Goal: Transaction & Acquisition: Purchase product/service

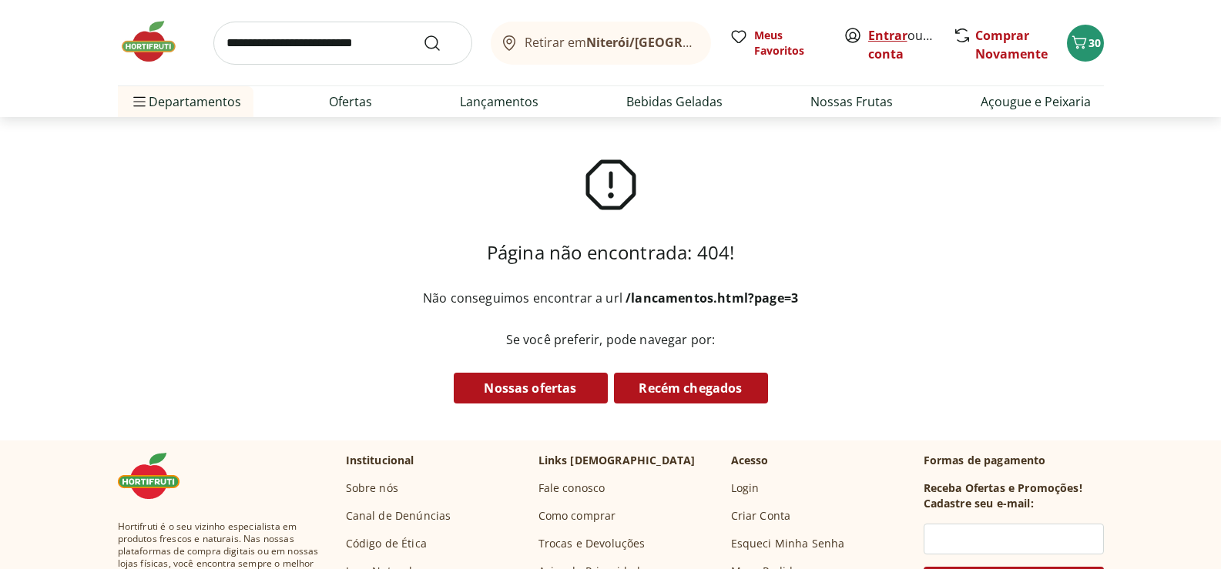
click at [889, 32] on link "Entrar" at bounding box center [887, 35] width 39 height 17
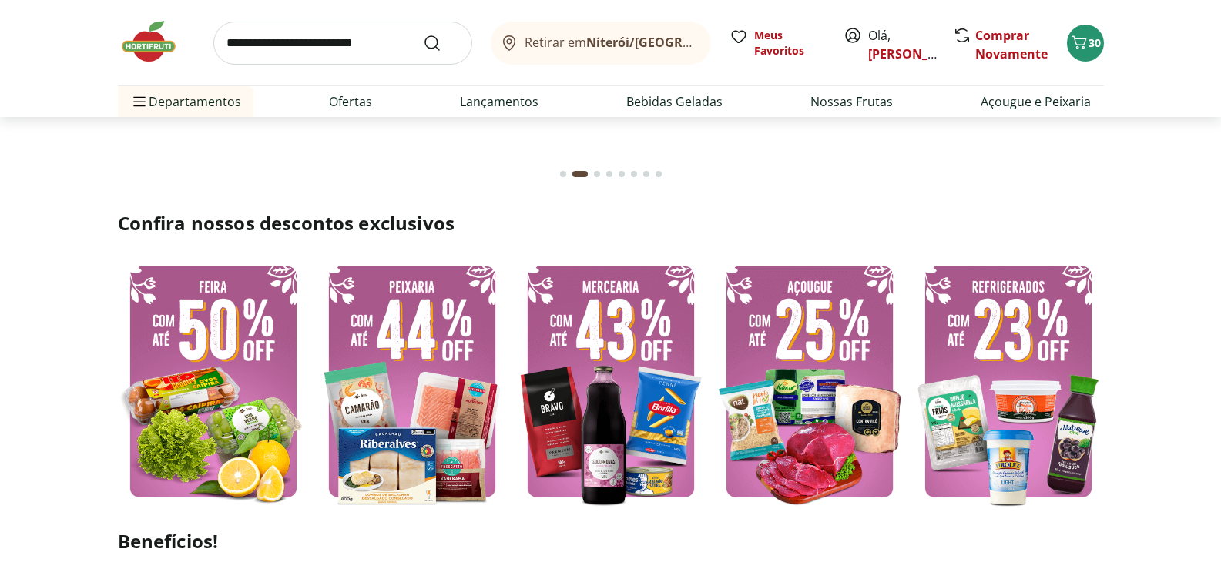
scroll to position [616, 0]
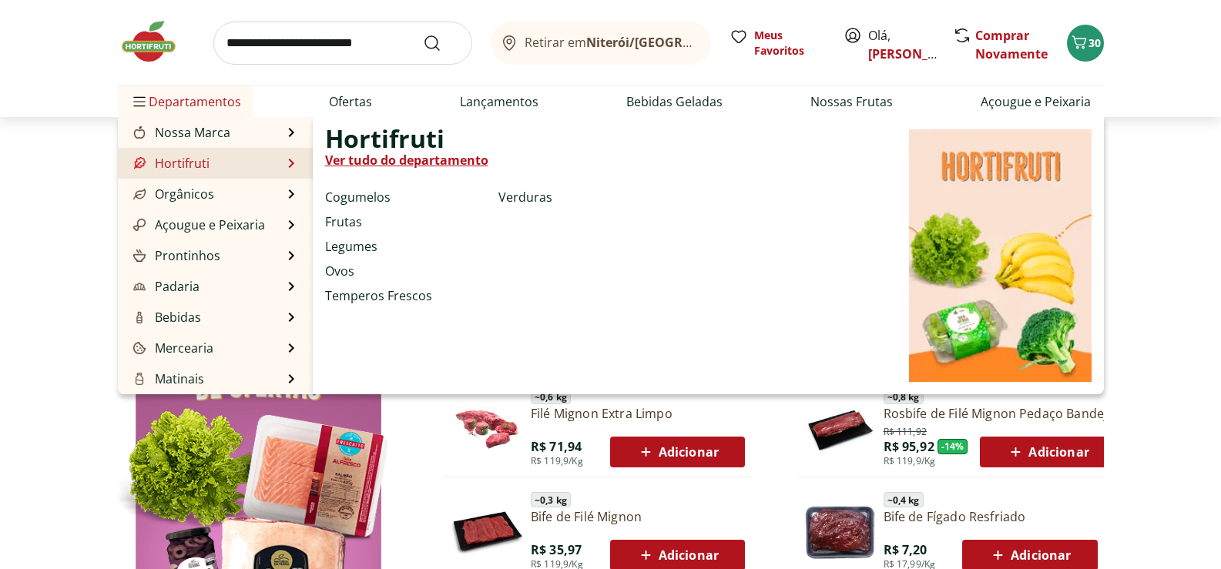
click at [181, 165] on link "Hortifruti" at bounding box center [169, 163] width 79 height 18
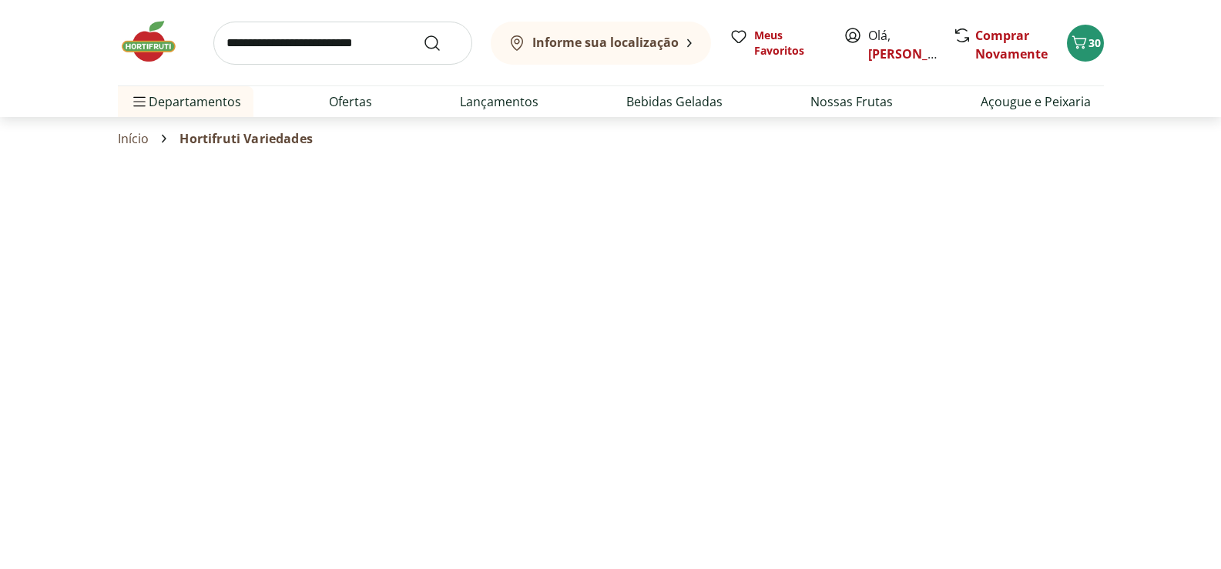
select select "**********"
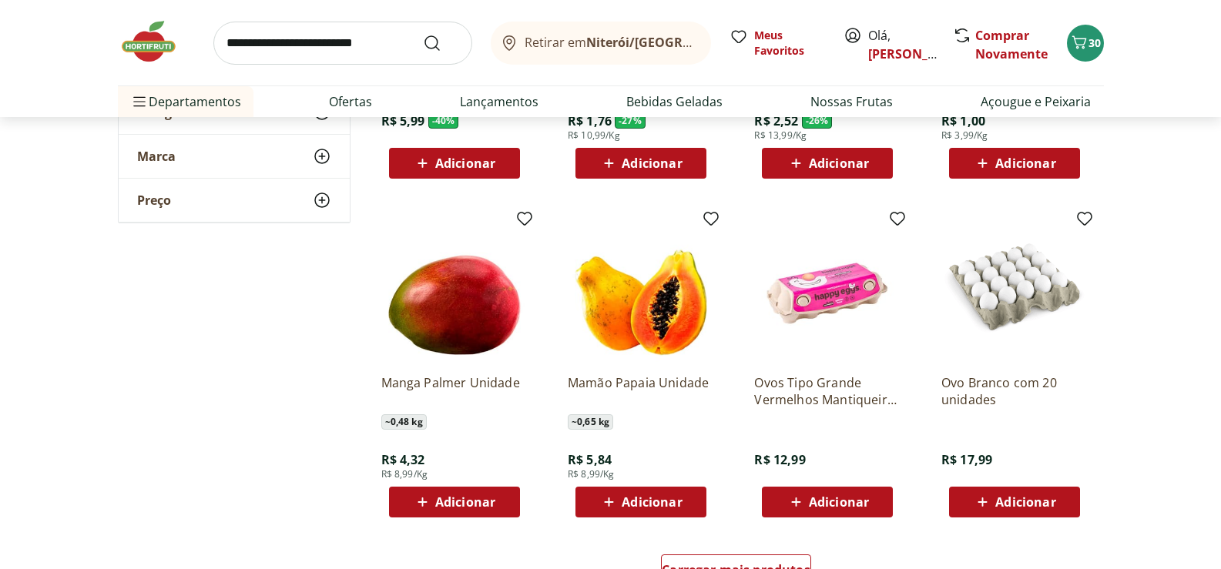
scroll to position [847, 0]
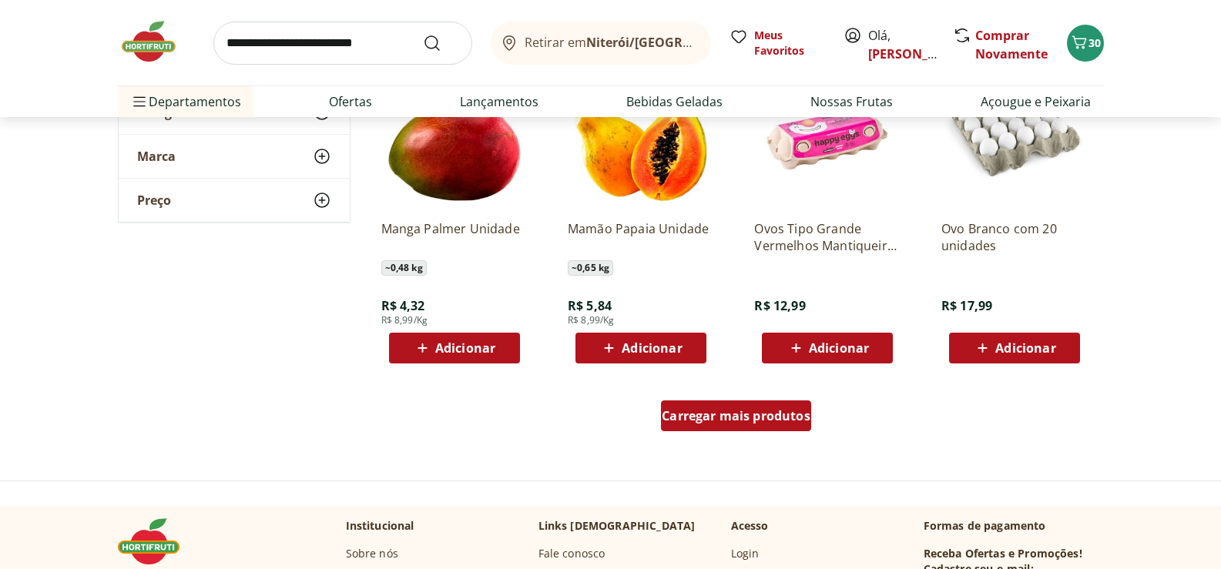
click at [732, 421] on span "Carregar mais produtos" at bounding box center [736, 416] width 149 height 12
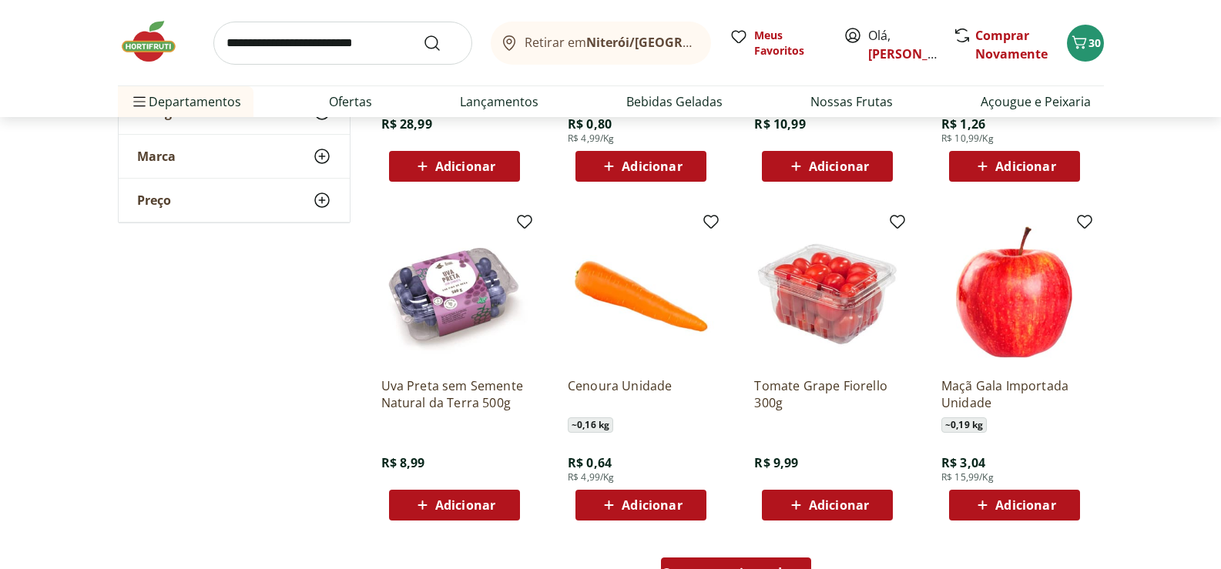
scroll to position [1771, 0]
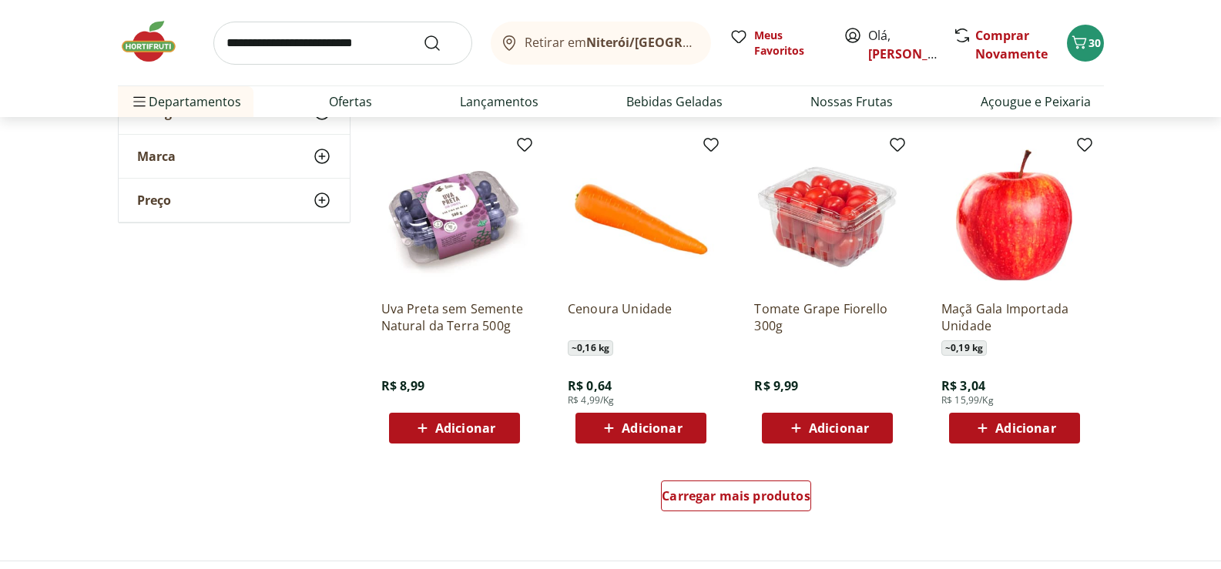
click at [816, 431] on span "Adicionar" at bounding box center [839, 428] width 60 height 12
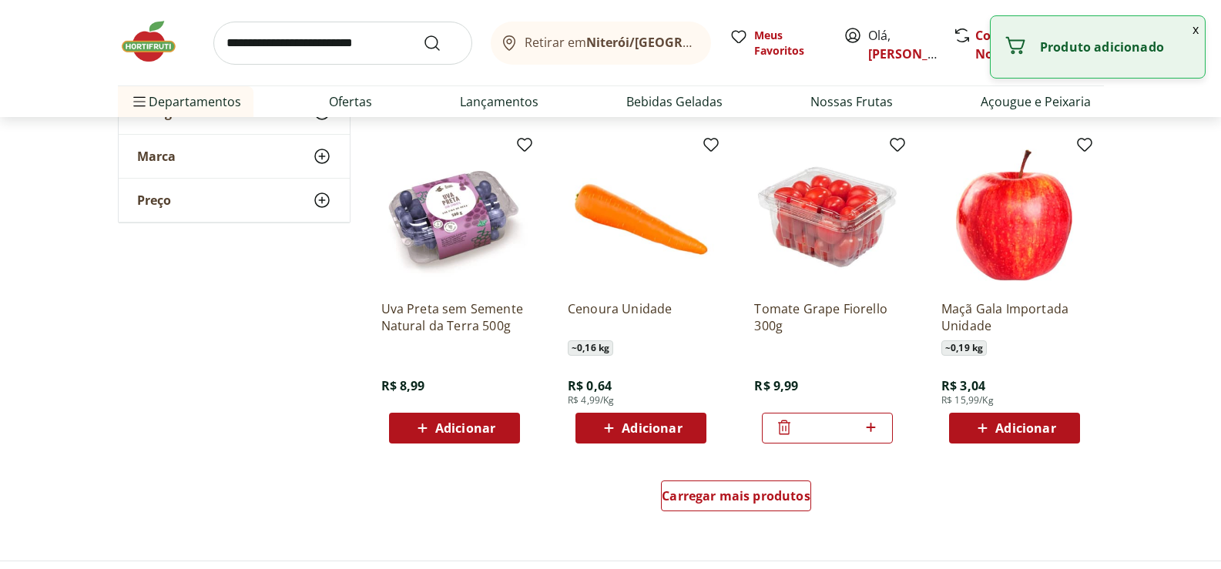
scroll to position [1925, 0]
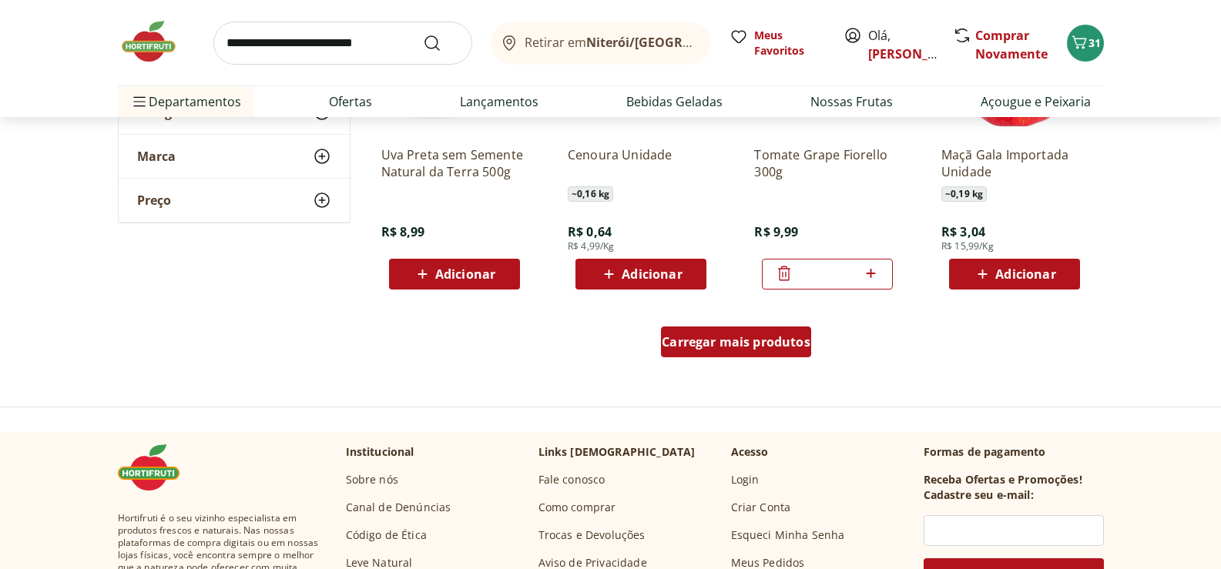
click at [726, 348] on span "Carregar mais produtos" at bounding box center [736, 342] width 149 height 12
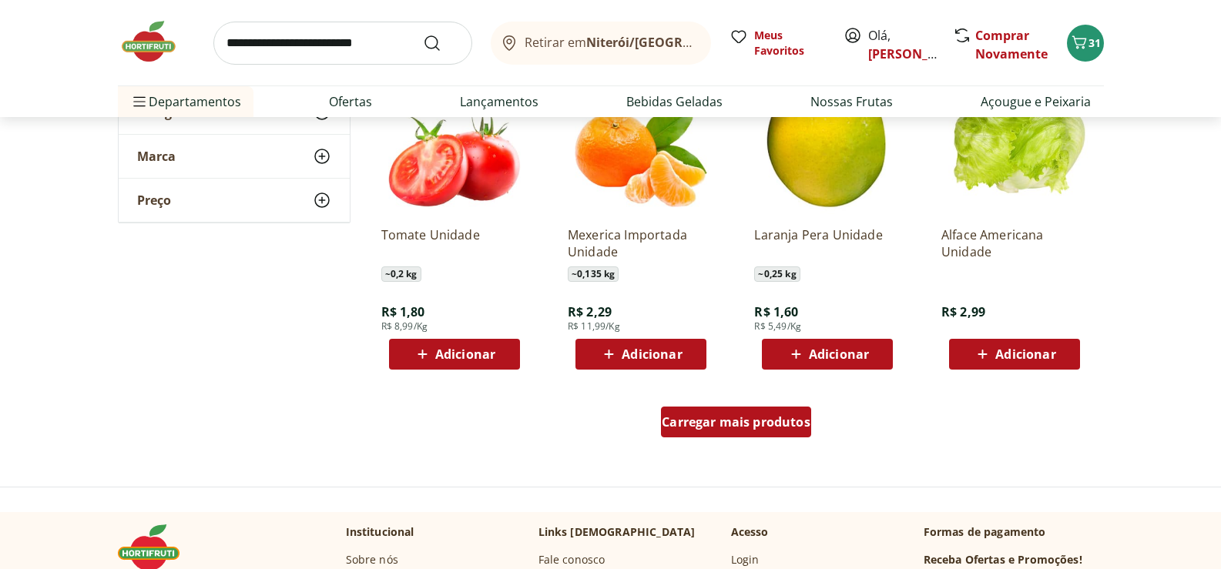
scroll to position [3004, 0]
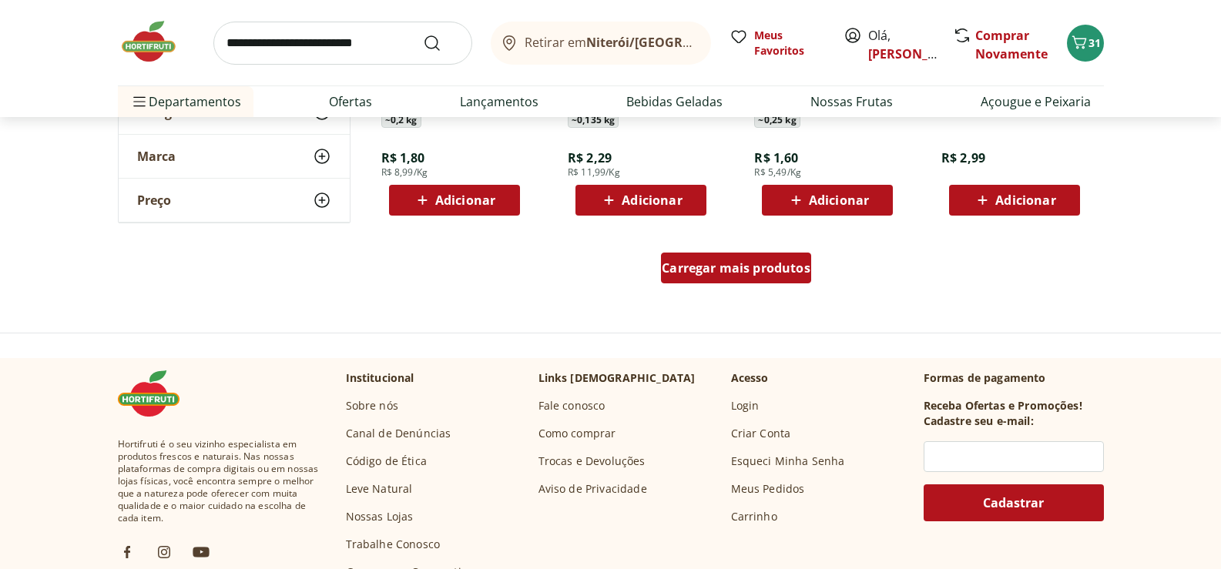
click at [759, 262] on span "Carregar mais produtos" at bounding box center [736, 268] width 149 height 12
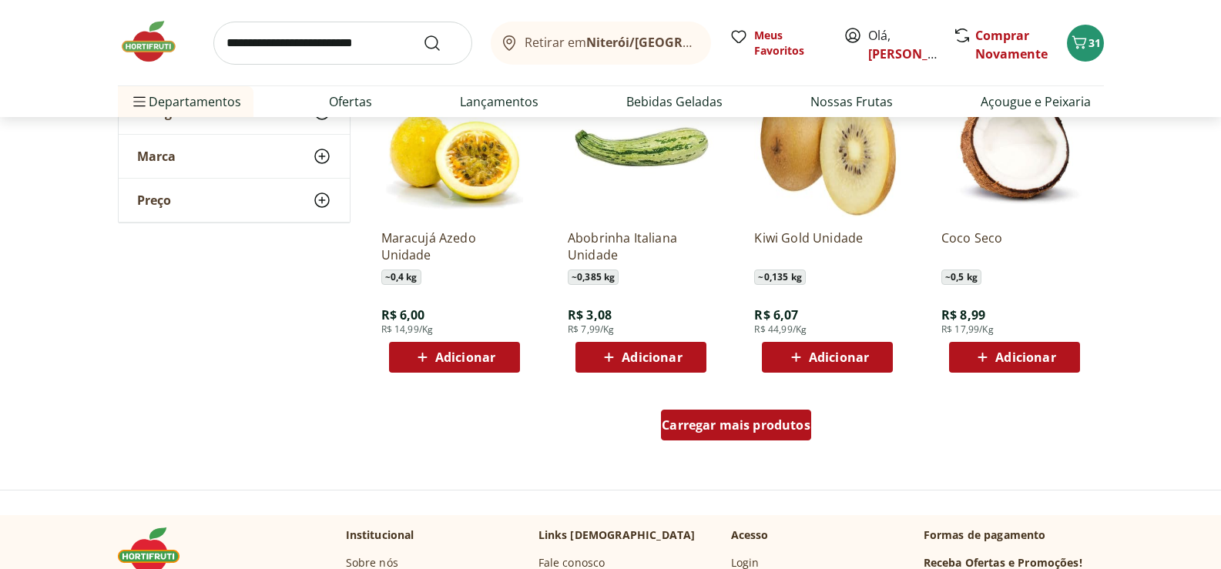
scroll to position [3928, 0]
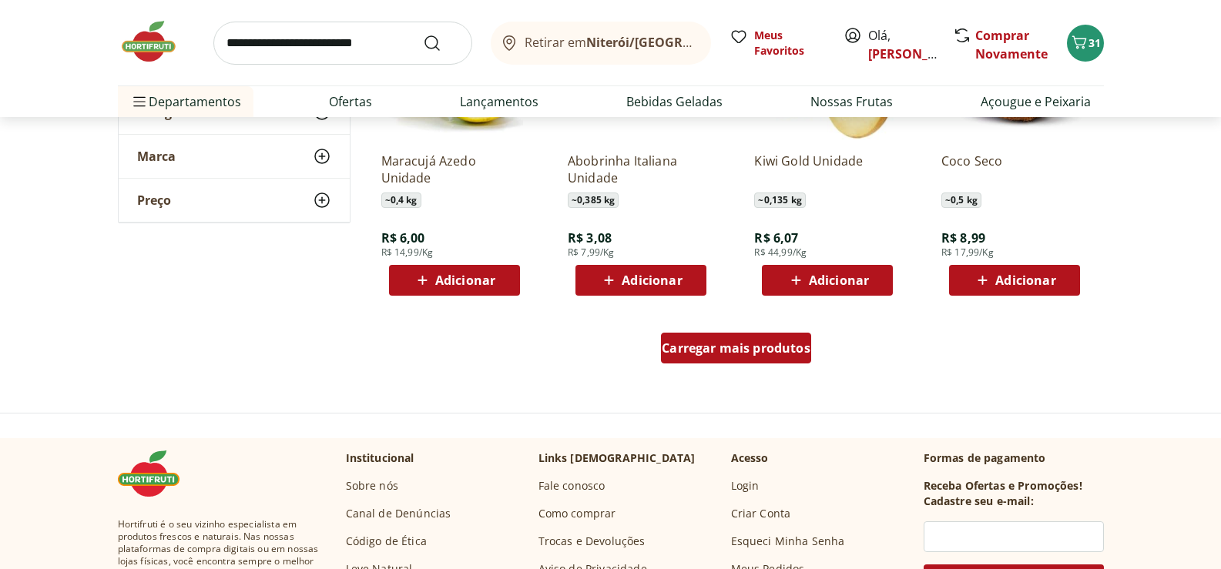
click at [752, 346] on span "Carregar mais produtos" at bounding box center [736, 348] width 149 height 12
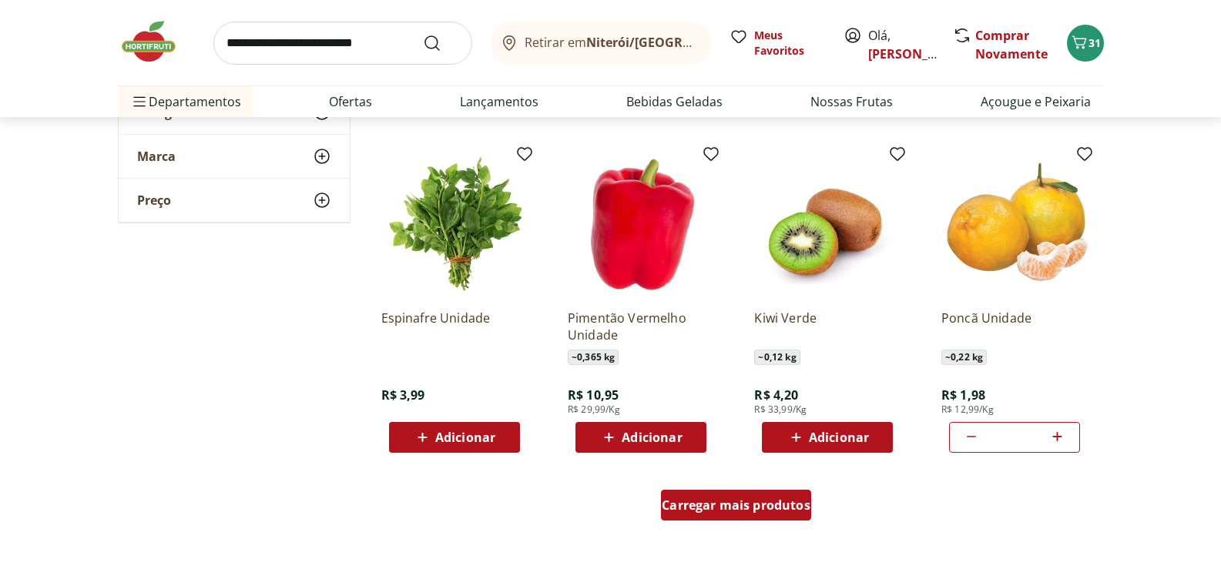
scroll to position [4929, 0]
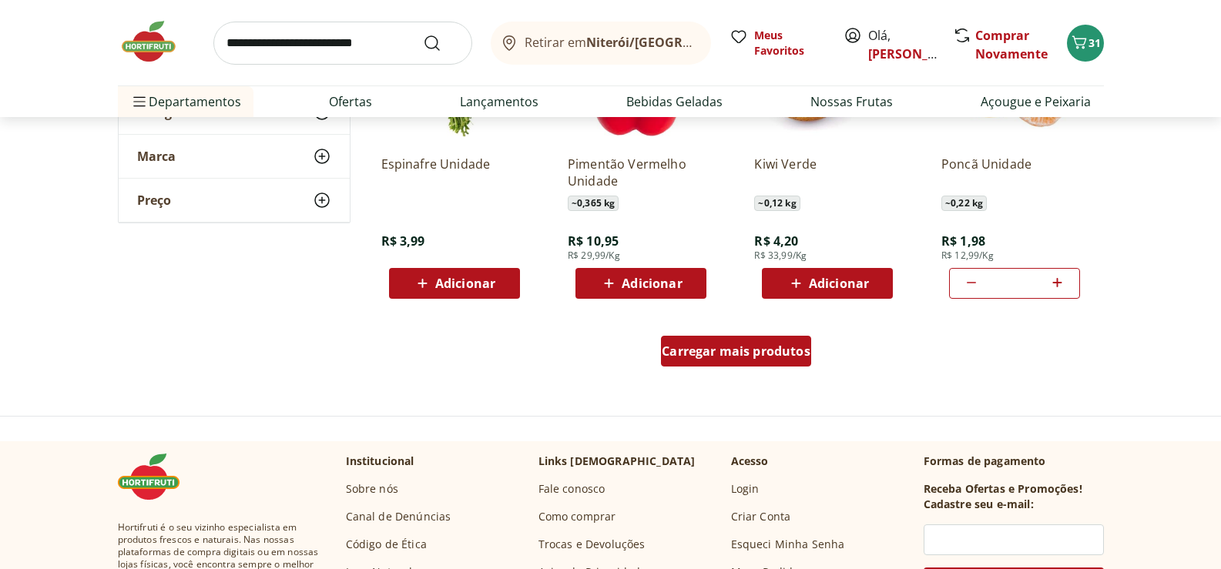
click at [752, 346] on span "Carregar mais produtos" at bounding box center [736, 351] width 149 height 12
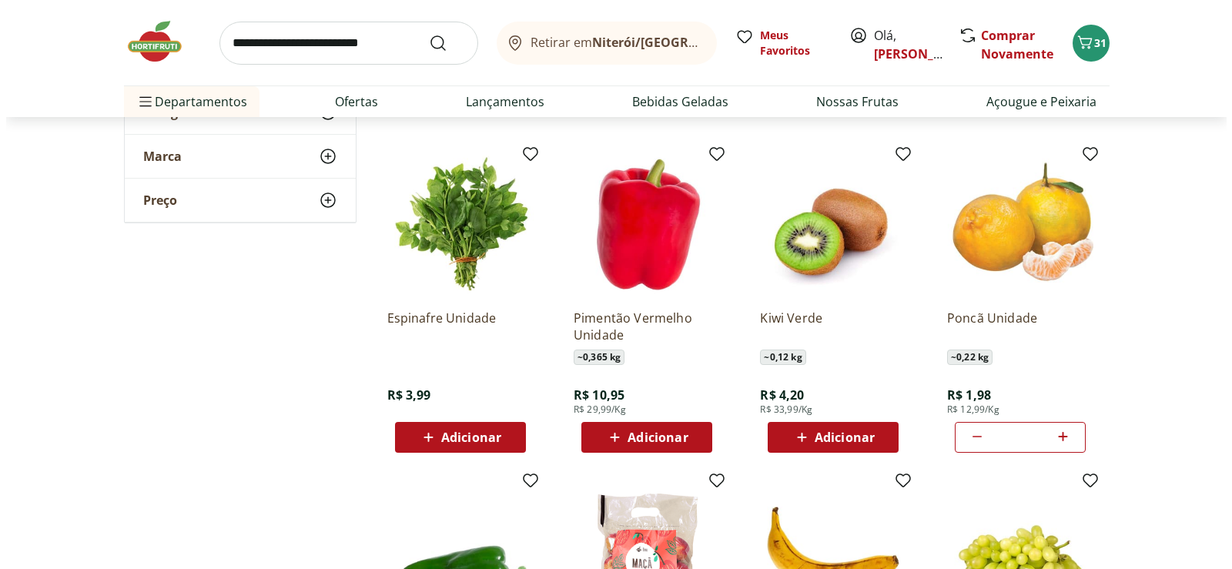
scroll to position [4852, 0]
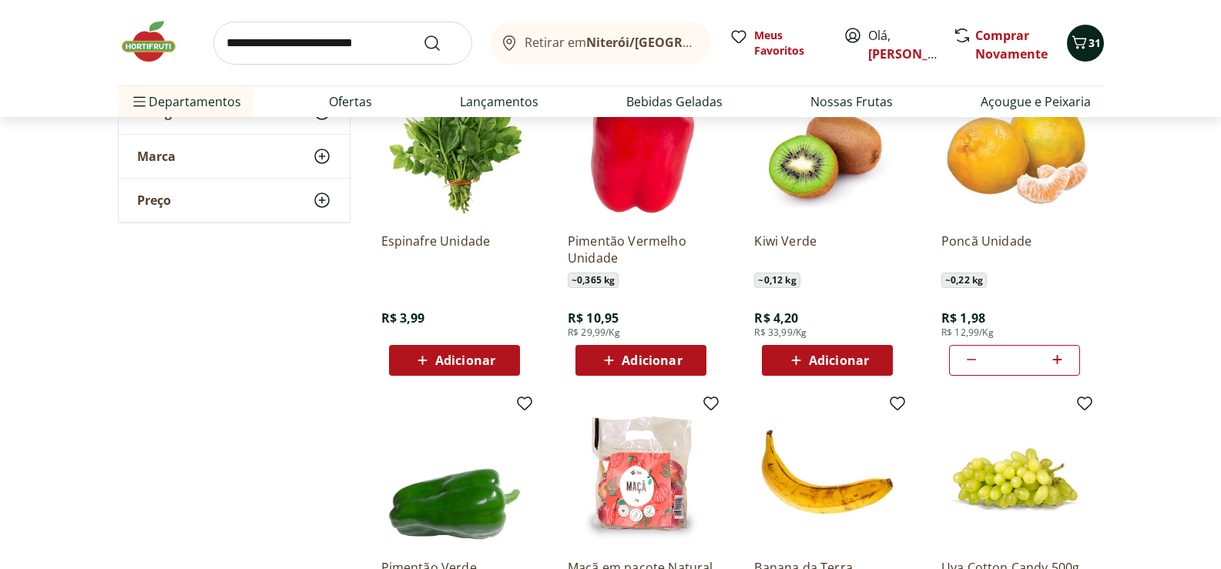
click at [1078, 33] on icon "Carrinho" at bounding box center [1079, 42] width 18 height 18
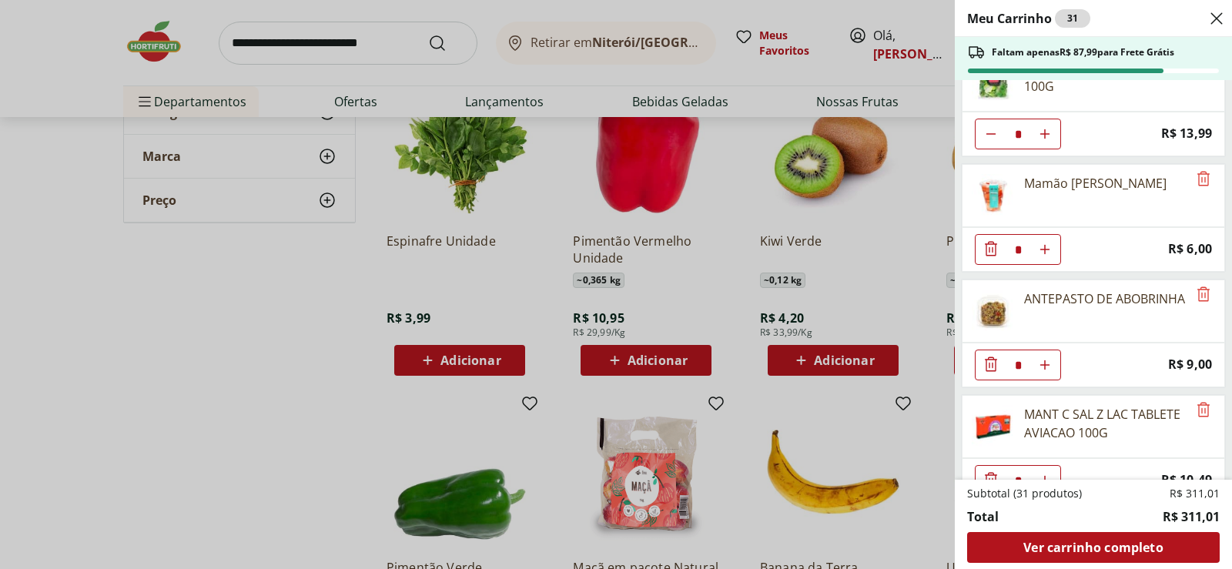
scroll to position [462, 0]
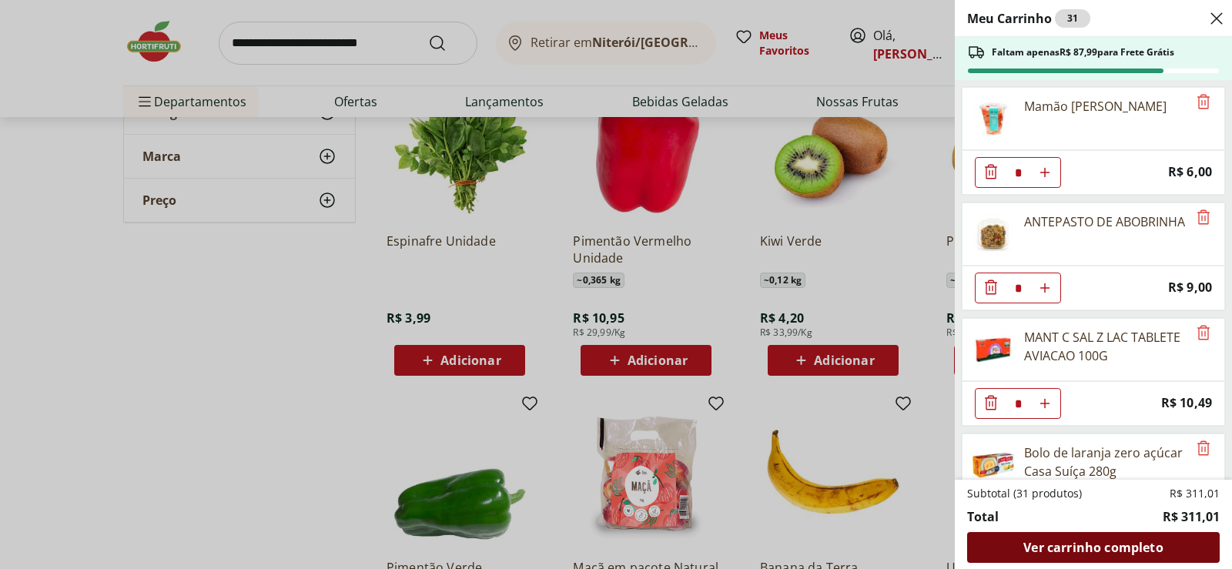
click at [1069, 548] on span "Ver carrinho completo" at bounding box center [1093, 547] width 139 height 12
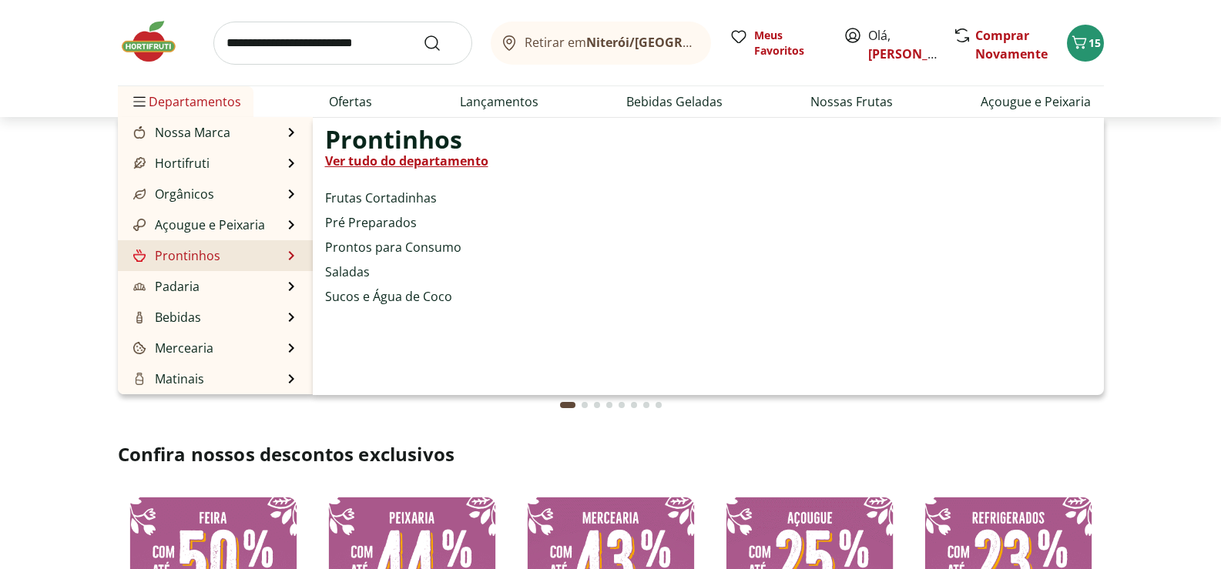
click at [182, 256] on link "Prontinhos" at bounding box center [175, 255] width 90 height 18
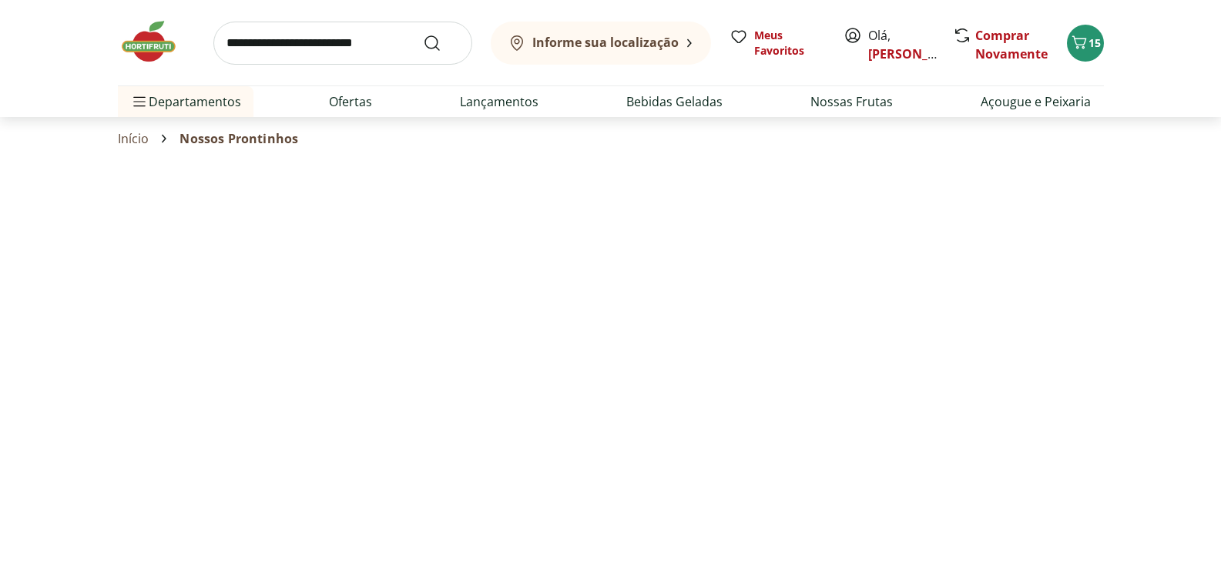
select select "**********"
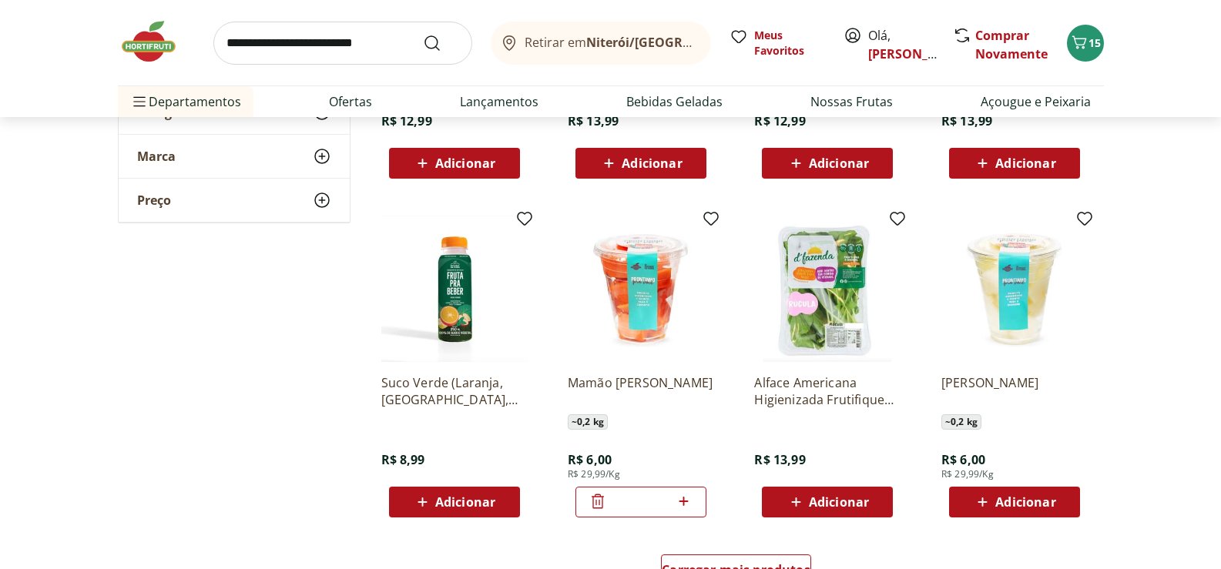
scroll to position [770, 0]
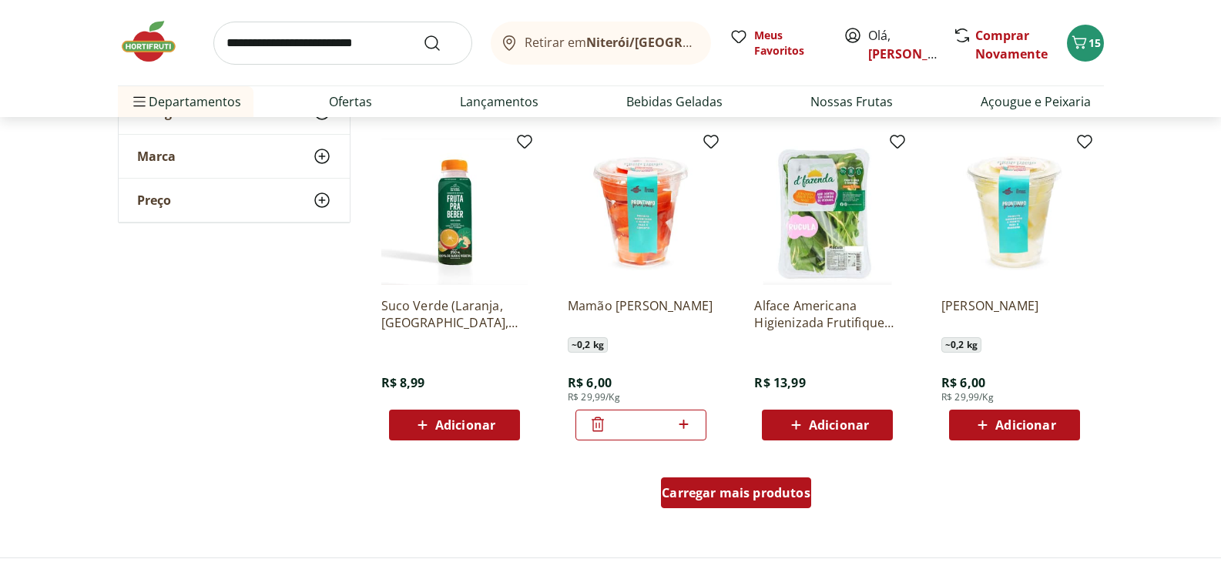
click at [764, 498] on span "Carregar mais produtos" at bounding box center [736, 493] width 149 height 12
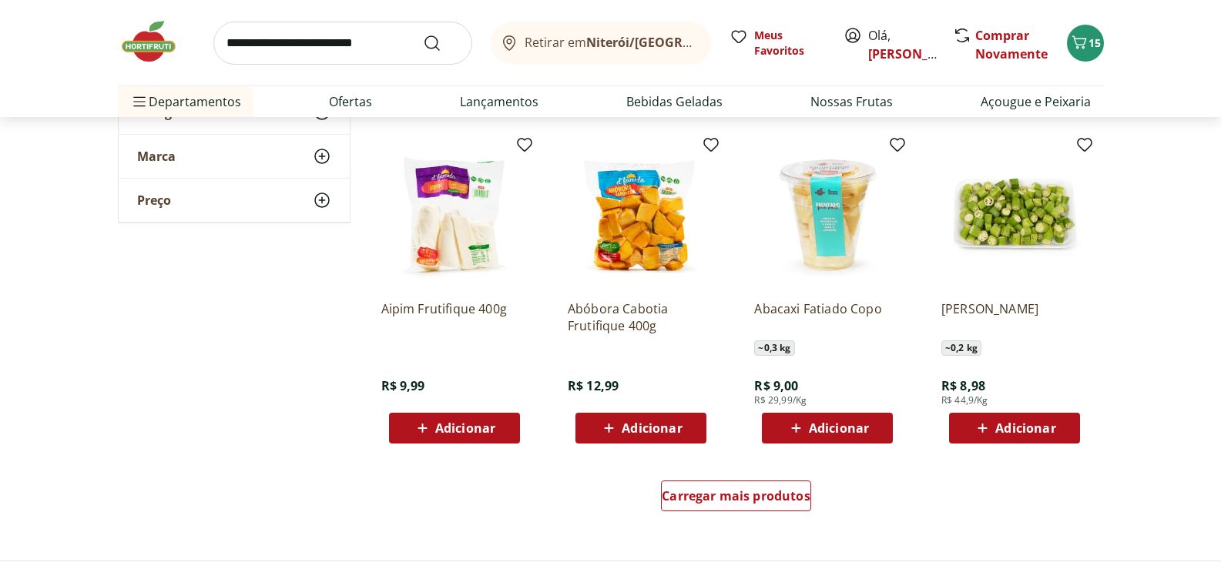
scroll to position [1848, 0]
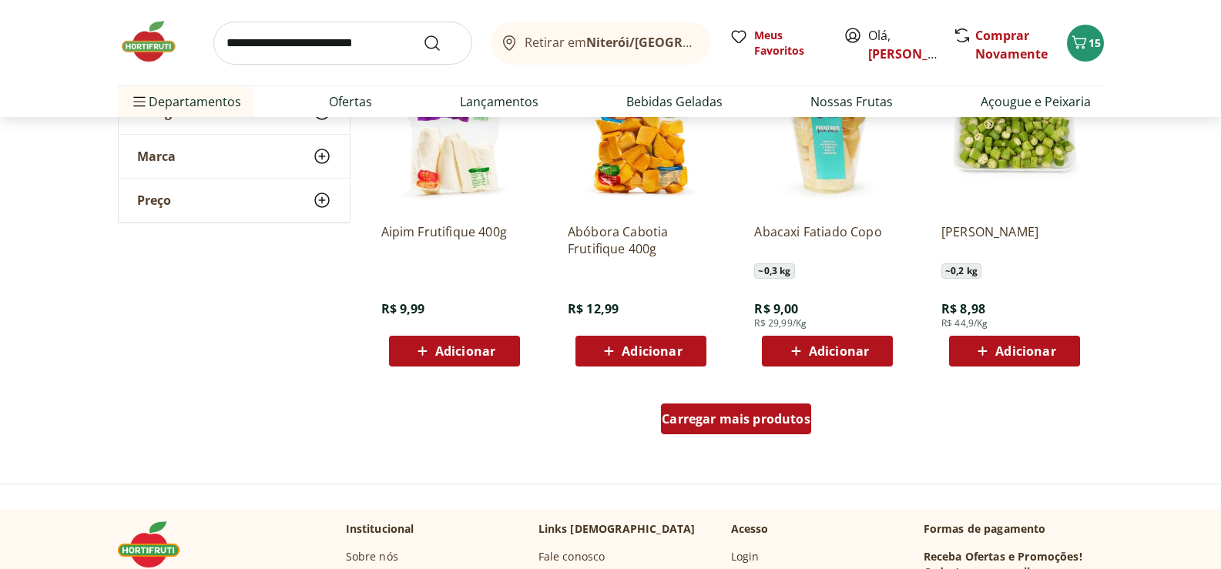
click at [761, 421] on span "Carregar mais produtos" at bounding box center [736, 419] width 149 height 12
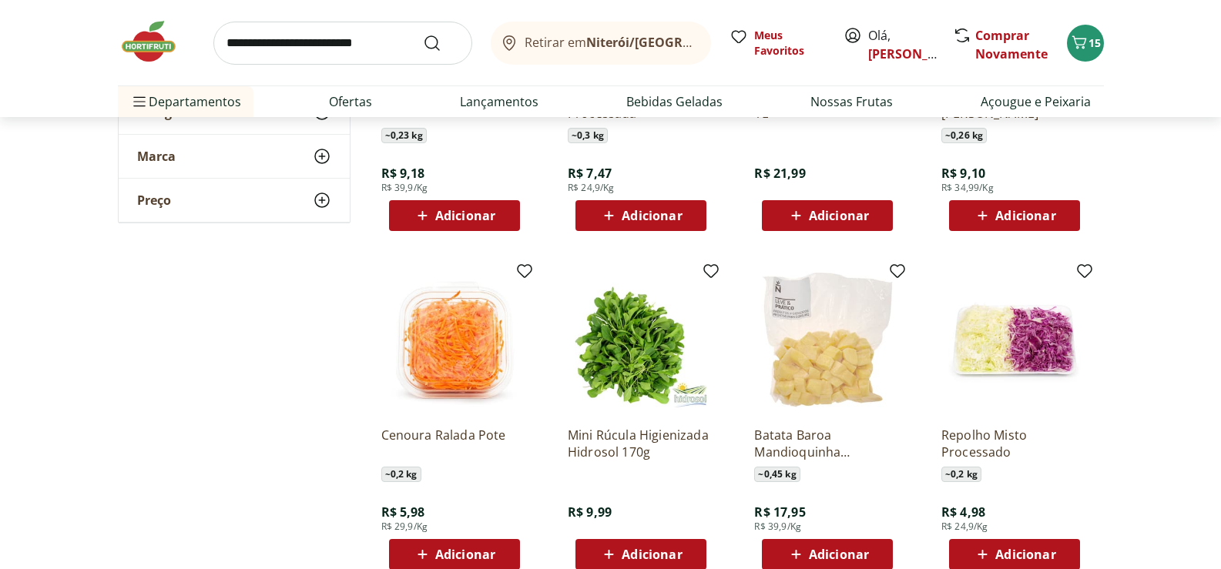
scroll to position [2387, 0]
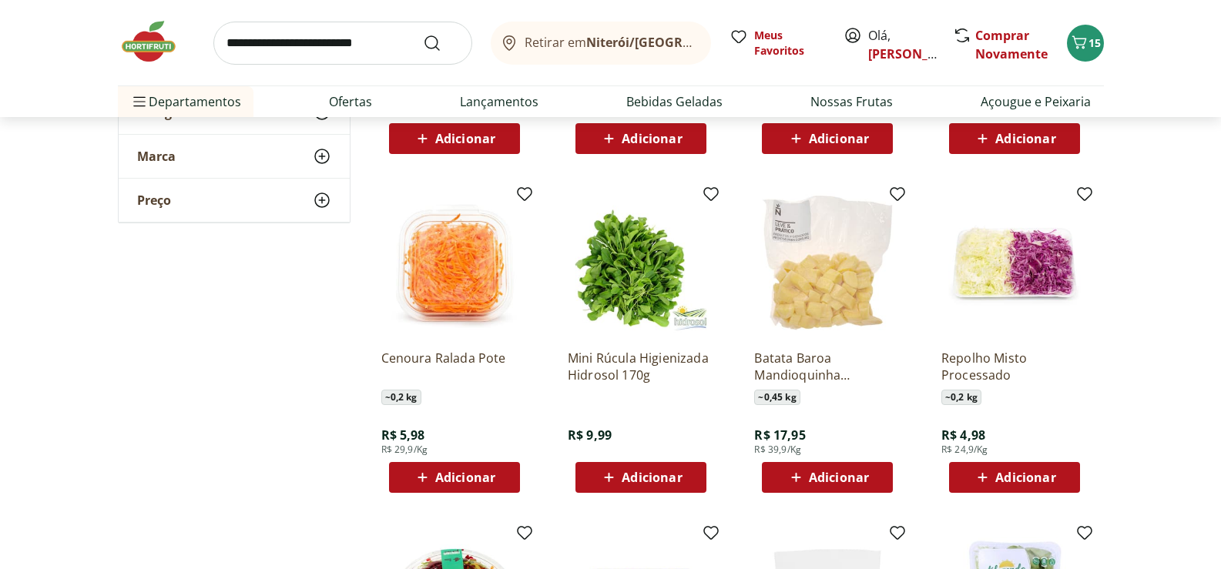
click at [486, 474] on span "Adicionar" at bounding box center [465, 477] width 60 height 12
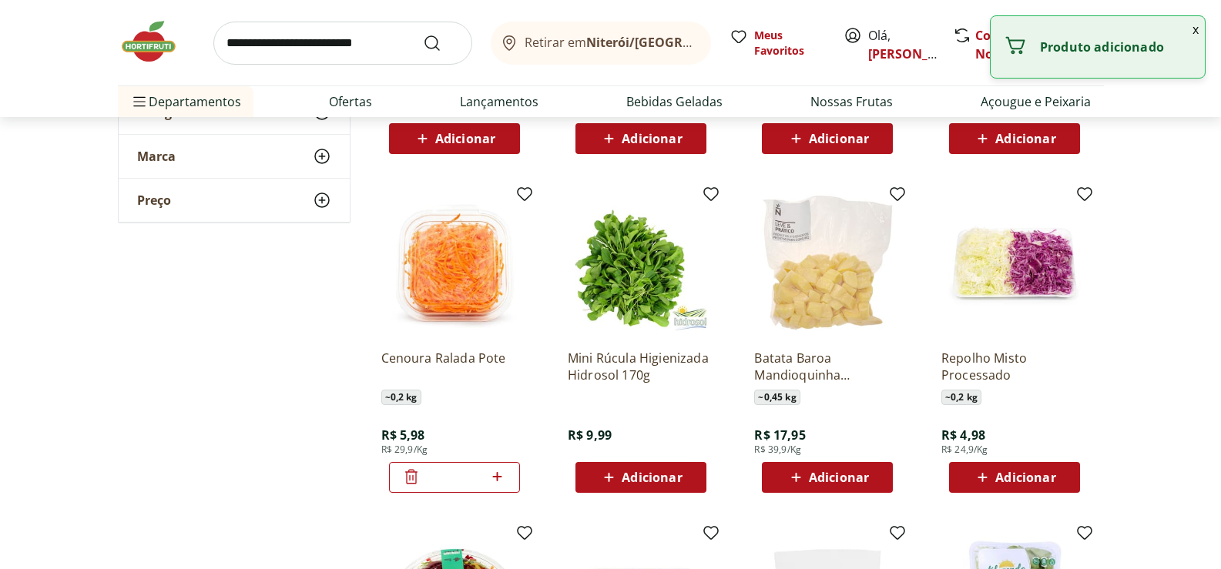
click at [410, 477] on icon at bounding box center [411, 477] width 12 height 15
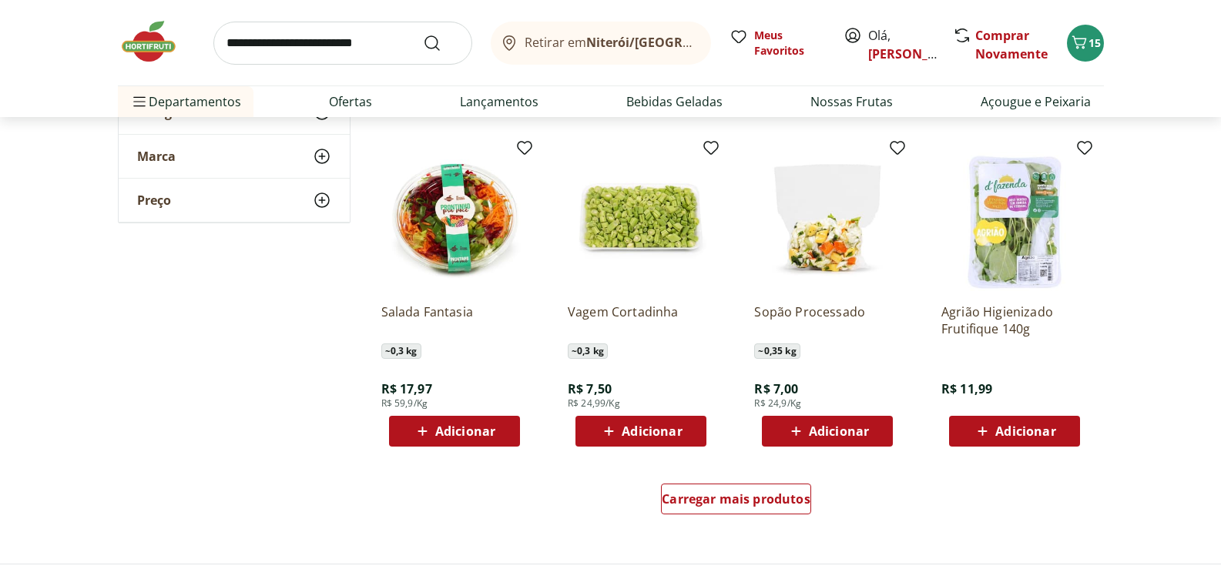
scroll to position [2927, 0]
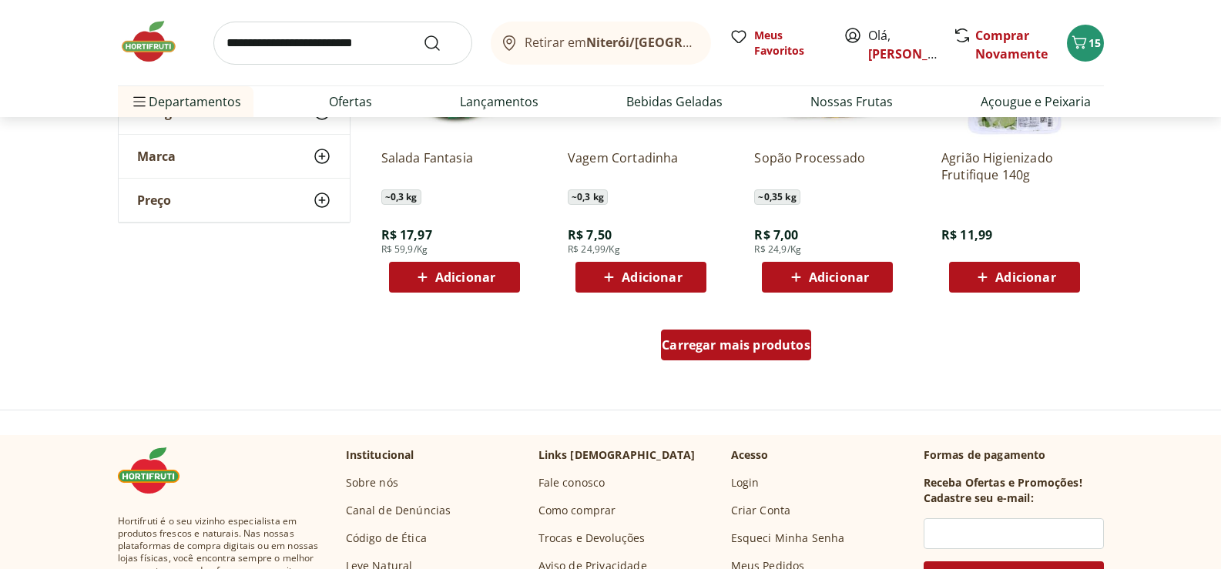
click at [731, 350] on span "Carregar mais produtos" at bounding box center [736, 345] width 149 height 12
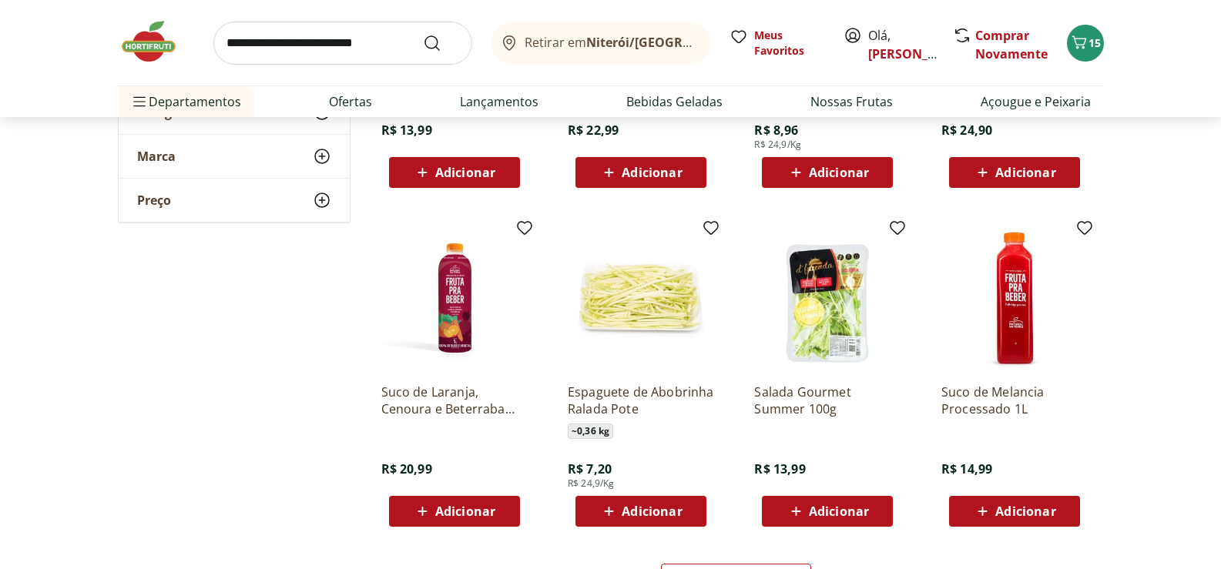
scroll to position [3851, 0]
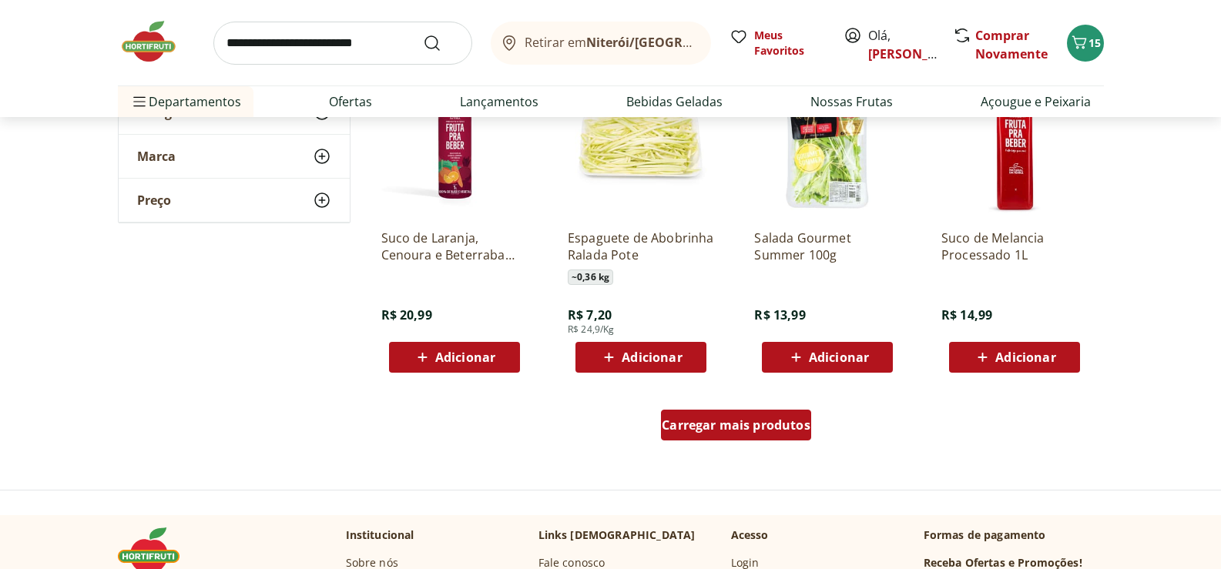
click at [757, 426] on span "Carregar mais produtos" at bounding box center [736, 425] width 149 height 12
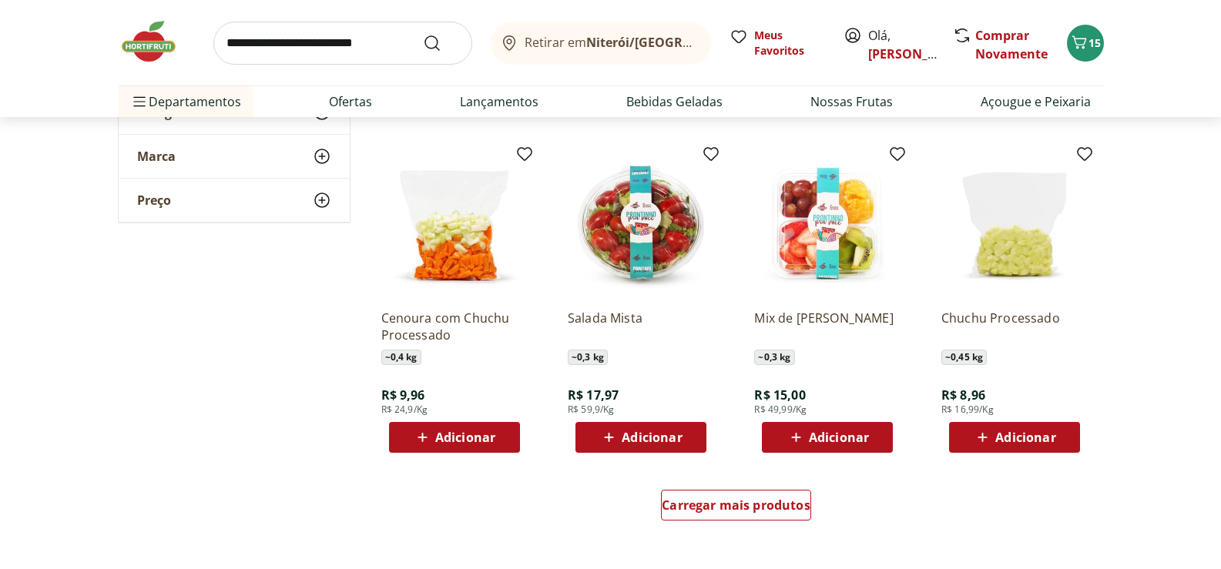
scroll to position [4852, 0]
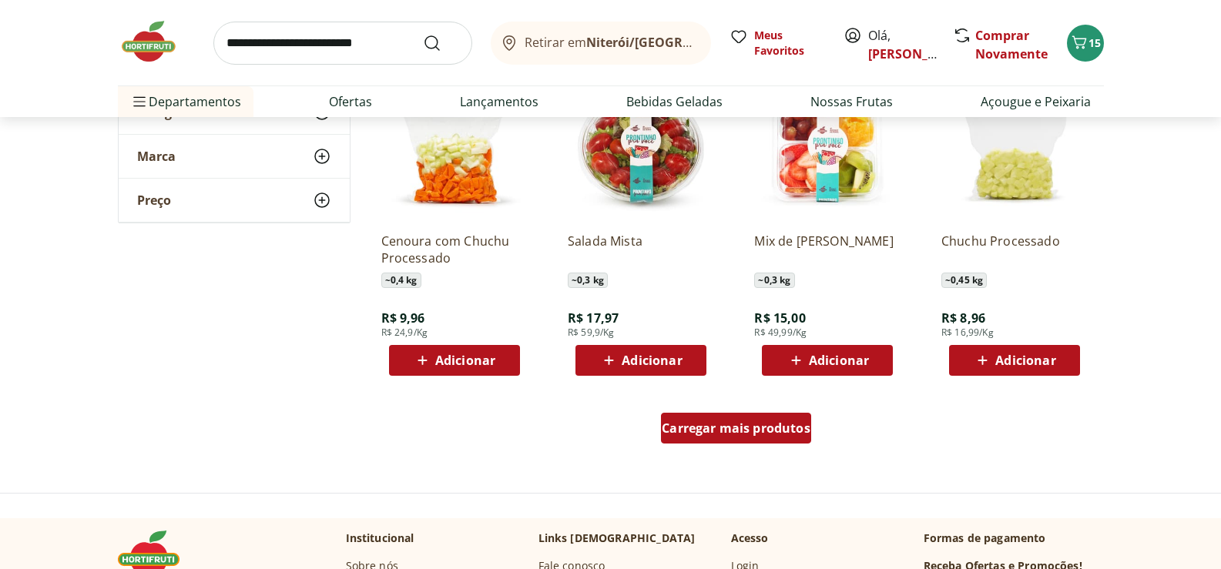
click at [759, 422] on span "Carregar mais produtos" at bounding box center [736, 428] width 149 height 12
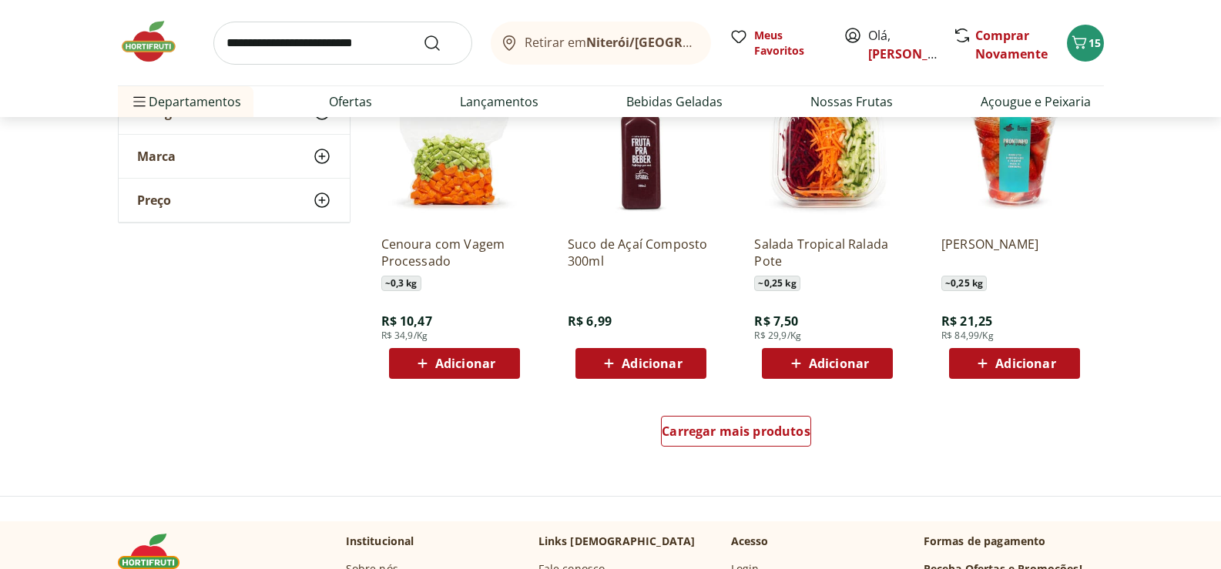
scroll to position [5930, 0]
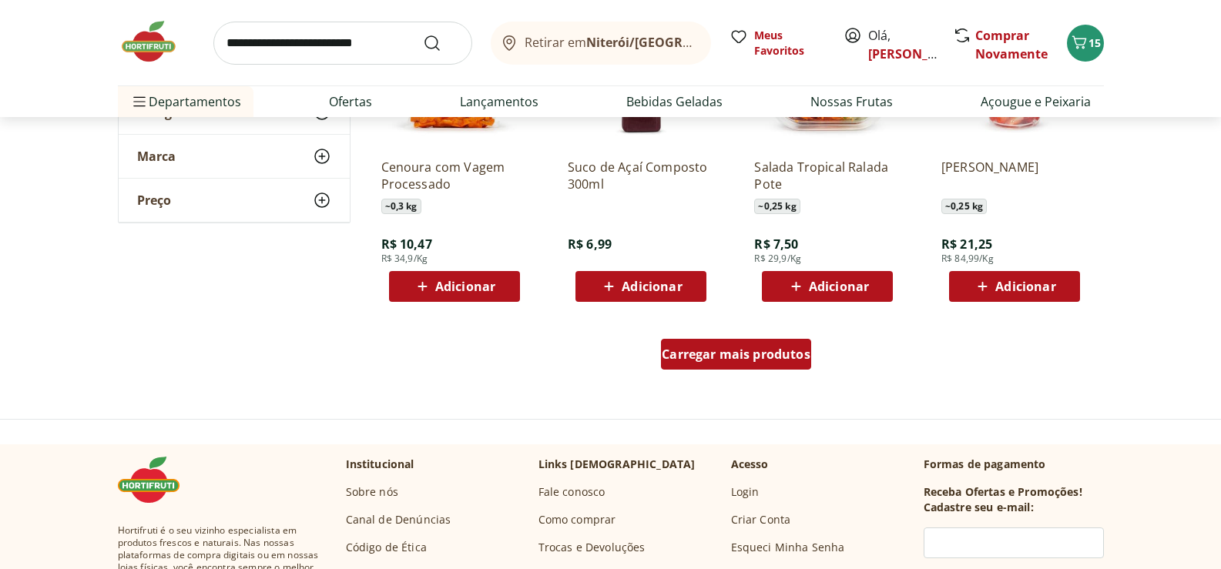
click at [776, 356] on span "Carregar mais produtos" at bounding box center [736, 354] width 149 height 12
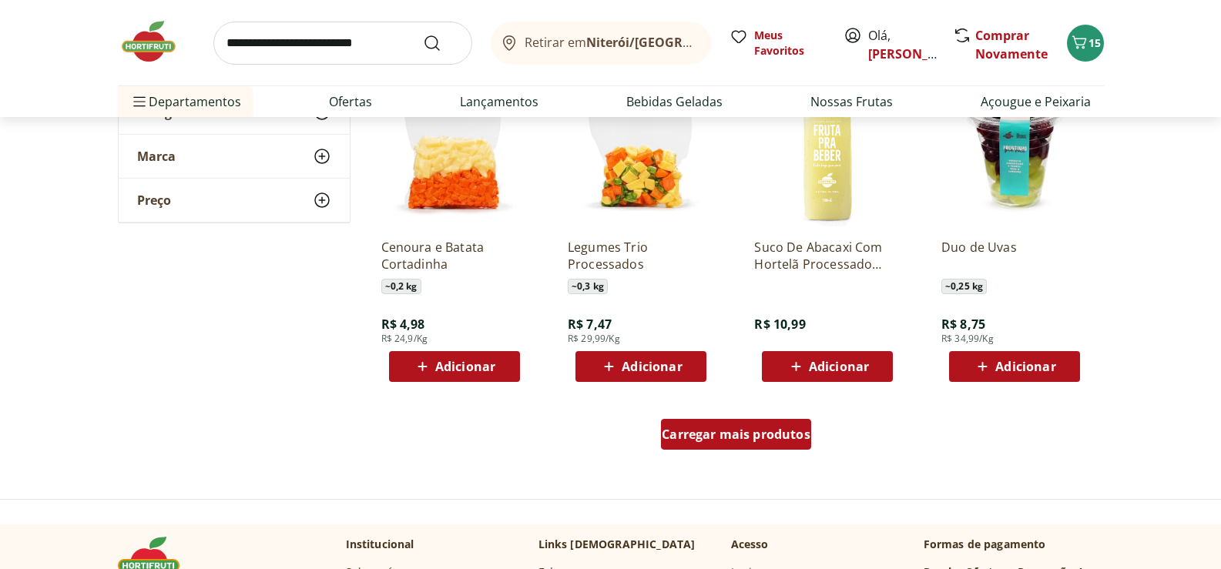
scroll to position [6931, 0]
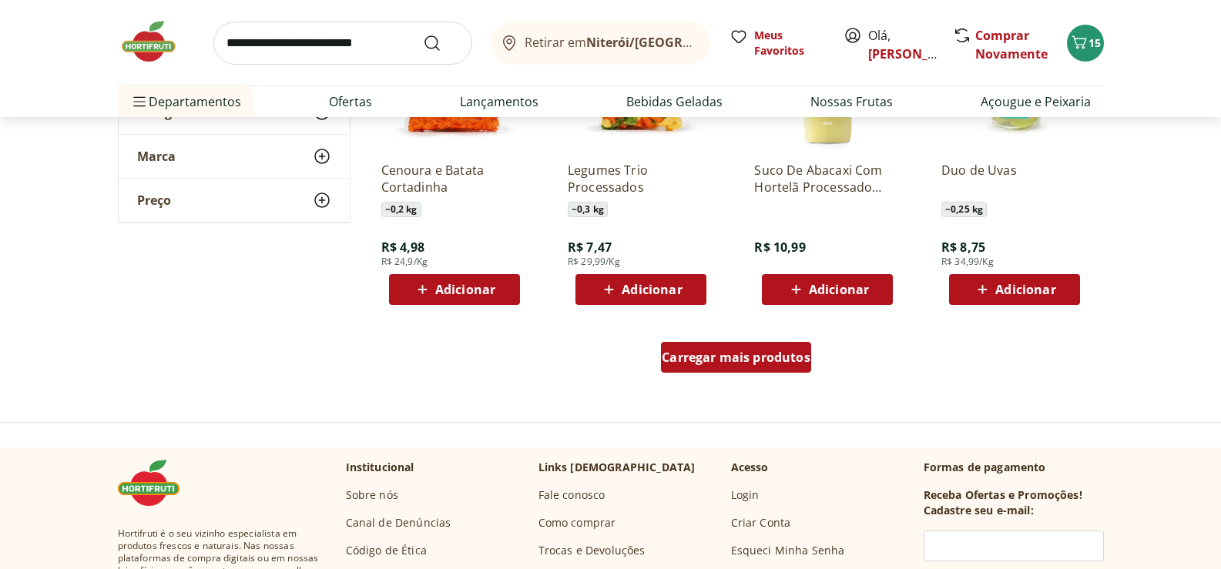
click at [732, 352] on span "Carregar mais produtos" at bounding box center [736, 357] width 149 height 12
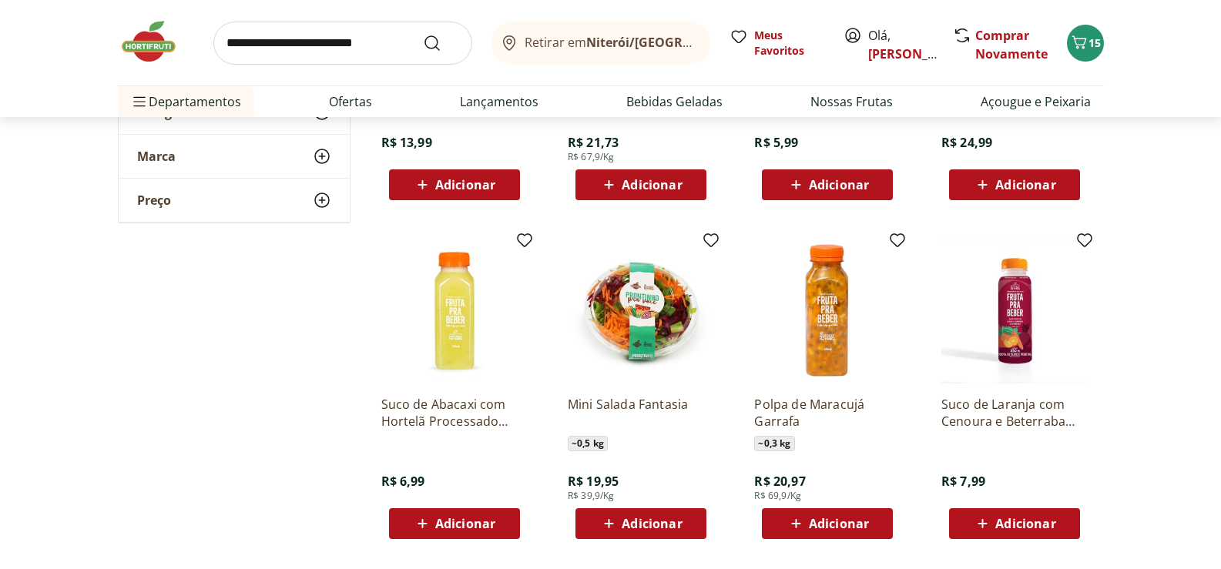
scroll to position [7856, 0]
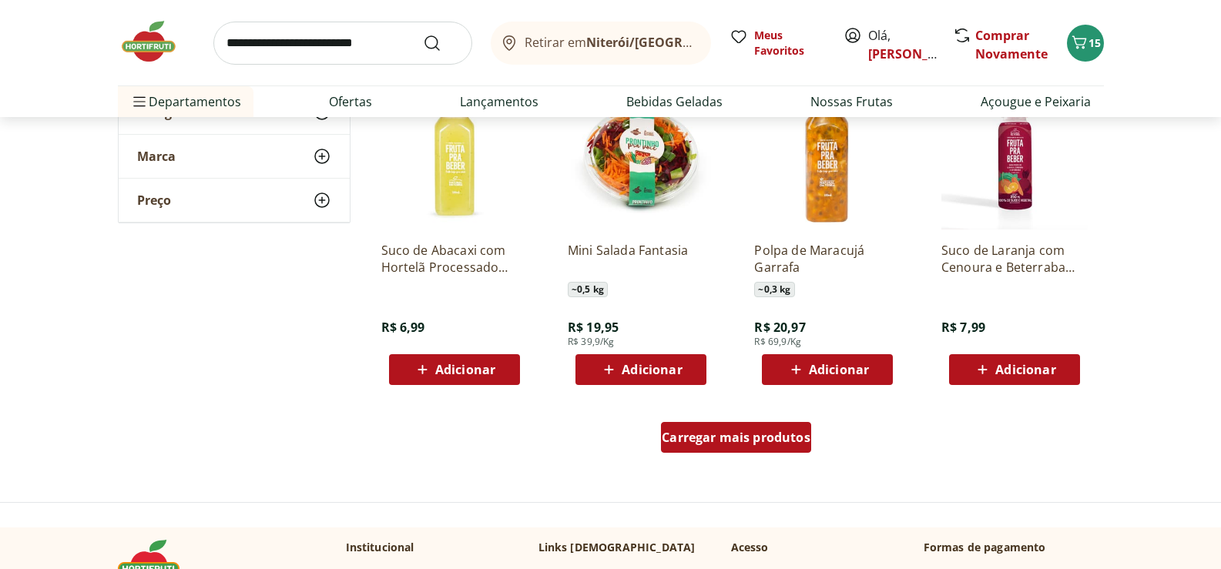
click at [746, 432] on span "Carregar mais produtos" at bounding box center [736, 437] width 149 height 12
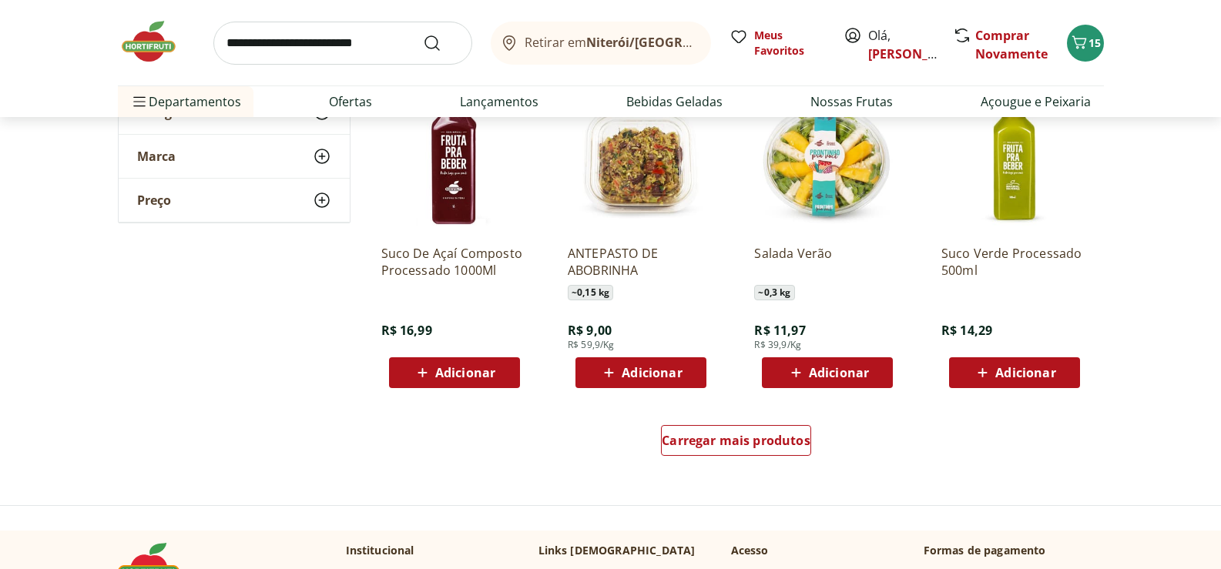
scroll to position [9011, 0]
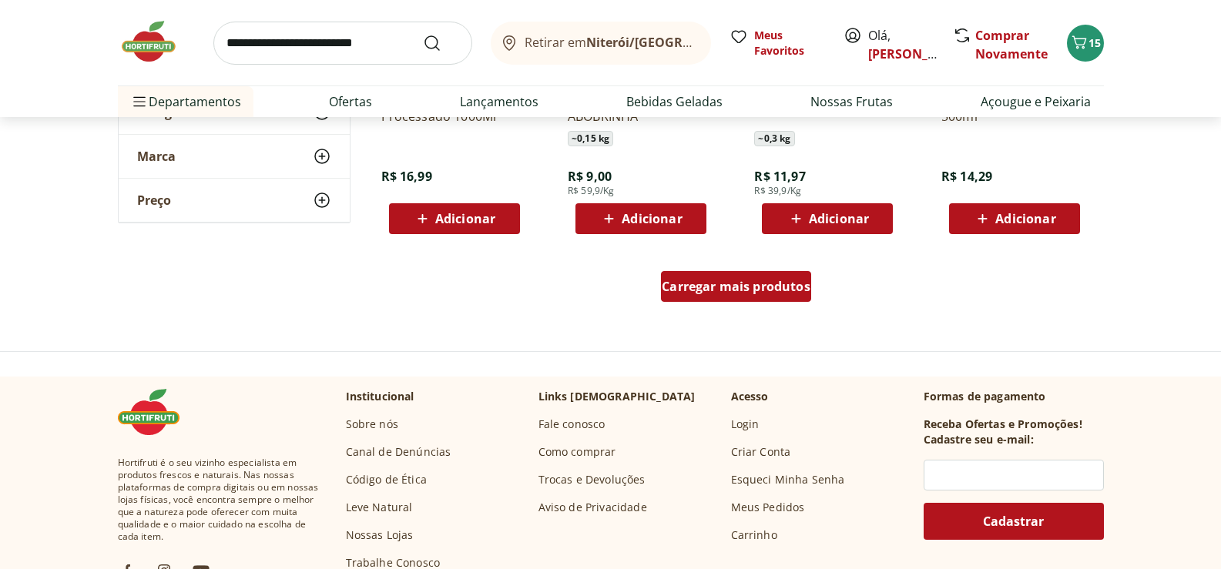
click at [730, 288] on span "Carregar mais produtos" at bounding box center [736, 286] width 149 height 12
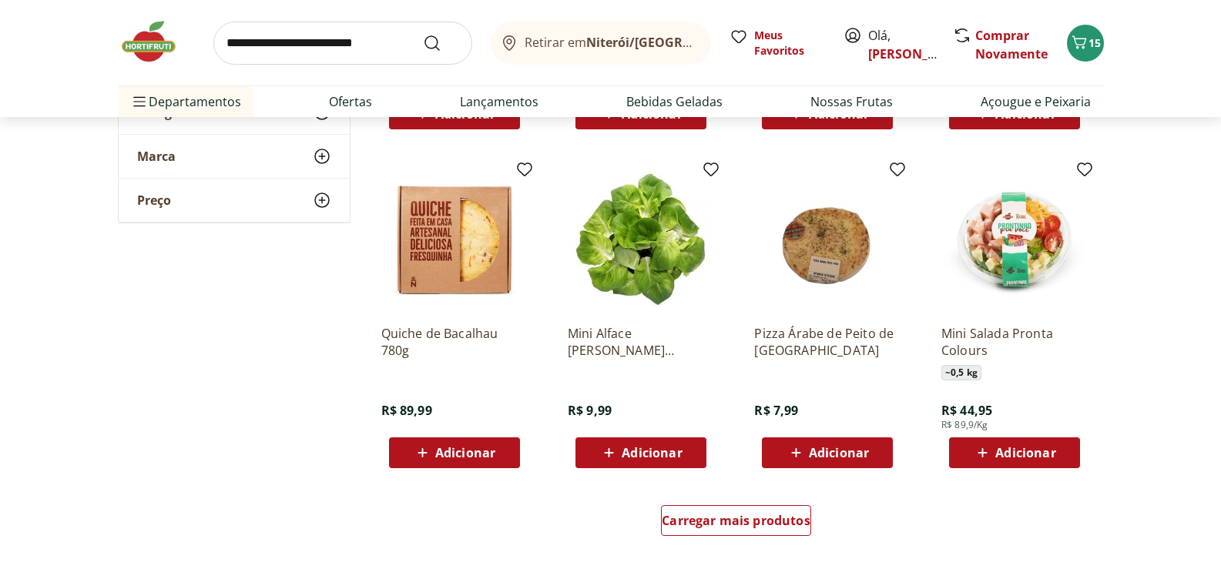
scroll to position [9858, 0]
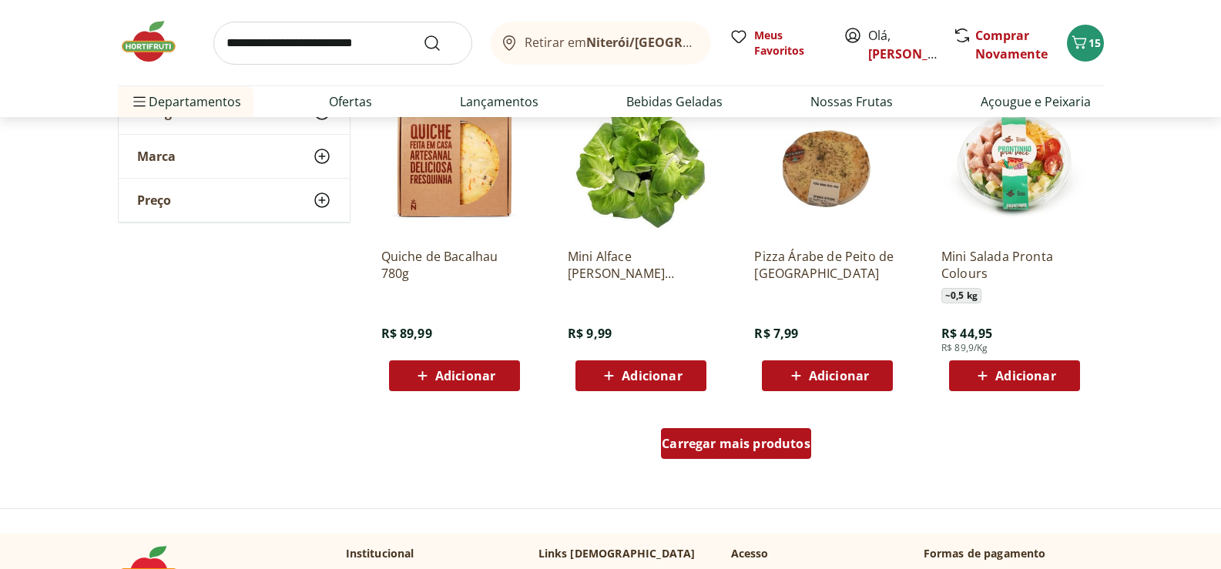
click at [722, 446] on span "Carregar mais produtos" at bounding box center [736, 443] width 149 height 12
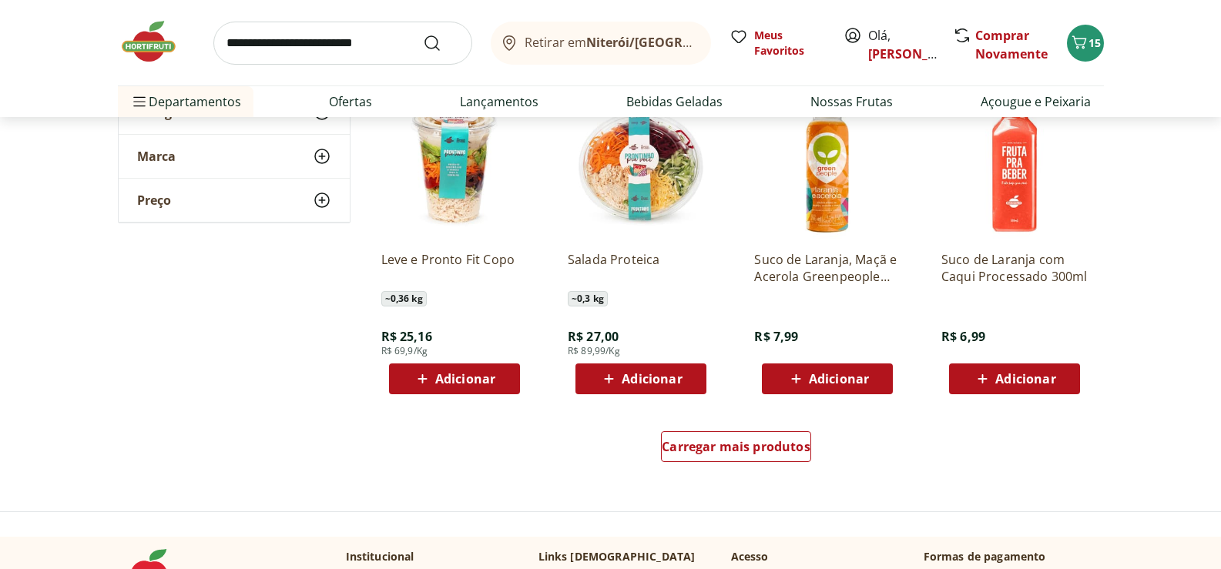
scroll to position [10936, 0]
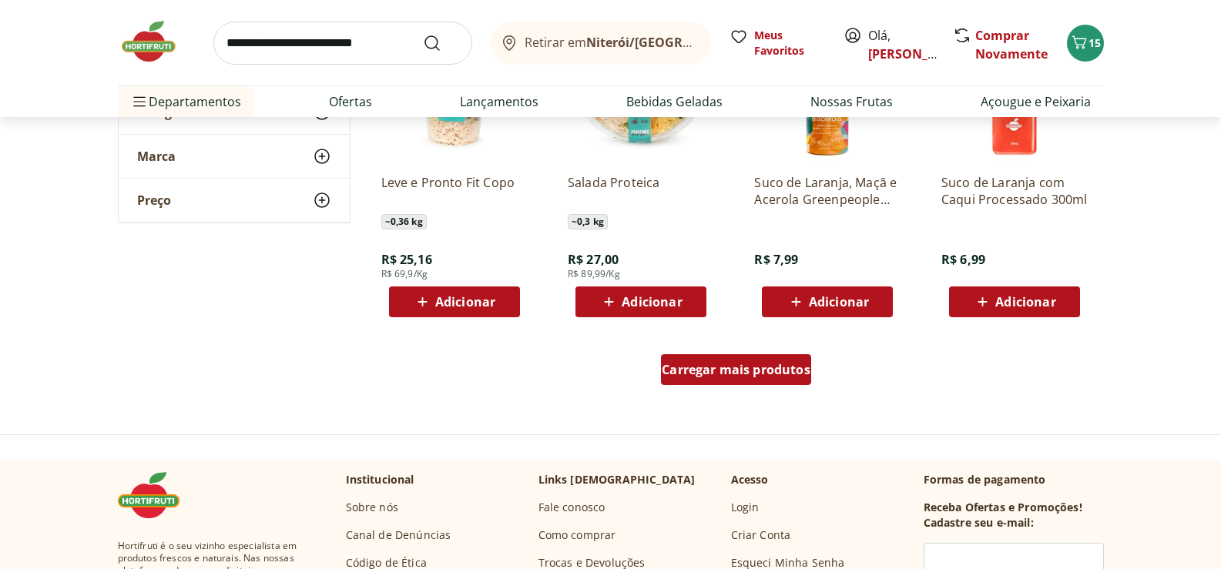
click at [745, 370] on span "Carregar mais produtos" at bounding box center [736, 370] width 149 height 12
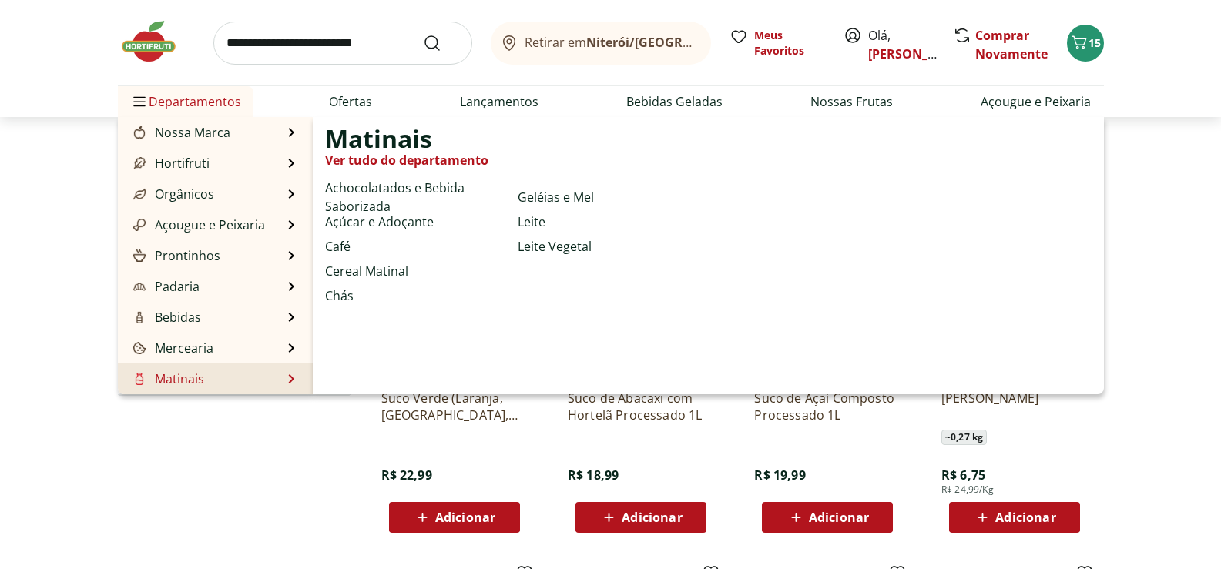
click at [183, 376] on link "Matinais" at bounding box center [167, 379] width 74 height 18
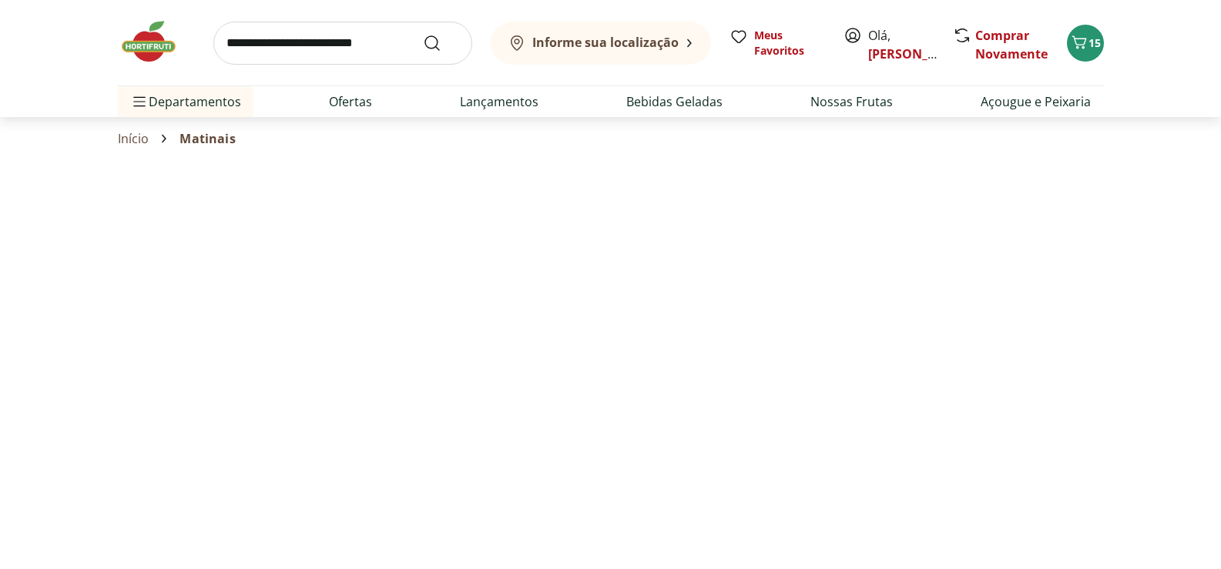
select select "**********"
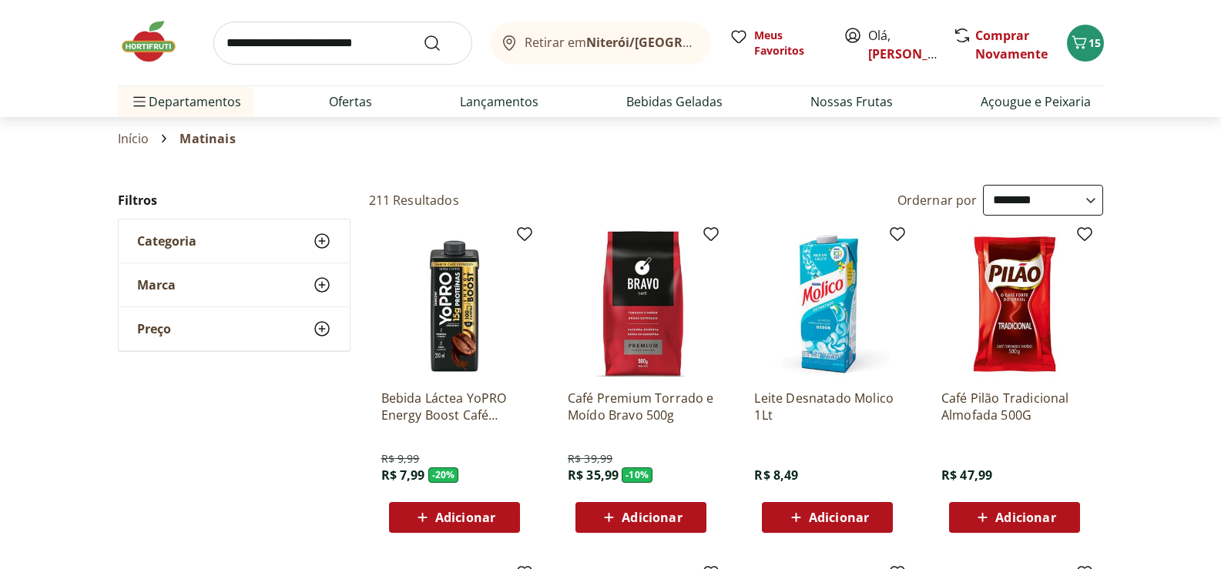
drag, startPoint x: 256, startPoint y: 45, endPoint x: 267, endPoint y: 65, distance: 22.7
click at [256, 45] on input "search" at bounding box center [342, 43] width 259 height 43
type input "*******"
click at [423, 34] on button "Submit Search" at bounding box center [441, 43] width 37 height 18
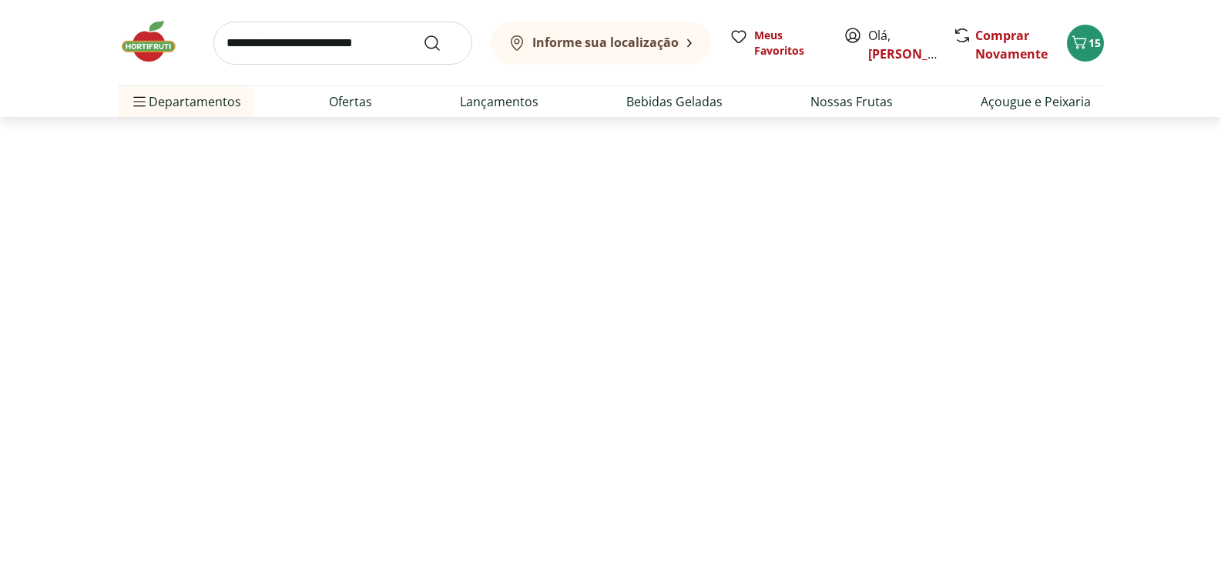
select select "**********"
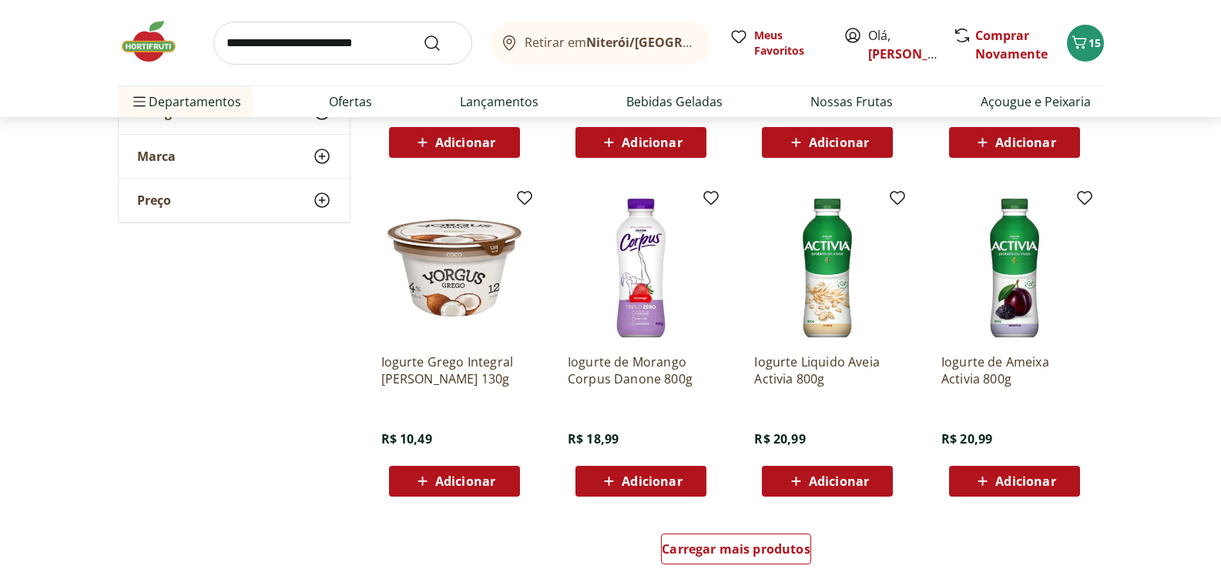
scroll to position [924, 0]
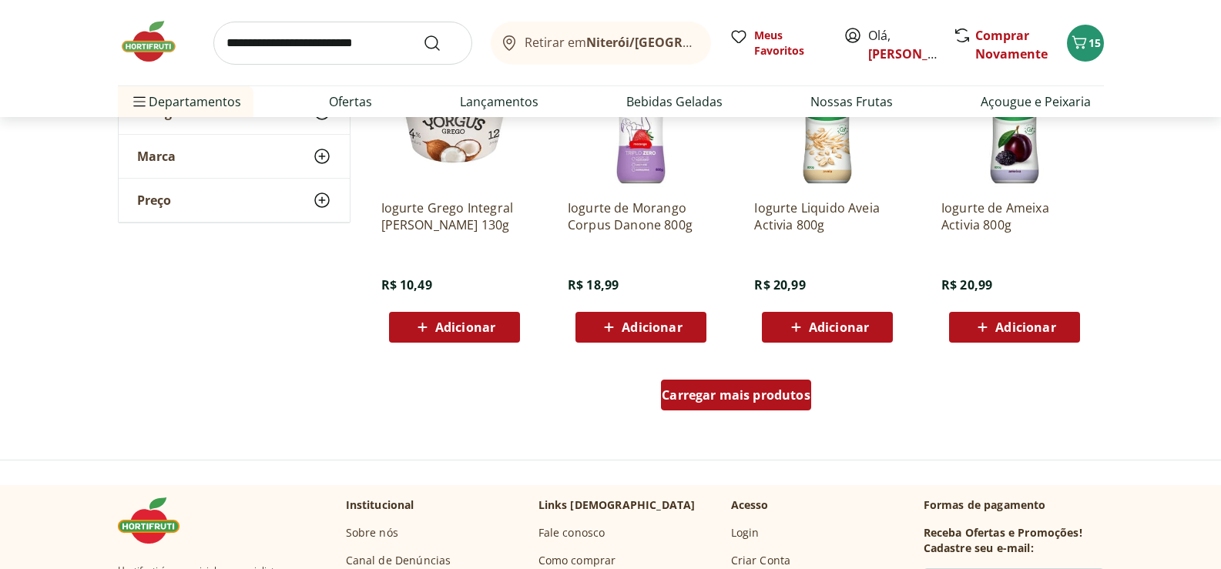
click at [710, 398] on span "Carregar mais produtos" at bounding box center [736, 395] width 149 height 12
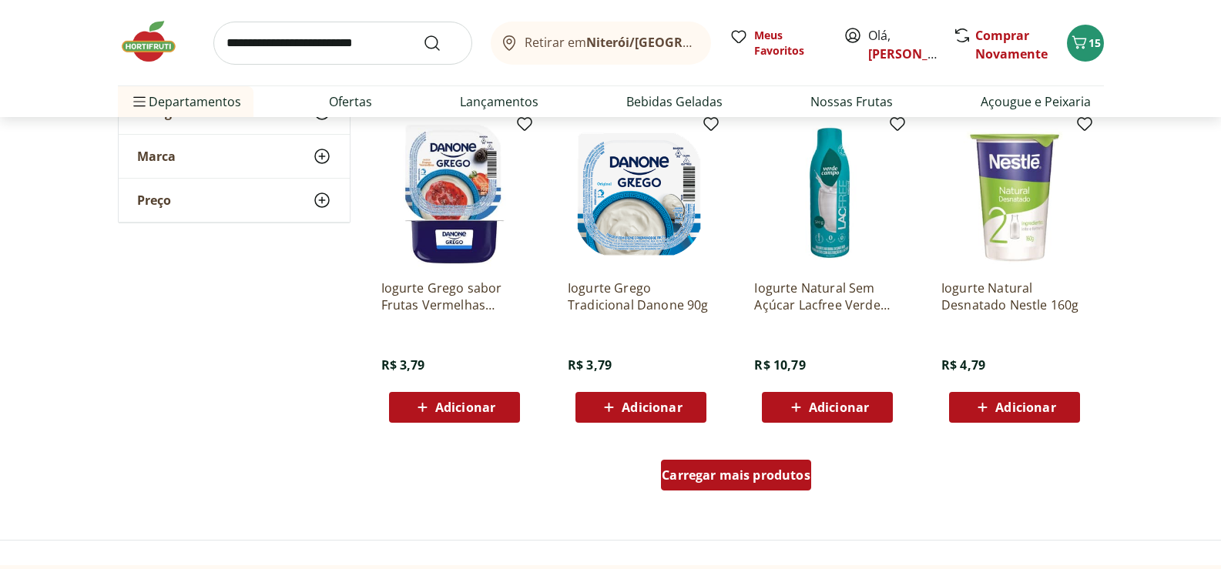
scroll to position [1925, 0]
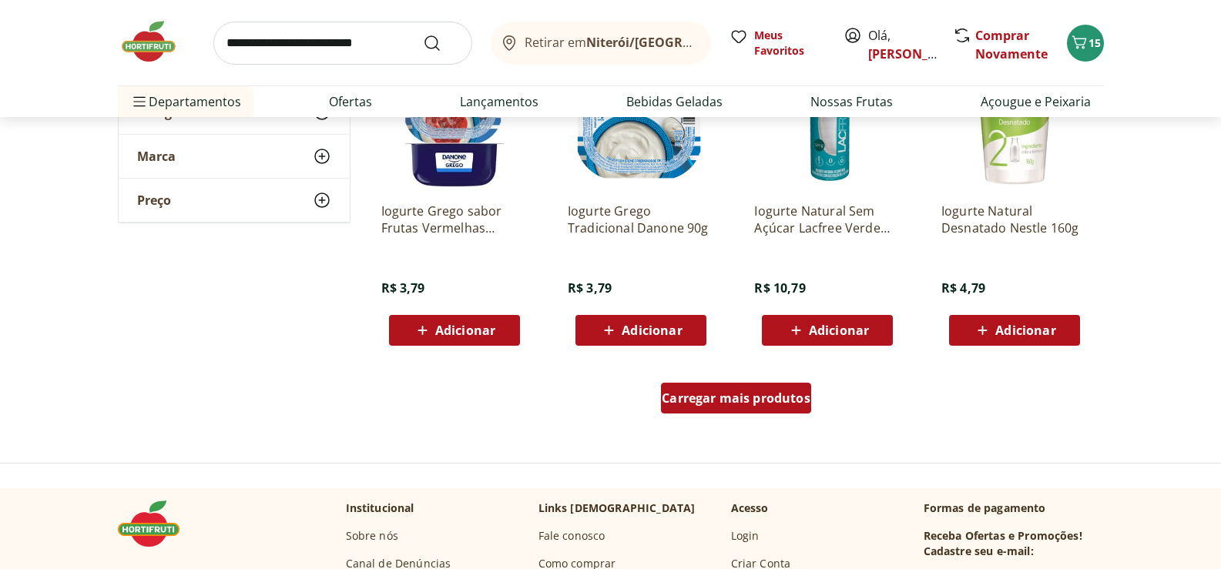
click at [712, 398] on span "Carregar mais produtos" at bounding box center [736, 398] width 149 height 12
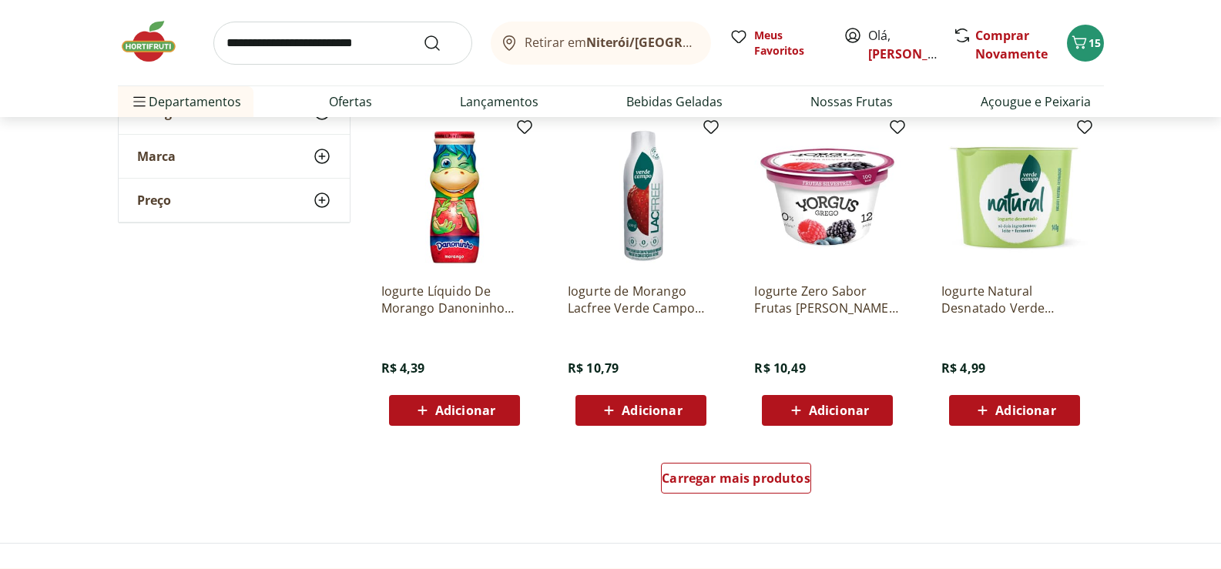
scroll to position [2927, 0]
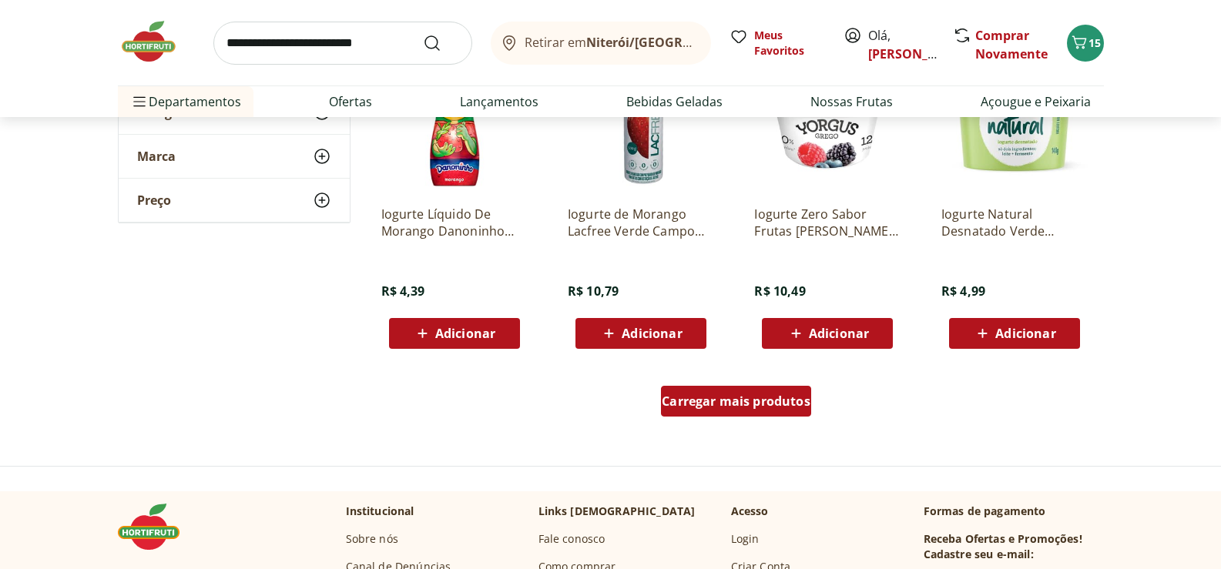
click at [713, 398] on span "Carregar mais produtos" at bounding box center [736, 401] width 149 height 12
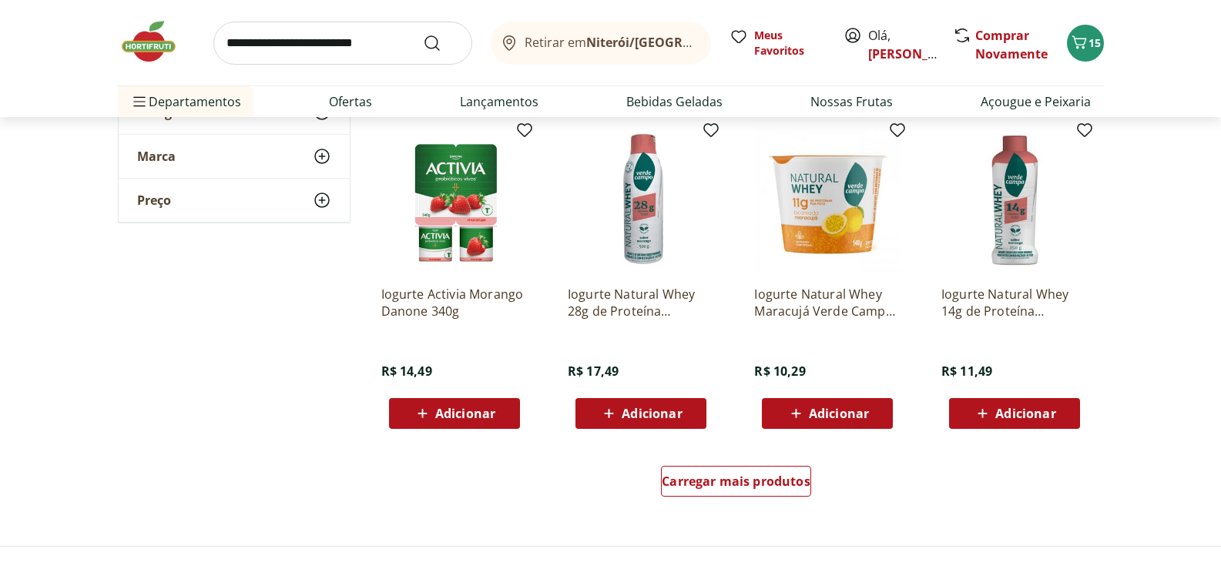
scroll to position [3928, 0]
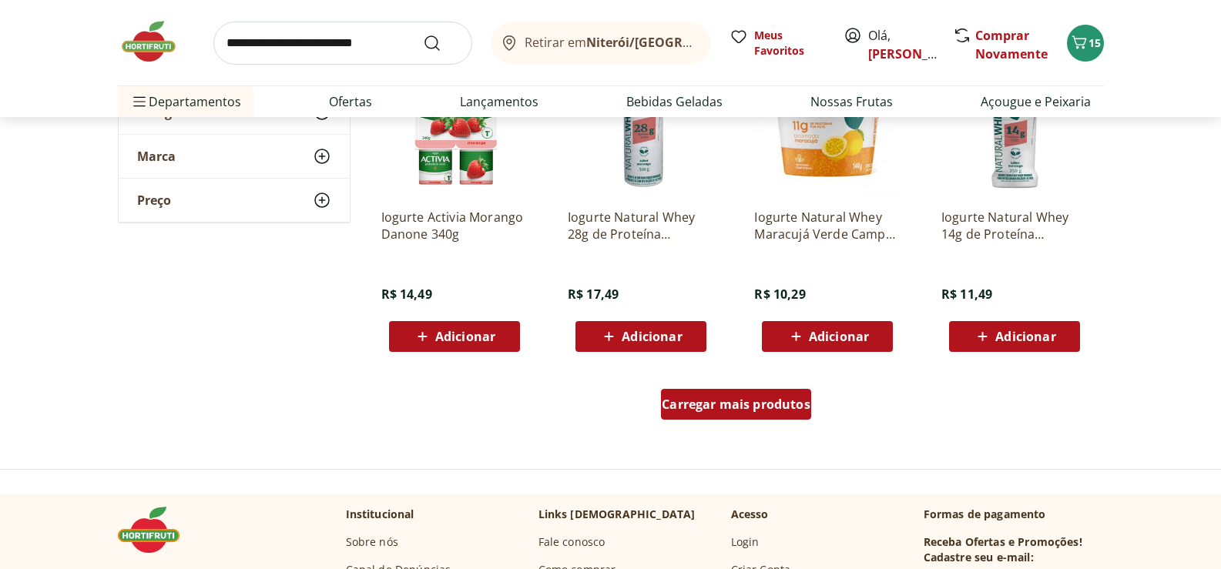
click at [717, 401] on span "Carregar mais produtos" at bounding box center [736, 404] width 149 height 12
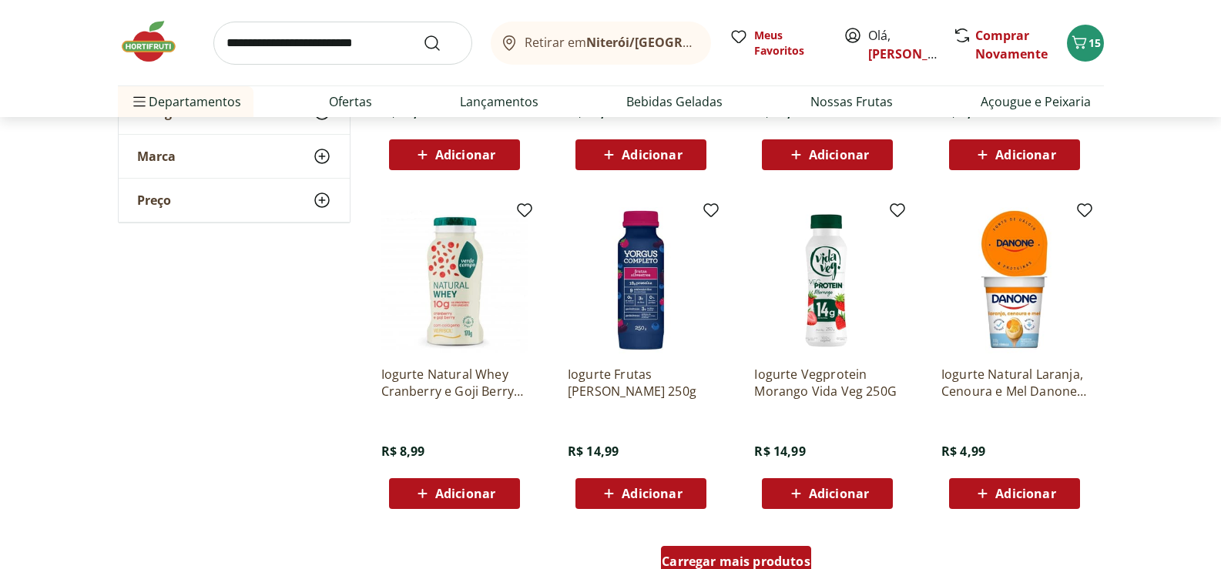
scroll to position [4852, 0]
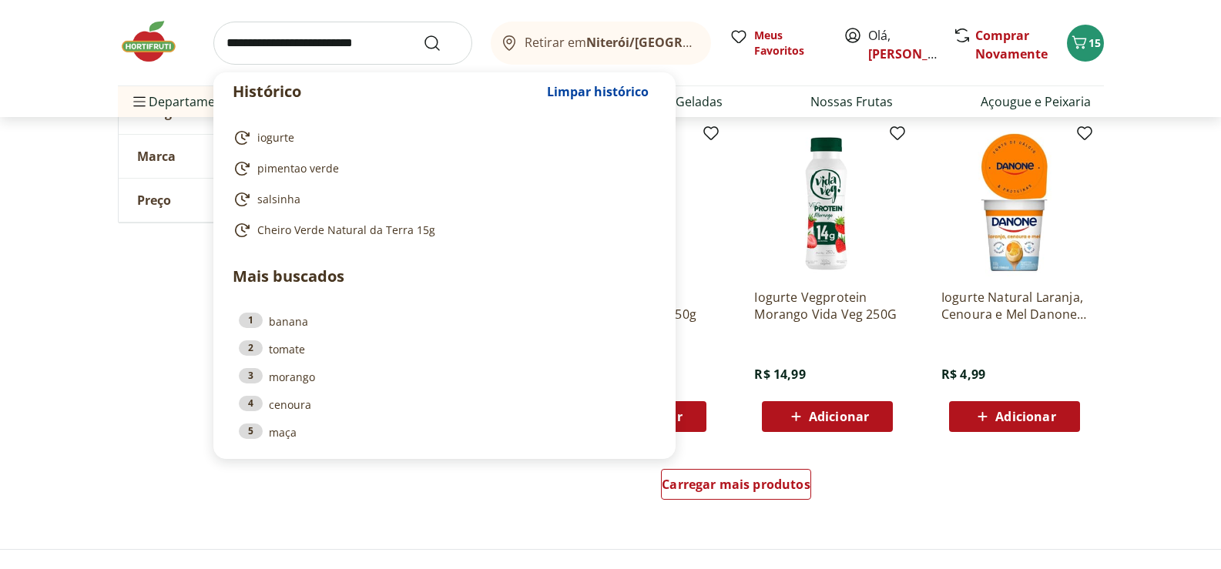
click at [263, 52] on input "search" at bounding box center [342, 43] width 259 height 43
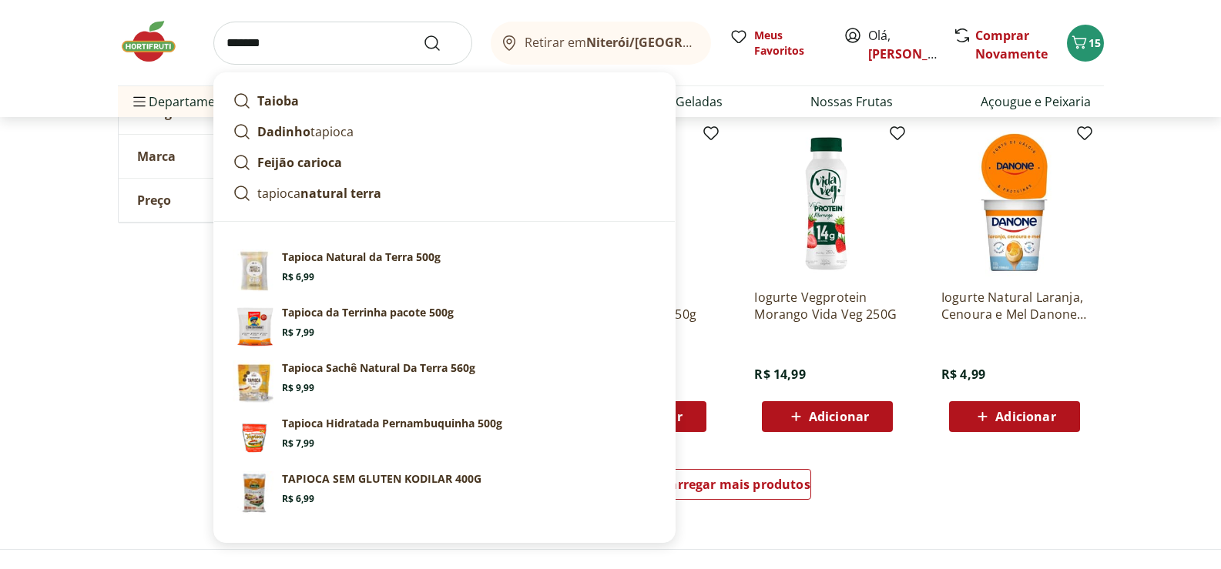
type input "*******"
click at [423, 34] on button "Submit Search" at bounding box center [441, 43] width 37 height 18
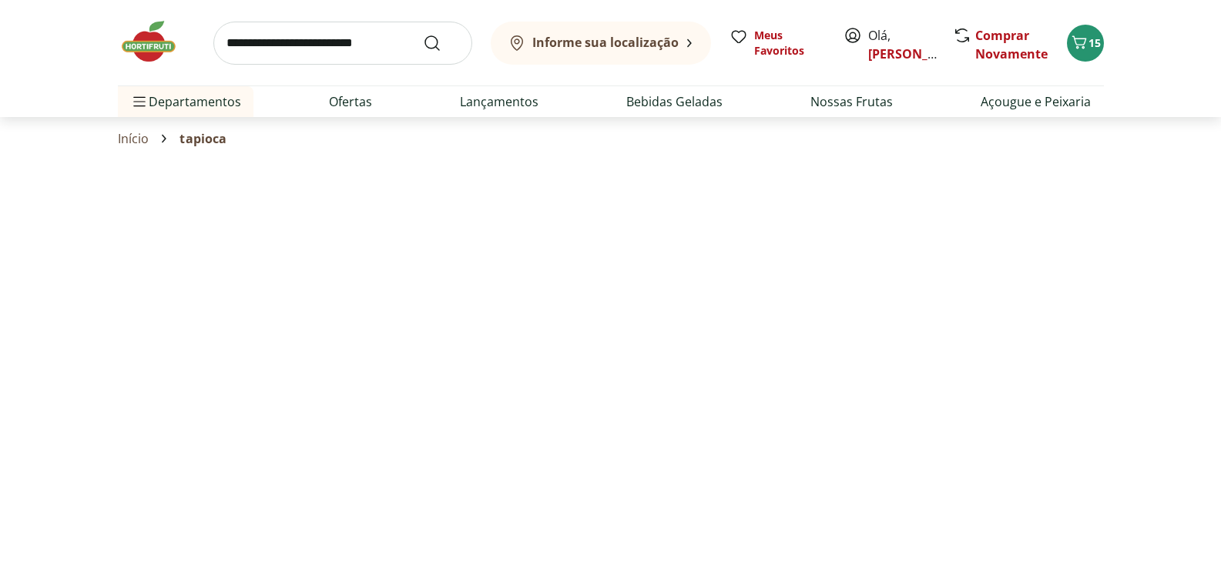
select select "**********"
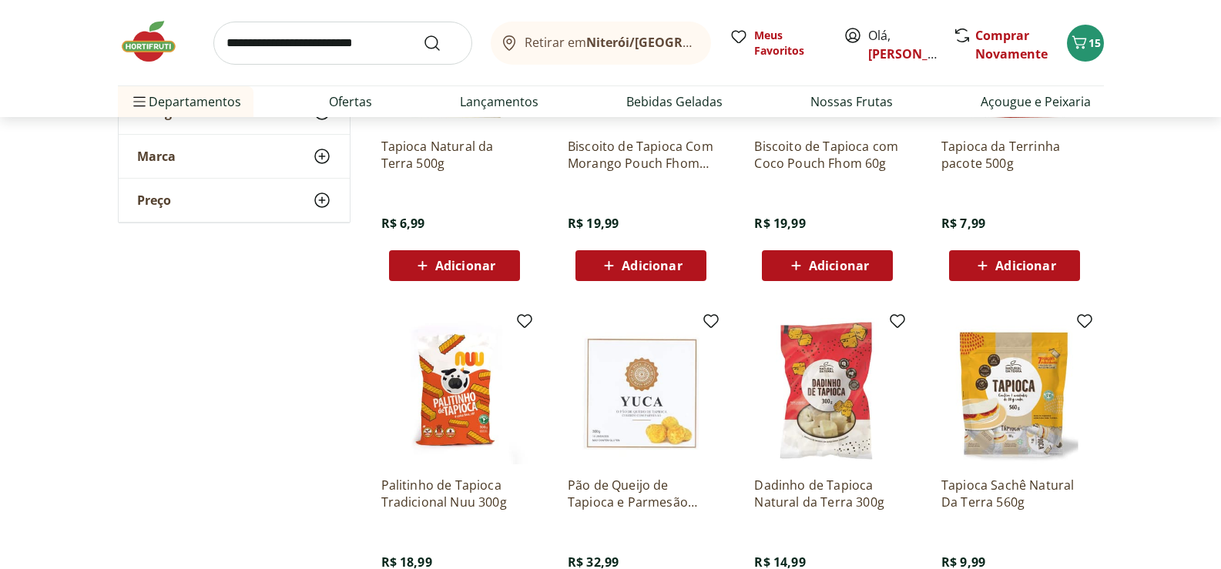
scroll to position [385, 0]
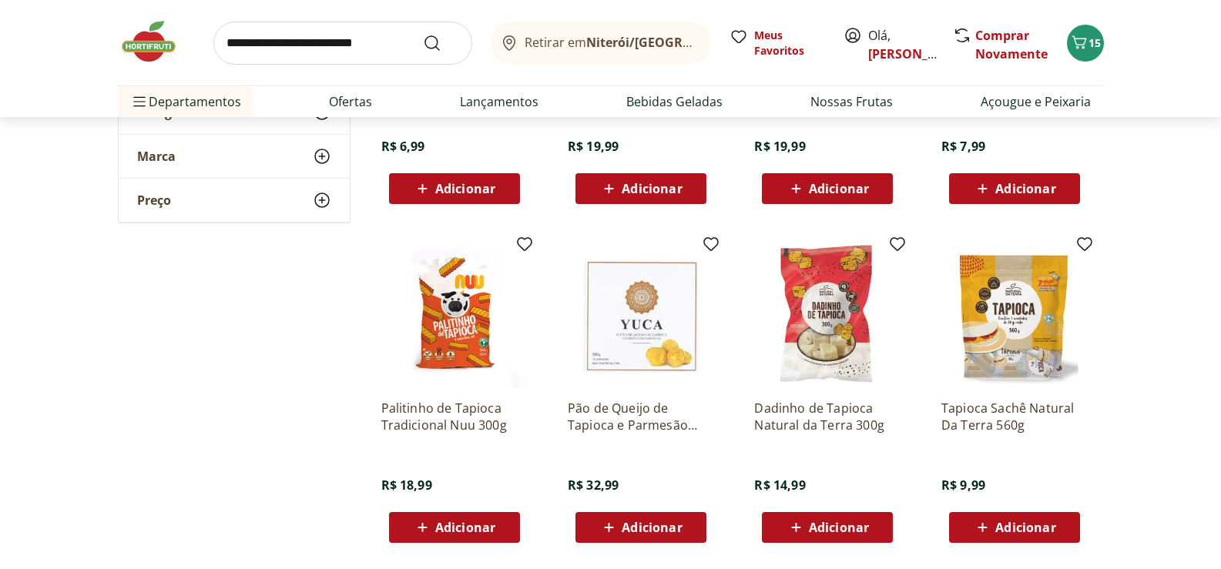
click at [1015, 306] on img at bounding box center [1014, 314] width 146 height 146
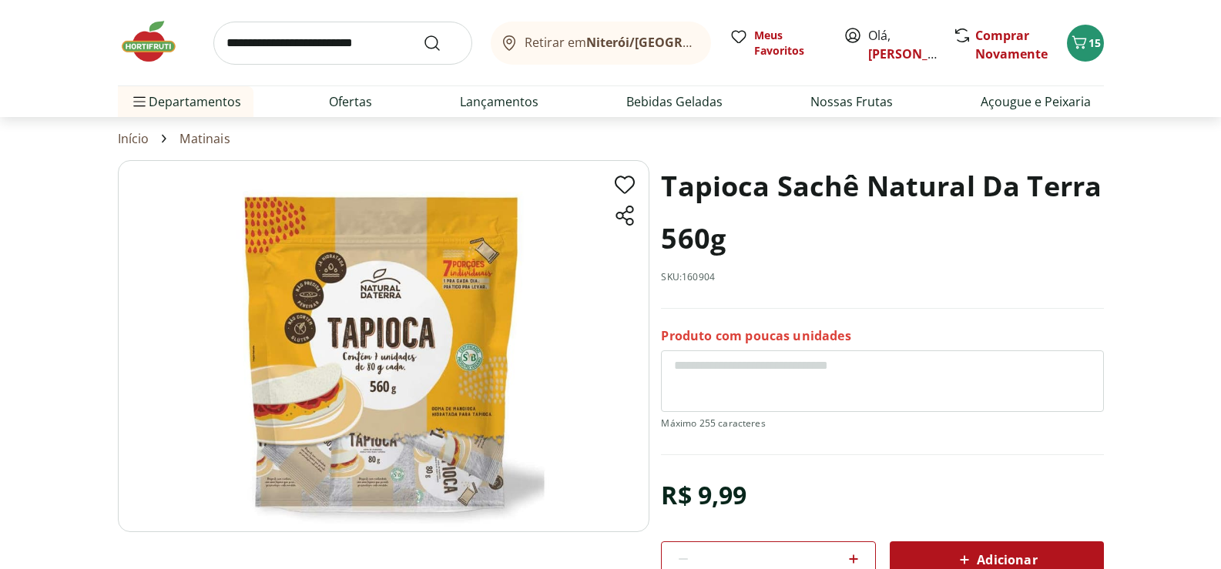
scroll to position [77, 0]
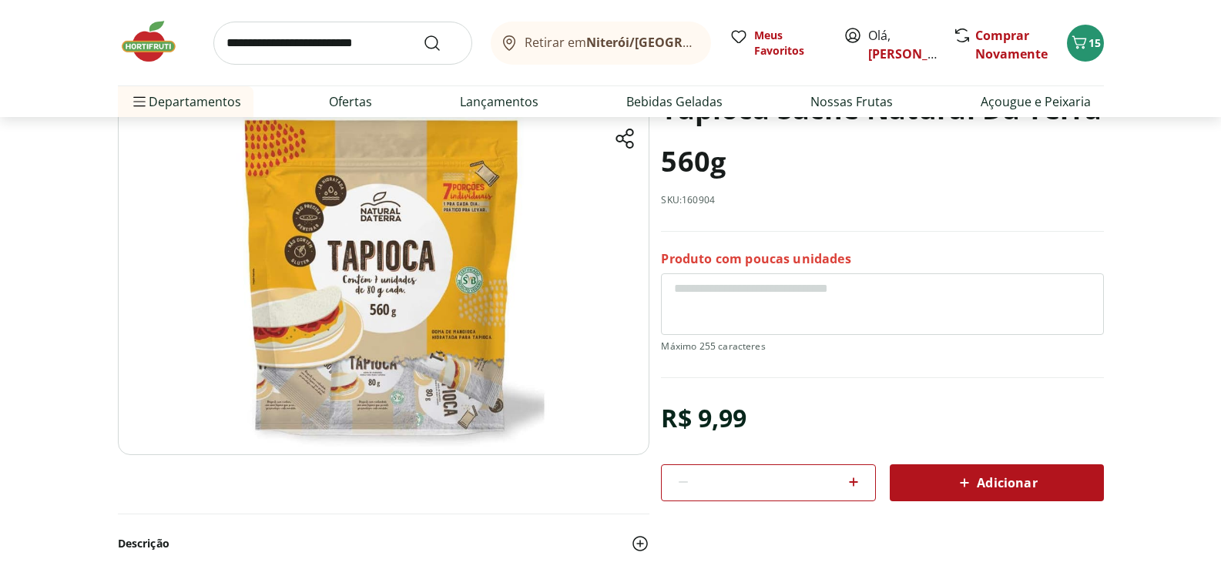
click at [981, 485] on span "Adicionar" at bounding box center [996, 483] width 82 height 18
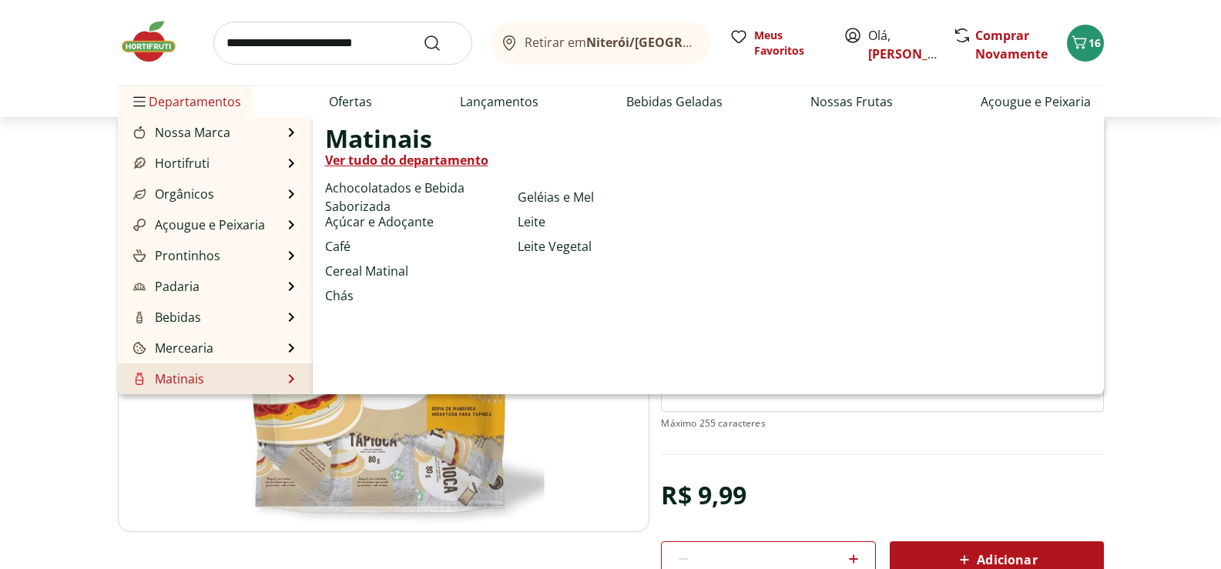
click at [184, 380] on link "Matinais" at bounding box center [167, 379] width 74 height 18
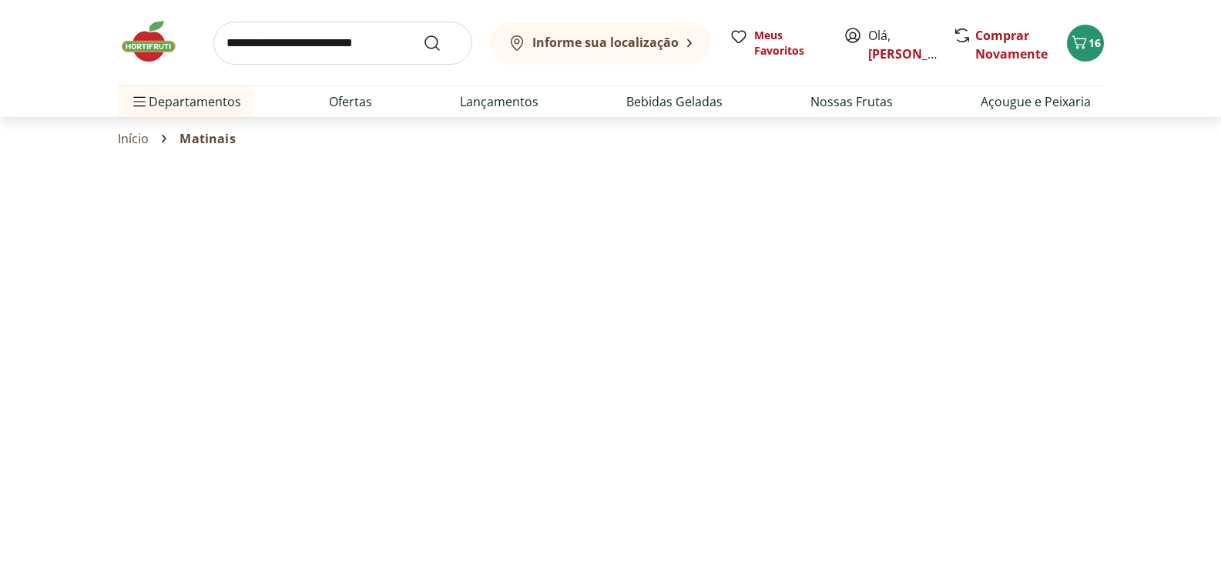
select select "**********"
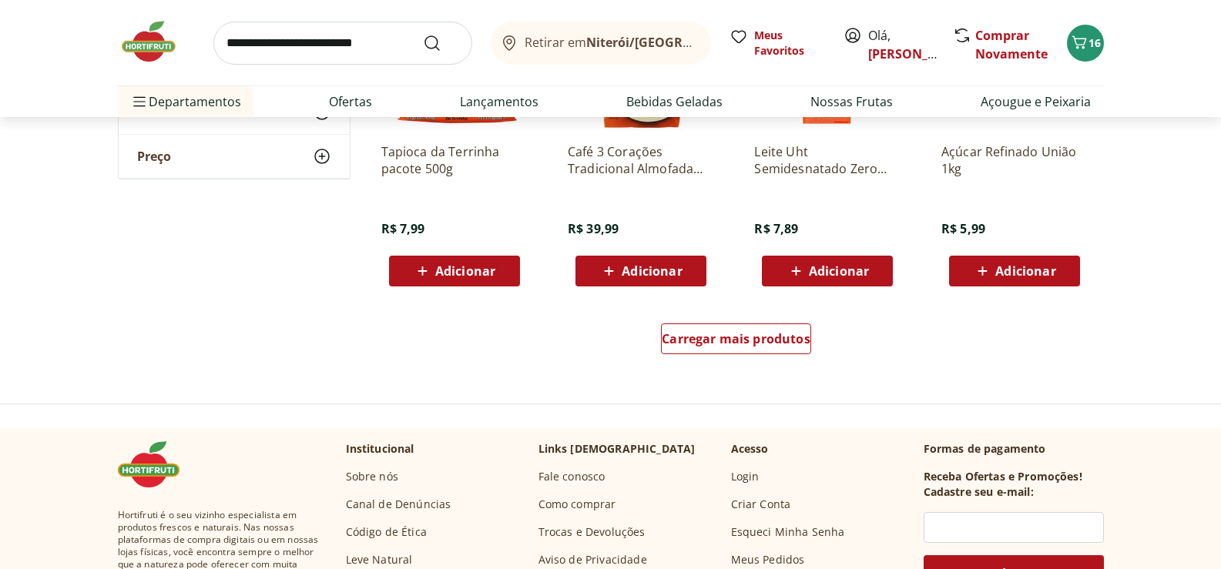
scroll to position [847, 0]
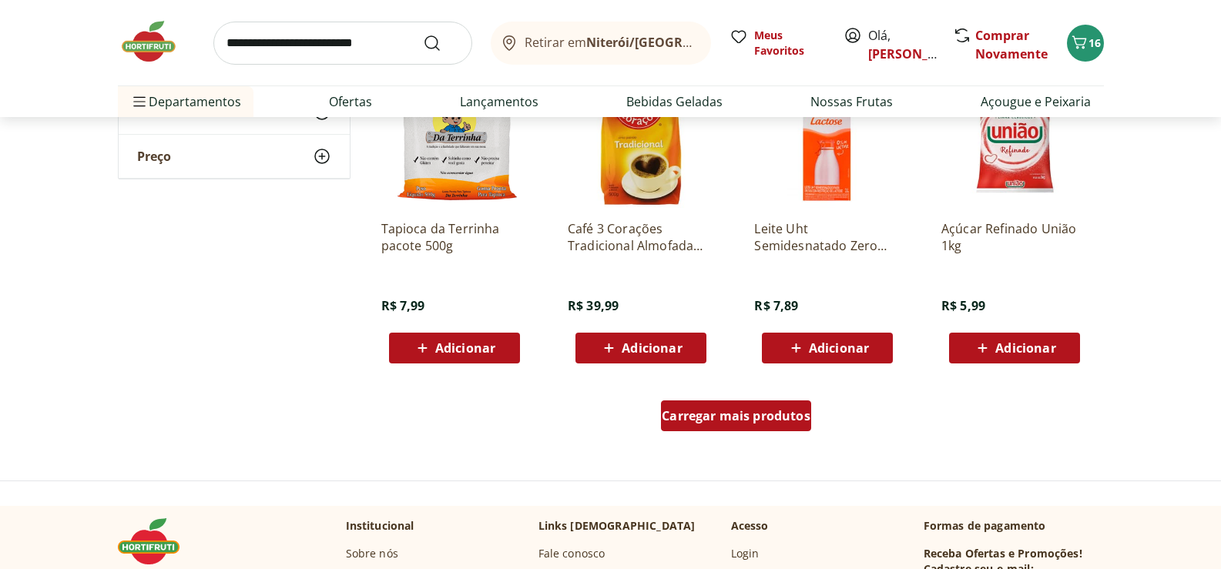
click at [754, 415] on span "Carregar mais produtos" at bounding box center [736, 416] width 149 height 12
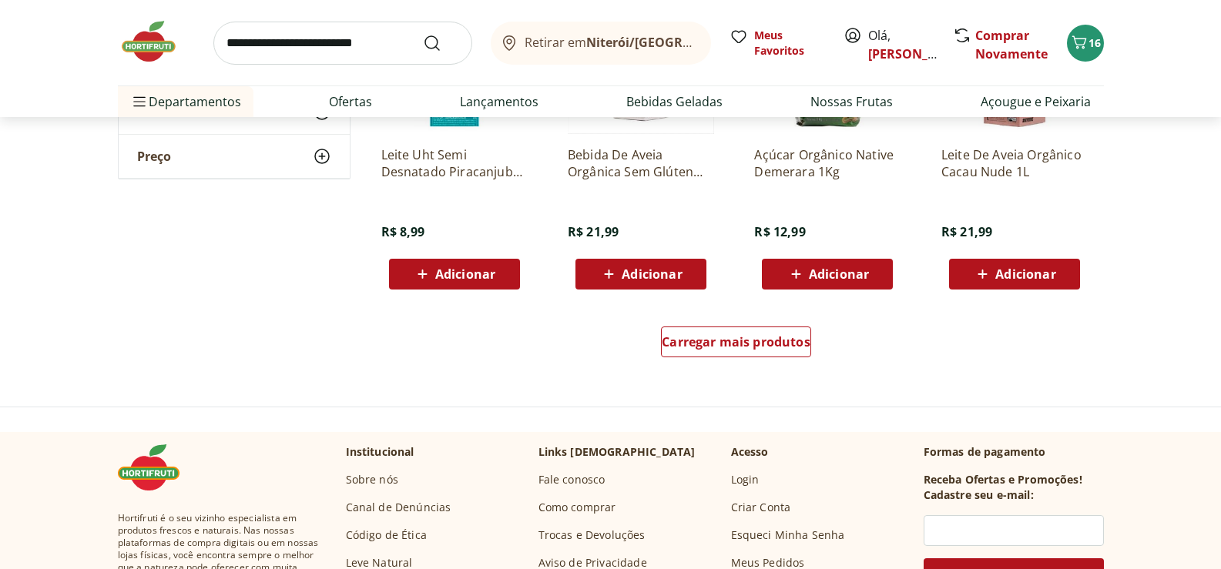
scroll to position [2079, 0]
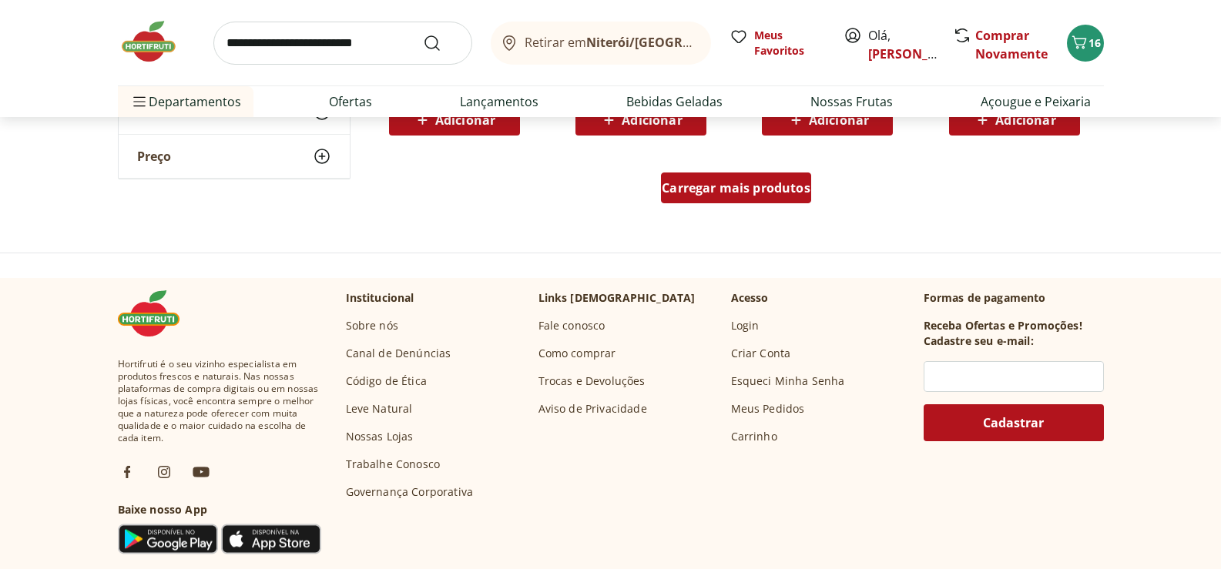
click at [751, 183] on span "Carregar mais produtos" at bounding box center [736, 188] width 149 height 12
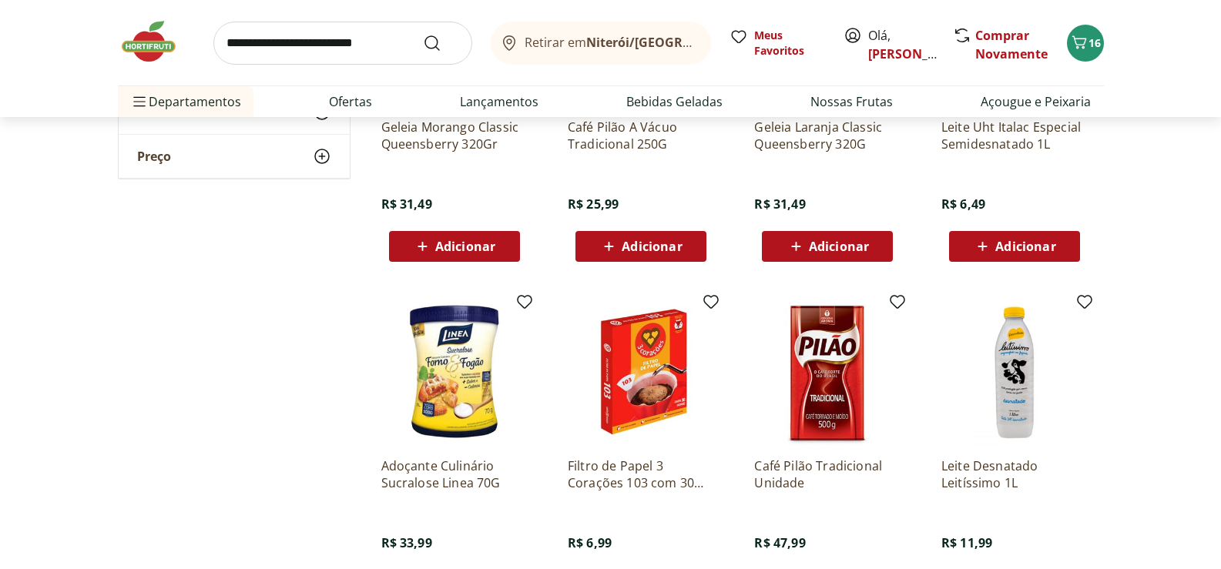
scroll to position [2773, 0]
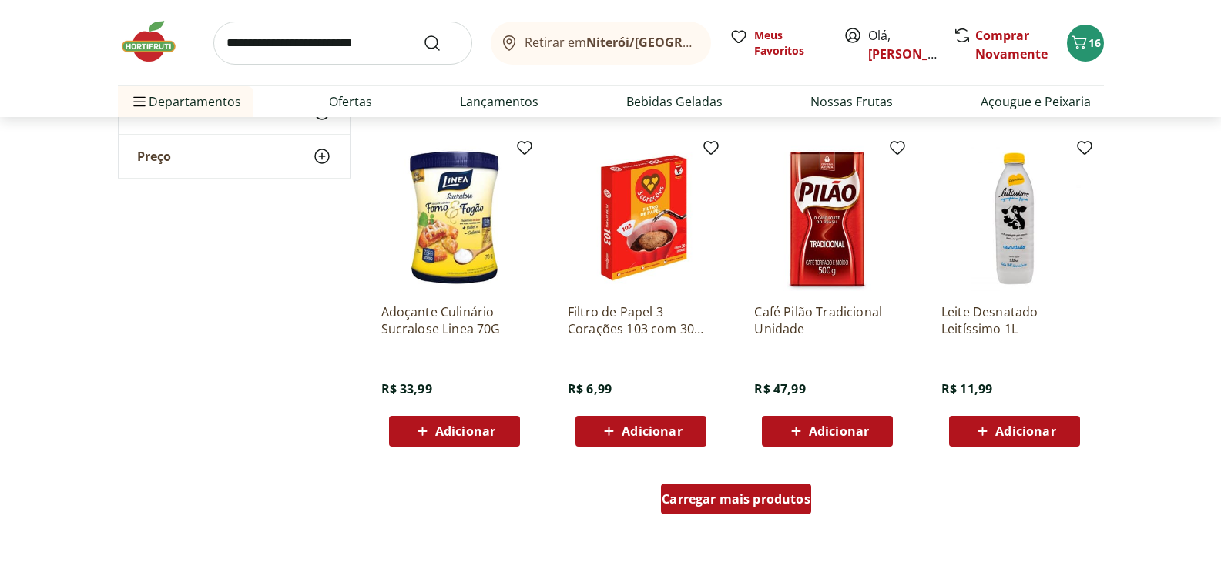
click at [720, 494] on span "Carregar mais produtos" at bounding box center [736, 499] width 149 height 12
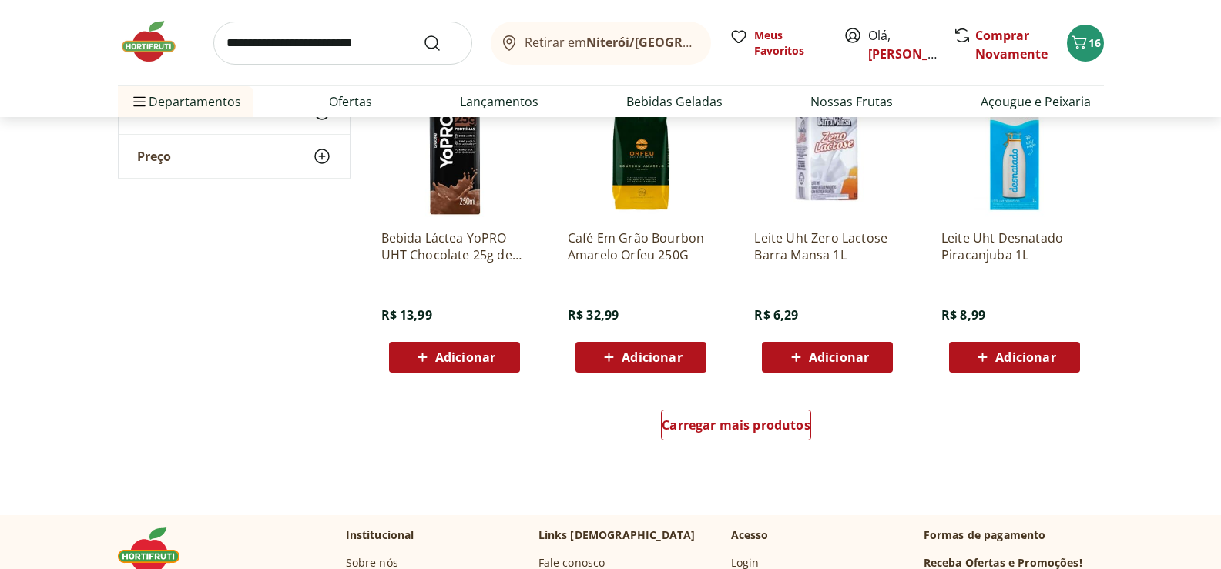
scroll to position [4005, 0]
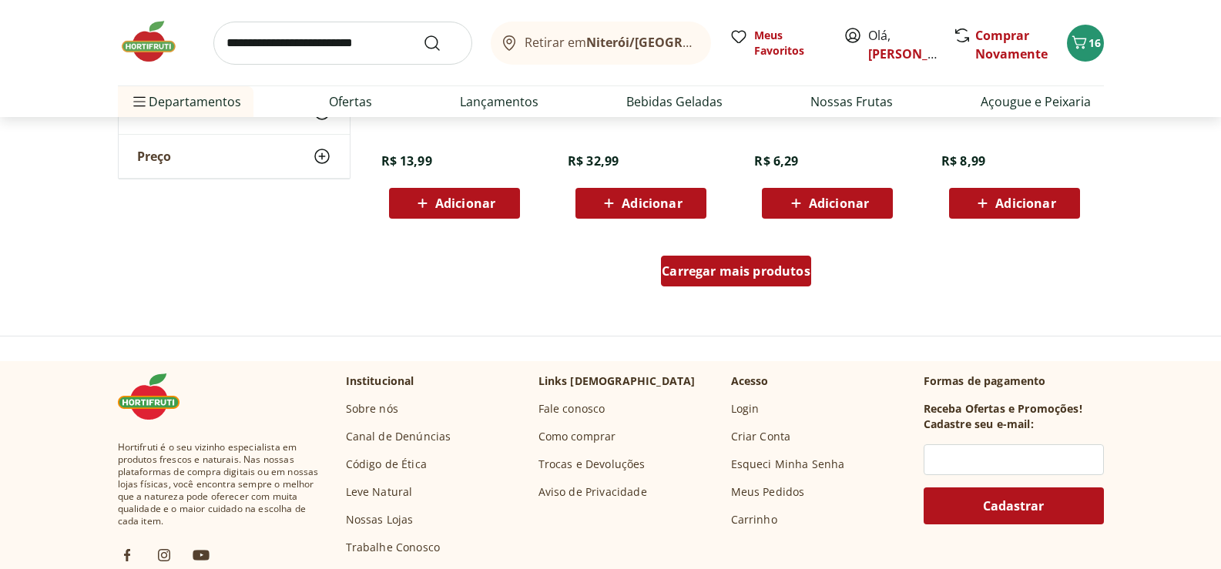
click at [729, 273] on span "Carregar mais produtos" at bounding box center [736, 271] width 149 height 12
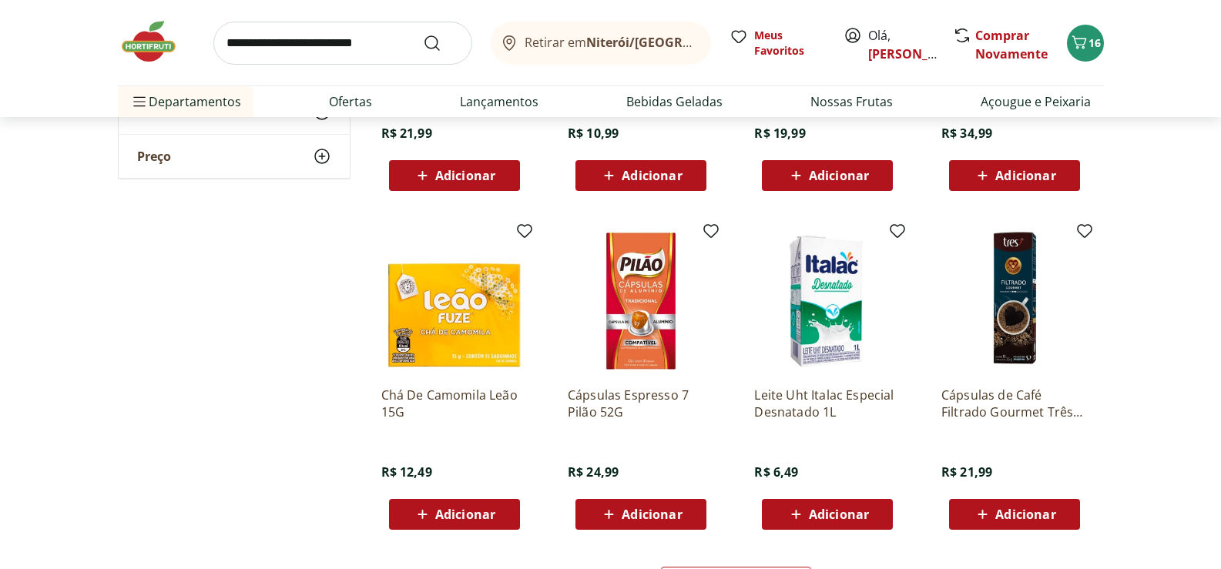
scroll to position [4852, 0]
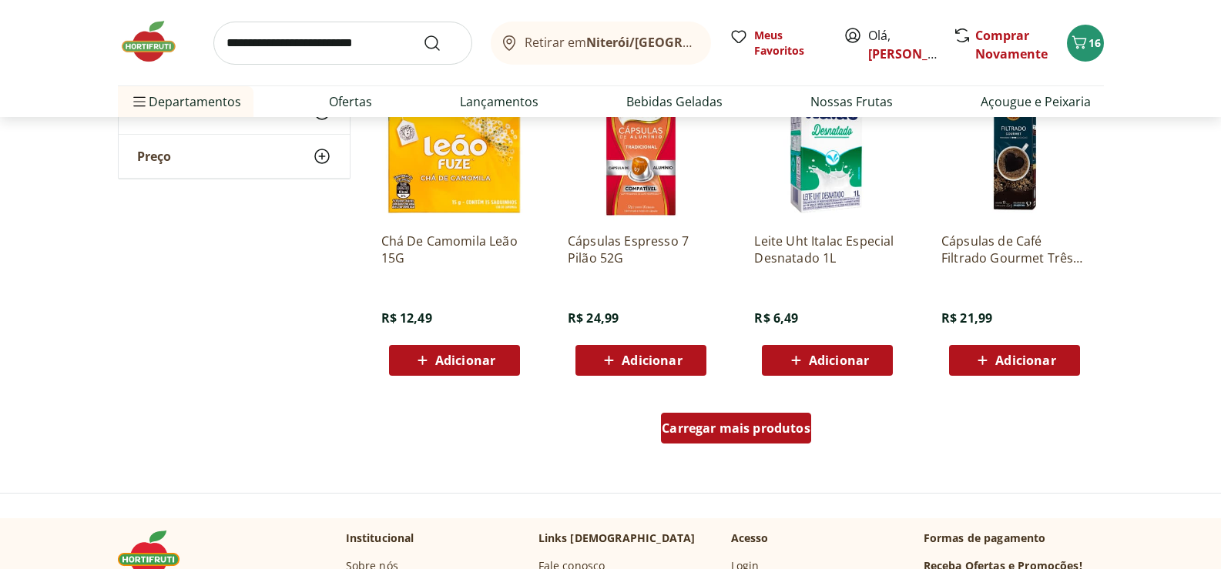
click at [724, 429] on span "Carregar mais produtos" at bounding box center [736, 428] width 149 height 12
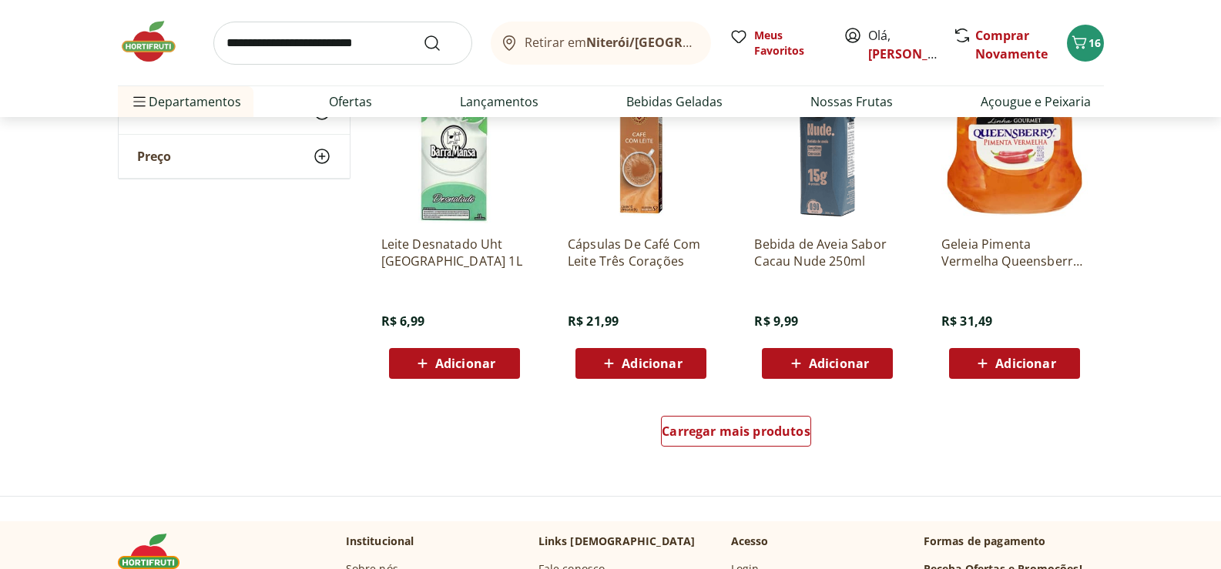
scroll to position [5930, 0]
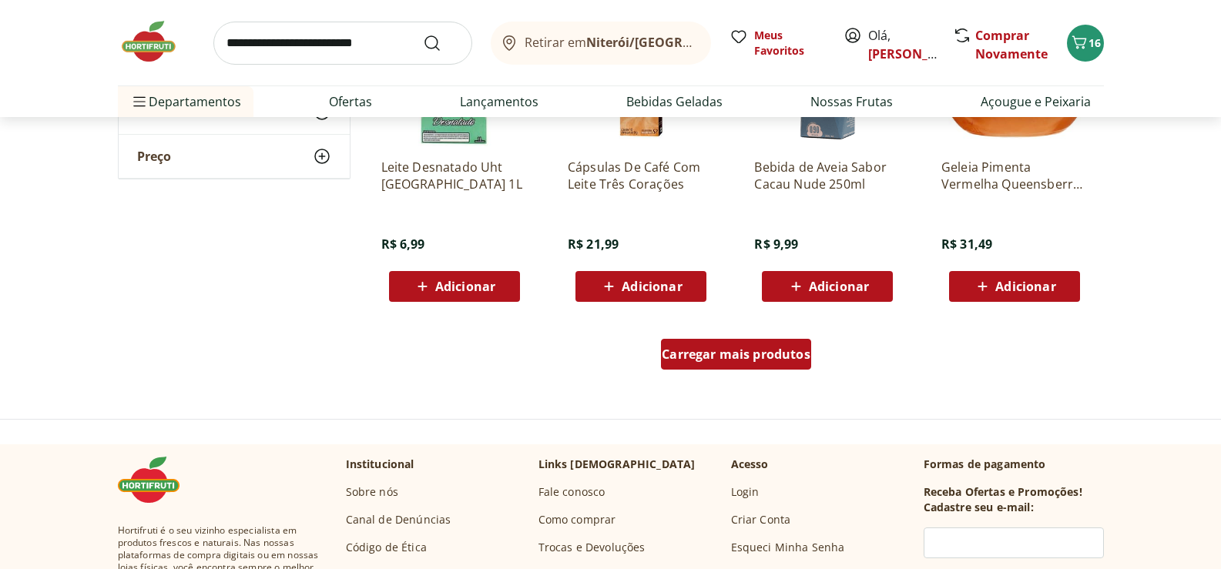
click at [712, 357] on span "Carregar mais produtos" at bounding box center [736, 354] width 149 height 12
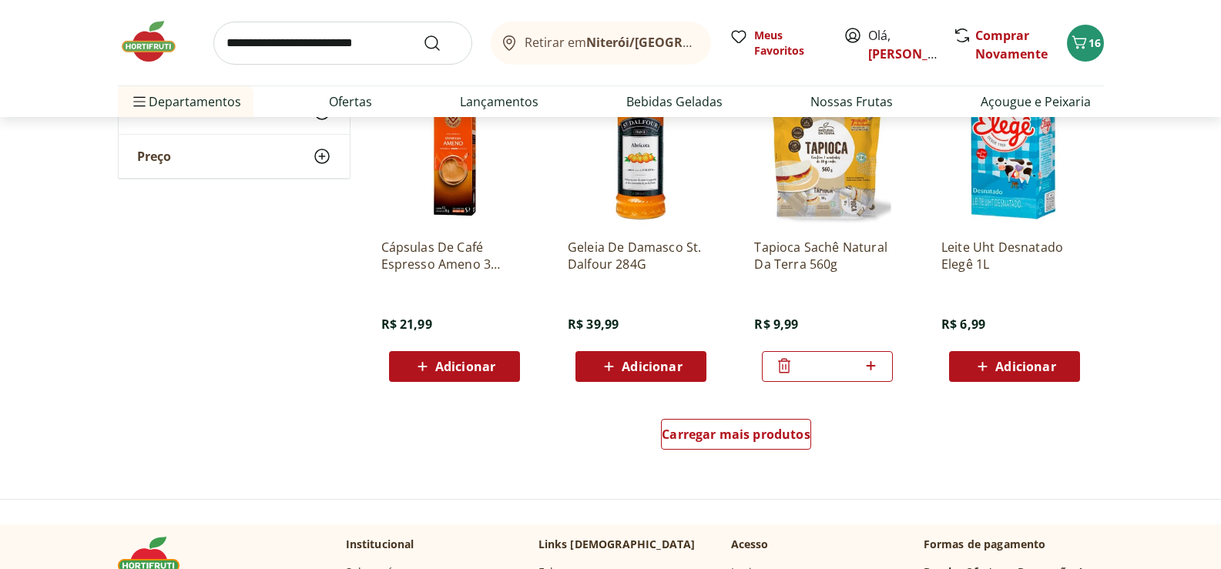
scroll to position [6931, 0]
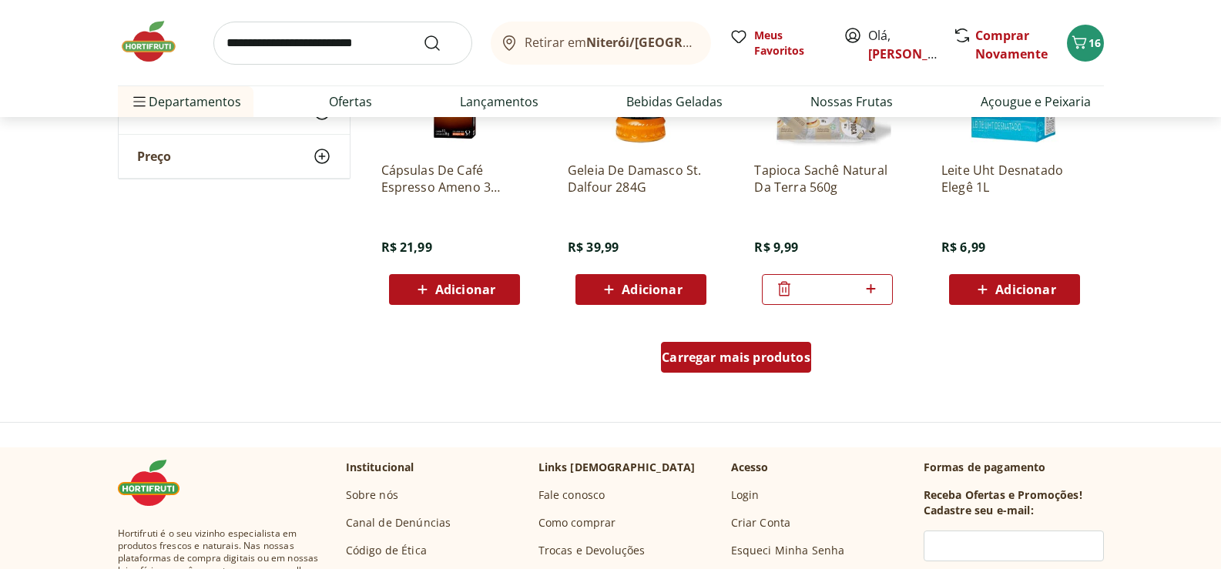
click at [718, 359] on span "Carregar mais produtos" at bounding box center [736, 357] width 149 height 12
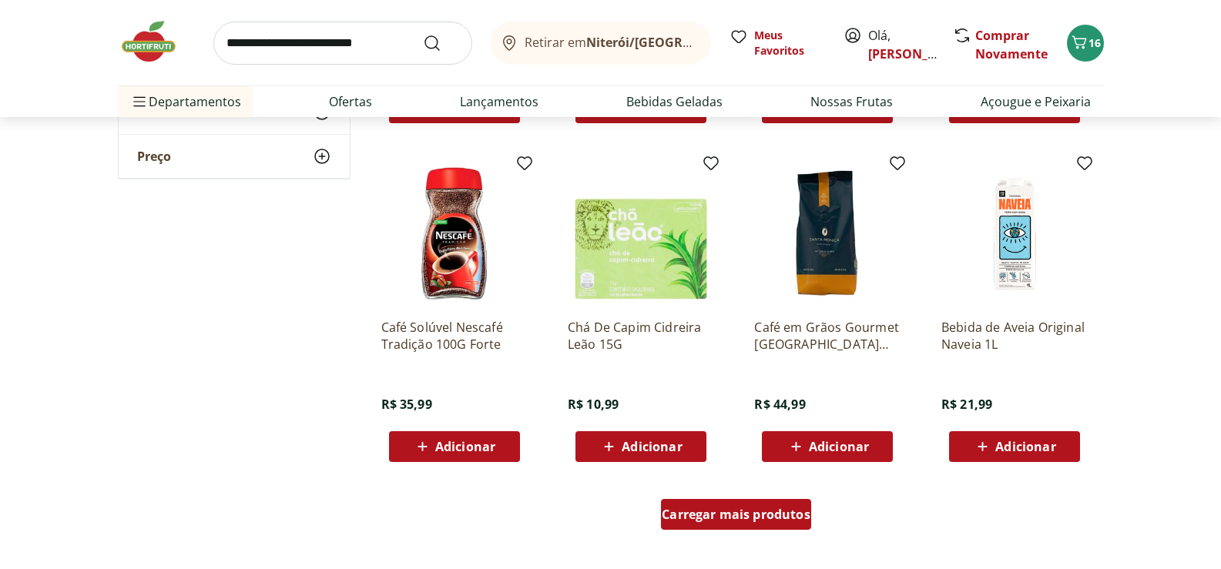
scroll to position [7856, 0]
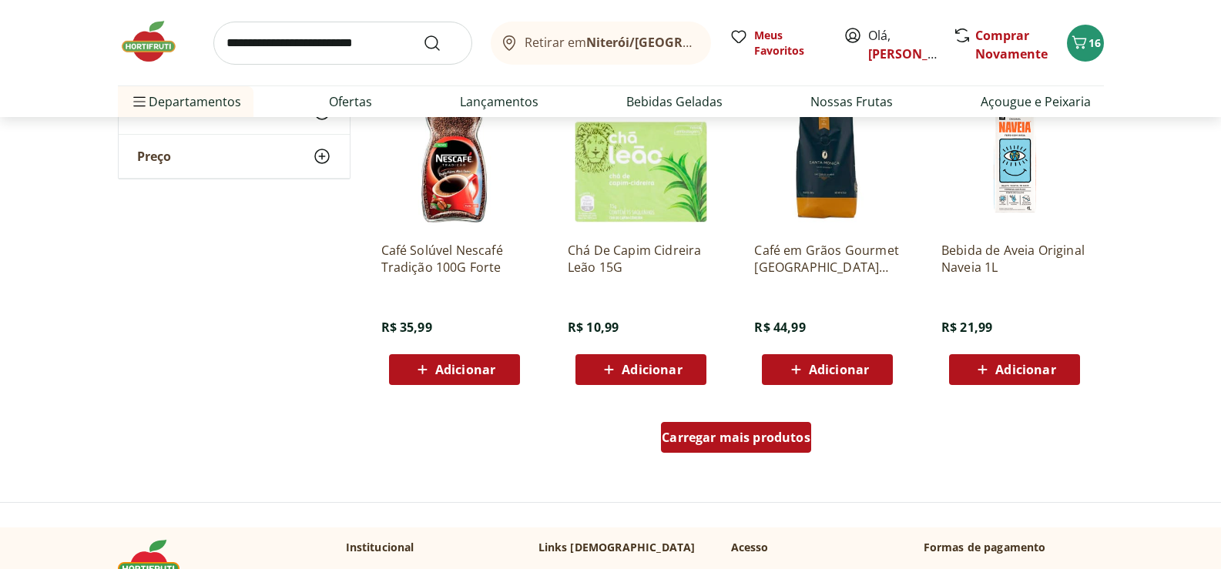
click at [719, 451] on div "Carregar mais produtos" at bounding box center [736, 437] width 150 height 31
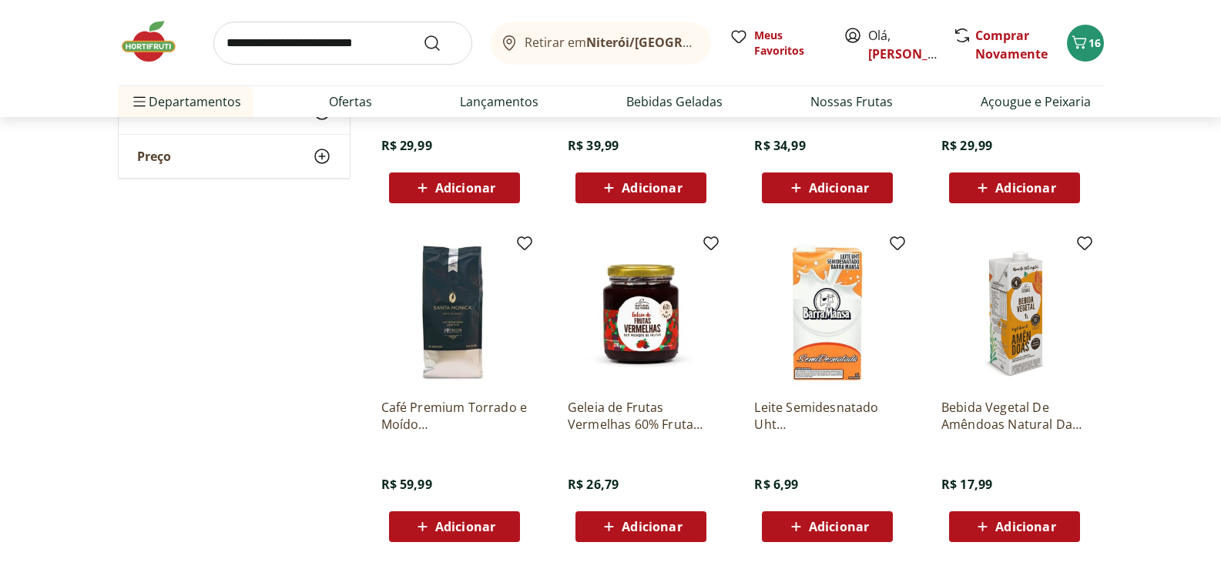
scroll to position [8857, 0]
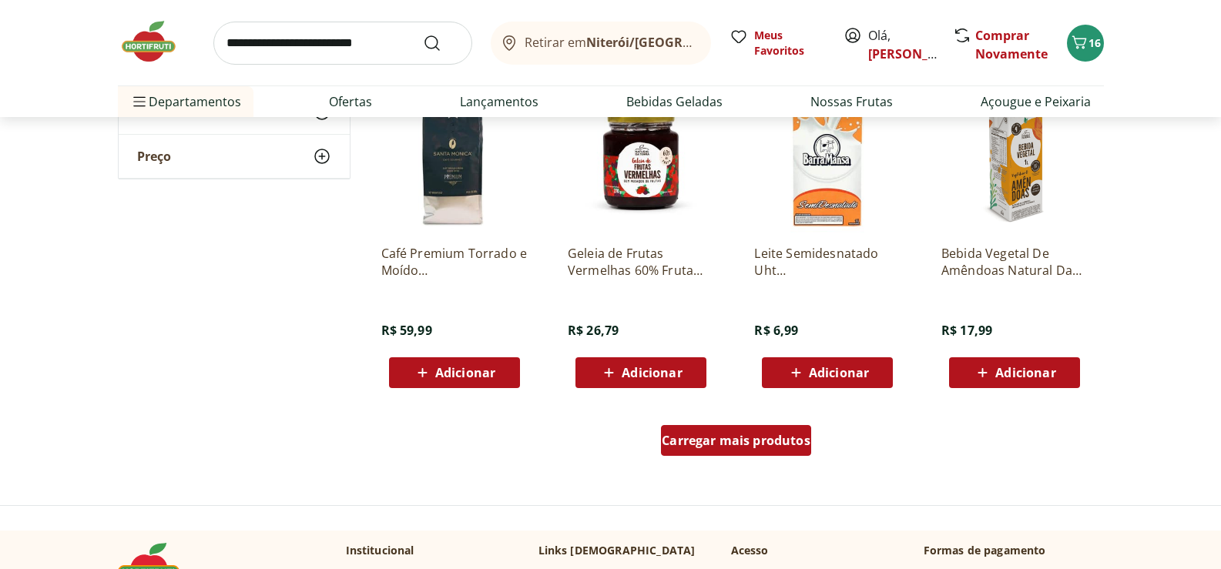
click at [727, 437] on span "Carregar mais produtos" at bounding box center [736, 440] width 149 height 12
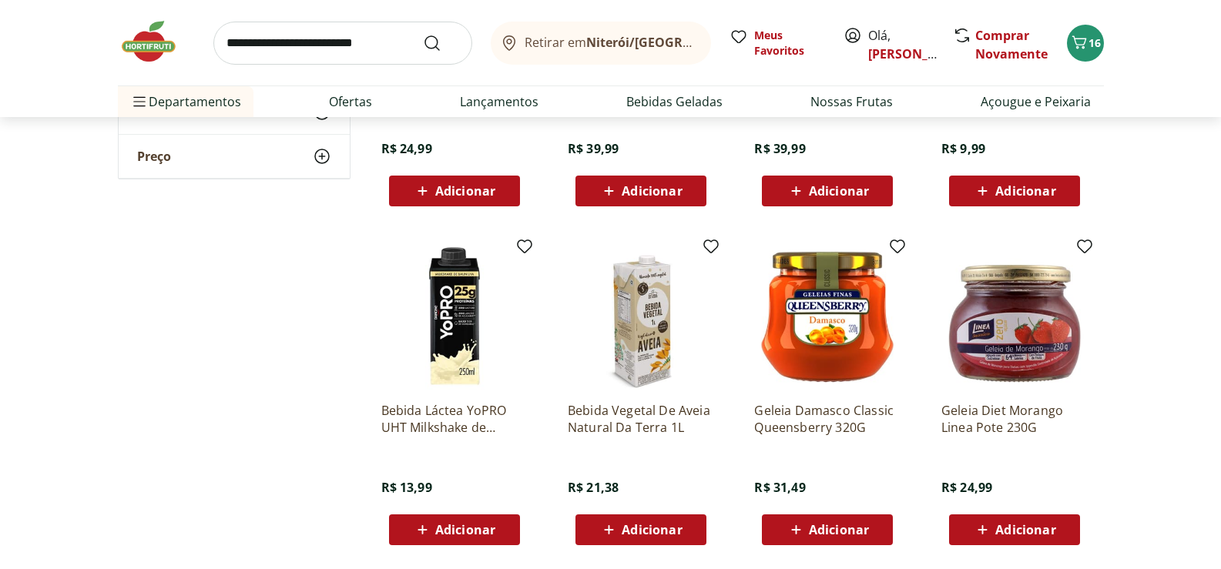
scroll to position [9781, 0]
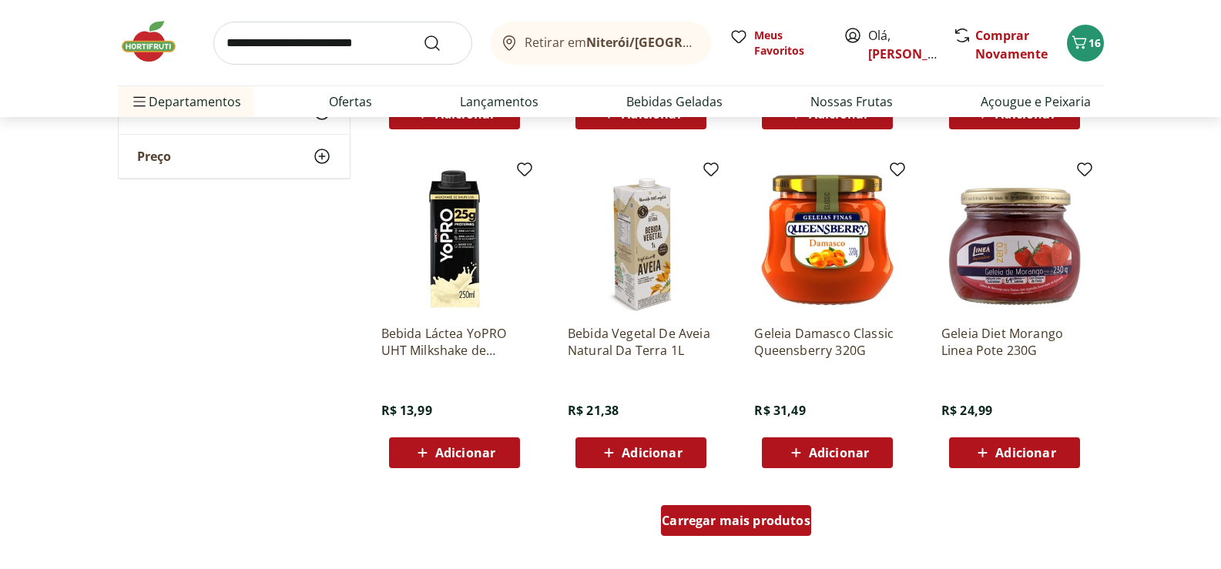
click at [732, 514] on span "Carregar mais produtos" at bounding box center [736, 520] width 149 height 12
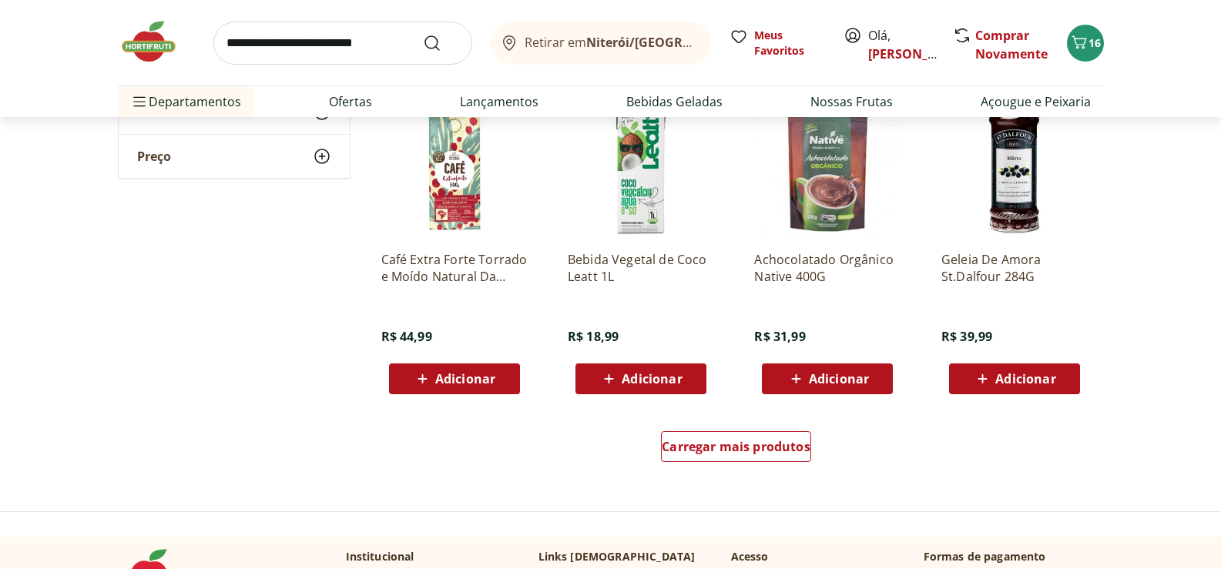
scroll to position [11013, 0]
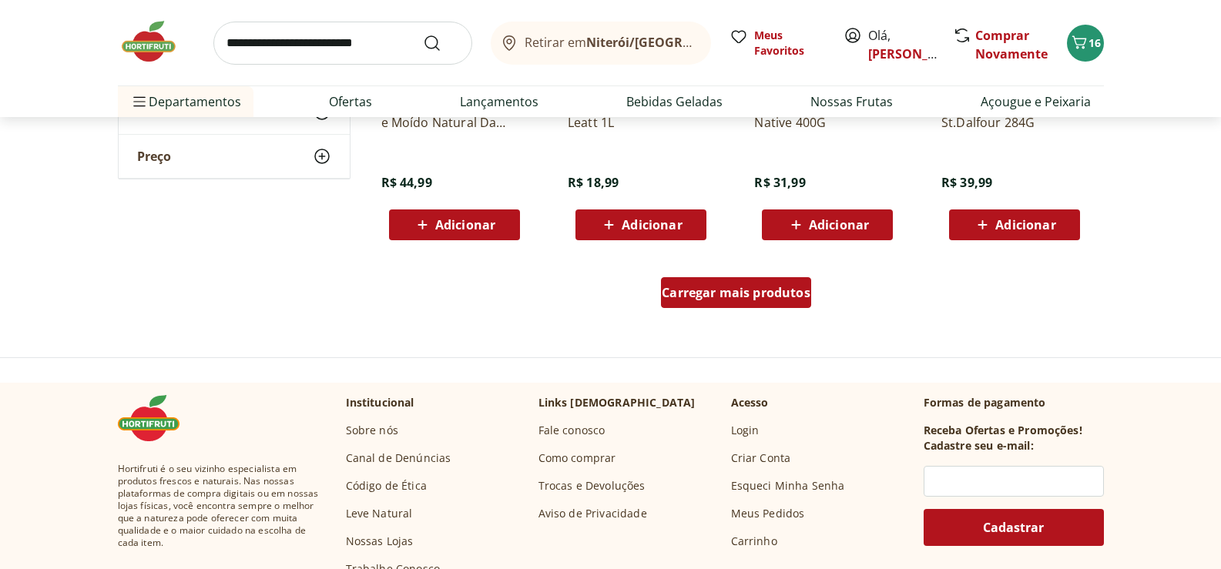
click at [741, 286] on span "Carregar mais produtos" at bounding box center [736, 292] width 149 height 12
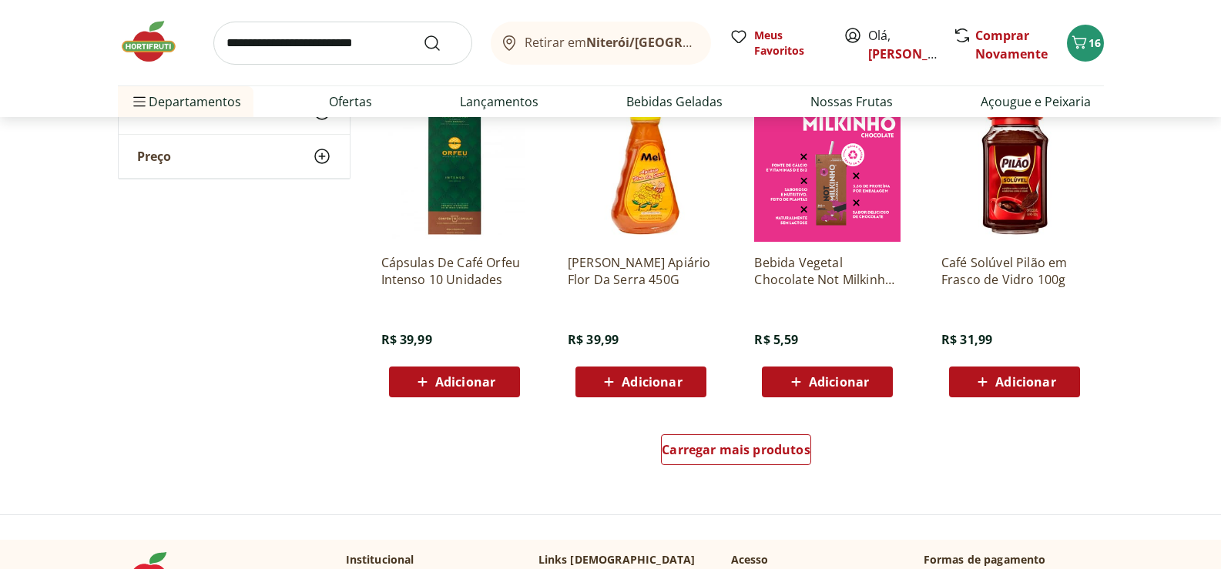
scroll to position [11937, 0]
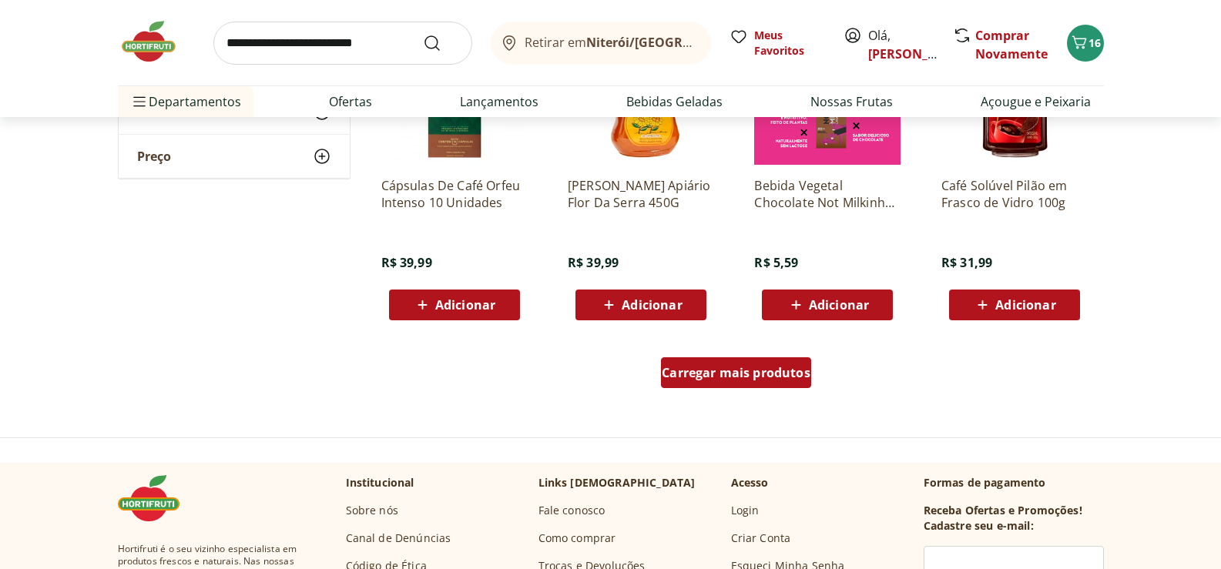
click at [742, 367] on span "Carregar mais produtos" at bounding box center [736, 373] width 149 height 12
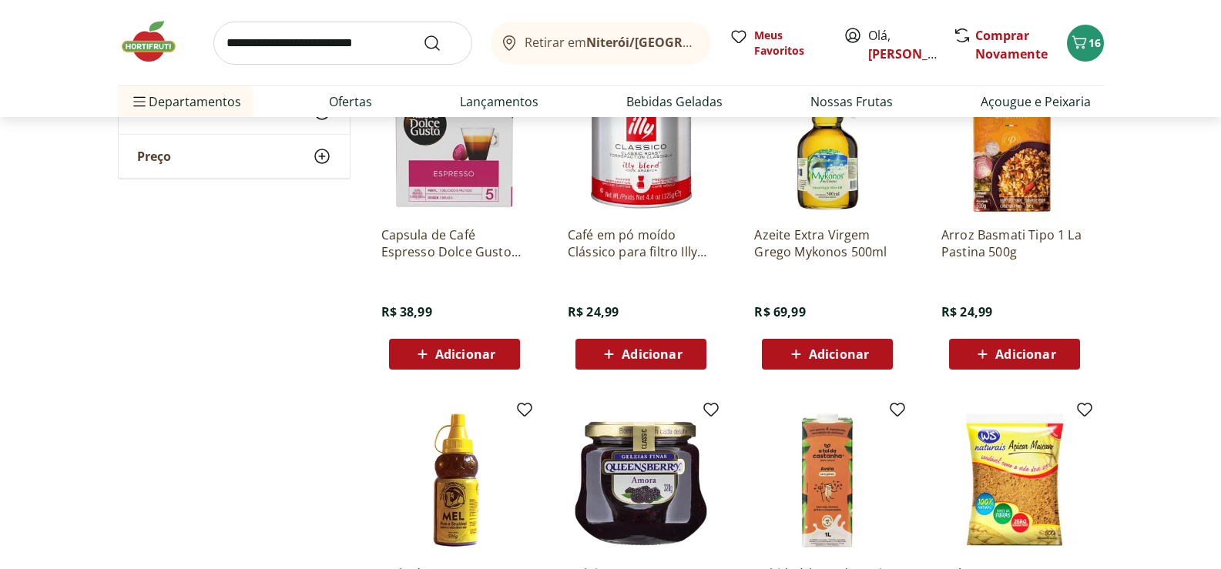
scroll to position [12707, 0]
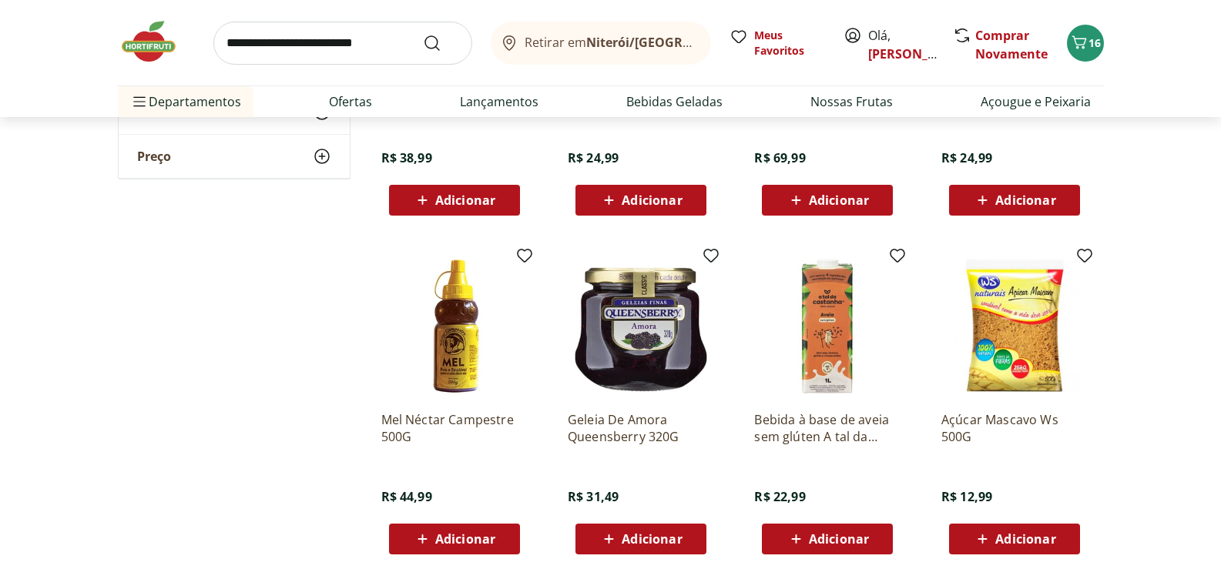
click at [826, 200] on span "Adicionar" at bounding box center [839, 200] width 60 height 12
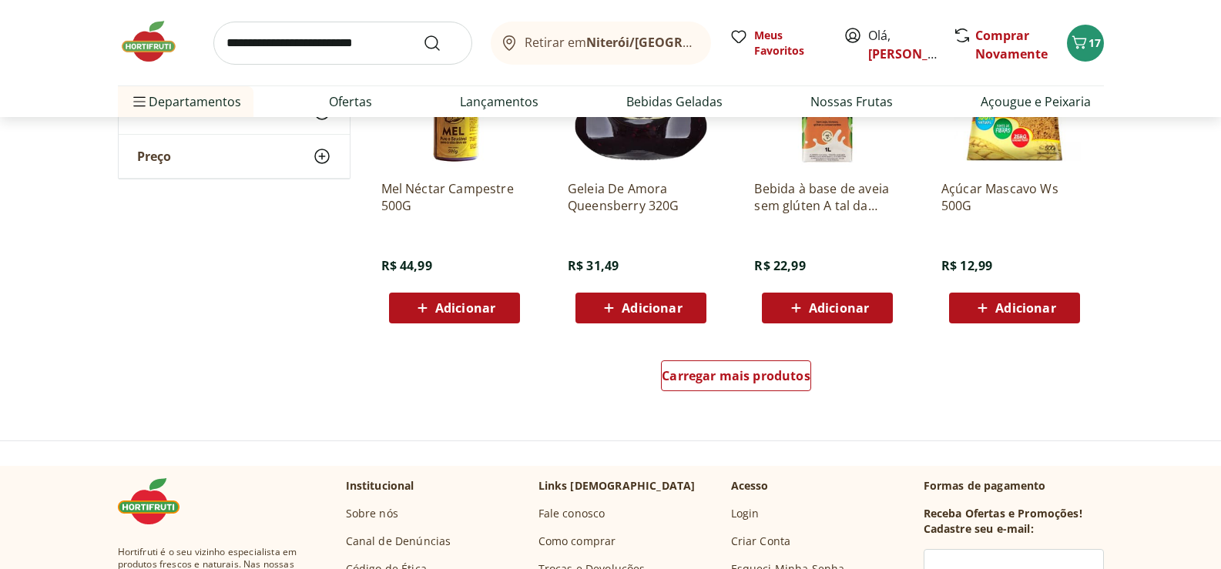
scroll to position [13016, 0]
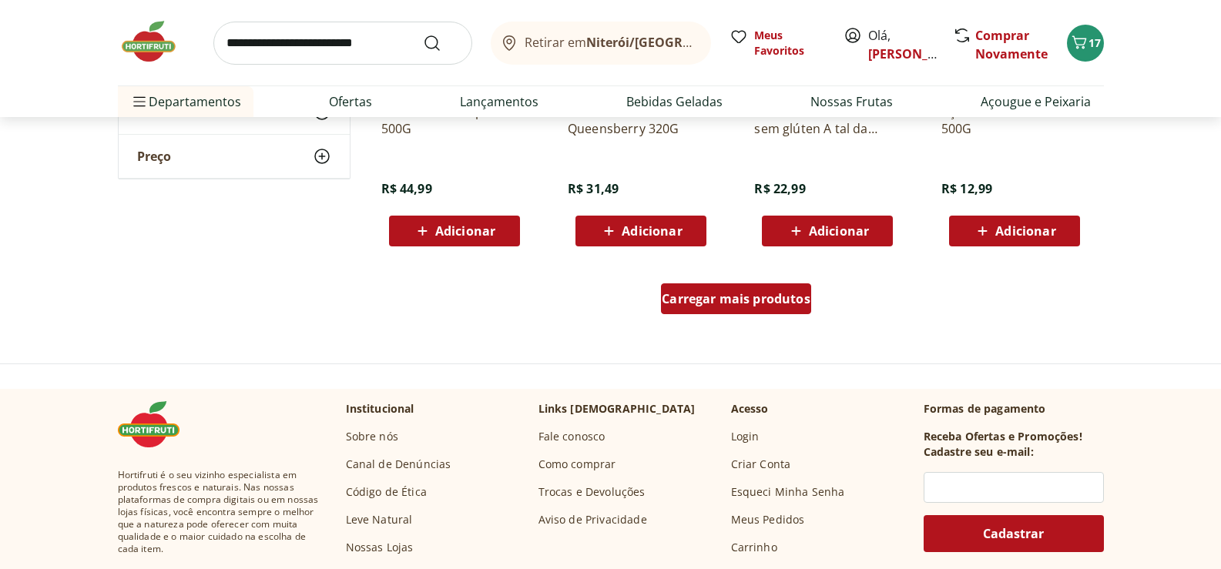
click at [712, 300] on span "Carregar mais produtos" at bounding box center [736, 299] width 149 height 12
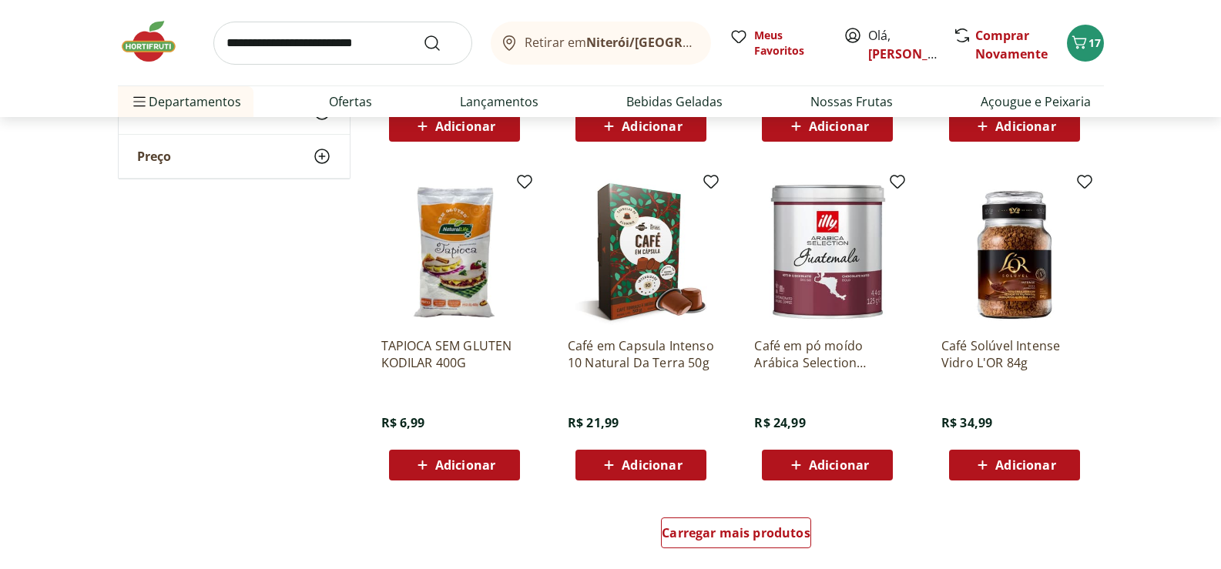
scroll to position [13863, 0]
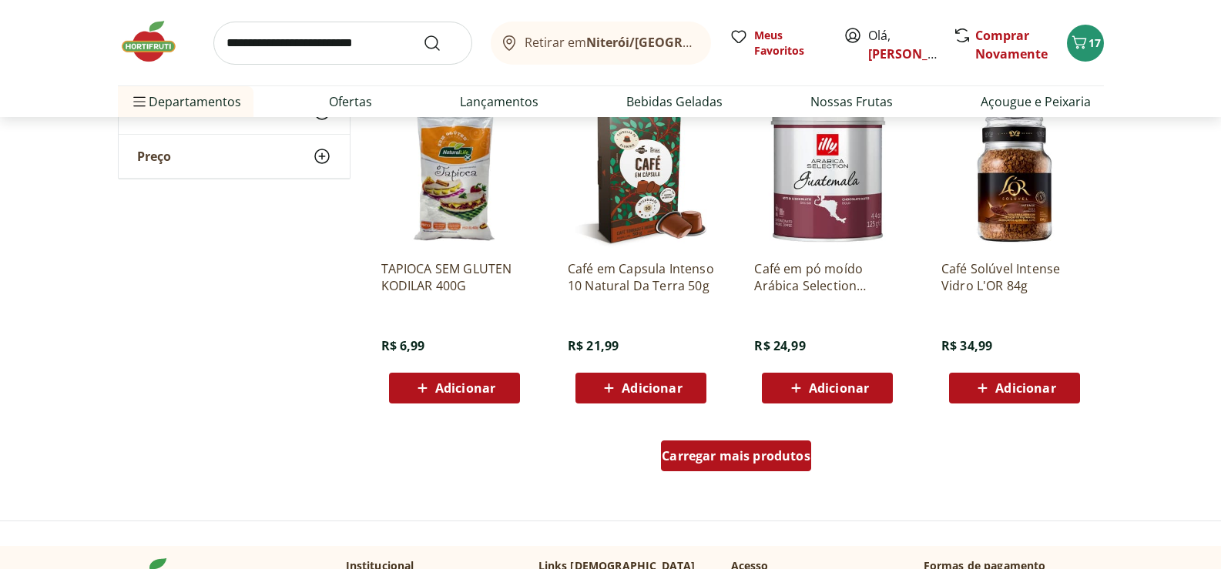
click at [706, 454] on span "Carregar mais produtos" at bounding box center [736, 456] width 149 height 12
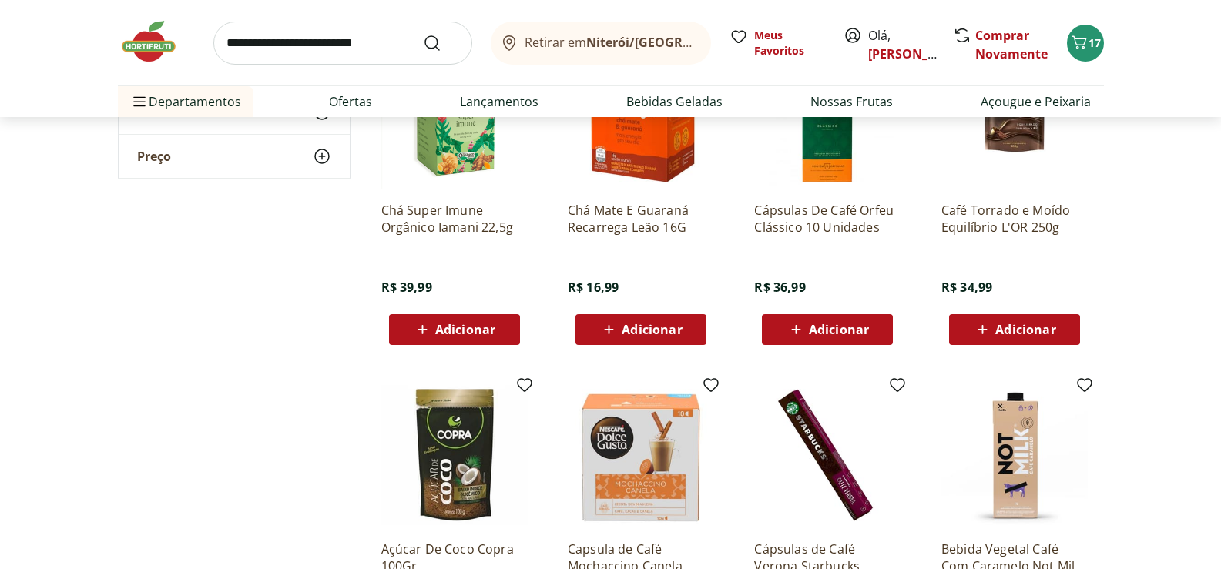
scroll to position [14325, 0]
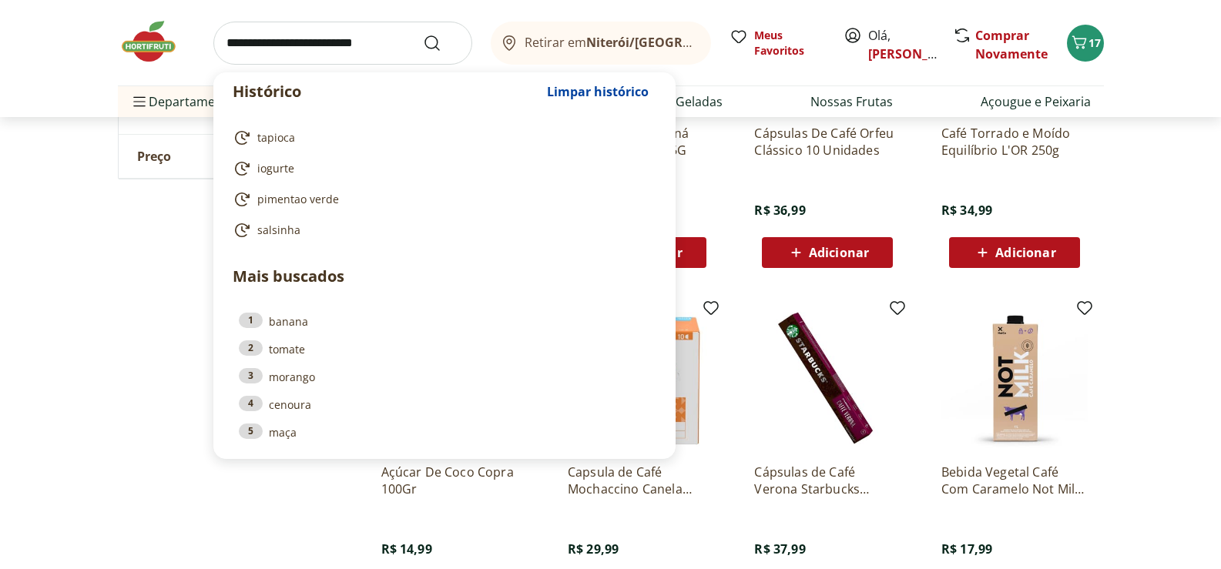
click at [231, 42] on input "search" at bounding box center [342, 43] width 259 height 43
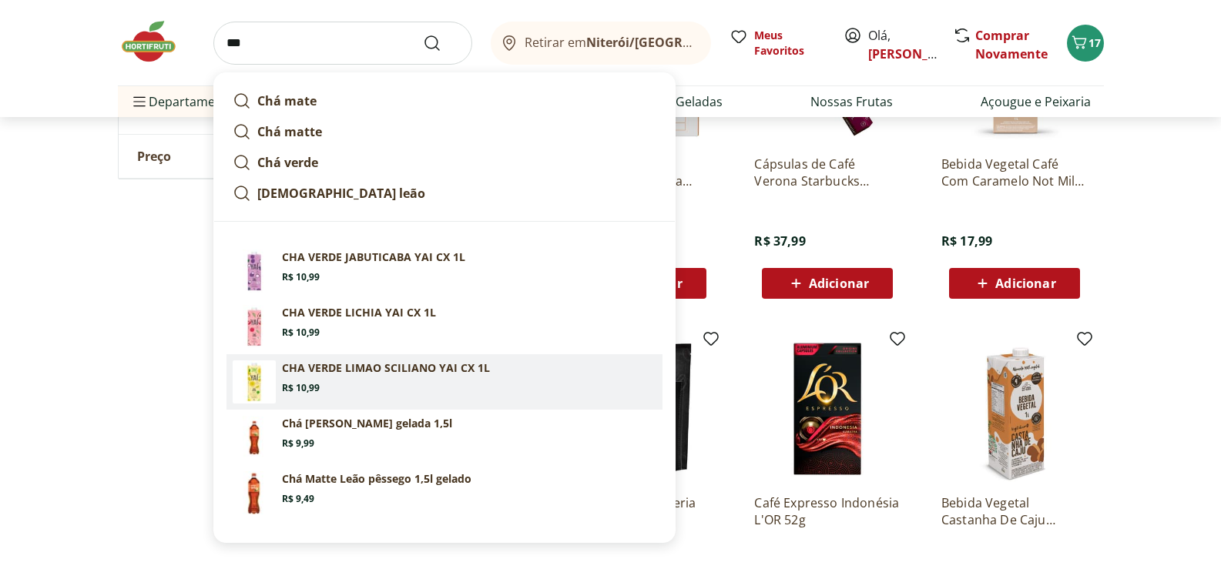
scroll to position [14402, 0]
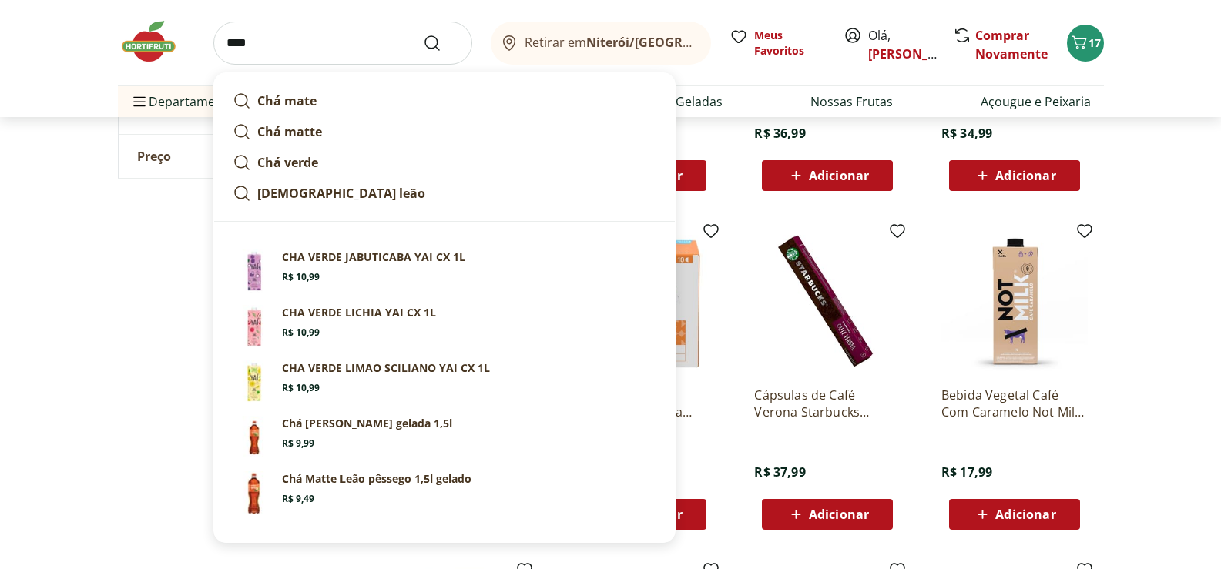
type input "***"
click at [423, 34] on button "Submit Search" at bounding box center [441, 43] width 37 height 18
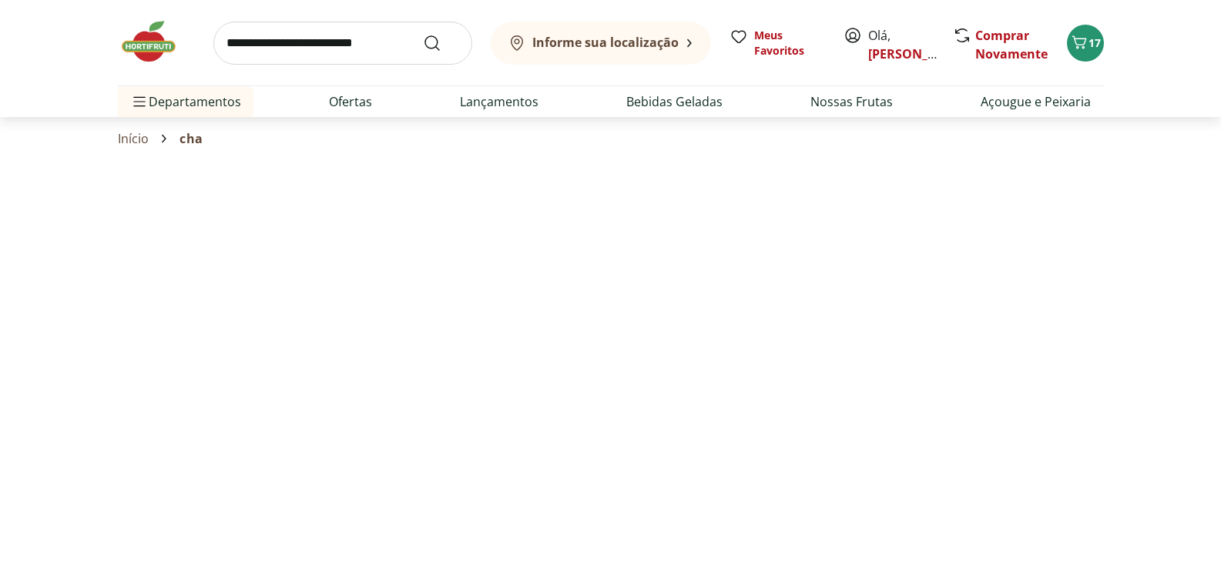
select select "**********"
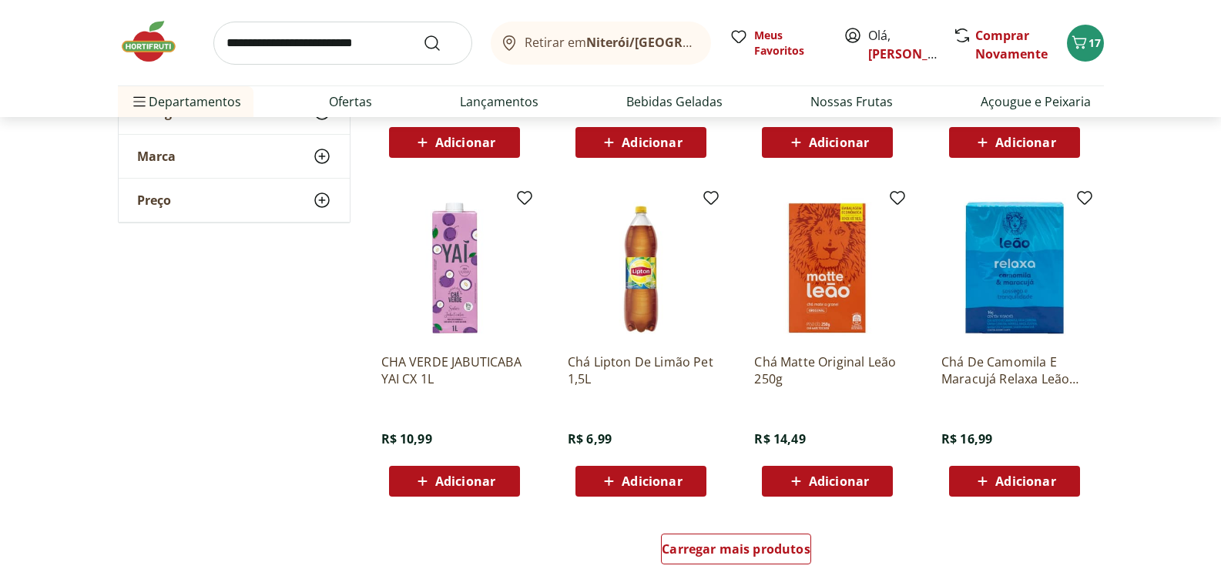
scroll to position [1078, 0]
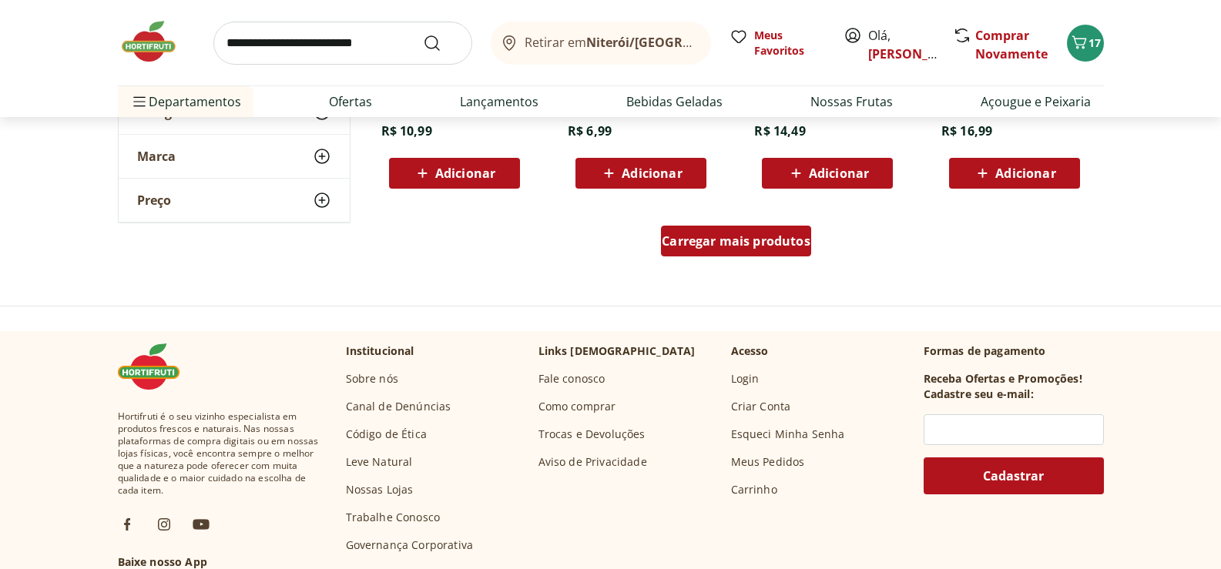
click at [751, 246] on span "Carregar mais produtos" at bounding box center [736, 241] width 149 height 12
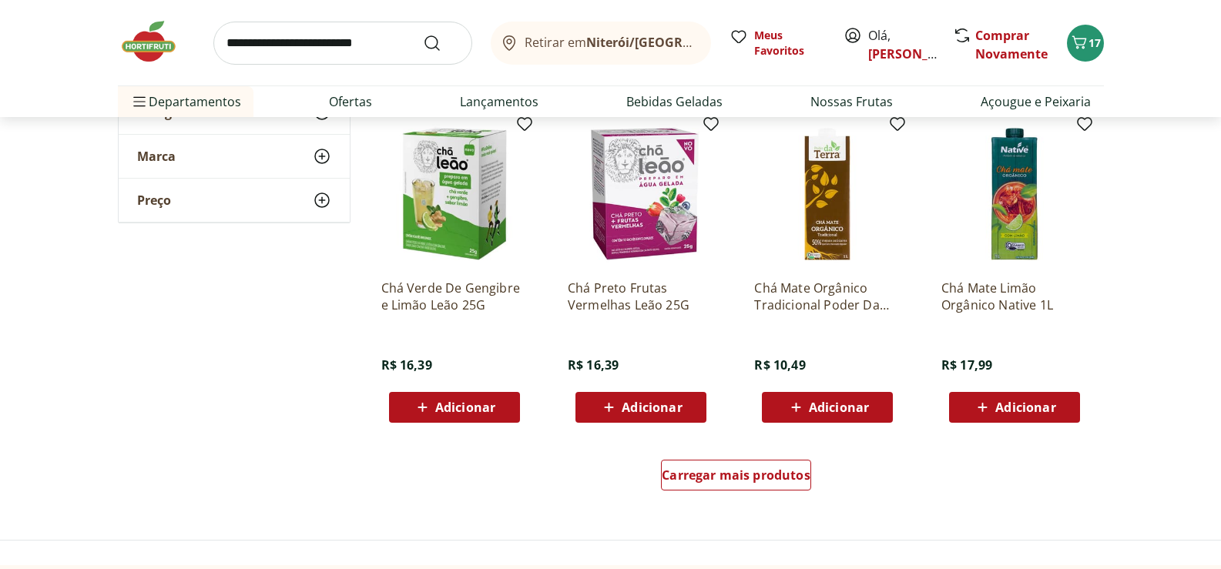
scroll to position [1925, 0]
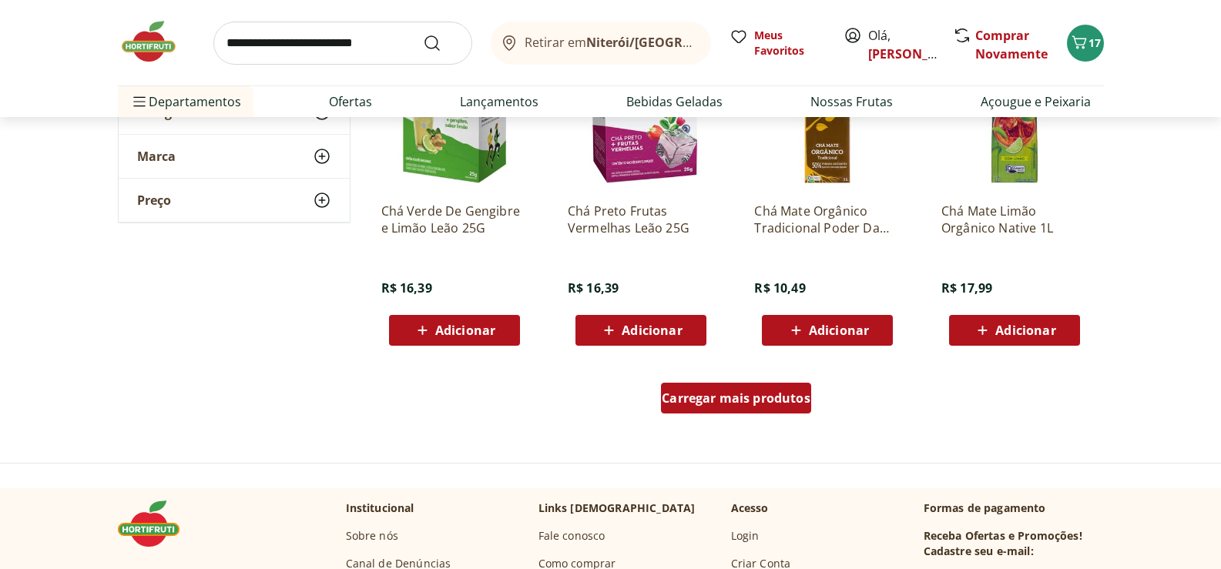
click at [746, 401] on span "Carregar mais produtos" at bounding box center [736, 398] width 149 height 12
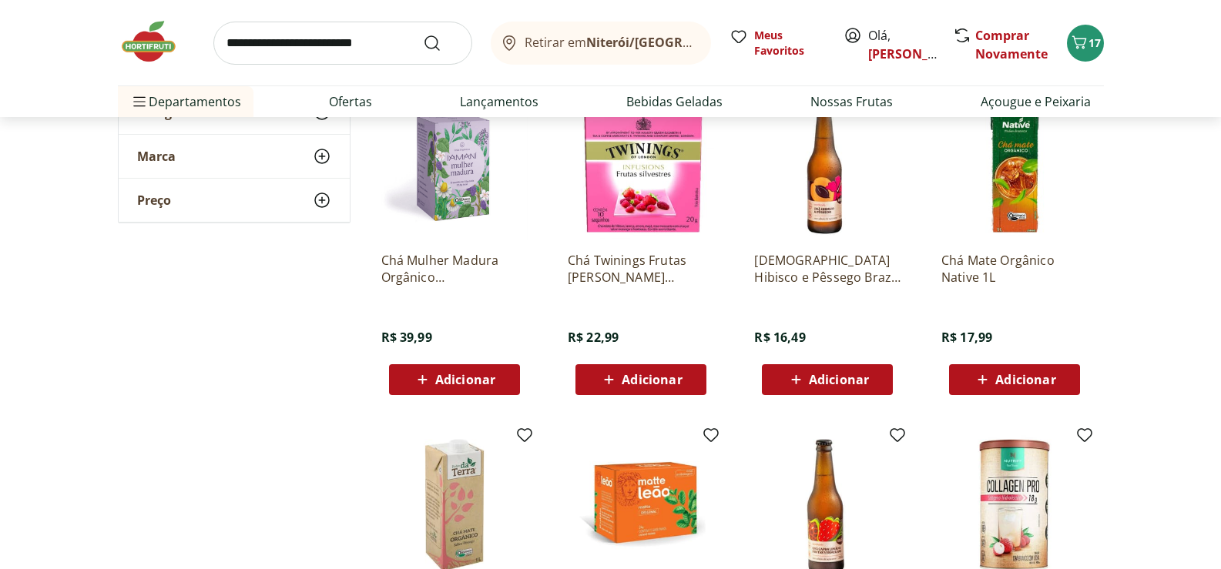
scroll to position [2387, 0]
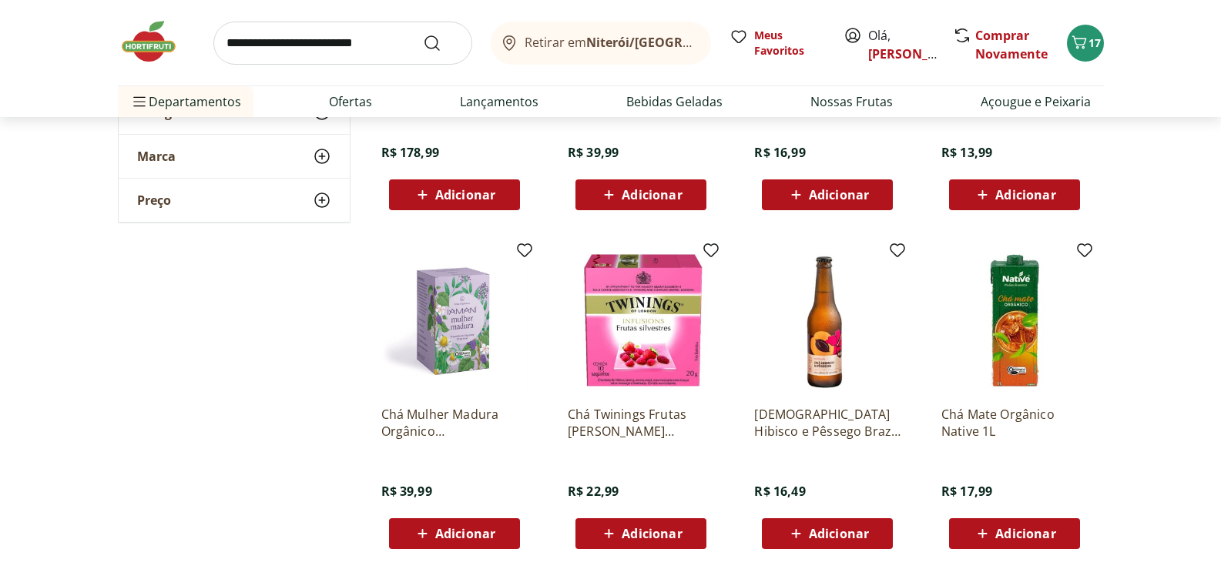
click at [677, 370] on img at bounding box center [641, 320] width 146 height 146
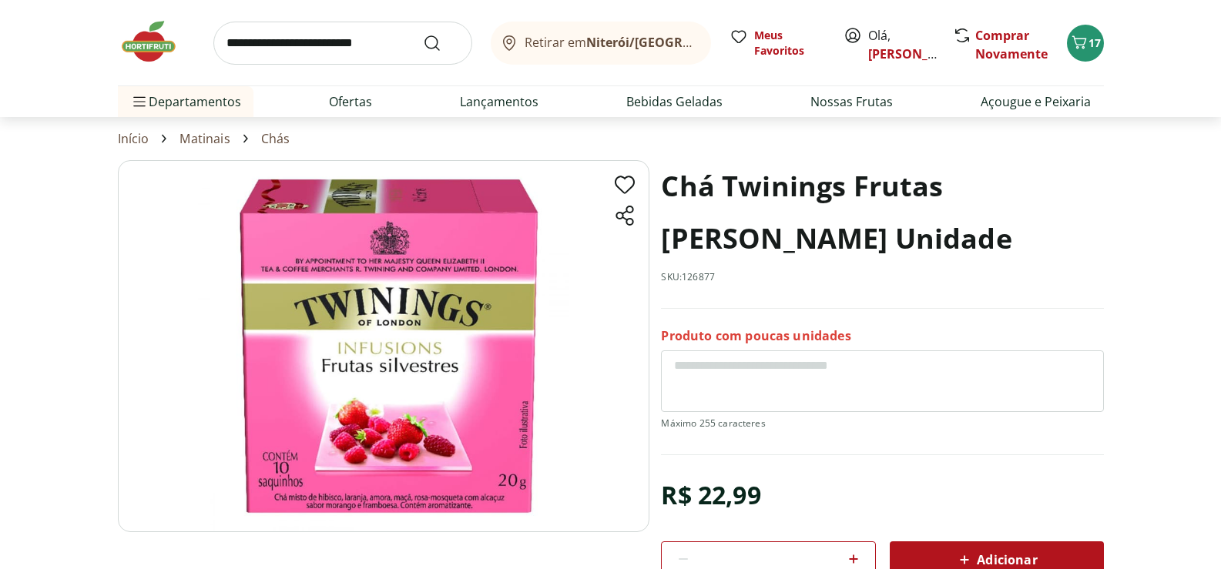
scroll to position [2387, 0]
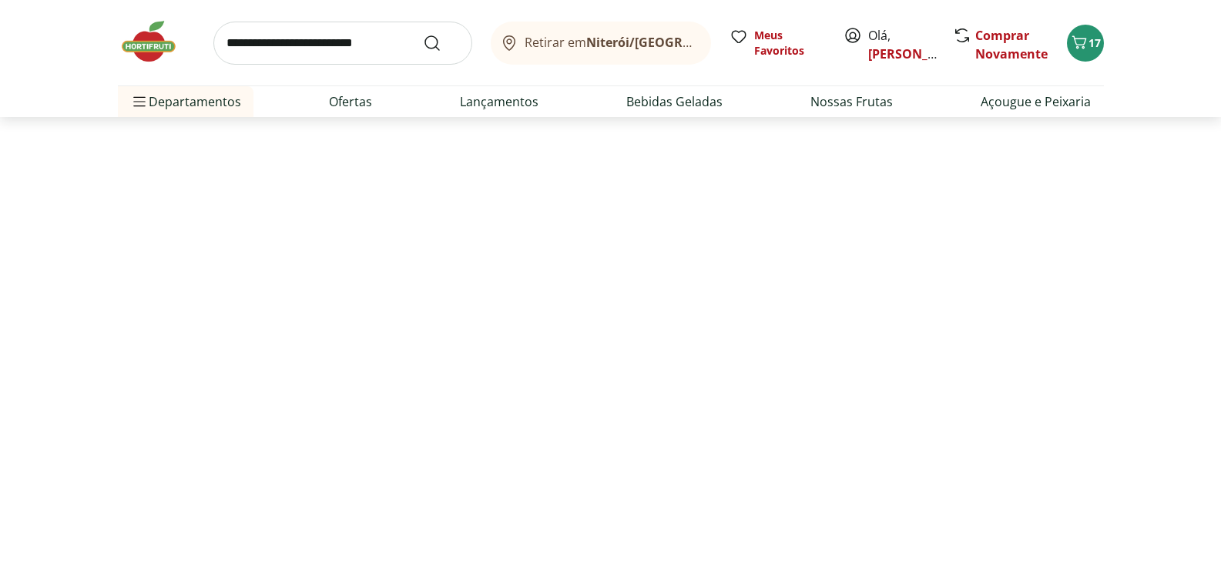
select select "**********"
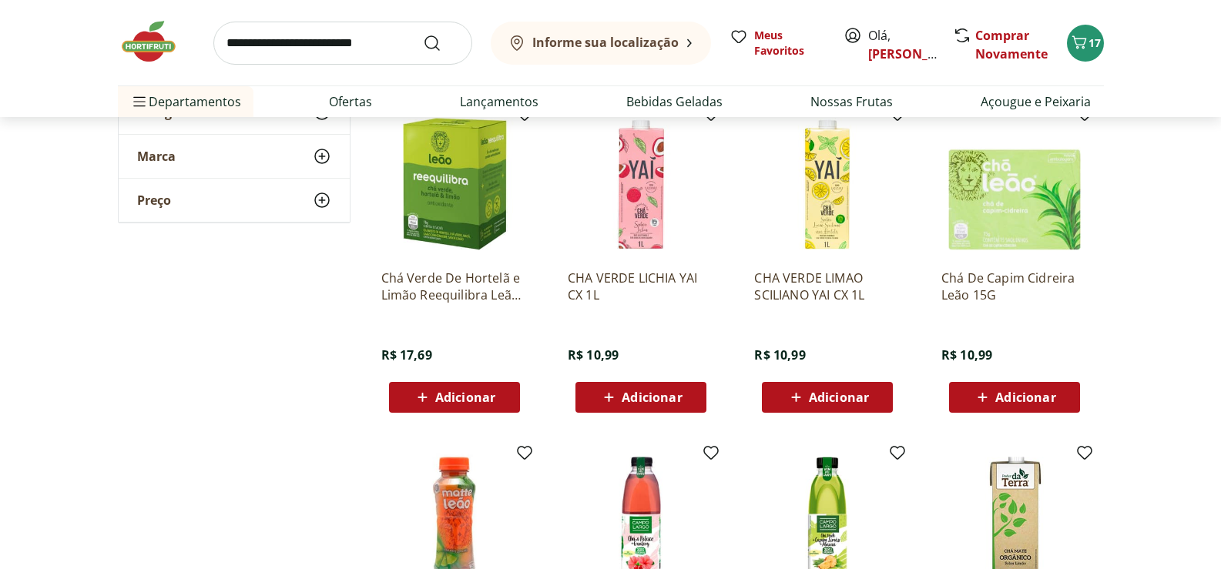
scroll to position [0, 0]
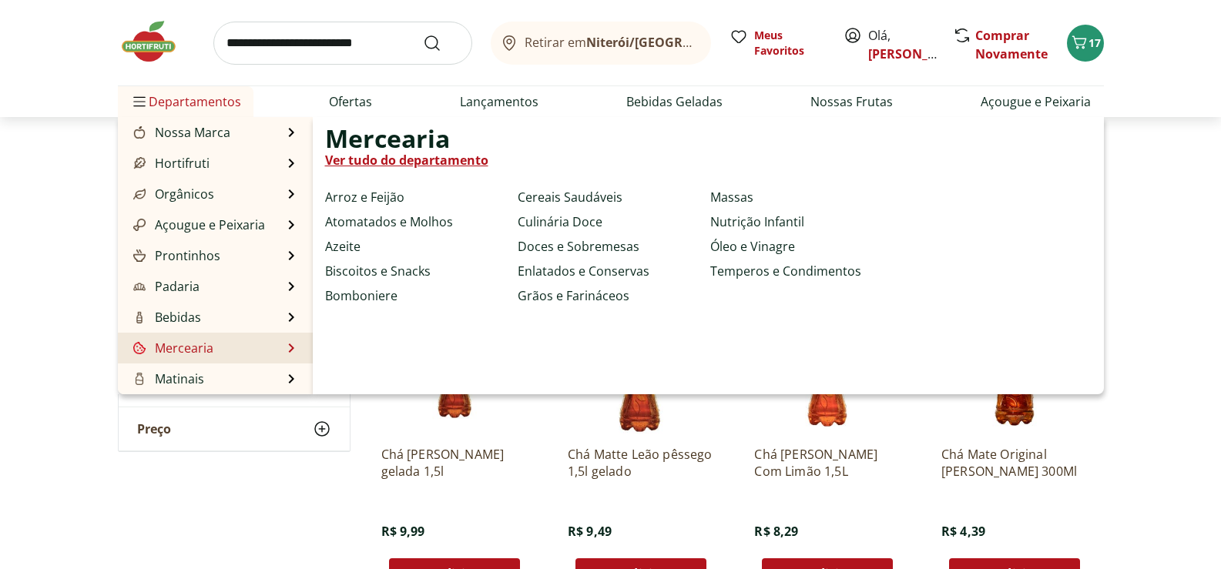
click at [188, 355] on link "Mercearia" at bounding box center [171, 348] width 83 height 18
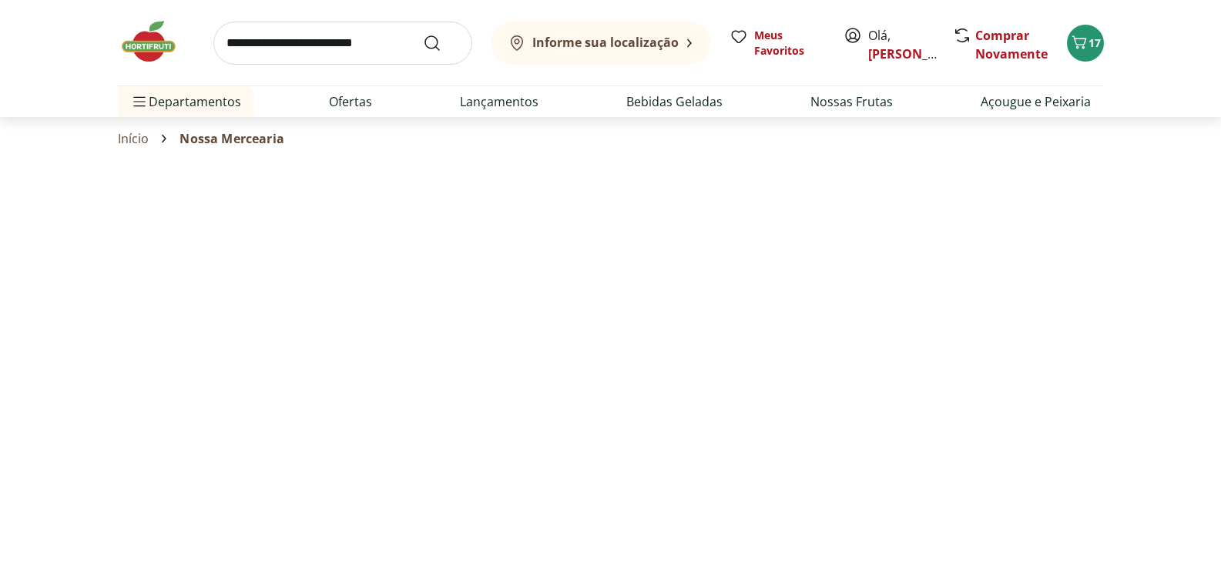
select select "**********"
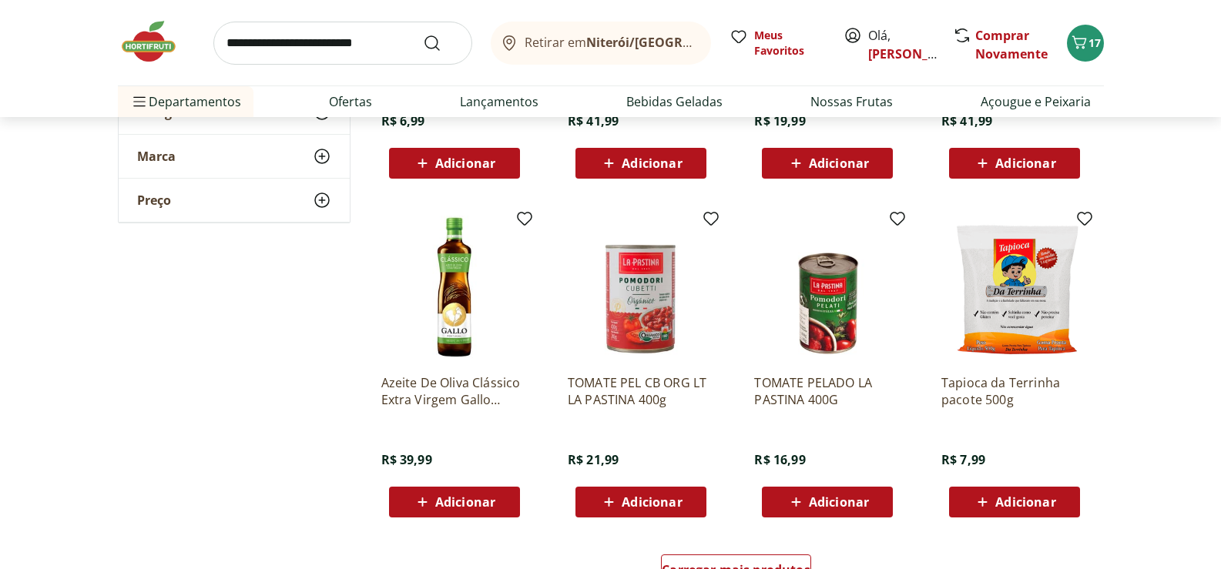
scroll to position [770, 0]
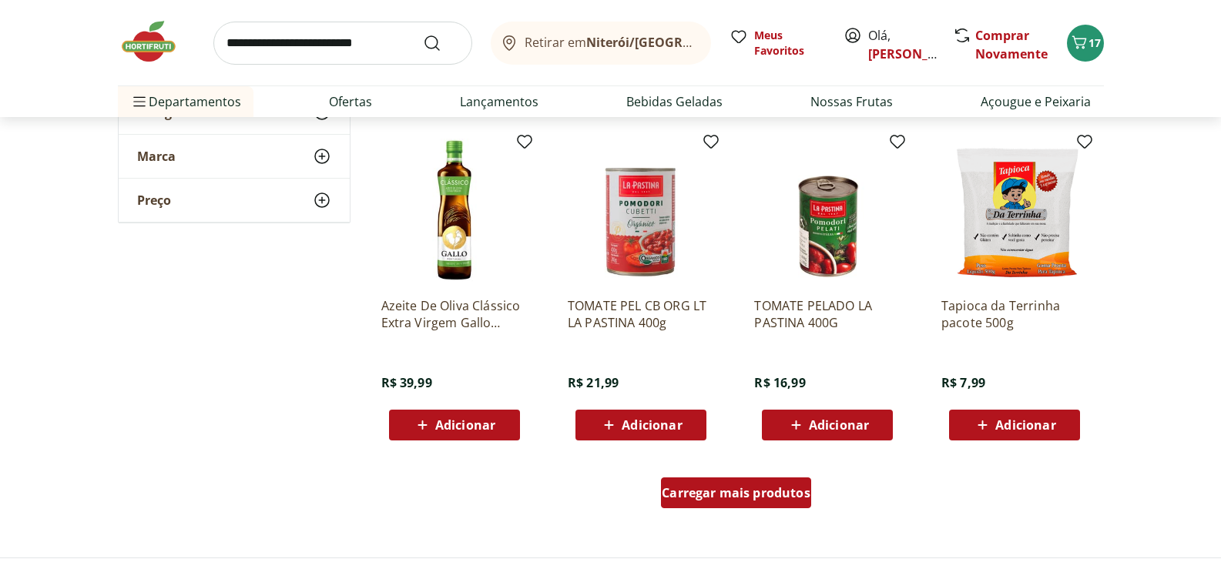
click at [736, 493] on span "Carregar mais produtos" at bounding box center [736, 493] width 149 height 12
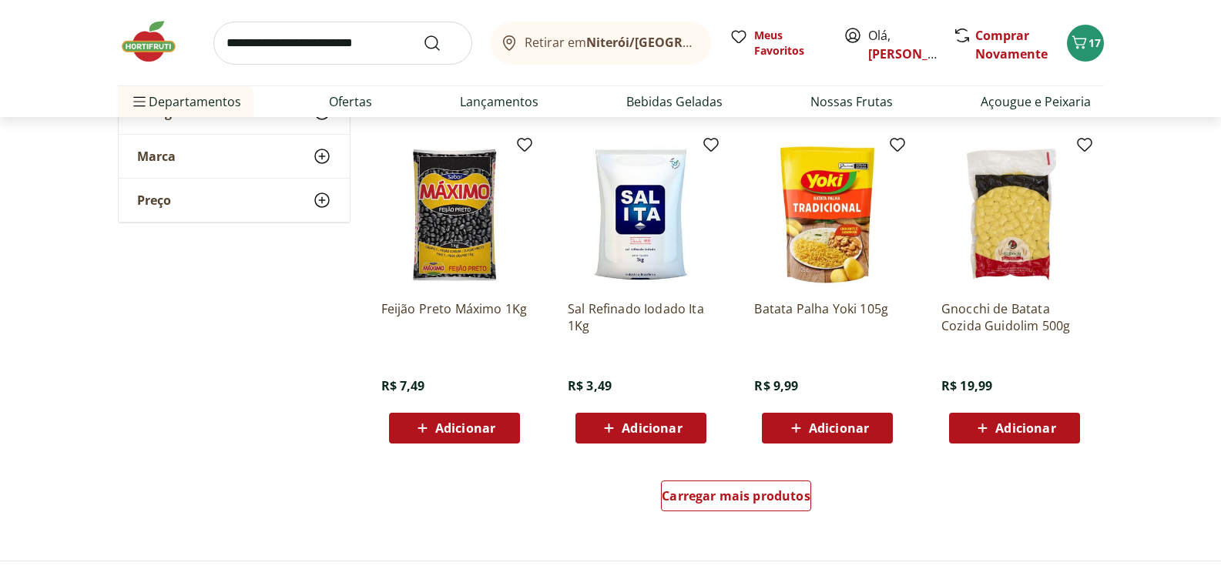
scroll to position [1848, 0]
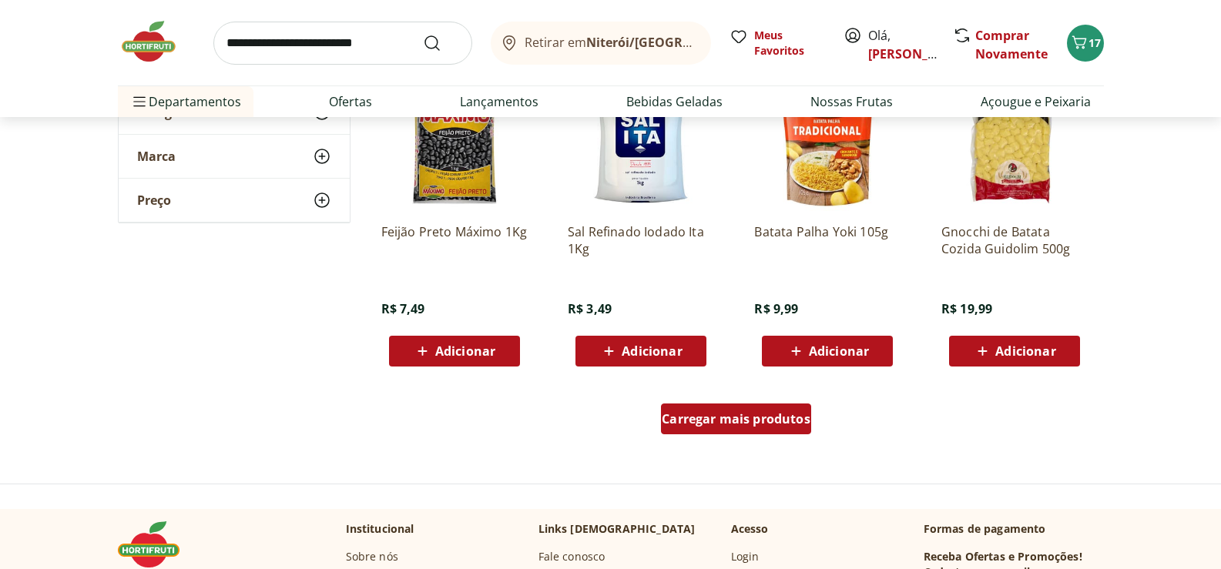
click at [746, 428] on div "Carregar mais produtos" at bounding box center [736, 419] width 150 height 31
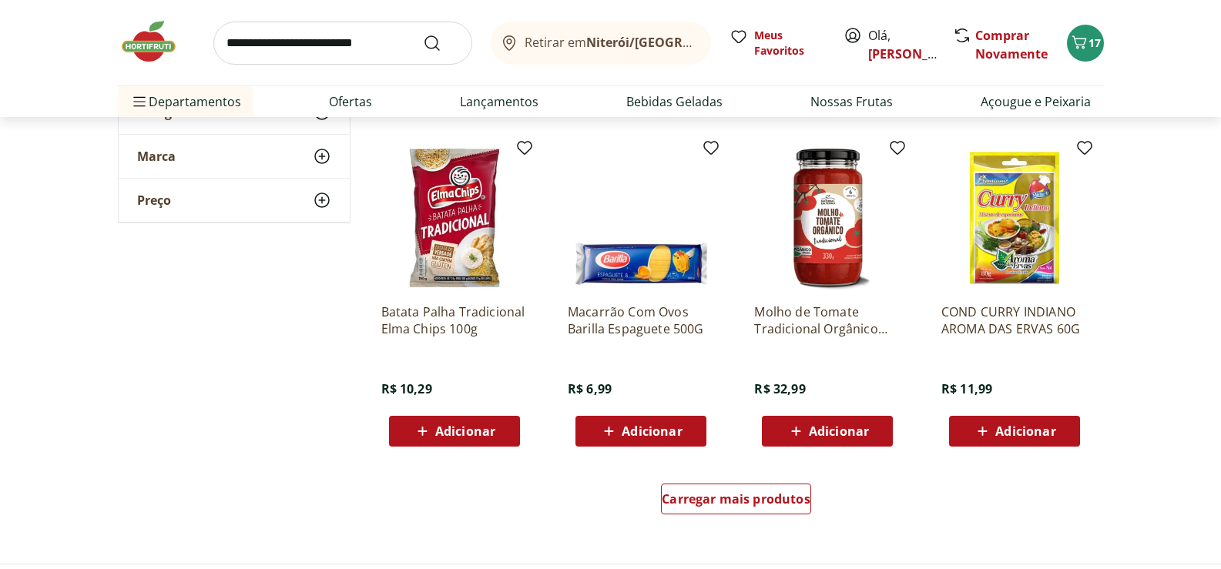
scroll to position [2850, 0]
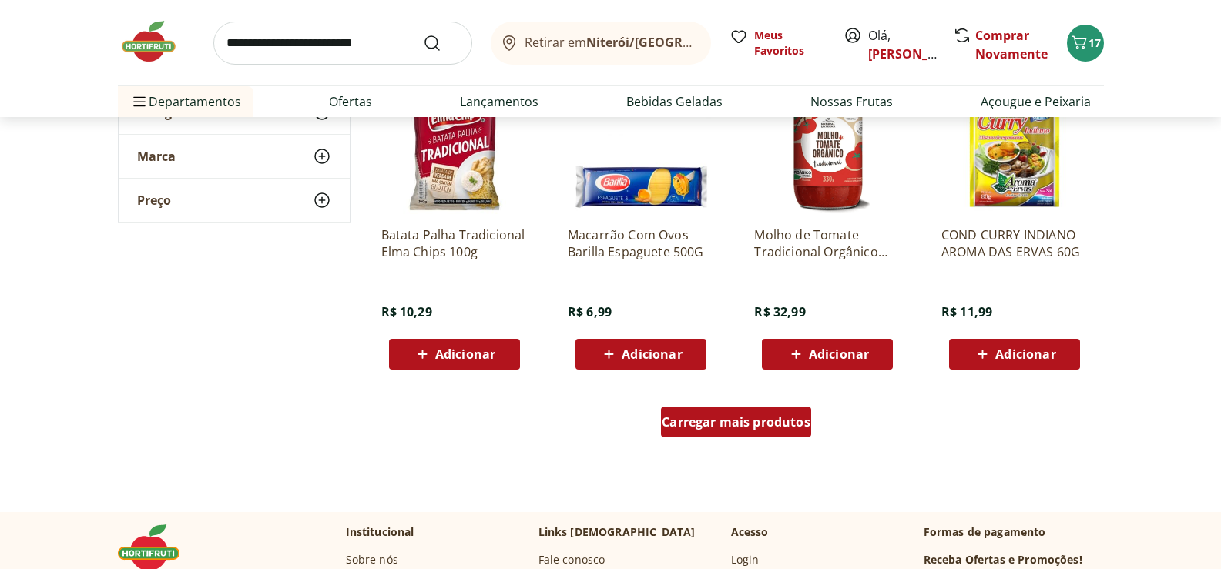
click at [789, 427] on span "Carregar mais produtos" at bounding box center [736, 422] width 149 height 12
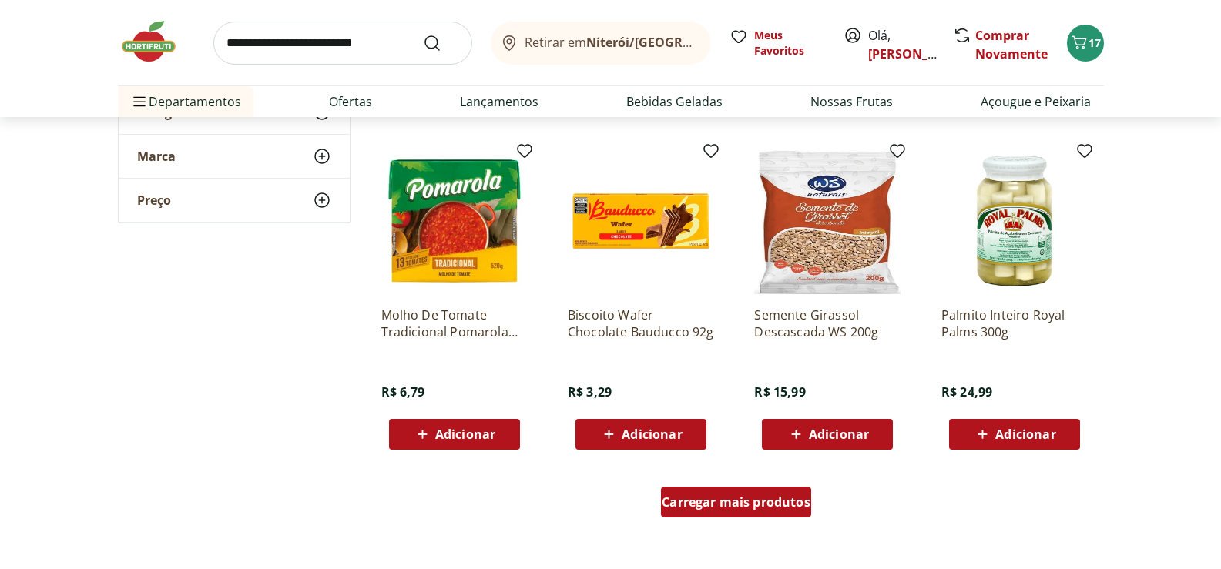
scroll to position [3928, 0]
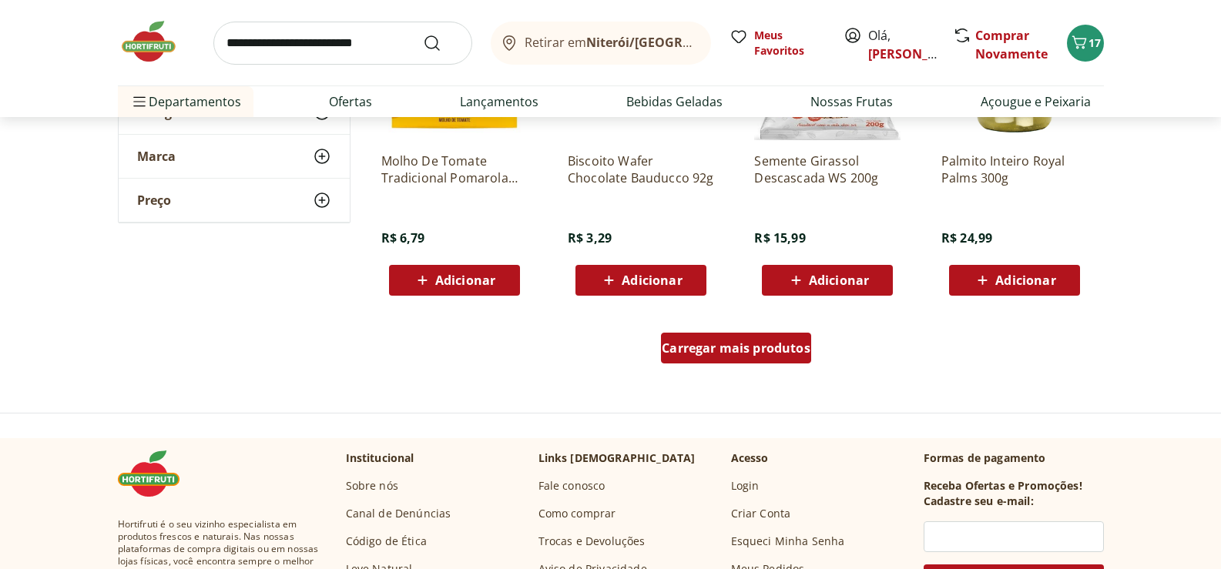
click at [744, 351] on span "Carregar mais produtos" at bounding box center [736, 348] width 149 height 12
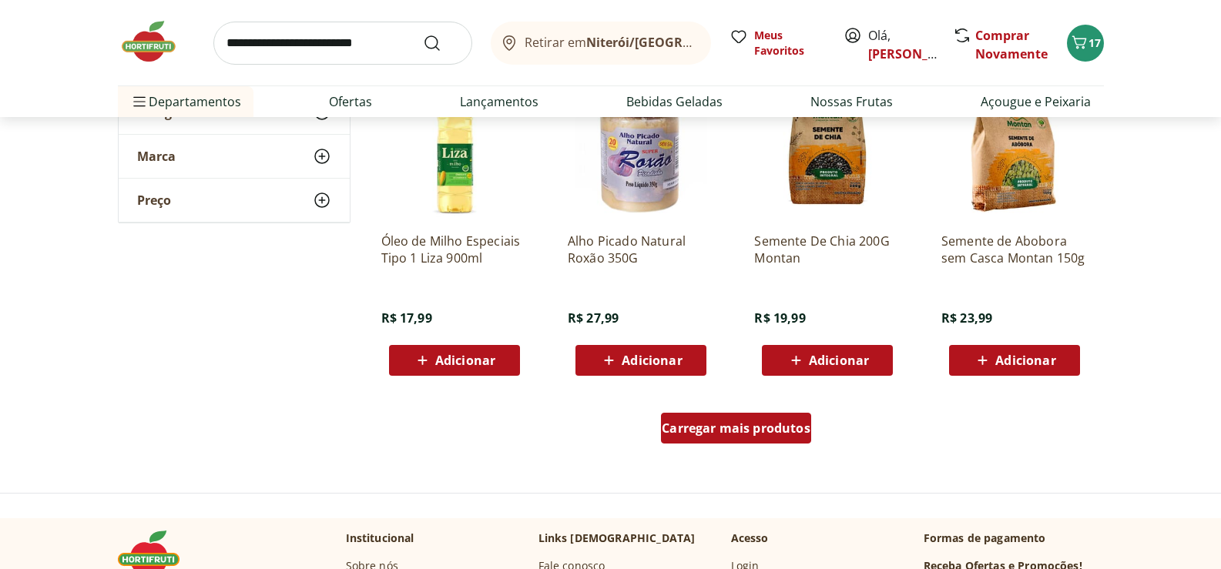
scroll to position [4929, 0]
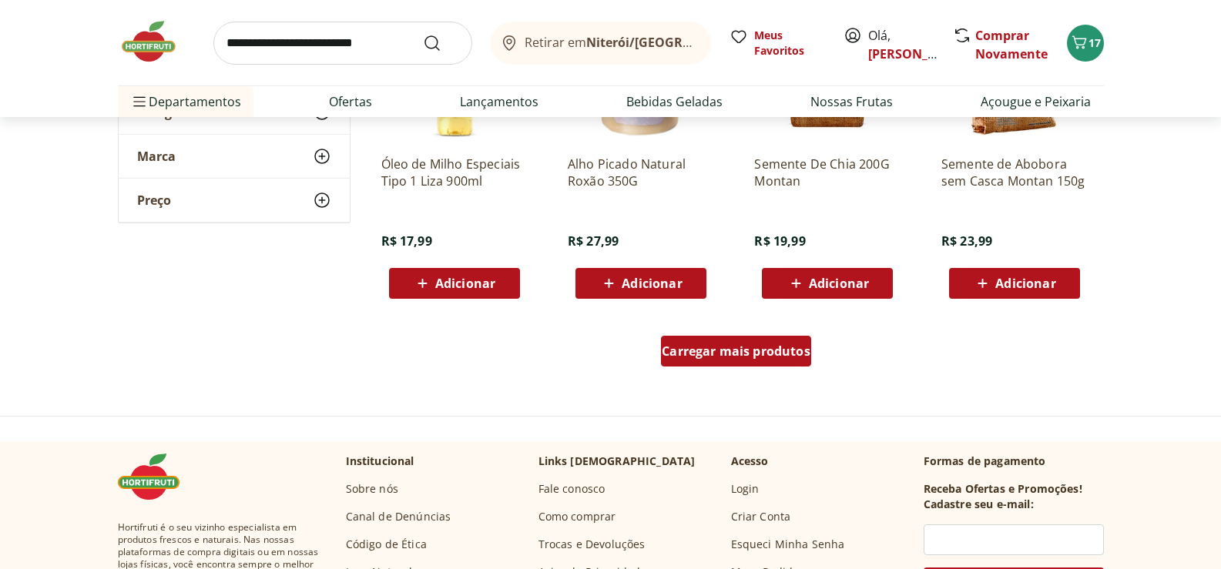
click at [744, 351] on span "Carregar mais produtos" at bounding box center [736, 351] width 149 height 12
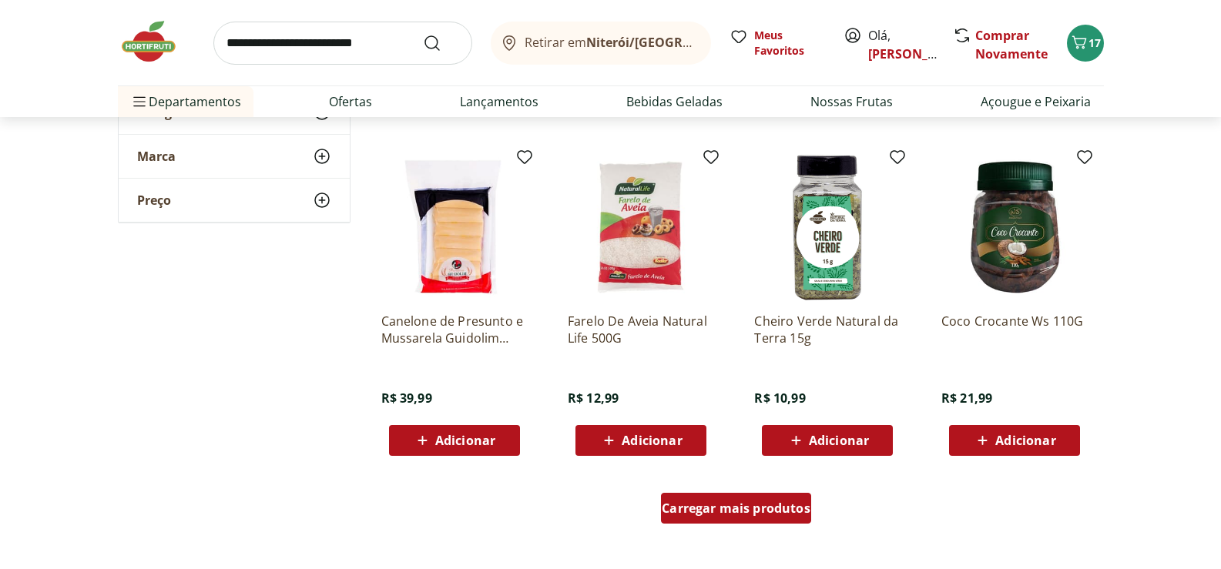
scroll to position [5853, 0]
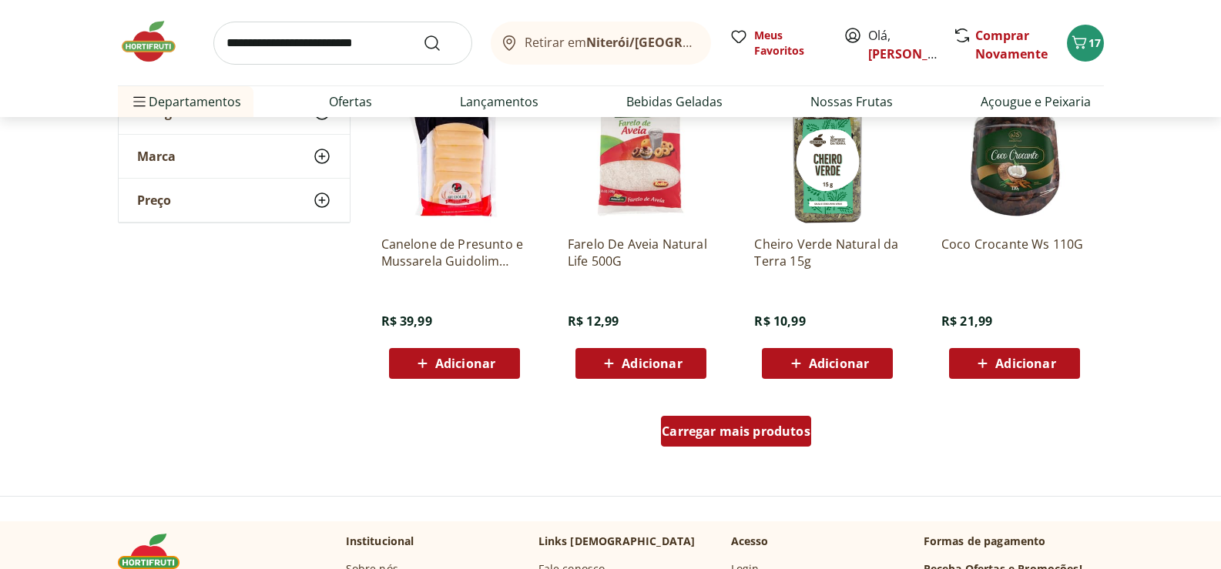
click at [749, 441] on div "Carregar mais produtos" at bounding box center [736, 431] width 150 height 31
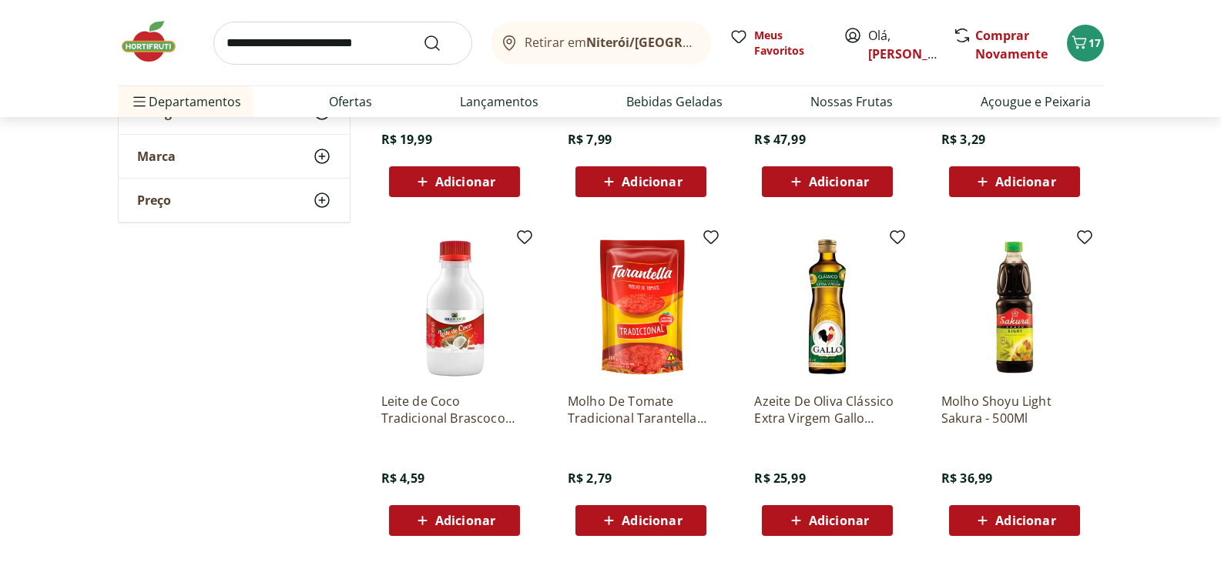
scroll to position [6777, 0]
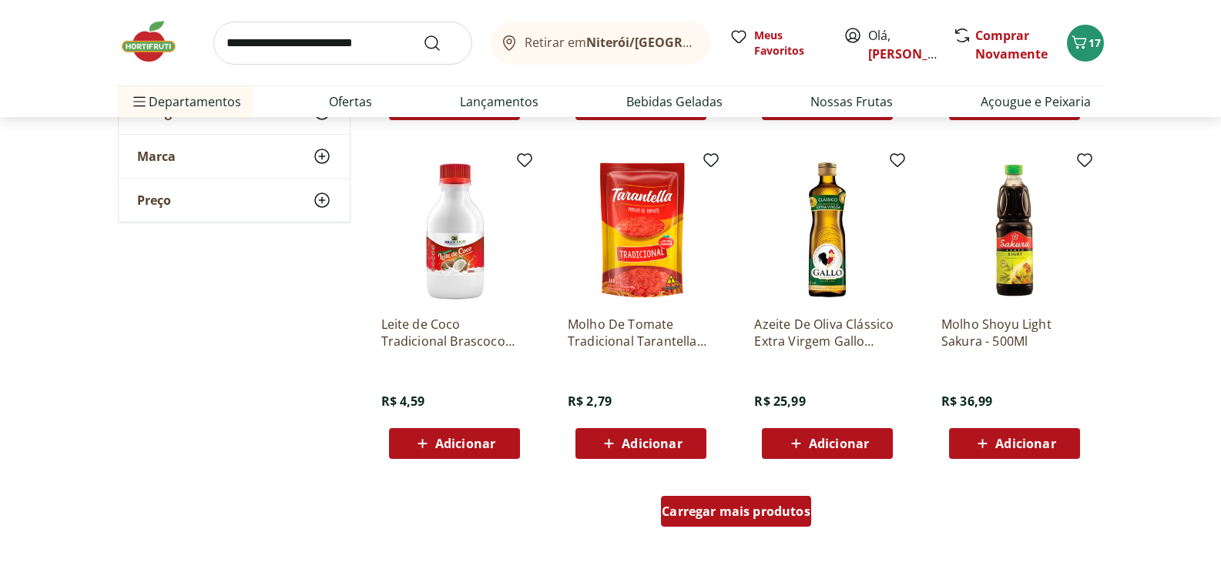
click at [735, 511] on span "Carregar mais produtos" at bounding box center [736, 511] width 149 height 12
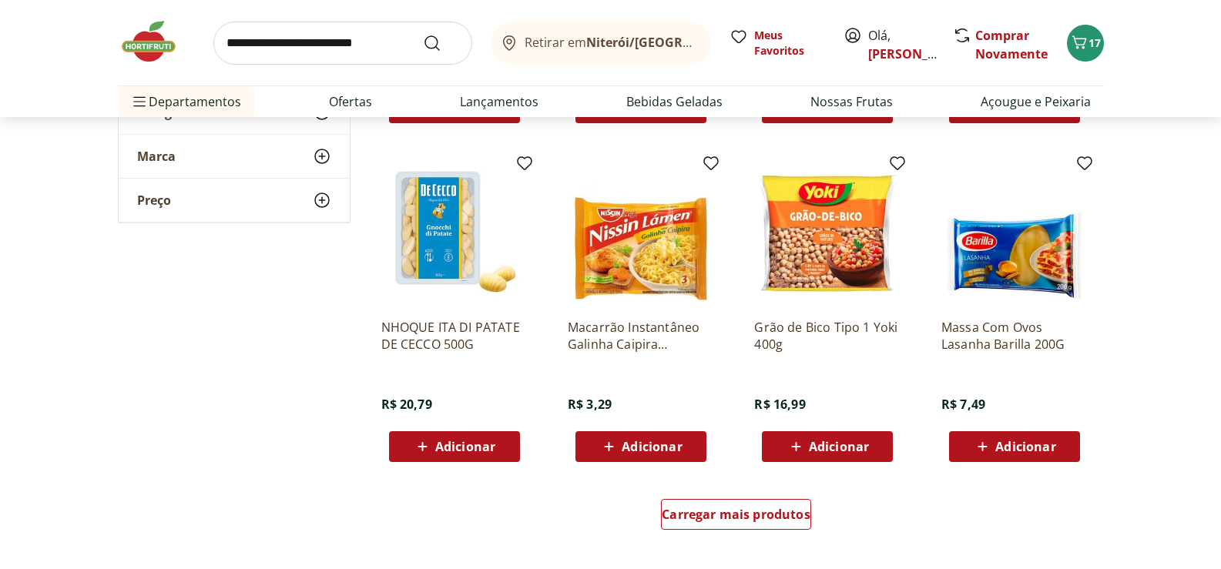
scroll to position [7856, 0]
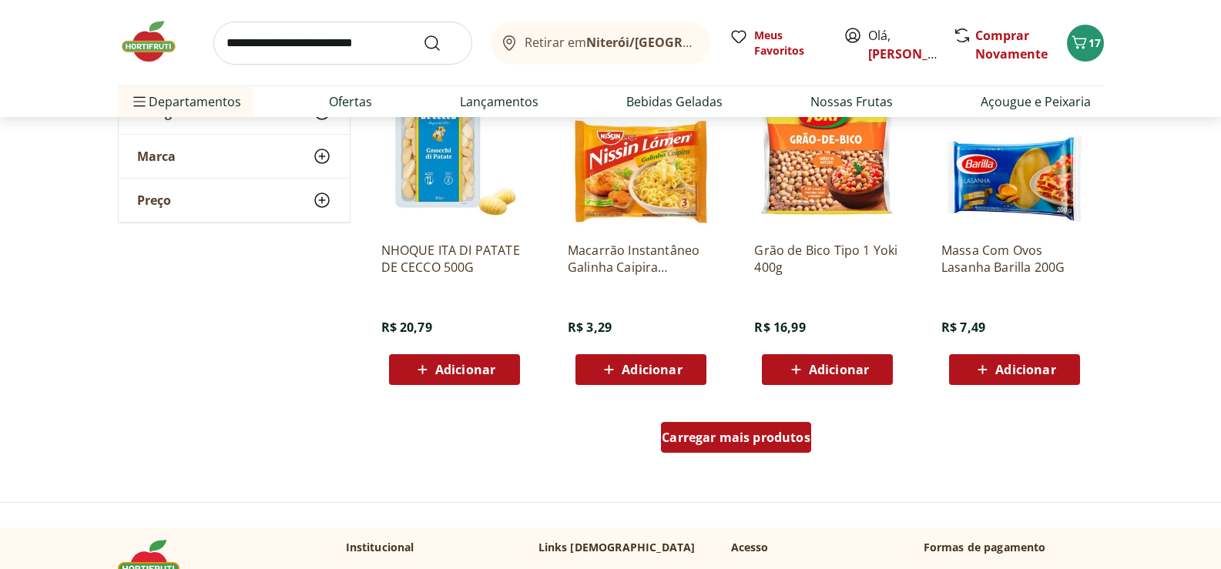
click at [735, 435] on span "Carregar mais produtos" at bounding box center [736, 437] width 149 height 12
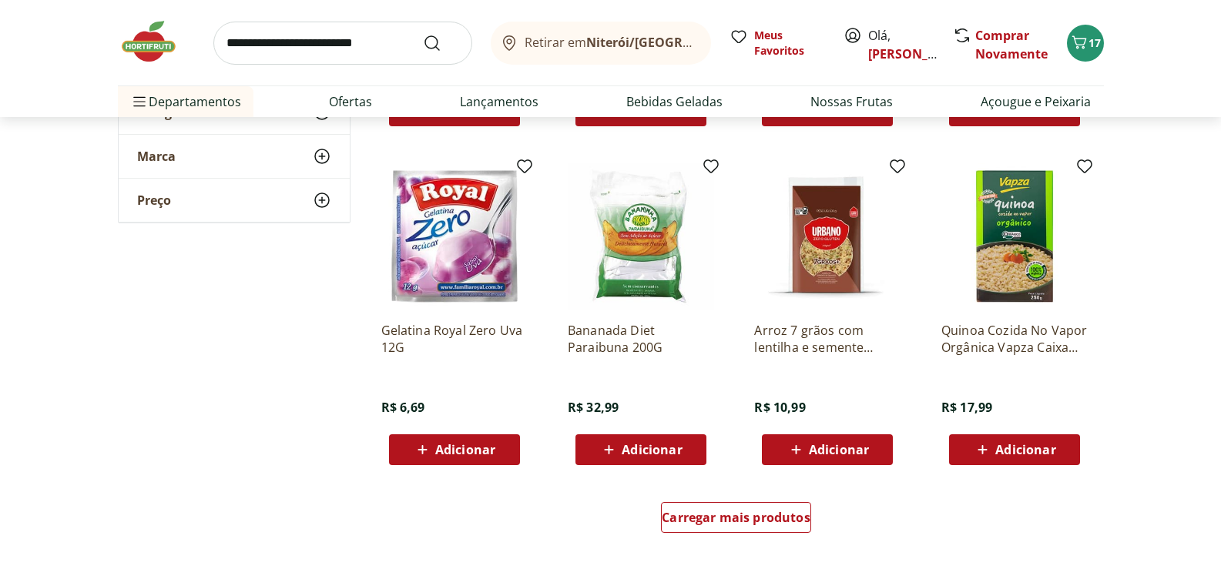
scroll to position [8857, 0]
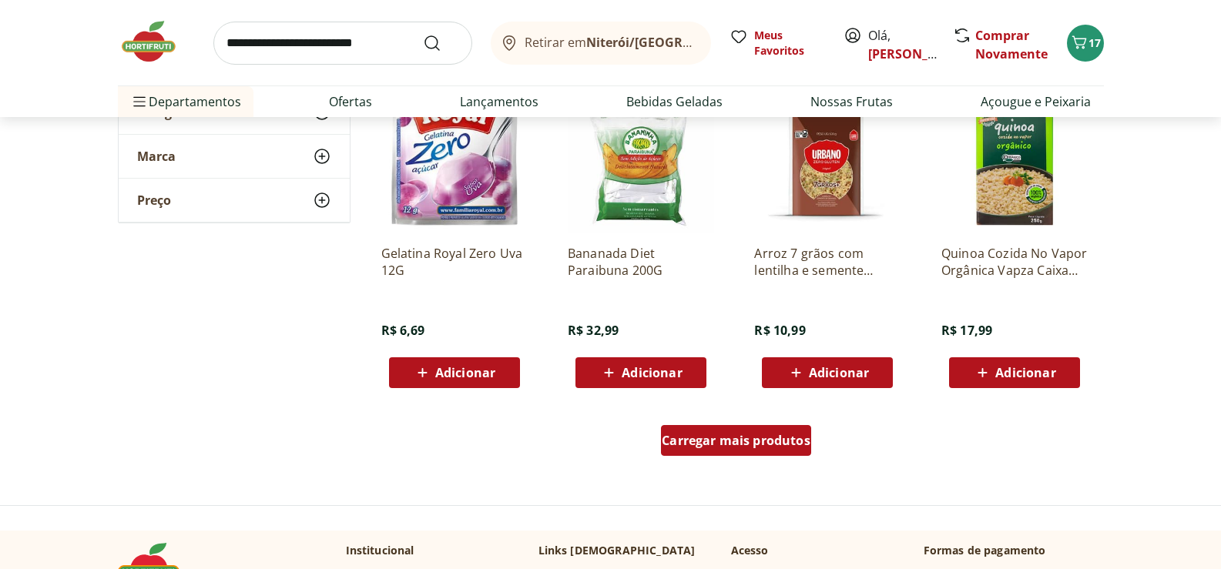
click at [738, 447] on span "Carregar mais produtos" at bounding box center [736, 440] width 149 height 12
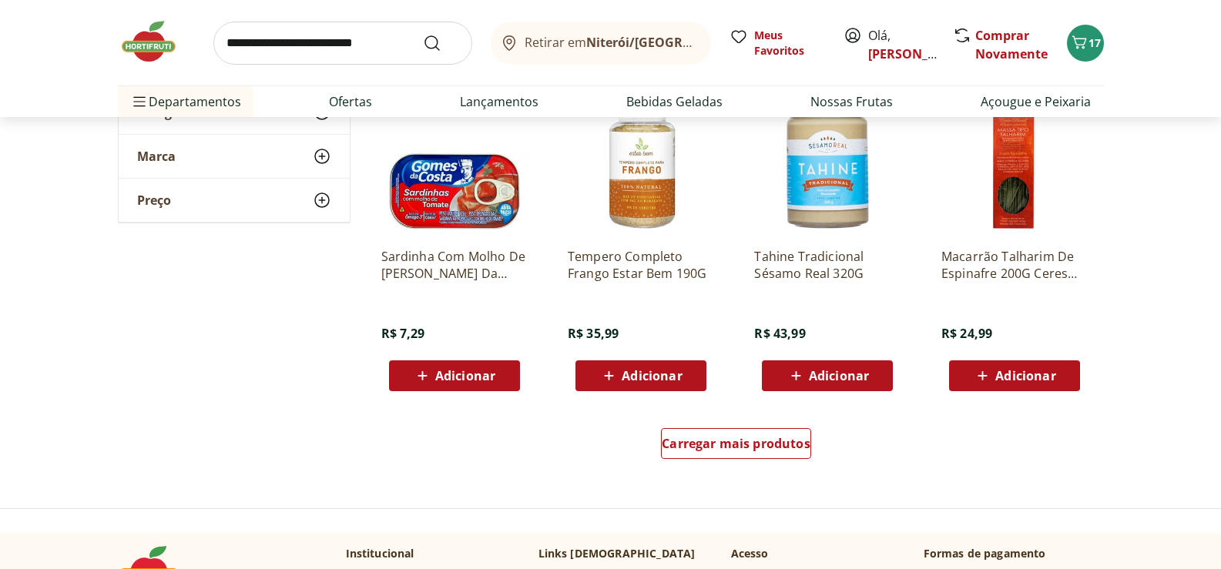
scroll to position [9935, 0]
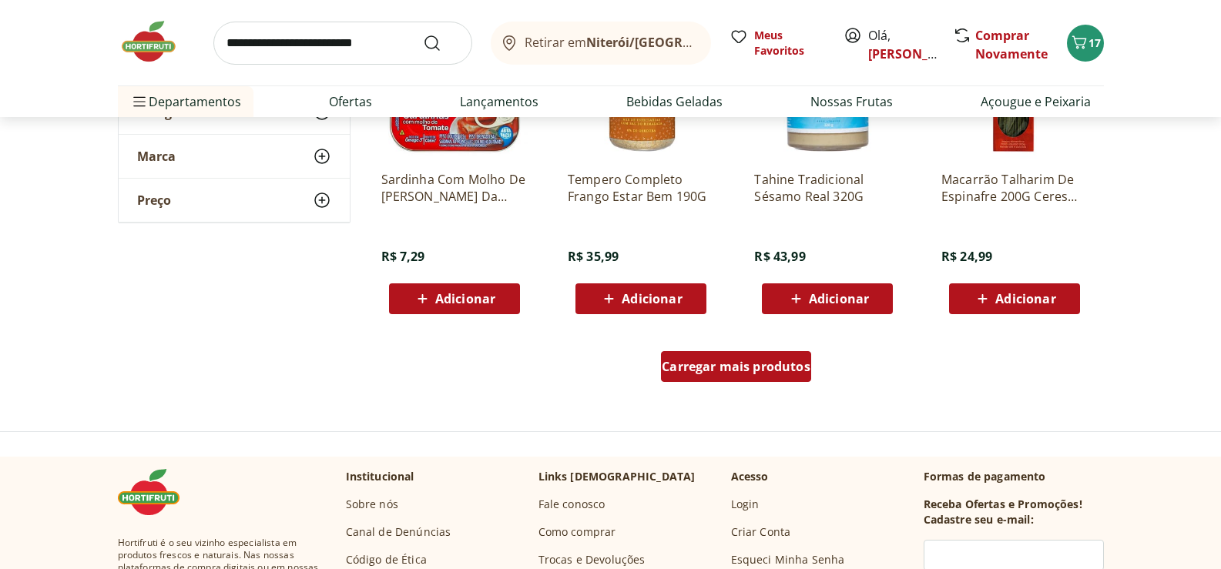
click at [741, 367] on span "Carregar mais produtos" at bounding box center [736, 366] width 149 height 12
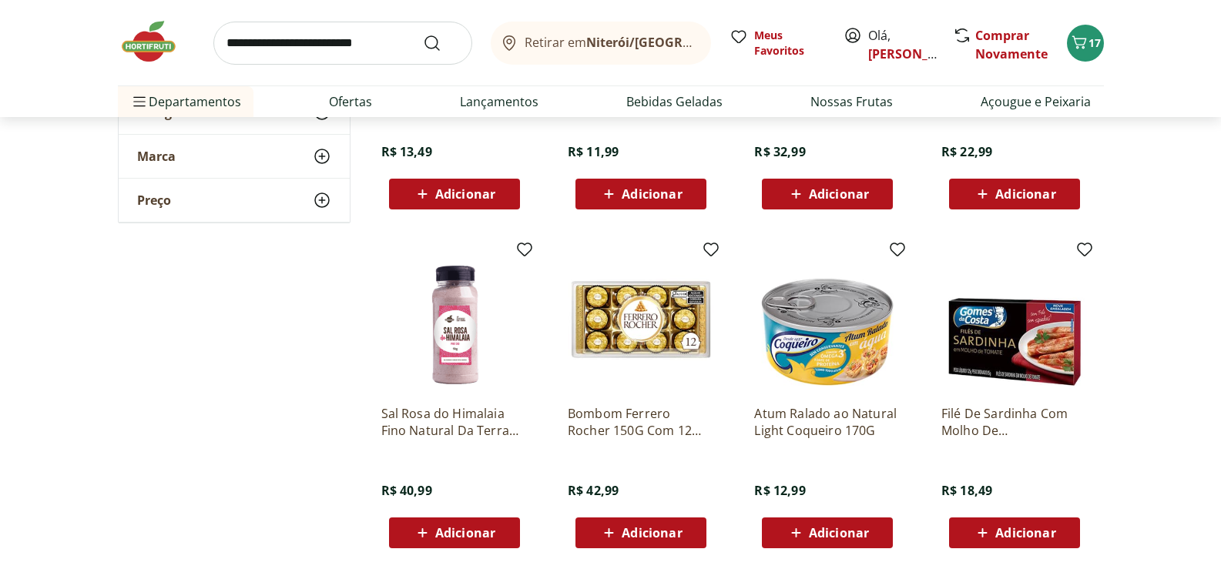
scroll to position [10859, 0]
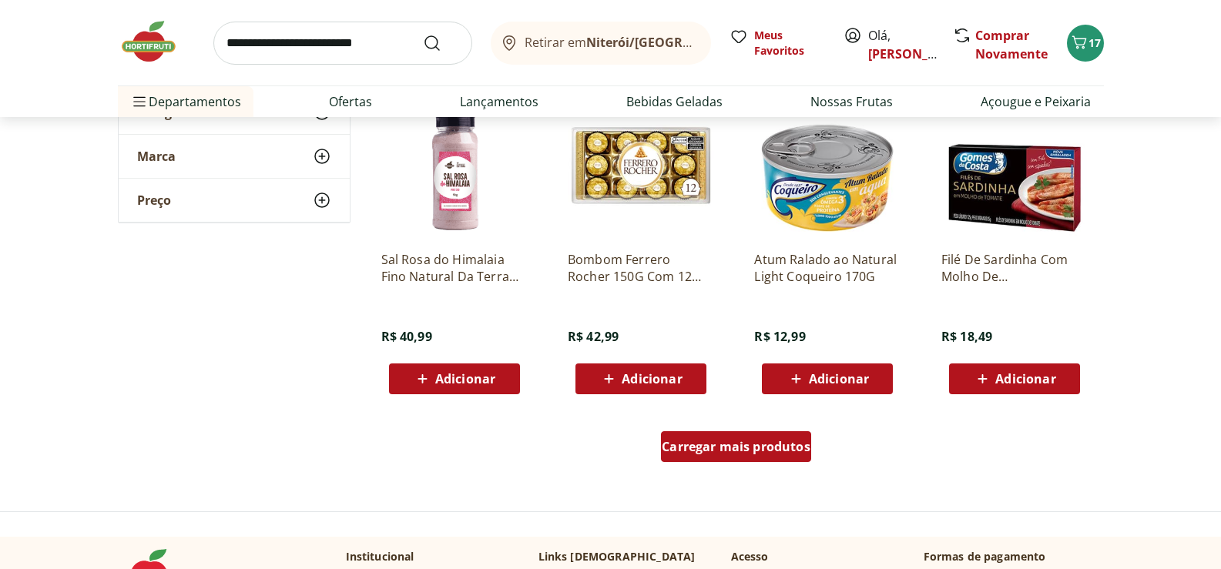
click at [723, 447] on span "Carregar mais produtos" at bounding box center [736, 447] width 149 height 12
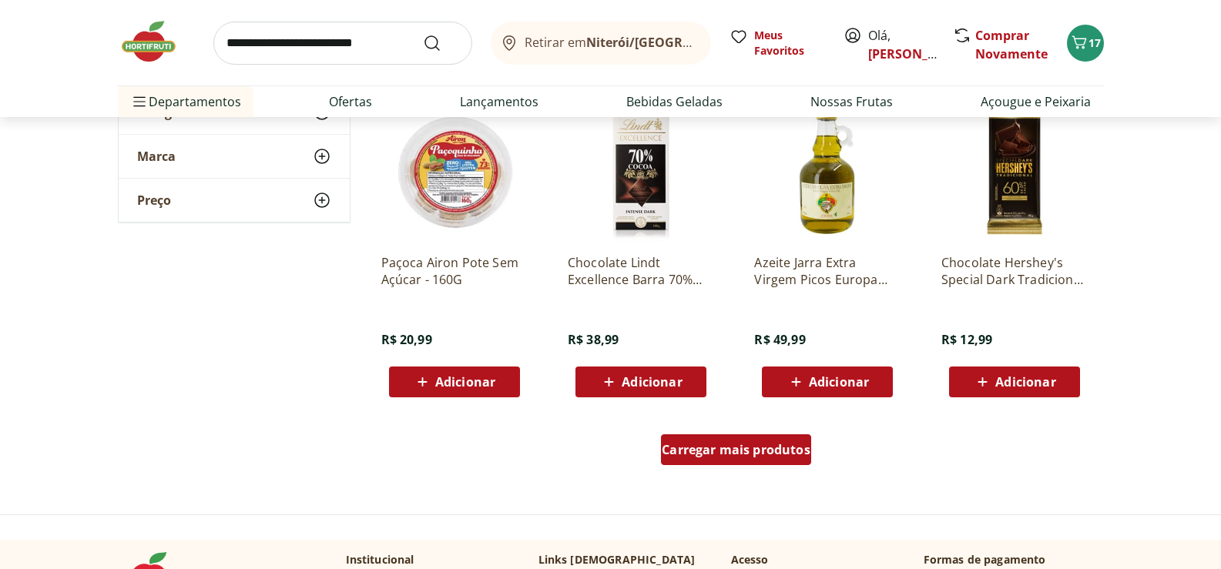
scroll to position [11937, 0]
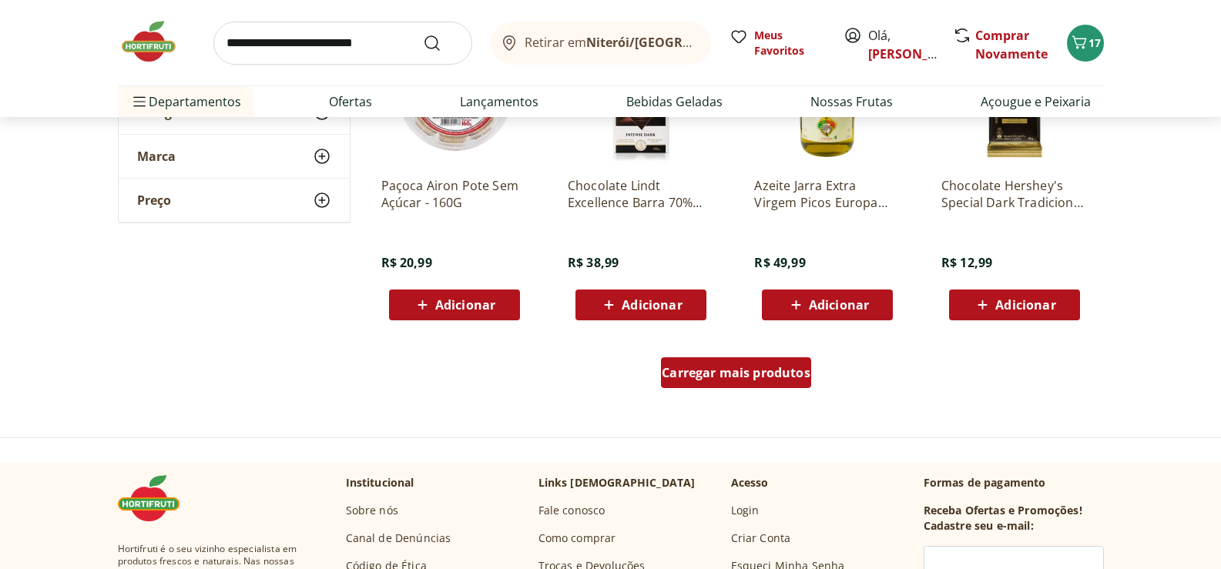
click at [732, 379] on span "Carregar mais produtos" at bounding box center [736, 373] width 149 height 12
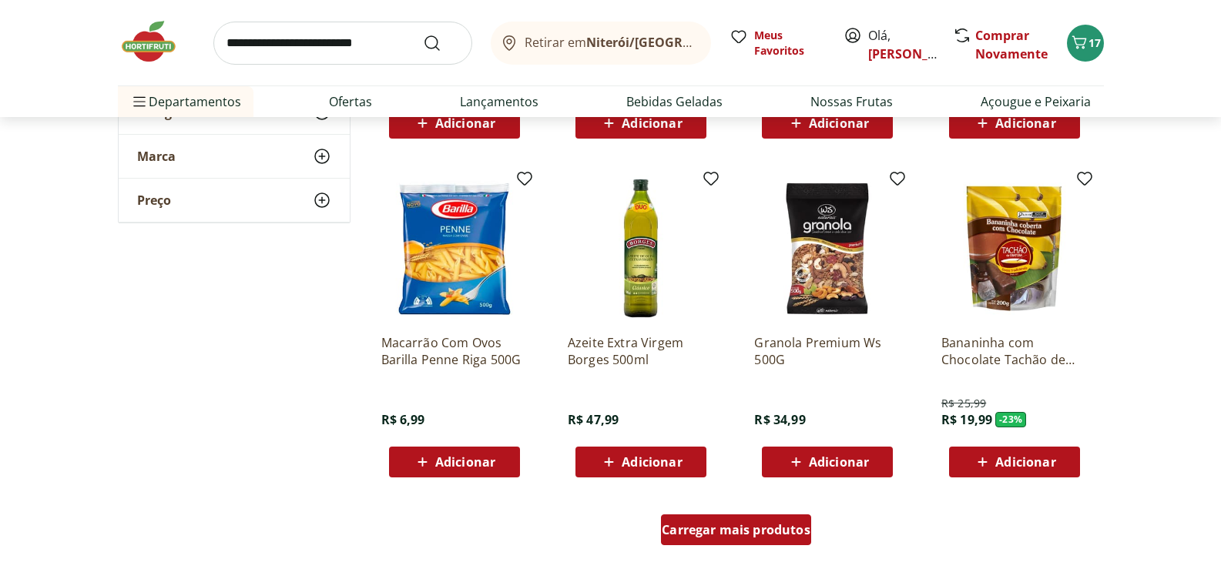
scroll to position [12939, 0]
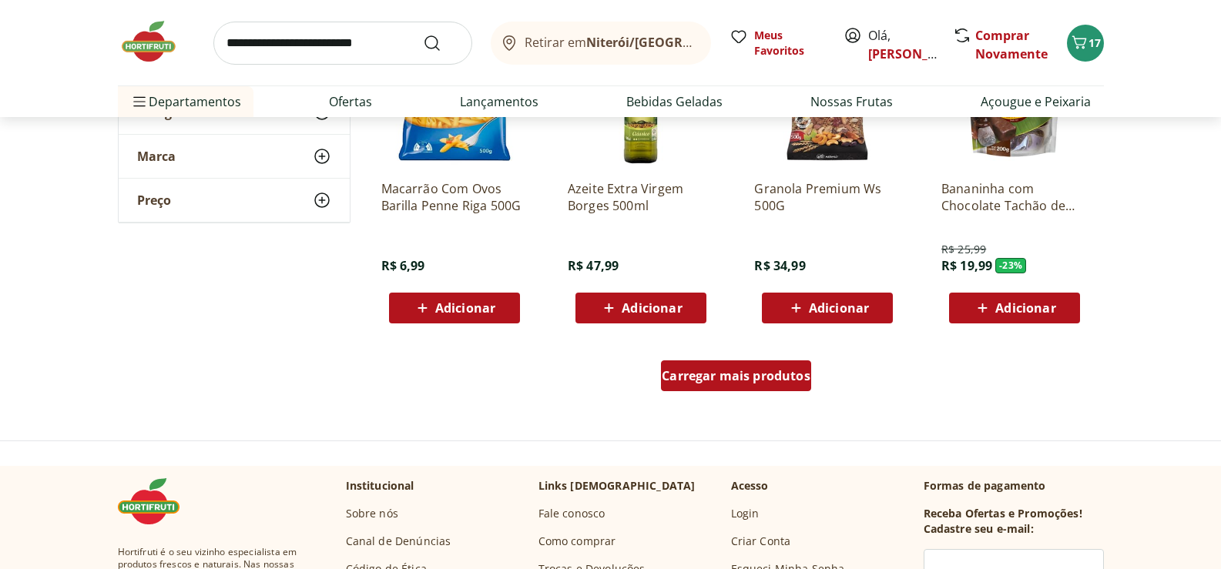
click at [732, 379] on span "Carregar mais produtos" at bounding box center [736, 376] width 149 height 12
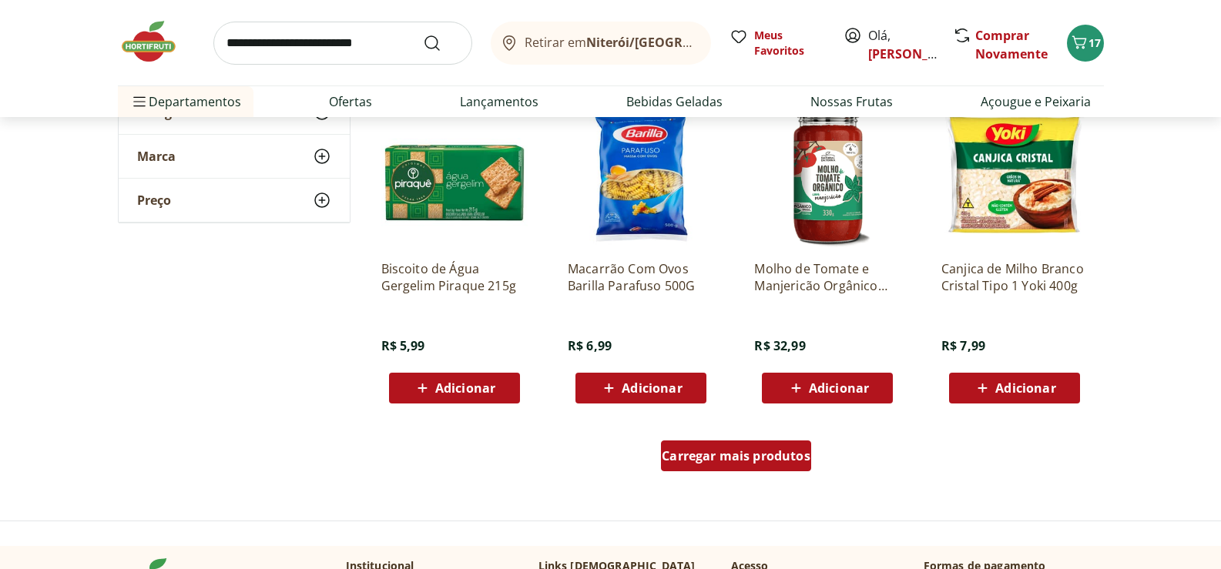
scroll to position [13940, 0]
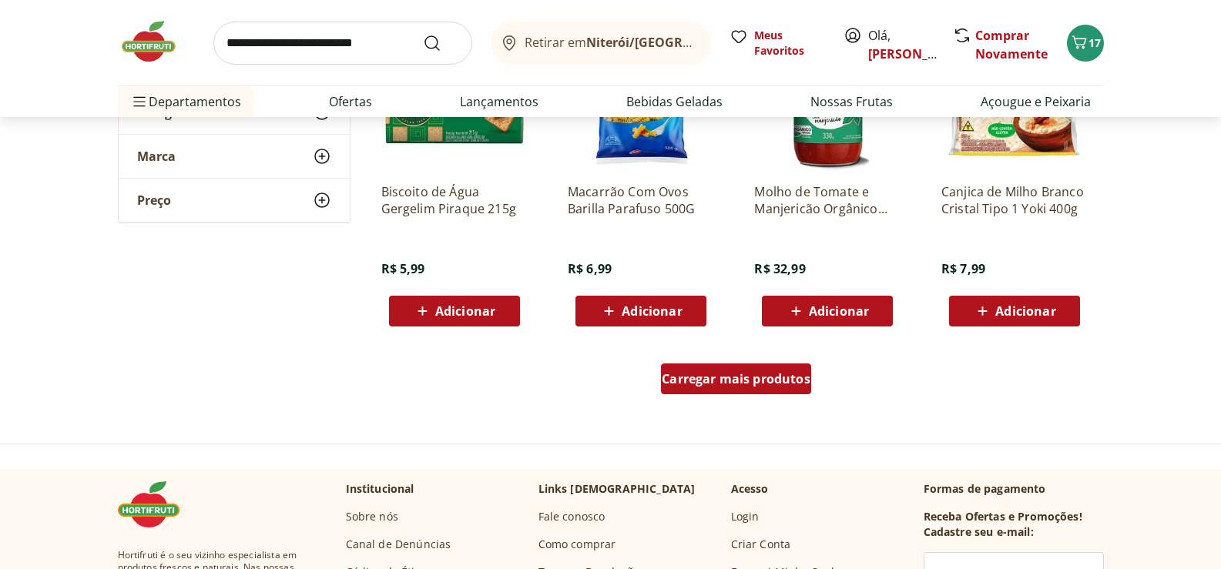
click at [732, 379] on span "Carregar mais produtos" at bounding box center [736, 379] width 149 height 12
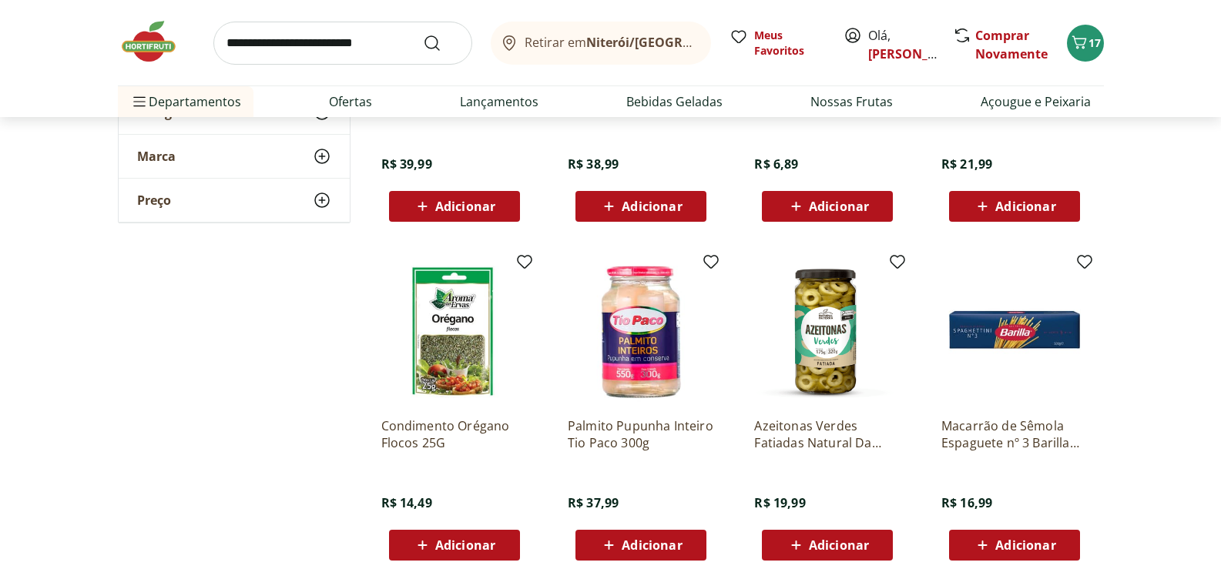
scroll to position [14864, 0]
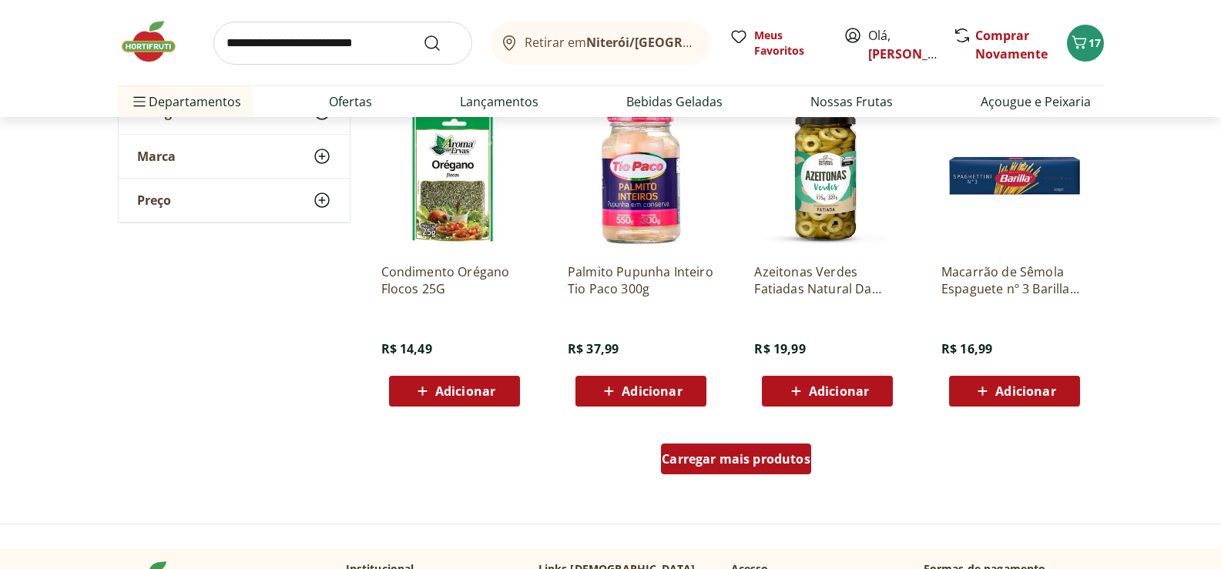
click at [706, 464] on span "Carregar mais produtos" at bounding box center [736, 459] width 149 height 12
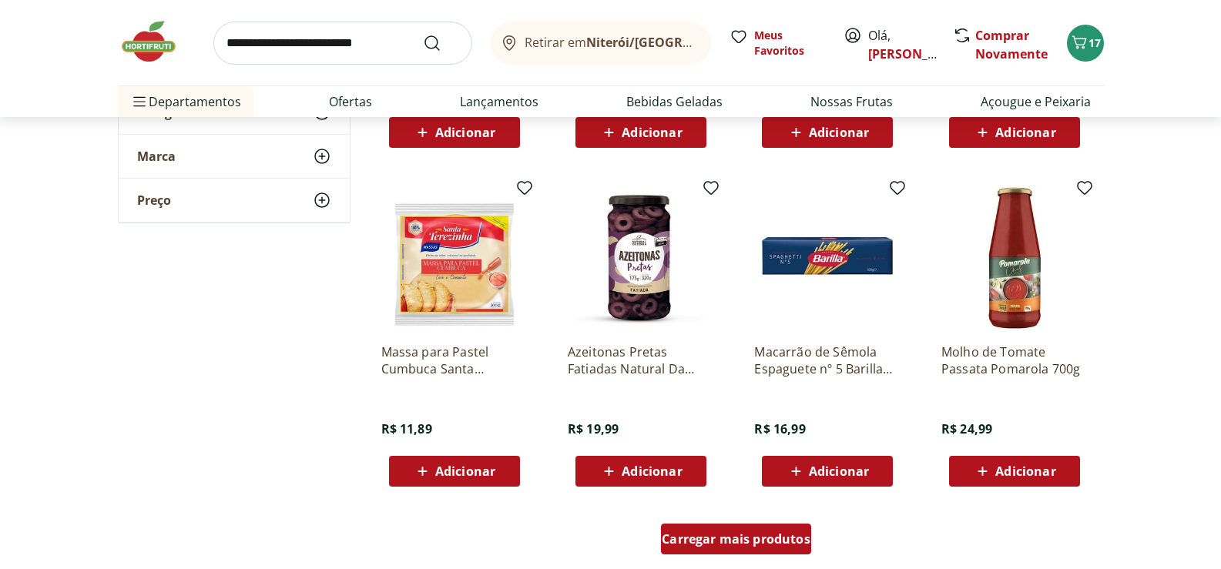
scroll to position [15865, 0]
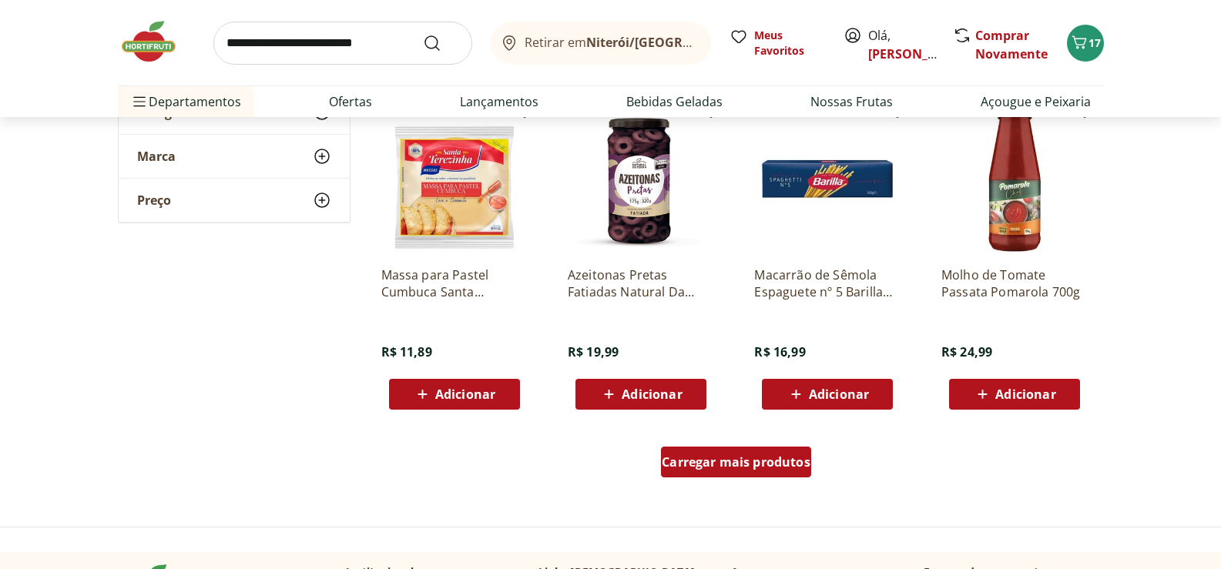
click at [715, 456] on span "Carregar mais produtos" at bounding box center [736, 462] width 149 height 12
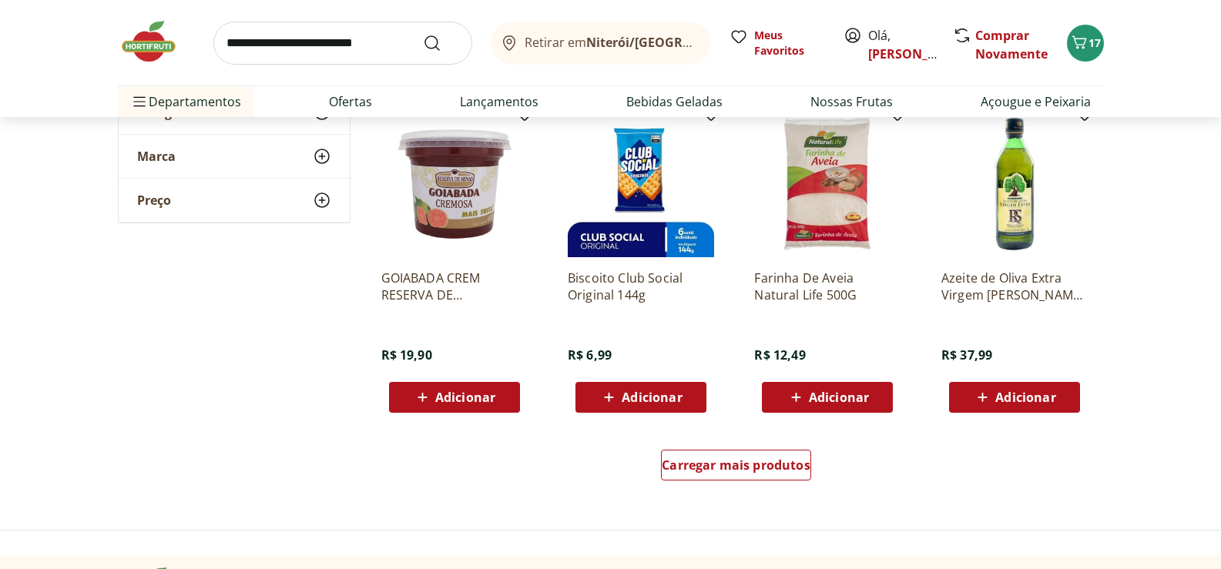
scroll to position [16943, 0]
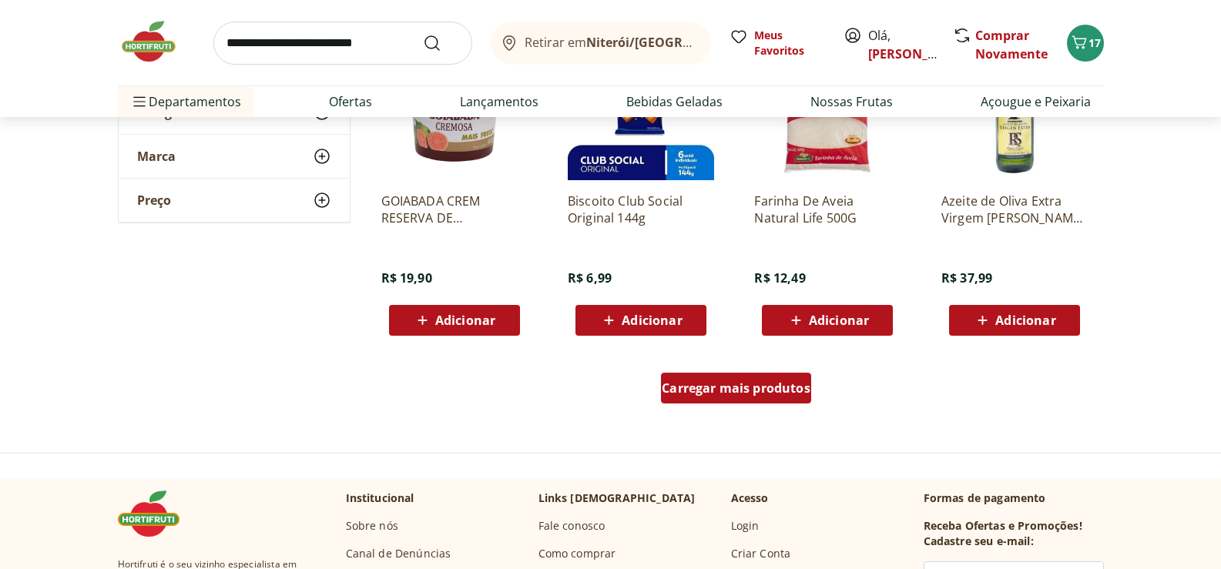
click at [716, 391] on span "Carregar mais produtos" at bounding box center [736, 388] width 149 height 12
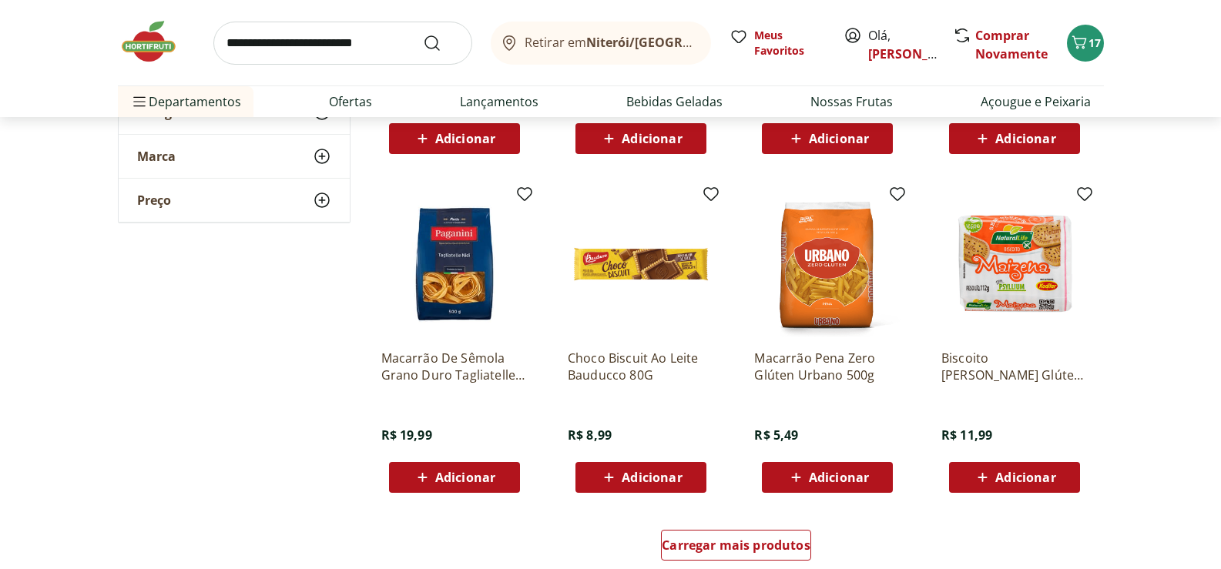
scroll to position [17867, 0]
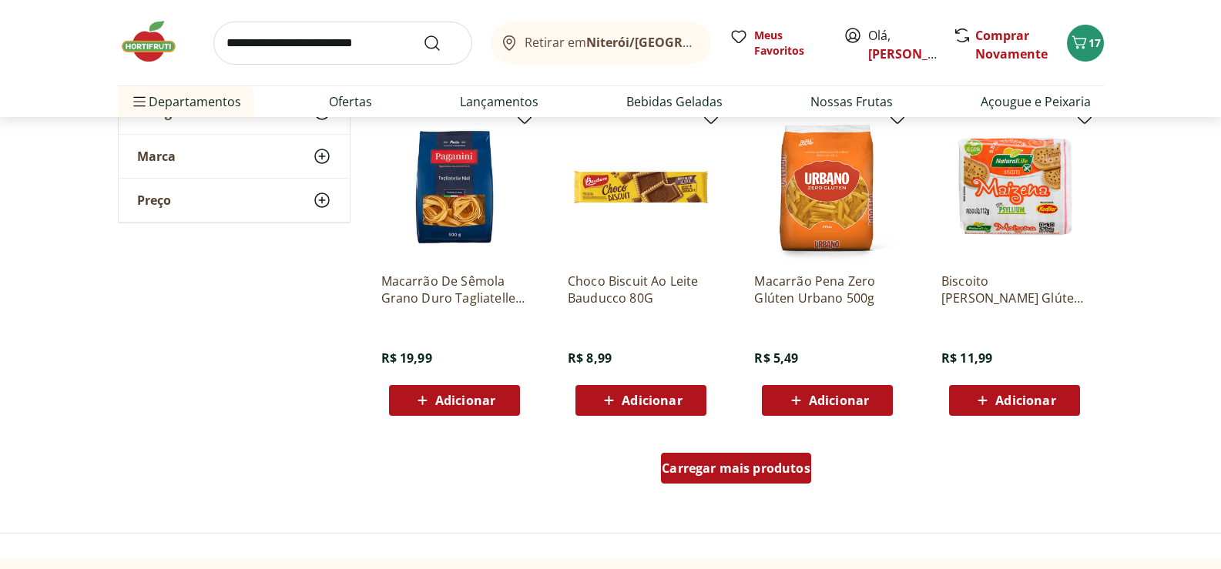
click at [745, 464] on span "Carregar mais produtos" at bounding box center [736, 468] width 149 height 12
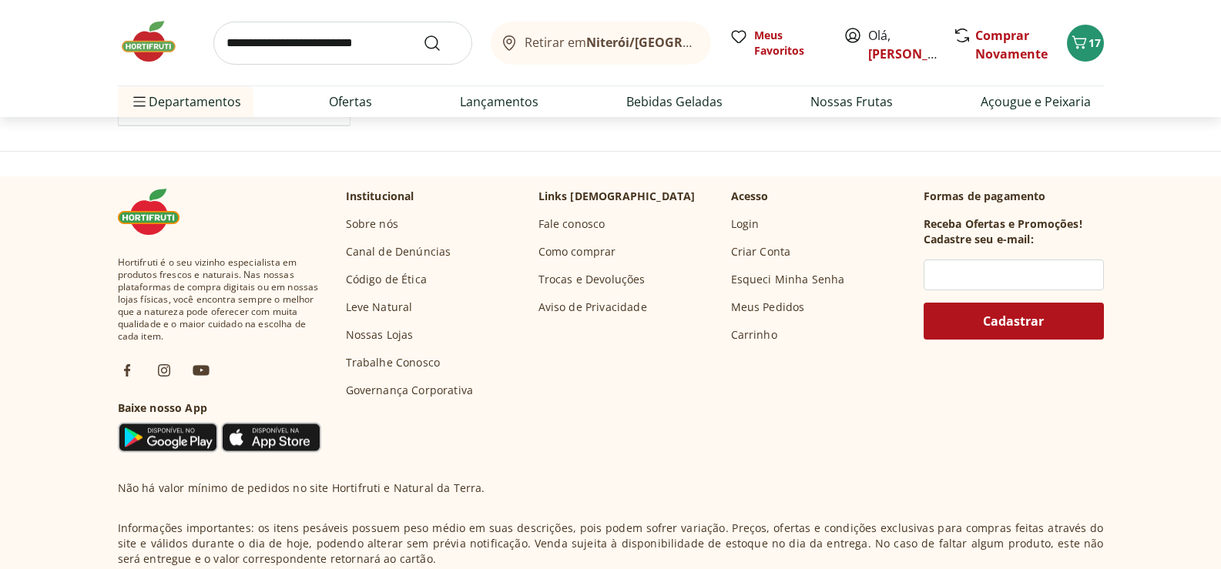
scroll to position [19023, 0]
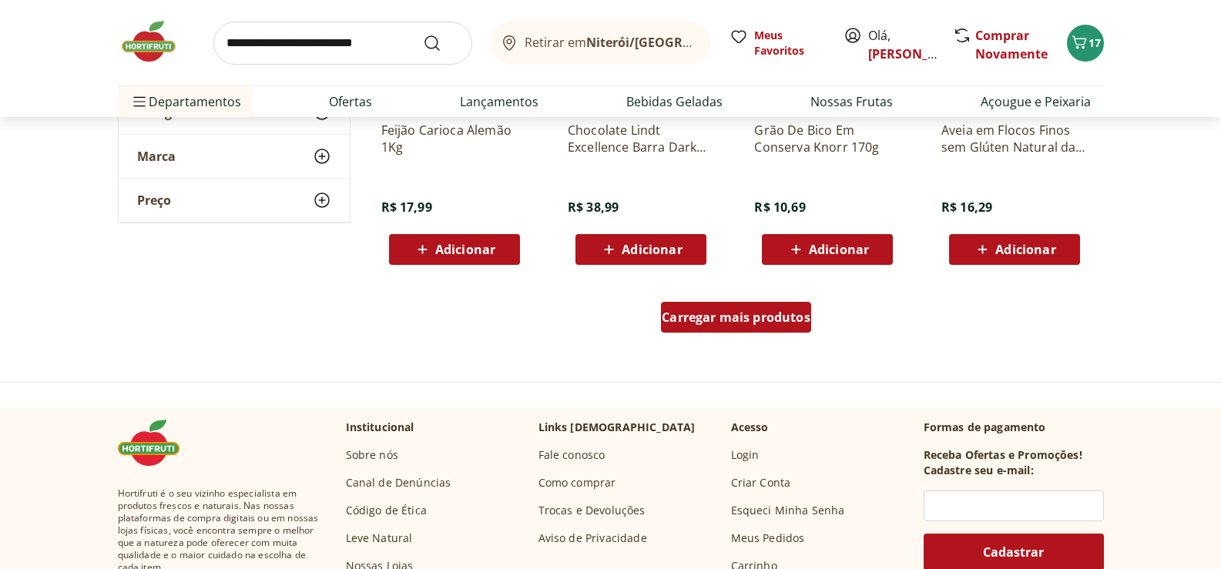
click at [744, 319] on span "Carregar mais produtos" at bounding box center [736, 317] width 149 height 12
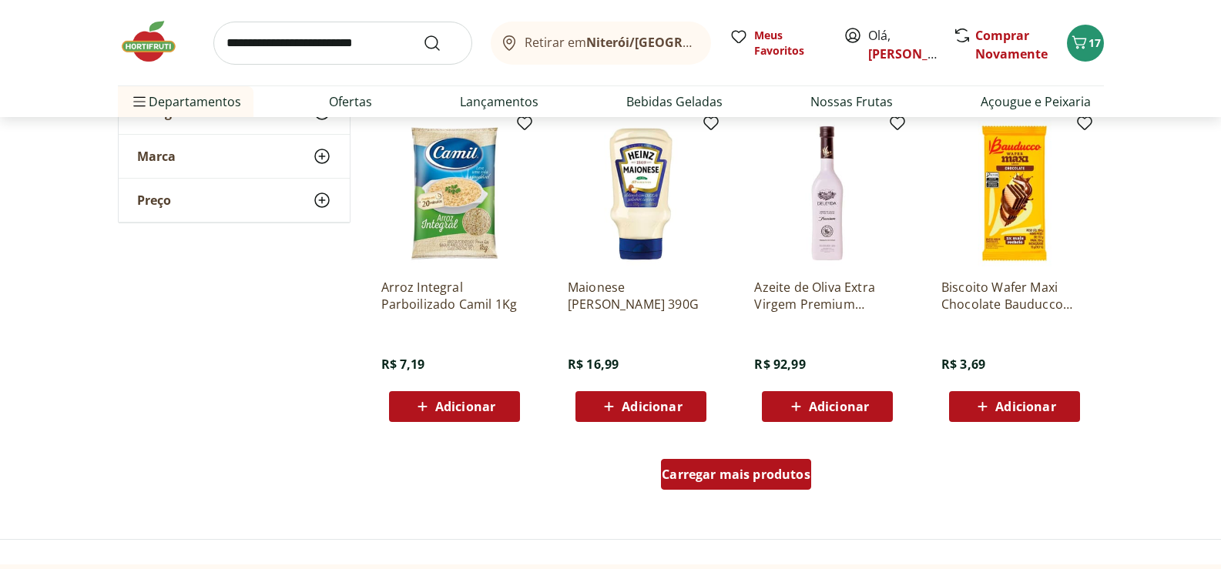
scroll to position [19947, 0]
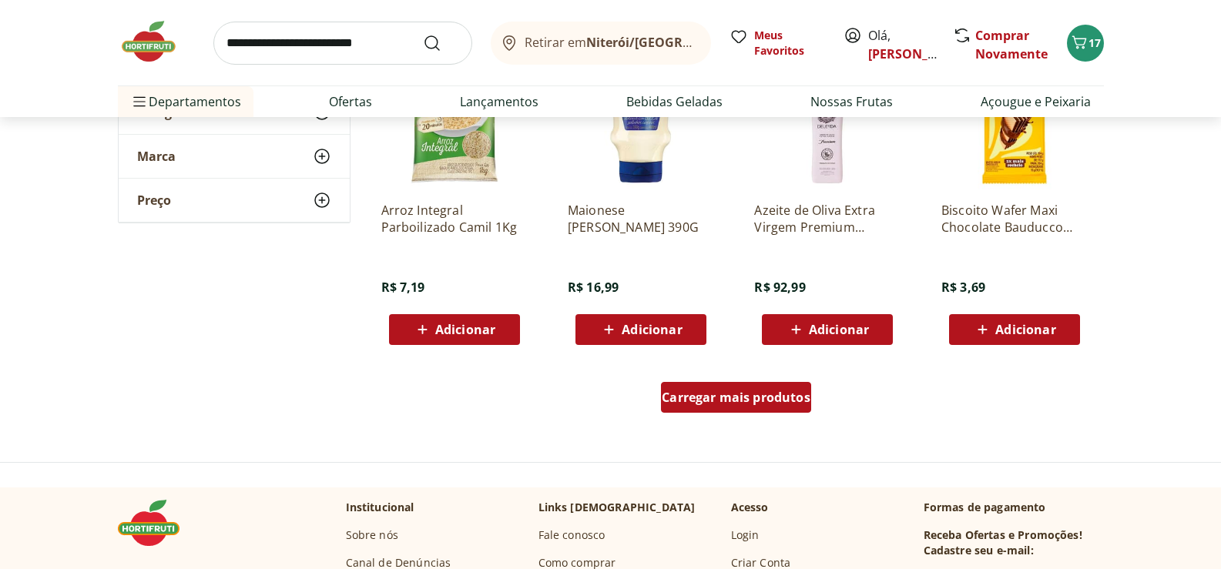
click at [757, 395] on span "Carregar mais produtos" at bounding box center [736, 397] width 149 height 12
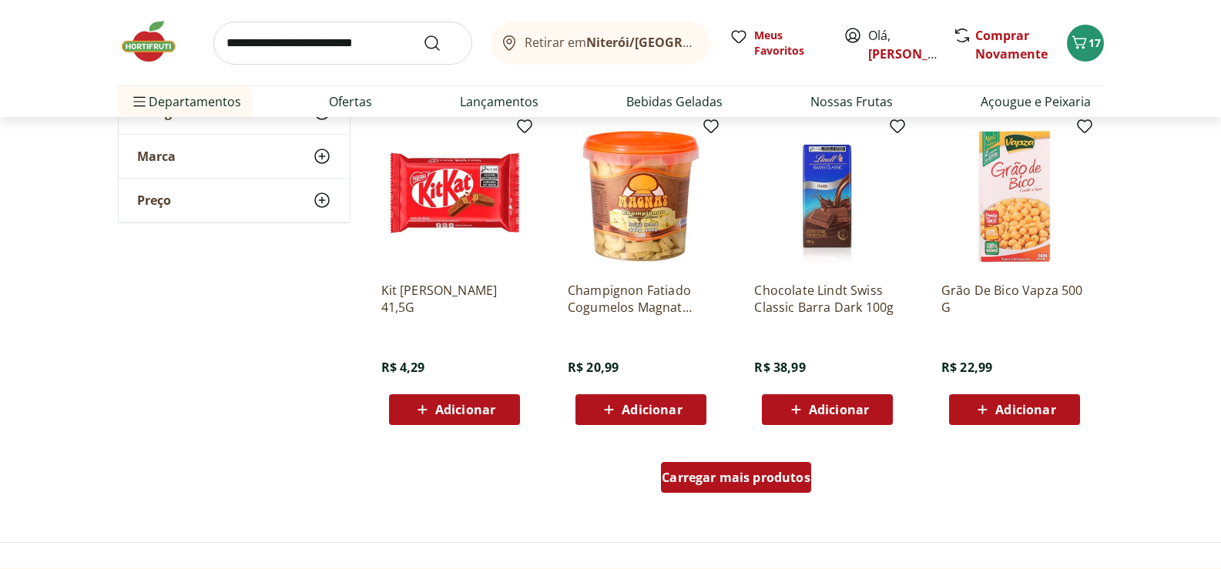
scroll to position [20948, 0]
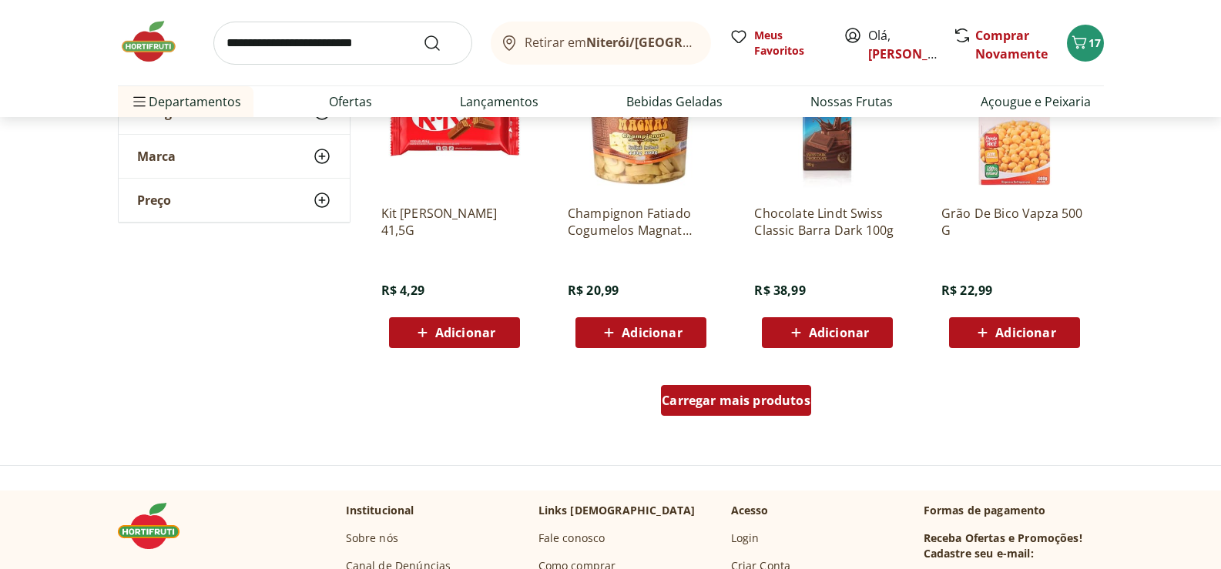
click at [758, 394] on span "Carregar mais produtos" at bounding box center [736, 400] width 149 height 12
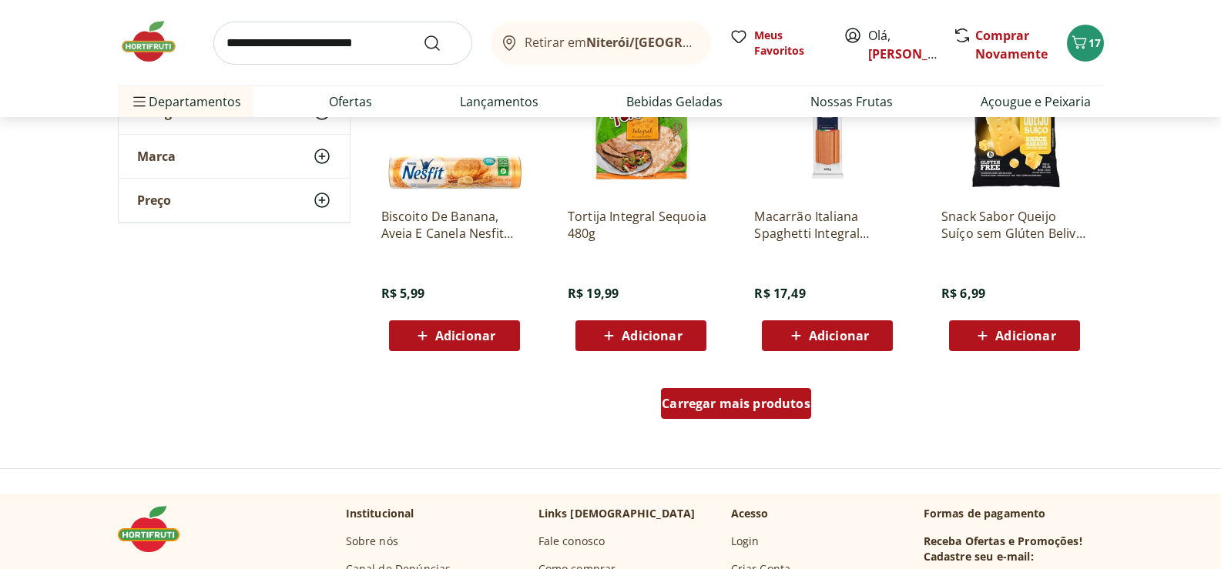
scroll to position [22026, 0]
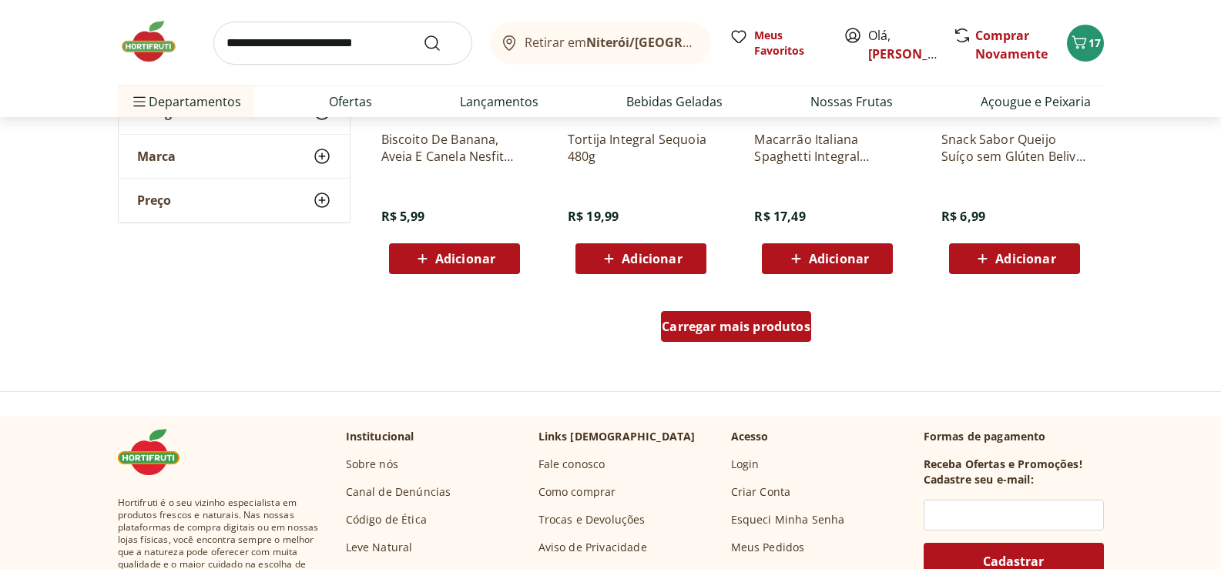
click at [749, 330] on span "Carregar mais produtos" at bounding box center [736, 326] width 149 height 12
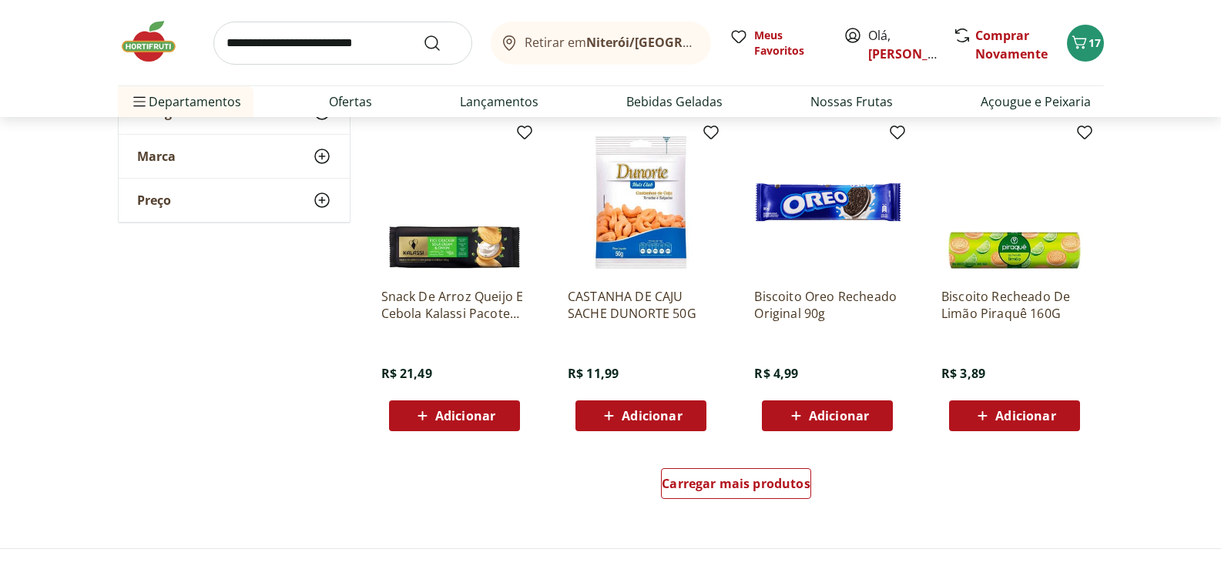
scroll to position [22950, 0]
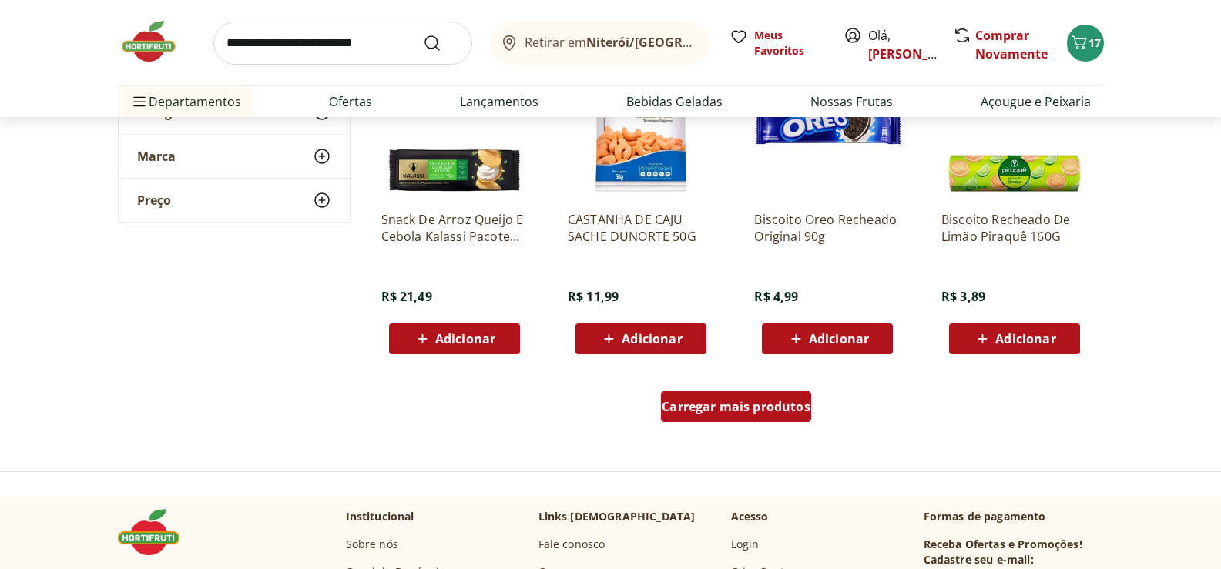
click at [771, 404] on span "Carregar mais produtos" at bounding box center [736, 406] width 149 height 12
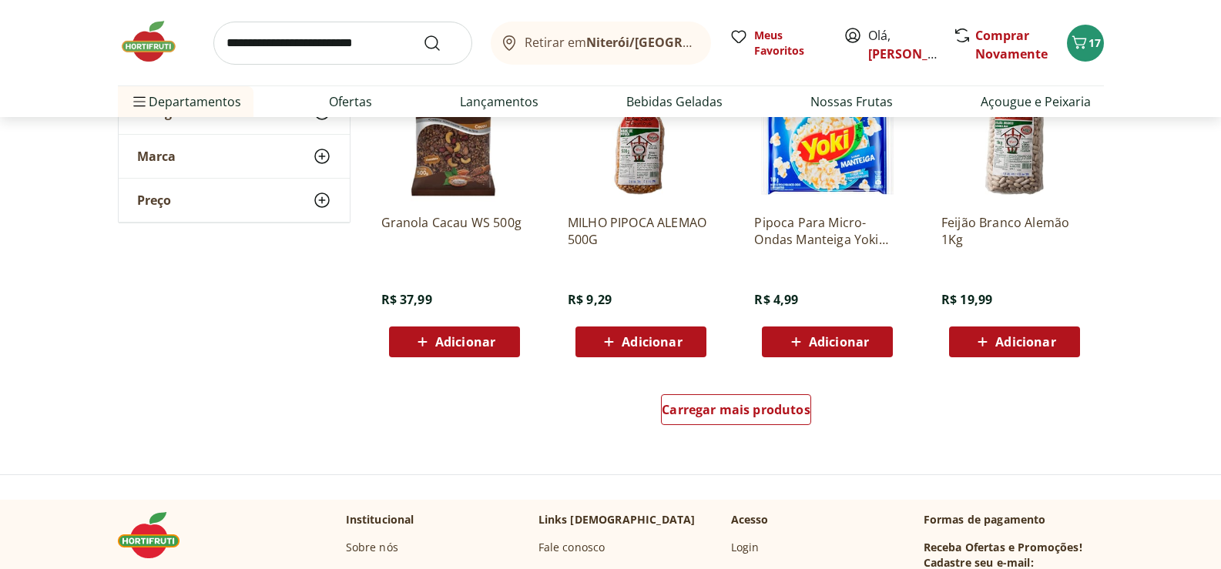
scroll to position [24029, 0]
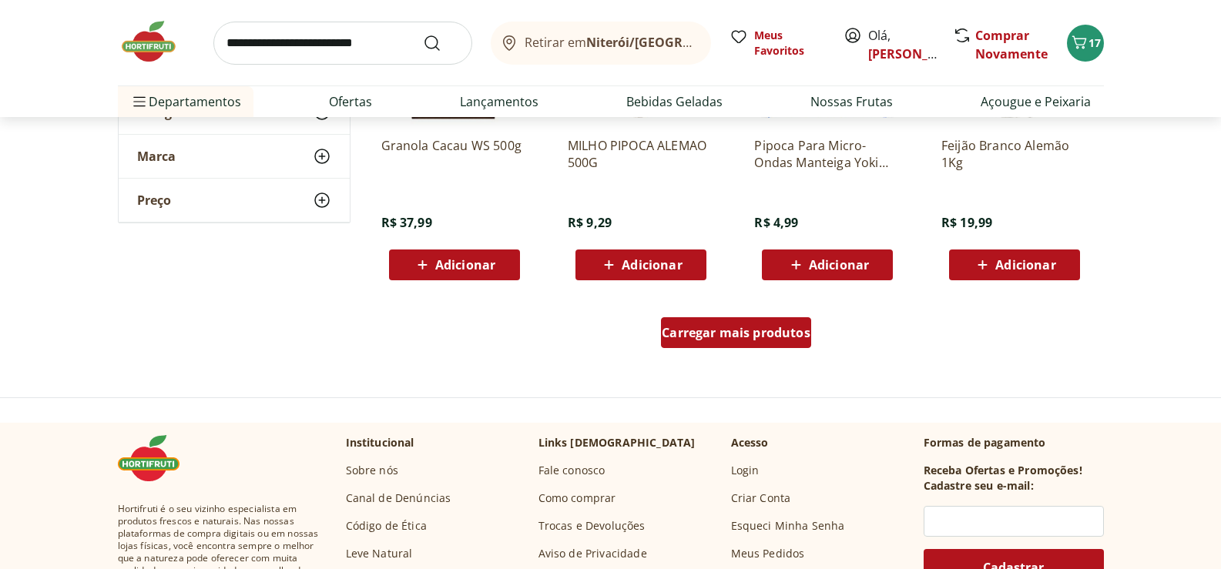
click at [779, 334] on span "Carregar mais produtos" at bounding box center [736, 333] width 149 height 12
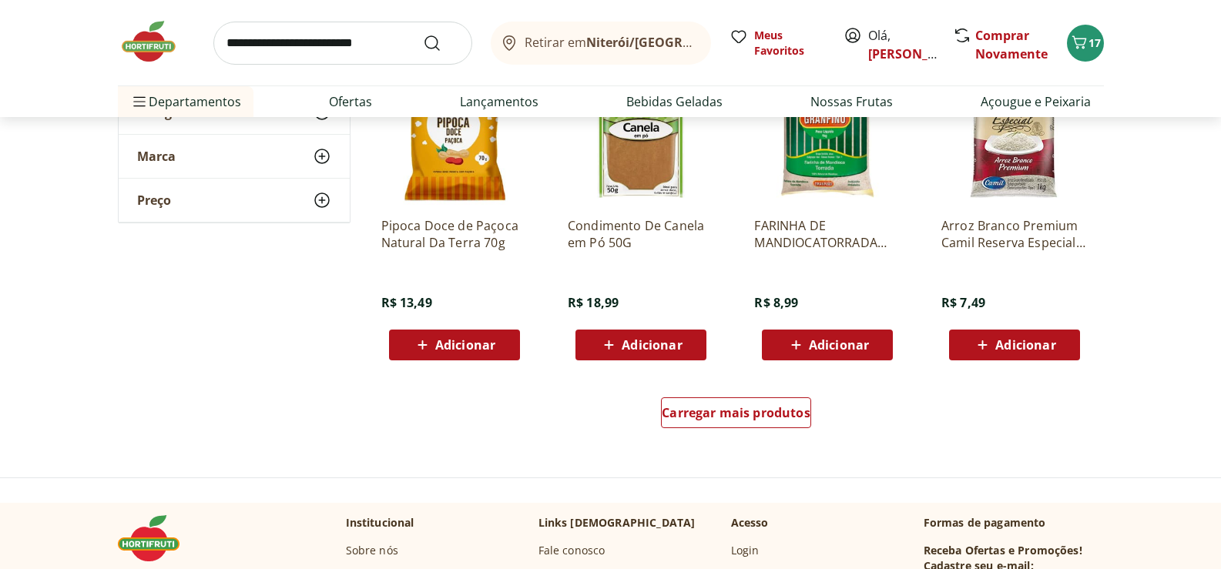
scroll to position [25030, 0]
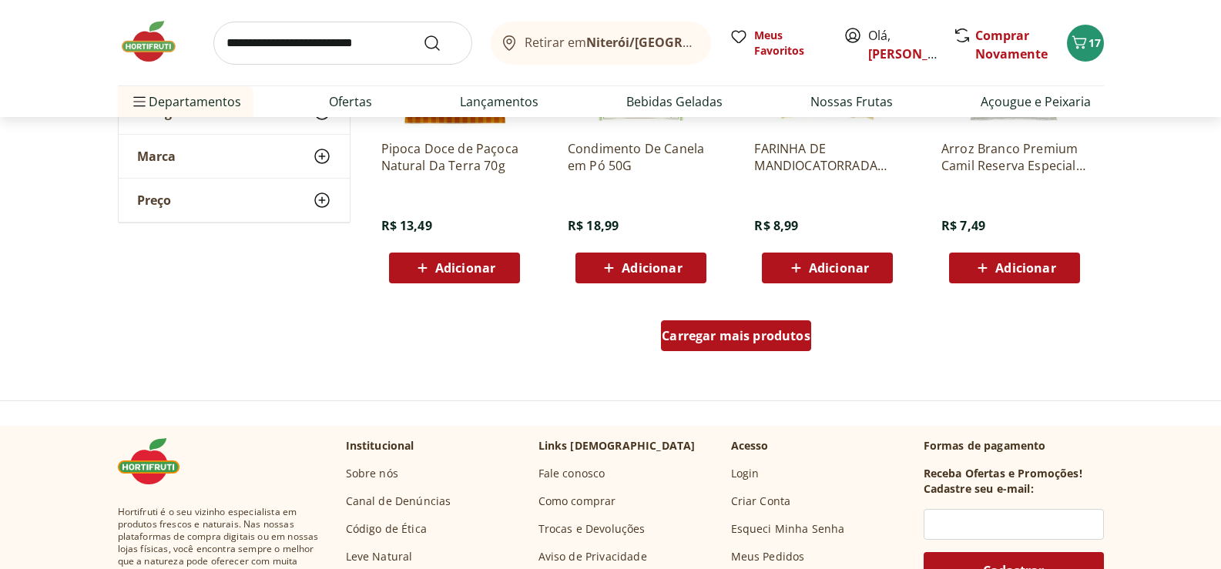
click at [759, 340] on span "Carregar mais produtos" at bounding box center [736, 336] width 149 height 12
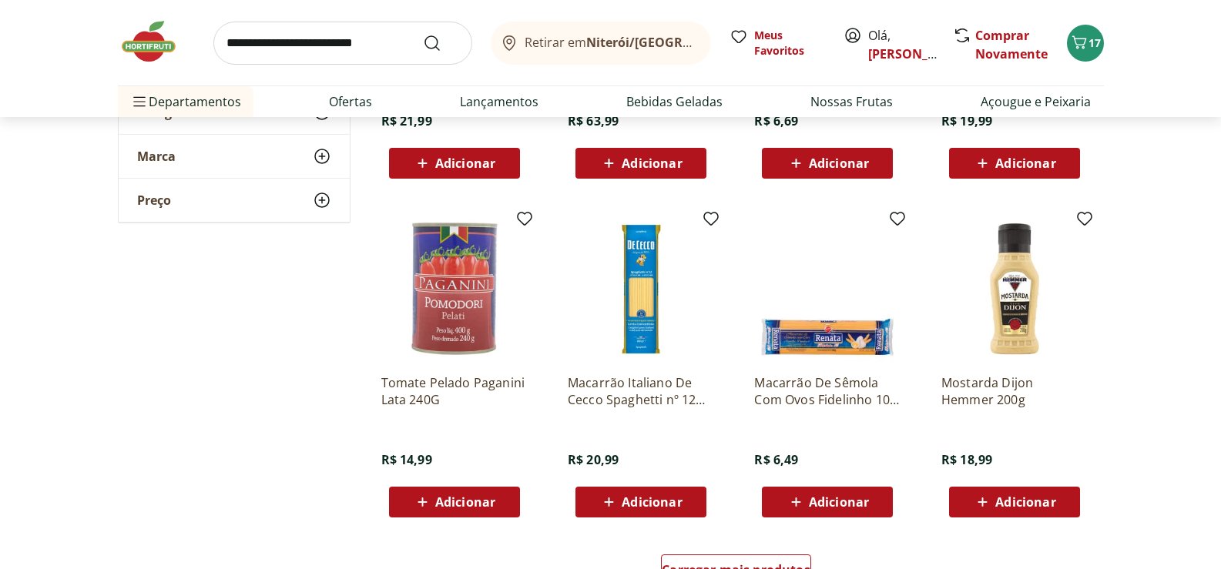
scroll to position [25954, 0]
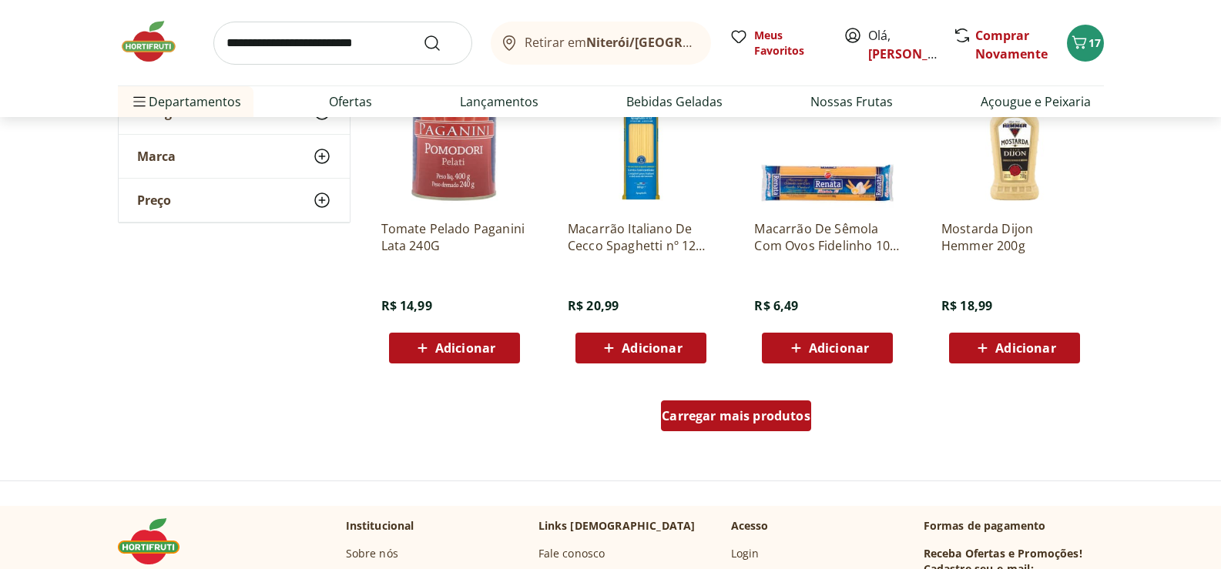
click at [759, 415] on span "Carregar mais produtos" at bounding box center [736, 416] width 149 height 12
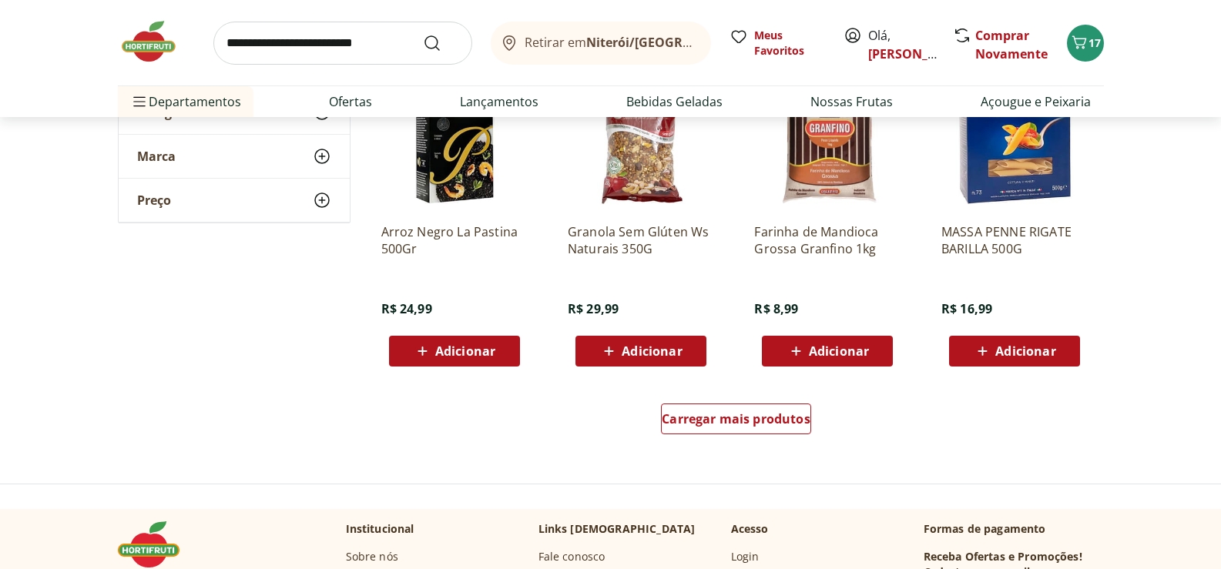
scroll to position [27032, 0]
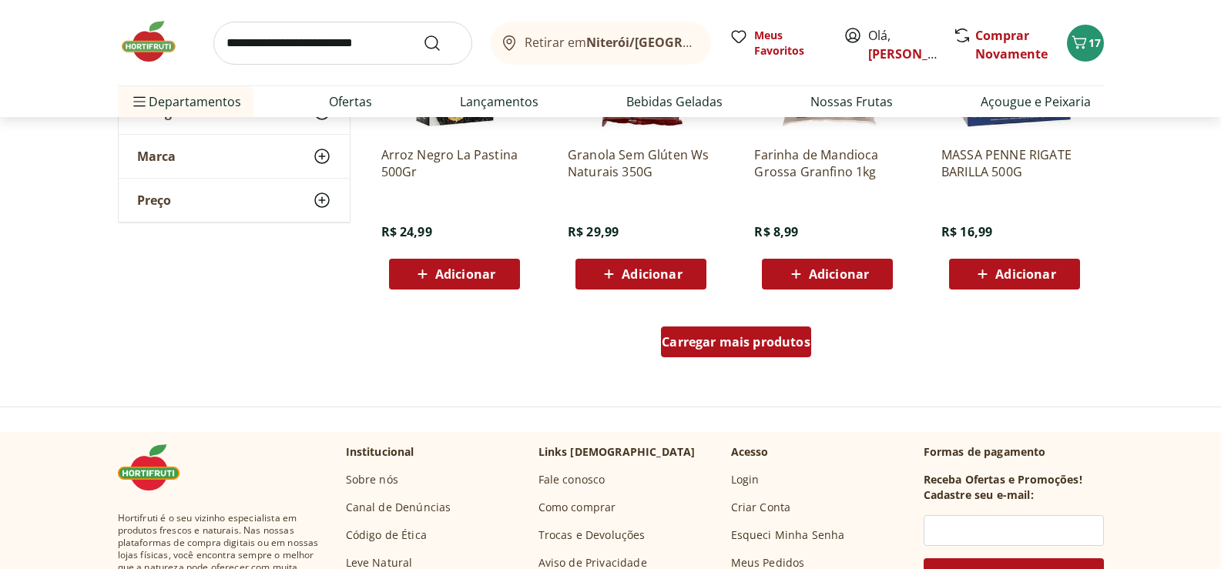
click at [771, 352] on div "Carregar mais produtos" at bounding box center [736, 342] width 150 height 31
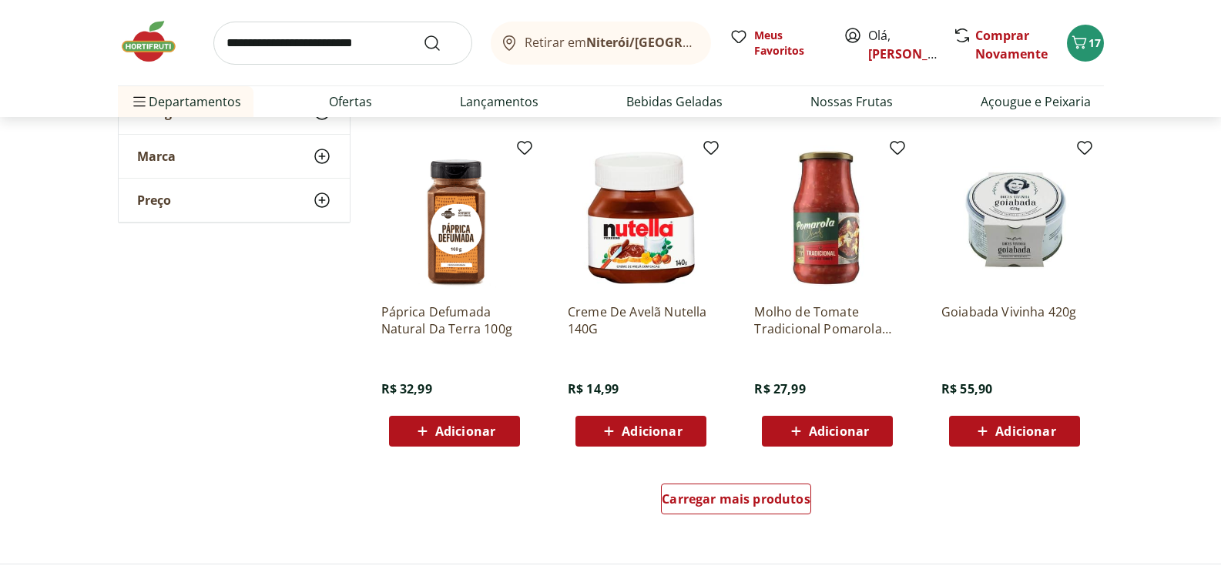
scroll to position [27956, 0]
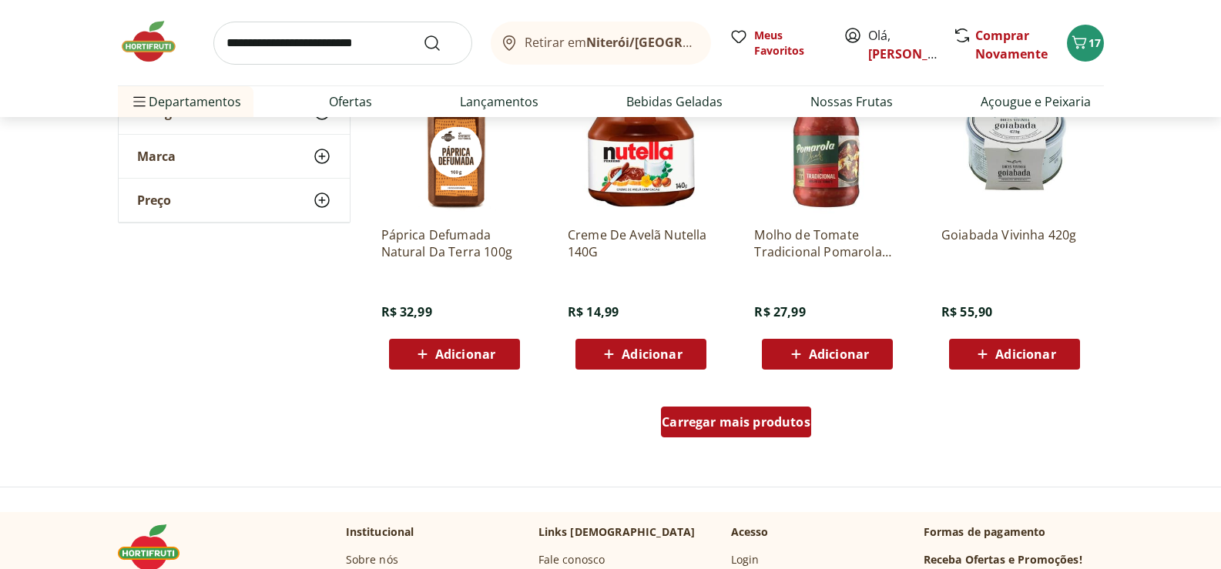
click at [752, 417] on span "Carregar mais produtos" at bounding box center [736, 422] width 149 height 12
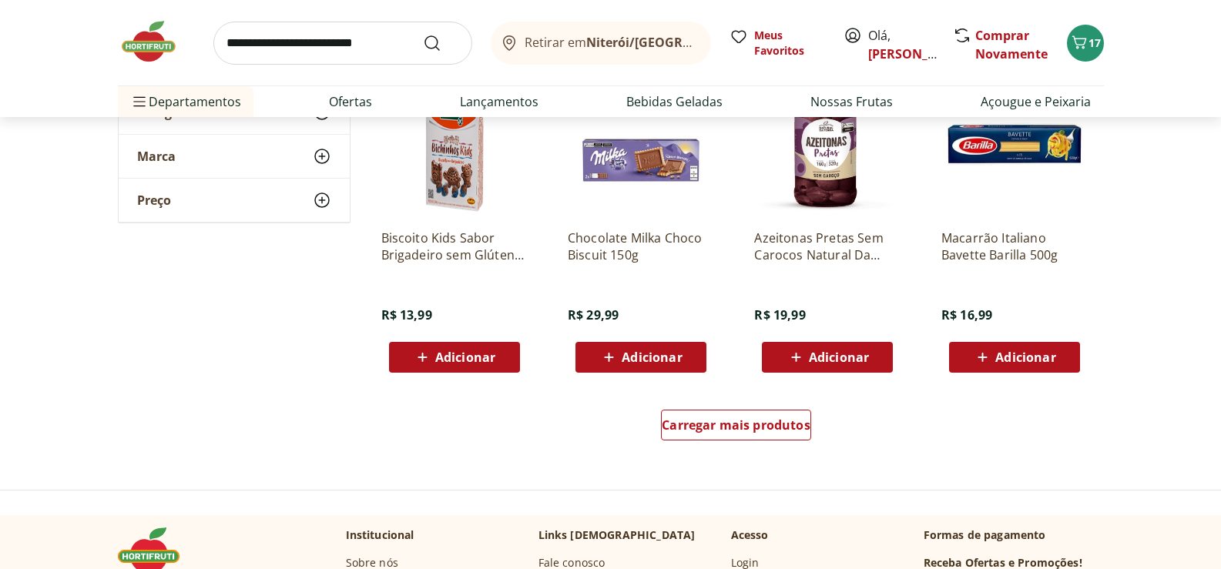
scroll to position [29035, 0]
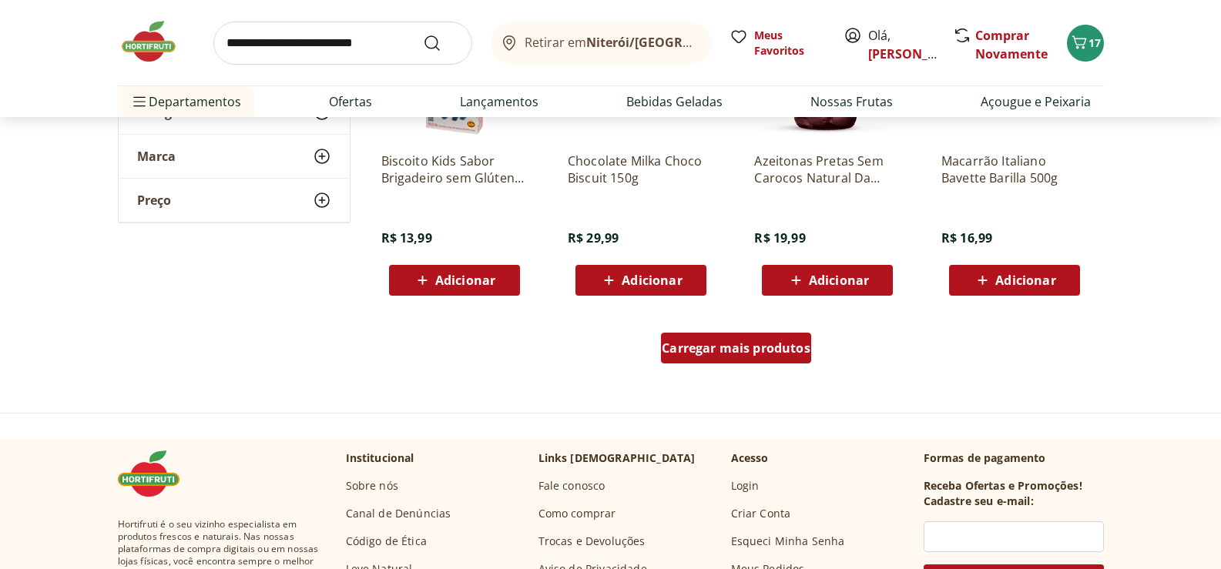
click at [752, 354] on span "Carregar mais produtos" at bounding box center [736, 348] width 149 height 12
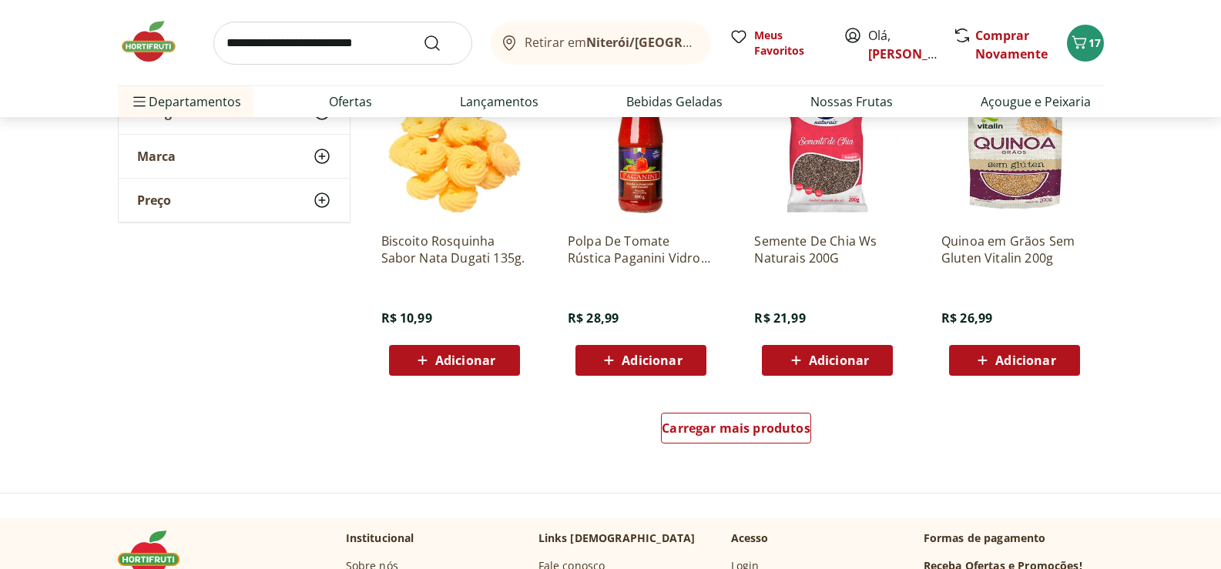
scroll to position [30036, 0]
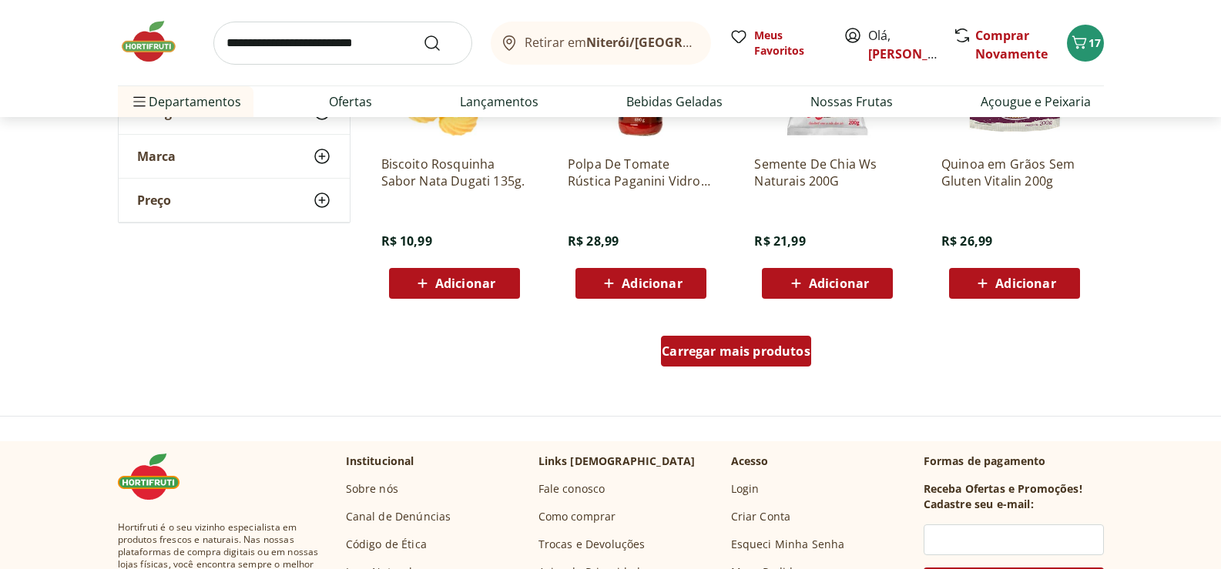
click at [755, 357] on span "Carregar mais produtos" at bounding box center [736, 351] width 149 height 12
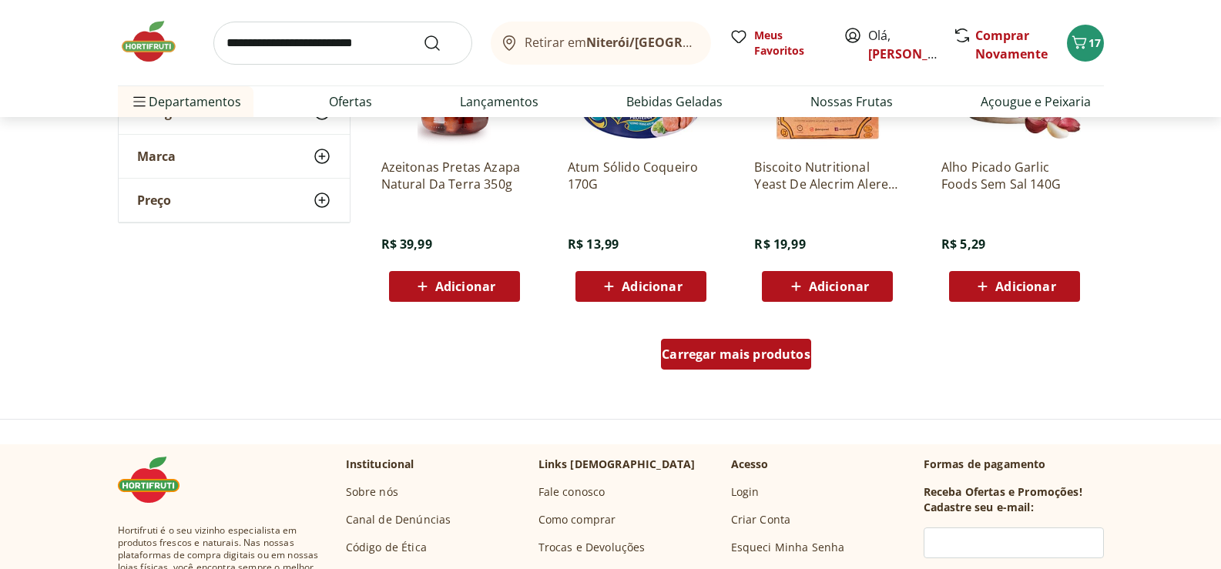
scroll to position [31114, 0]
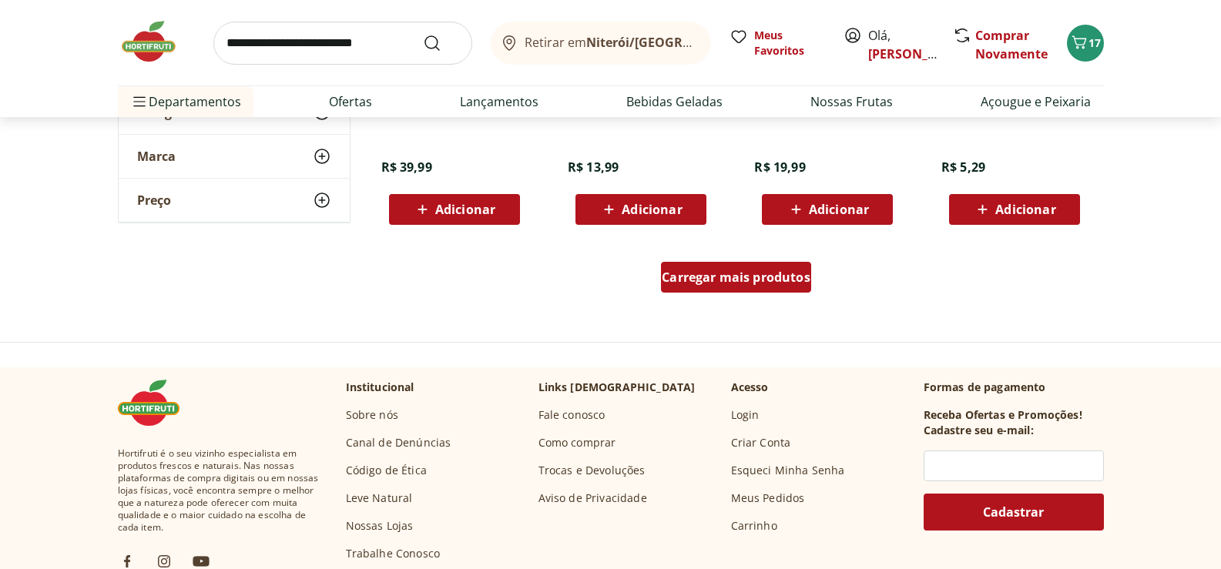
click at [775, 280] on span "Carregar mais produtos" at bounding box center [736, 277] width 149 height 12
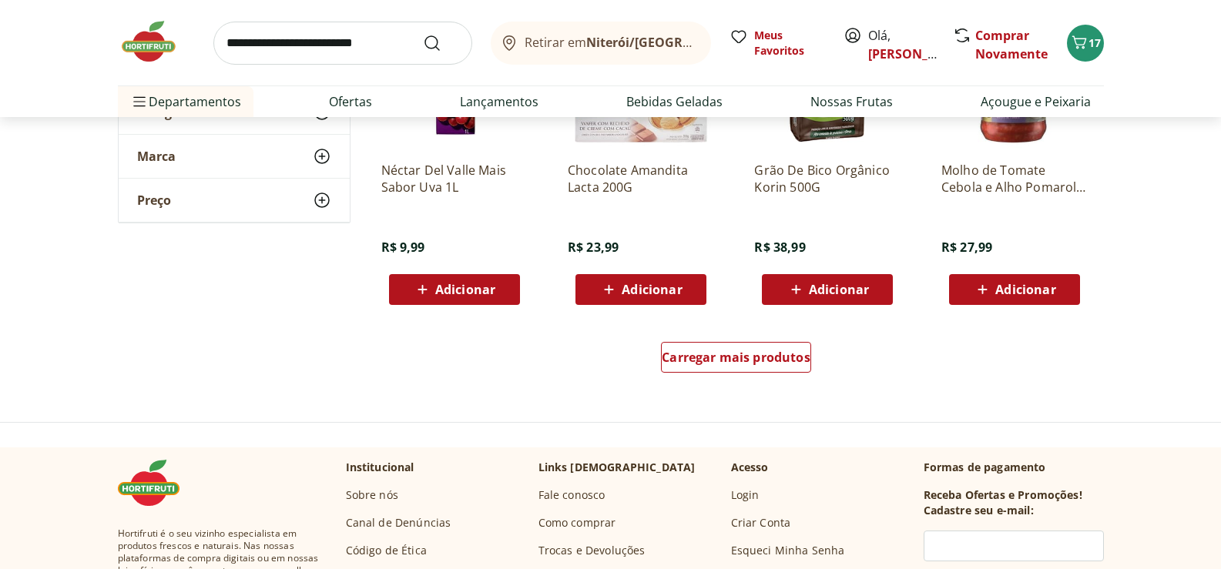
scroll to position [32115, 0]
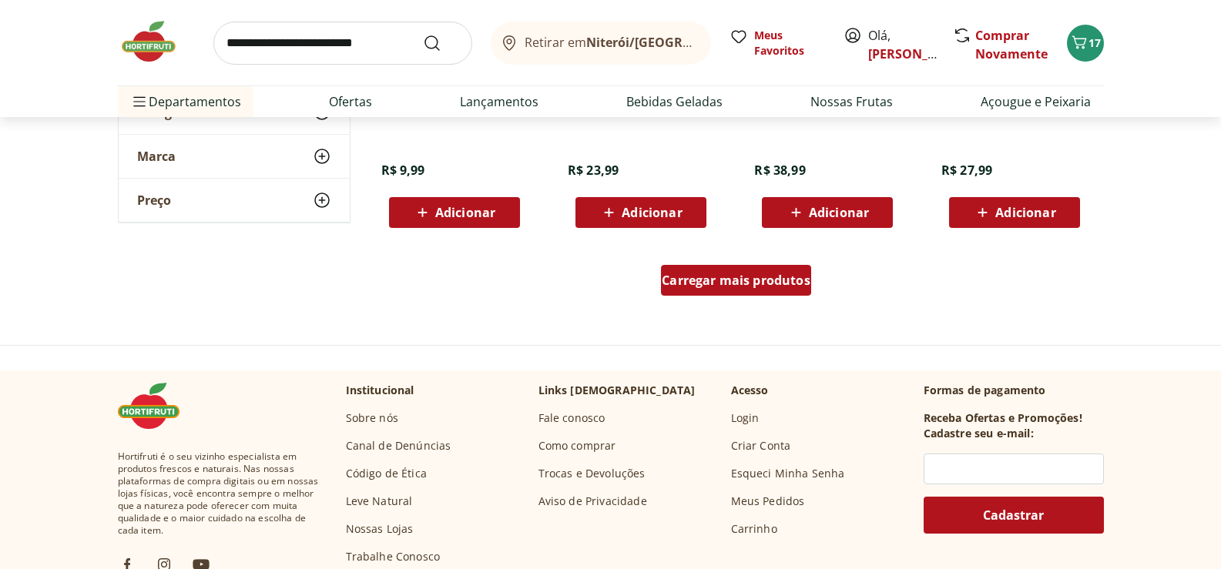
click at [776, 285] on span "Carregar mais produtos" at bounding box center [736, 280] width 149 height 12
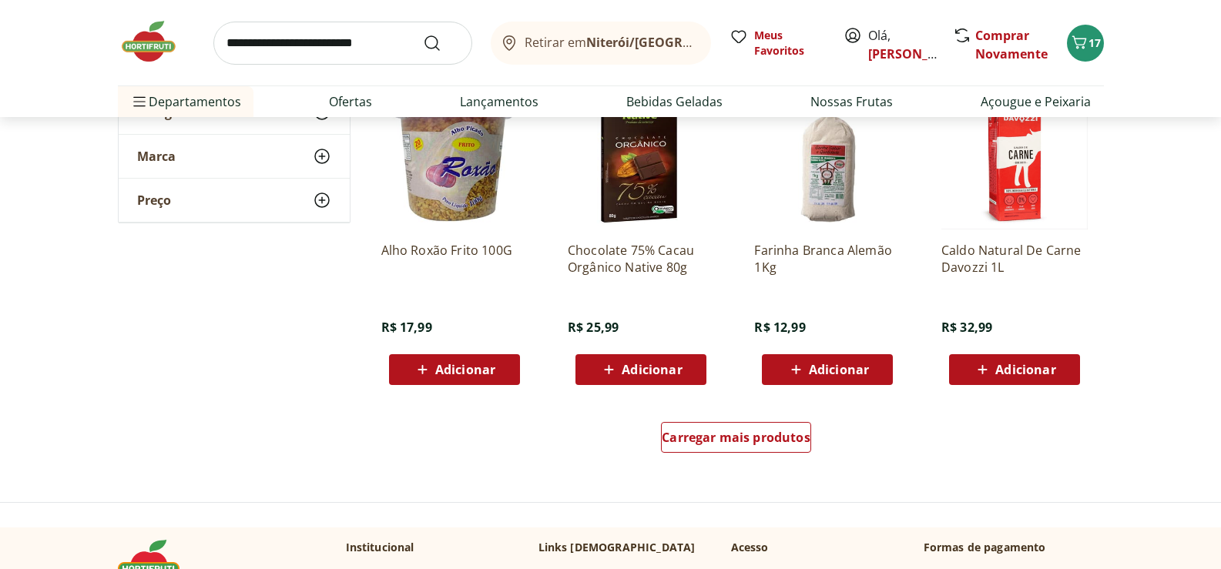
scroll to position [33039, 0]
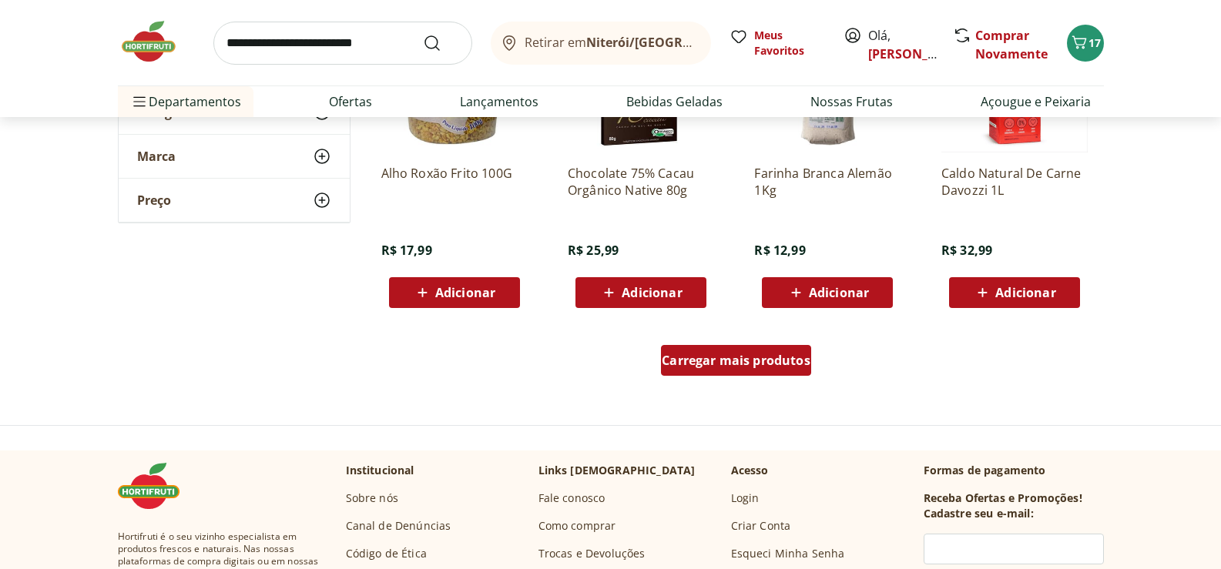
click at [745, 357] on span "Carregar mais produtos" at bounding box center [736, 360] width 149 height 12
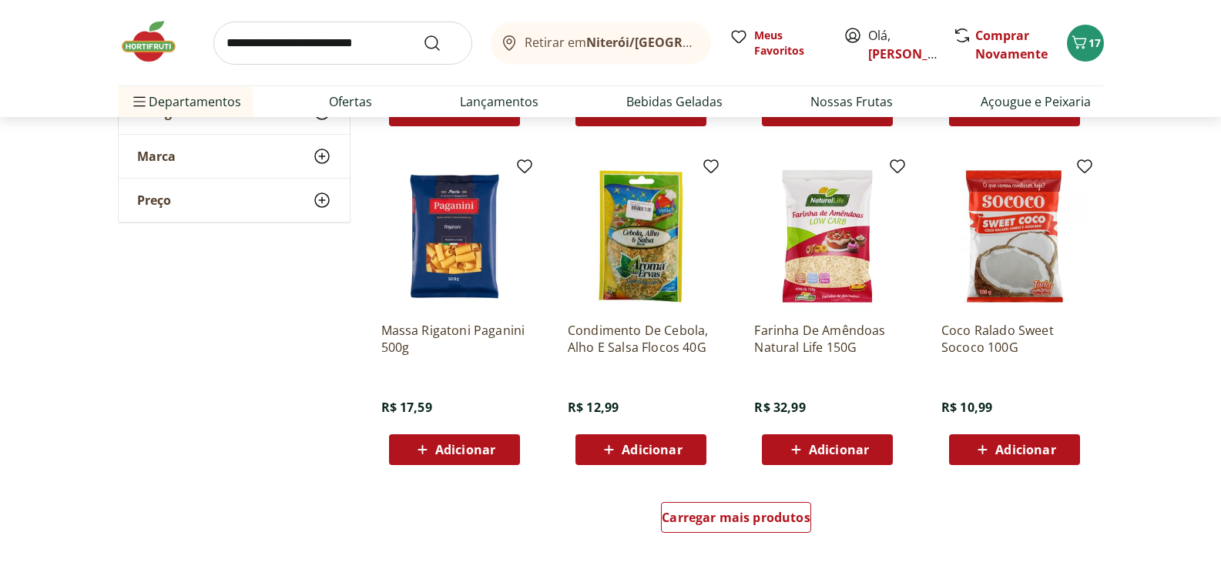
scroll to position [33964, 0]
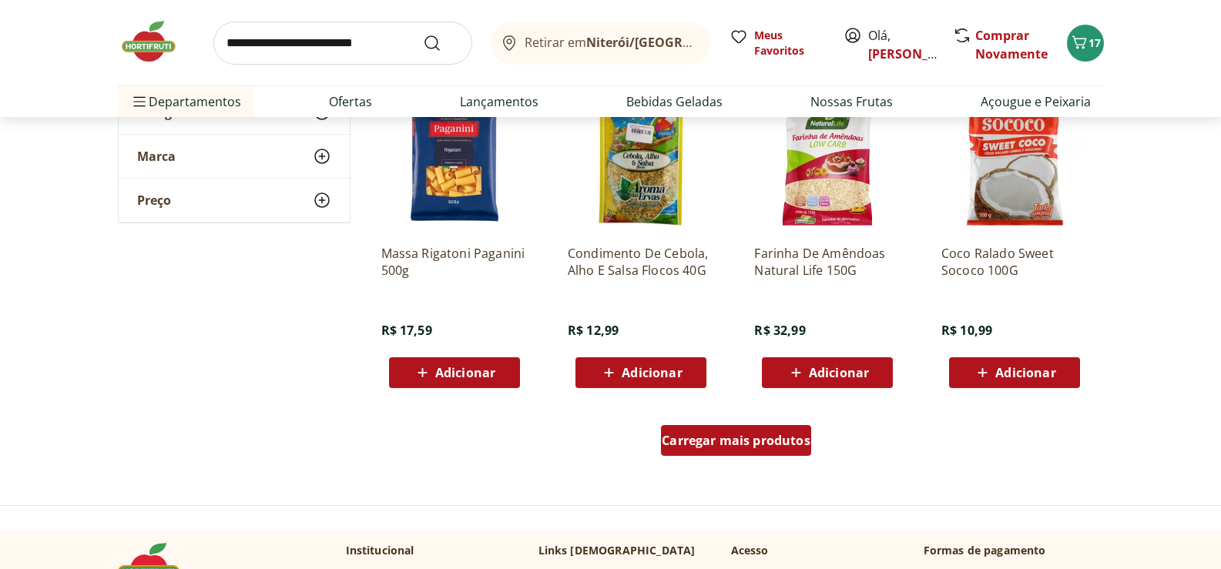
click at [746, 434] on span "Carregar mais produtos" at bounding box center [736, 440] width 149 height 12
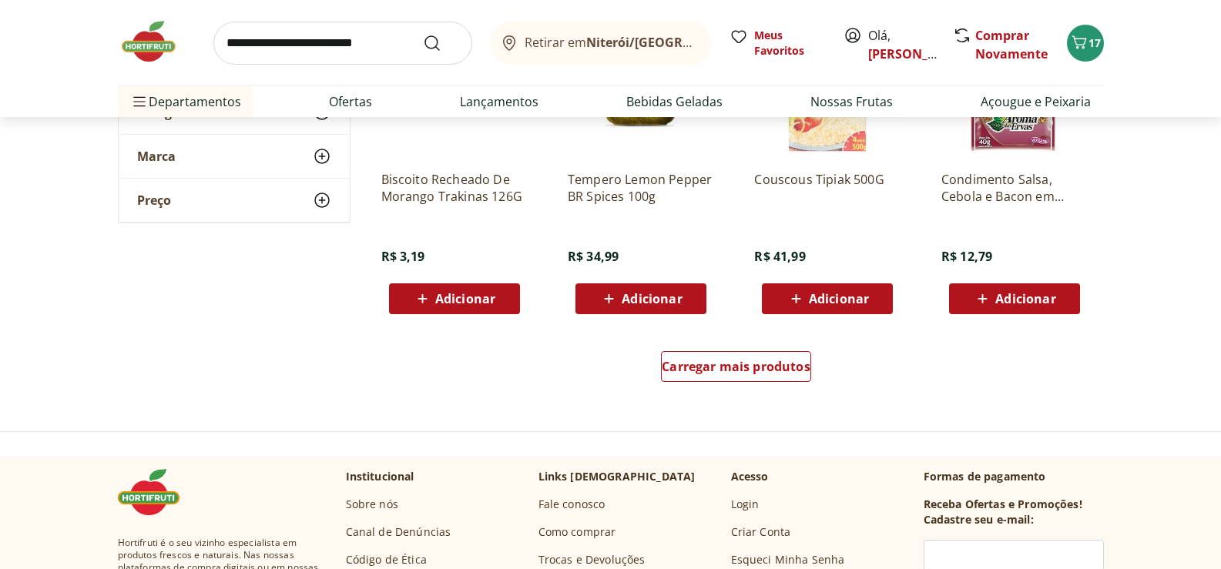
scroll to position [35119, 0]
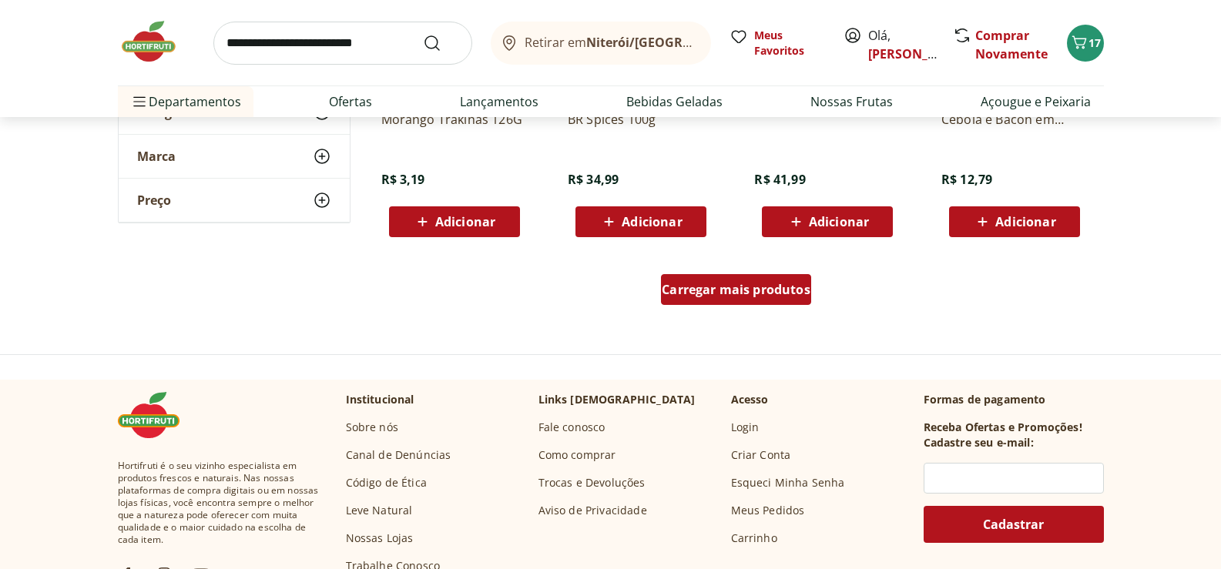
click at [724, 298] on div "Carregar mais produtos" at bounding box center [736, 289] width 150 height 31
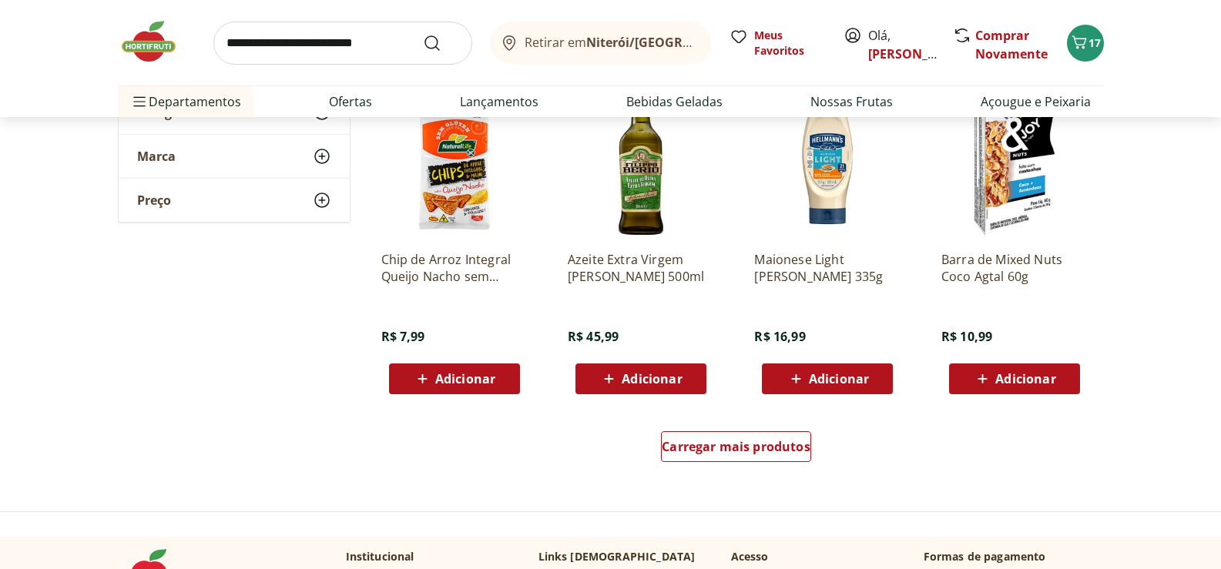
scroll to position [36043, 0]
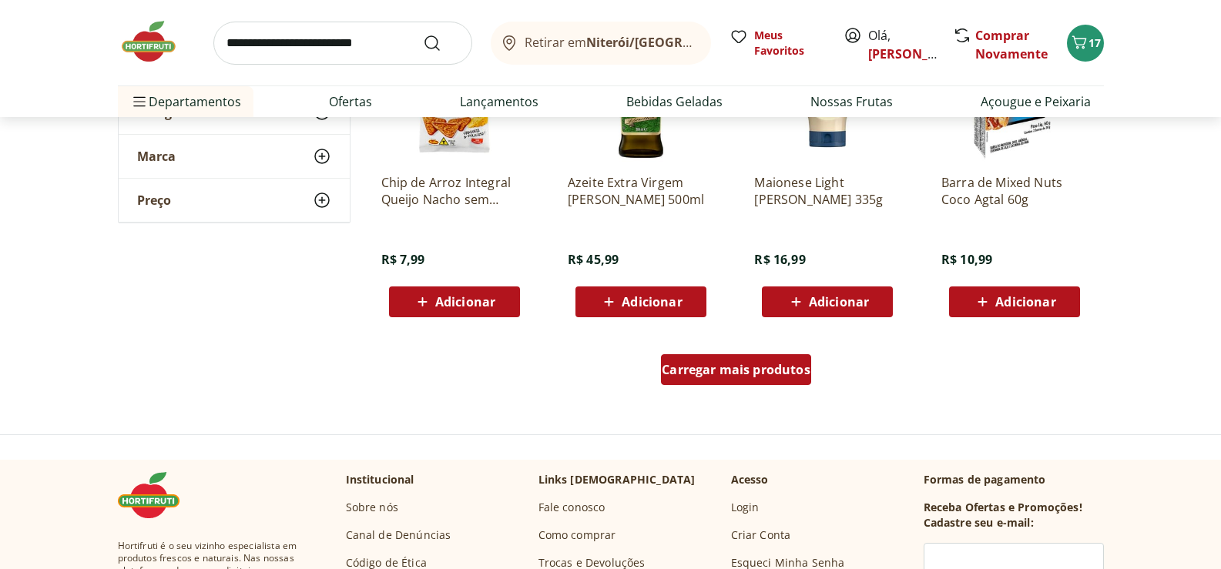
click at [761, 366] on span "Carregar mais produtos" at bounding box center [736, 370] width 149 height 12
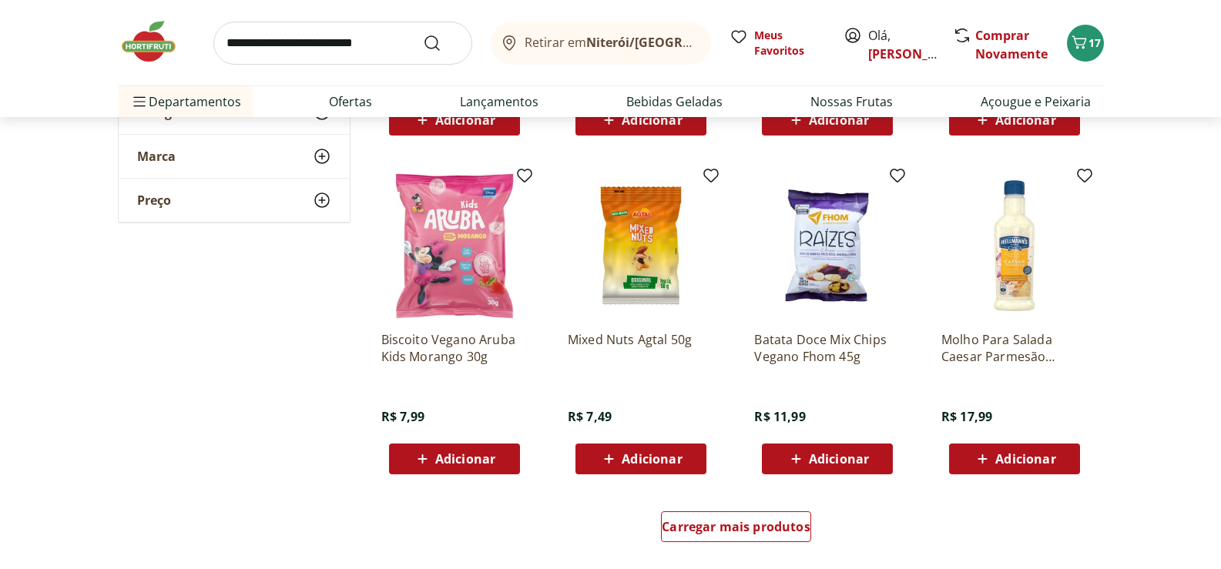
scroll to position [37044, 0]
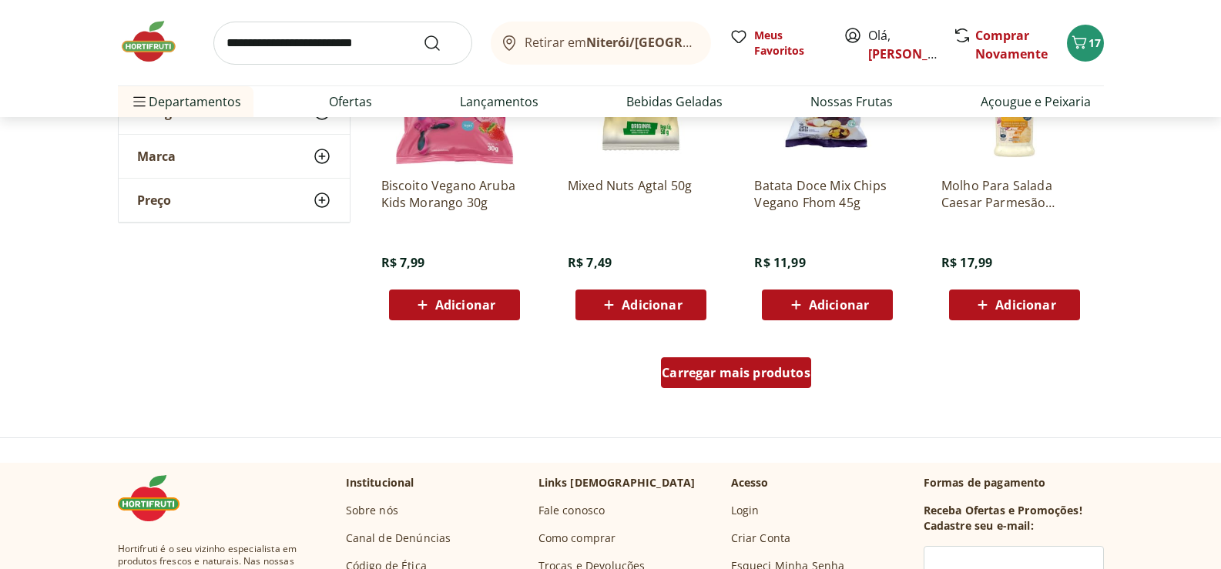
click at [757, 371] on span "Carregar mais produtos" at bounding box center [736, 373] width 149 height 12
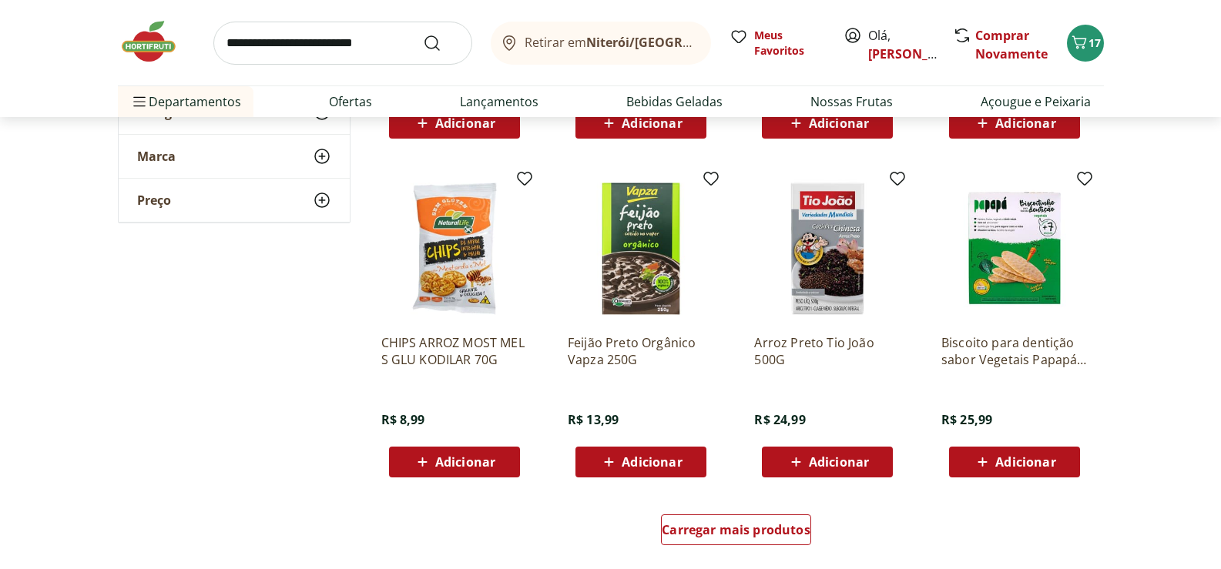
scroll to position [38045, 0]
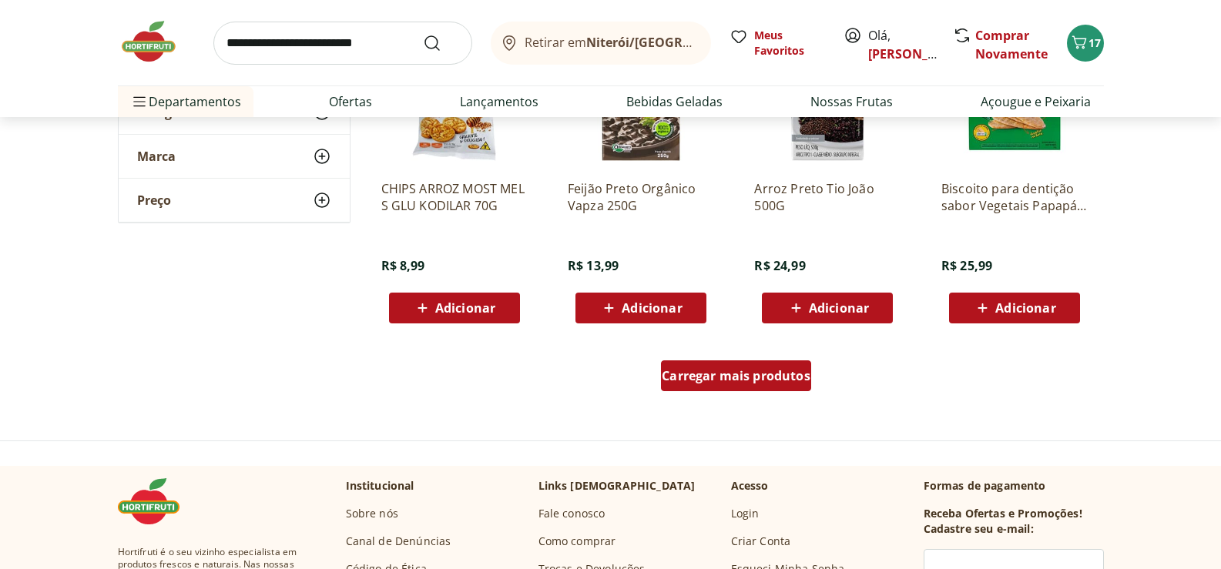
click at [719, 376] on span "Carregar mais produtos" at bounding box center [736, 376] width 149 height 12
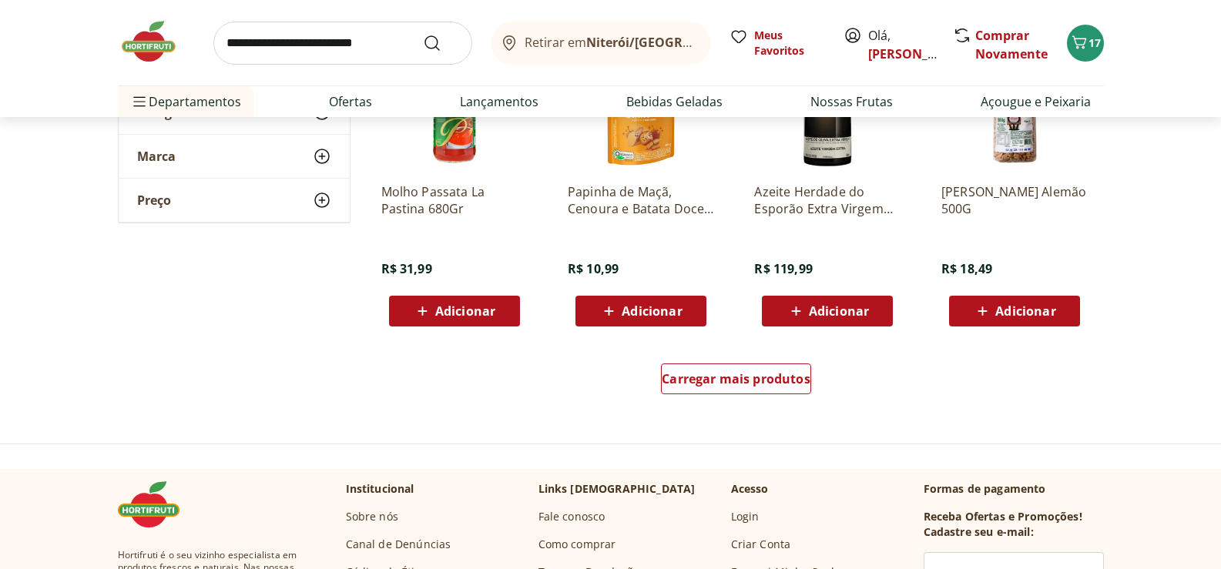
scroll to position [39124, 0]
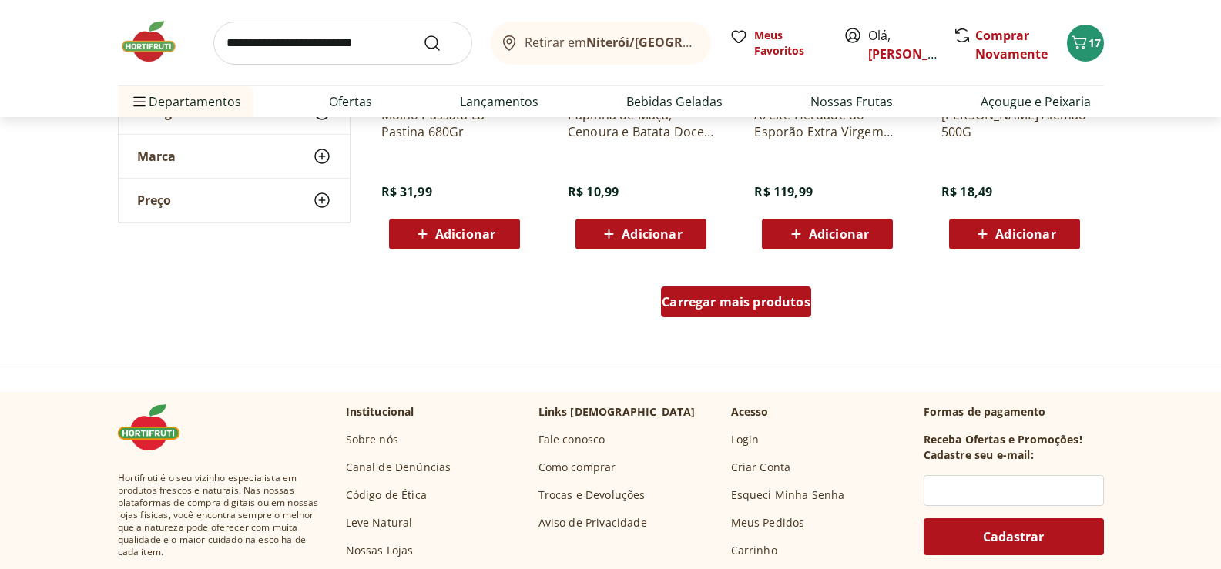
click at [722, 307] on span "Carregar mais produtos" at bounding box center [736, 302] width 149 height 12
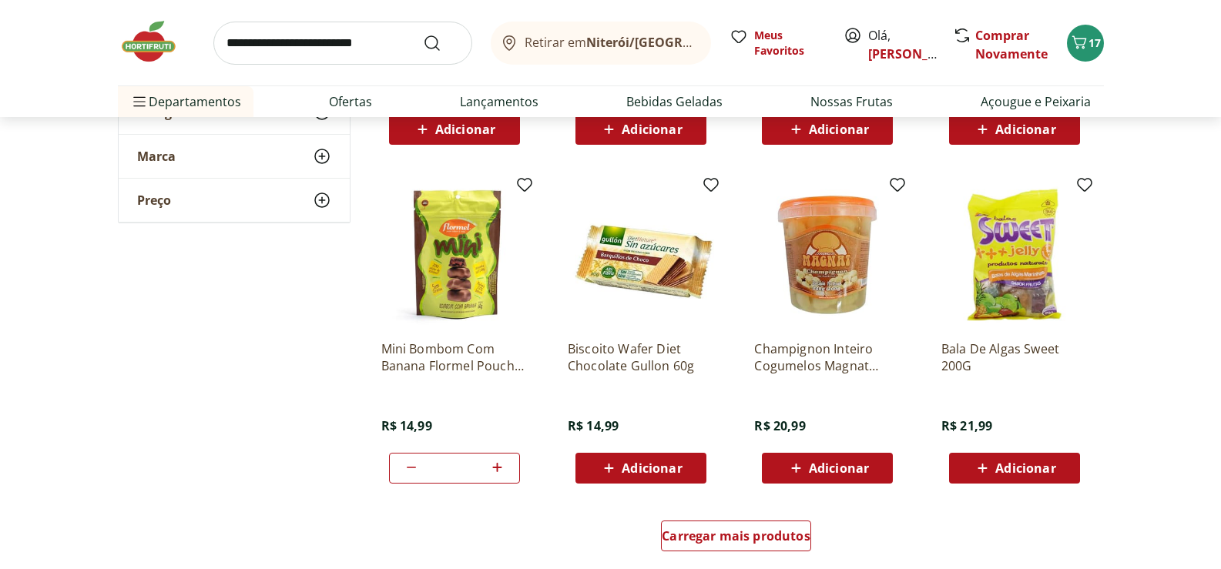
scroll to position [40048, 0]
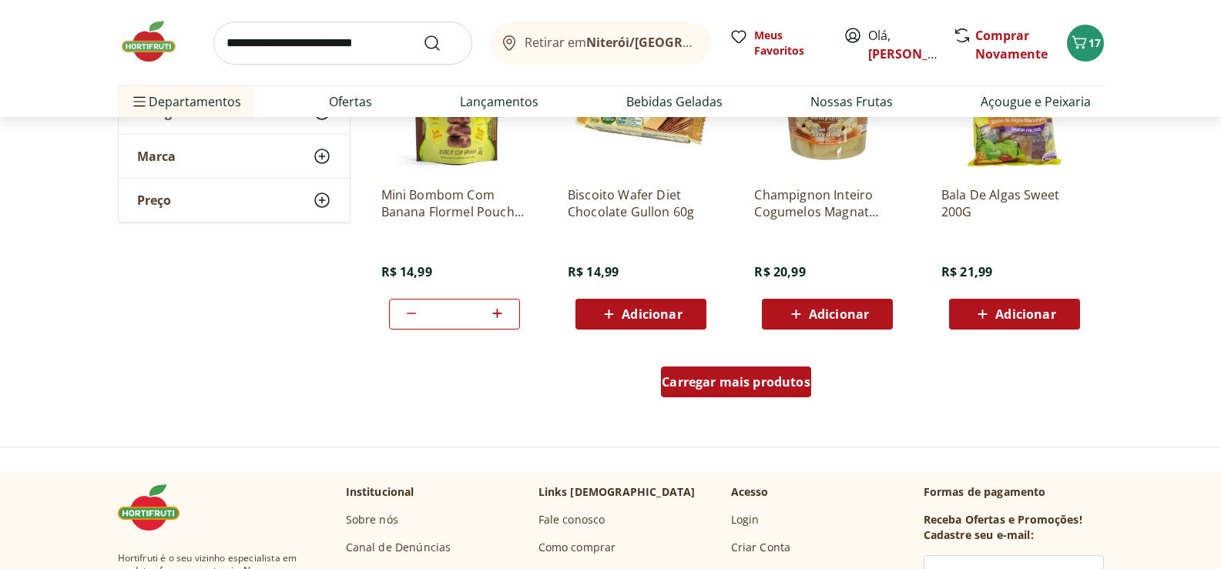
click at [750, 391] on div "Carregar mais produtos" at bounding box center [736, 382] width 150 height 31
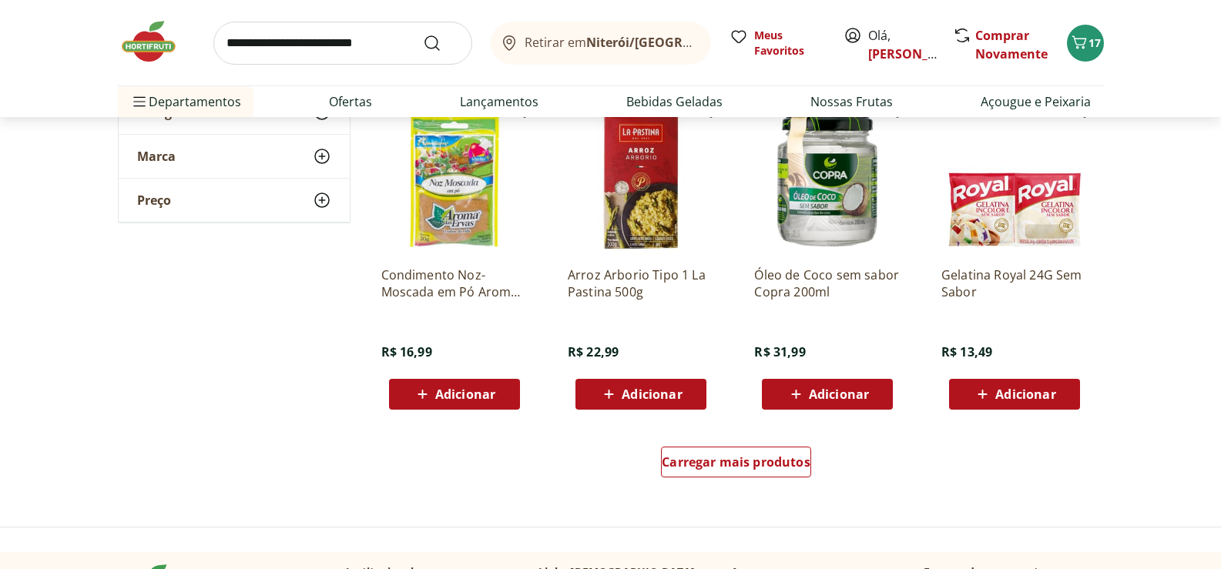
scroll to position [41049, 0]
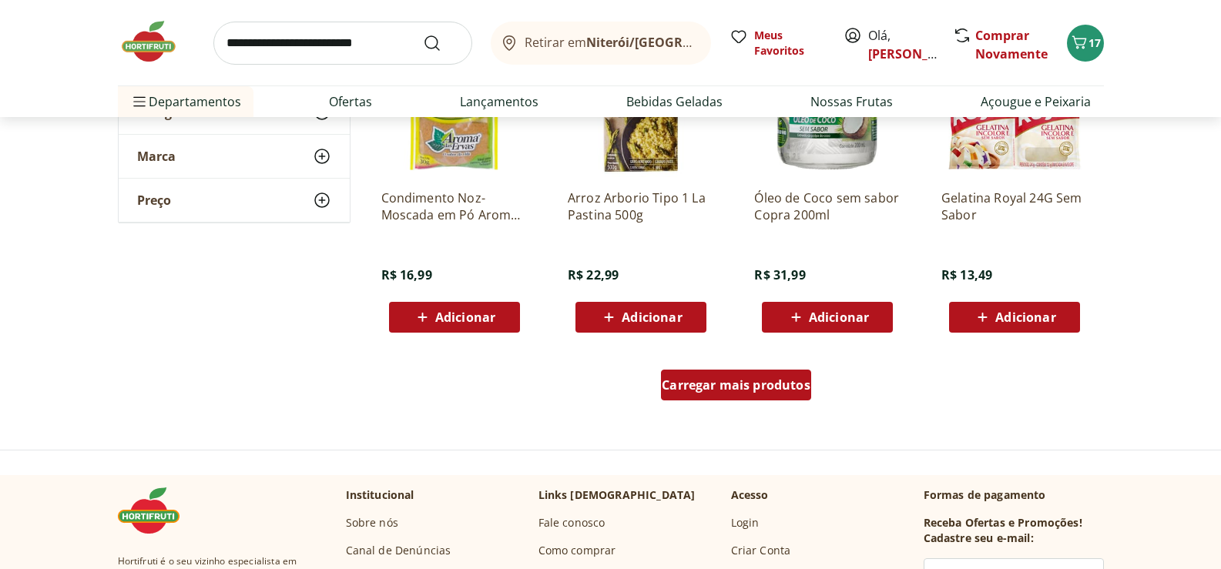
click at [756, 381] on span "Carregar mais produtos" at bounding box center [736, 385] width 149 height 12
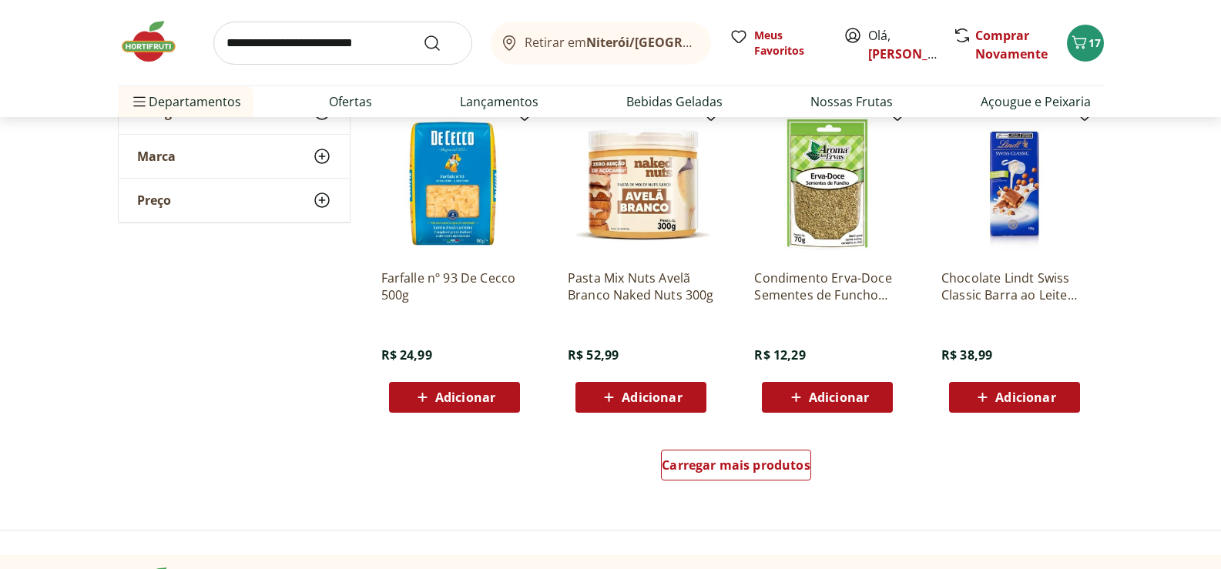
scroll to position [42050, 0]
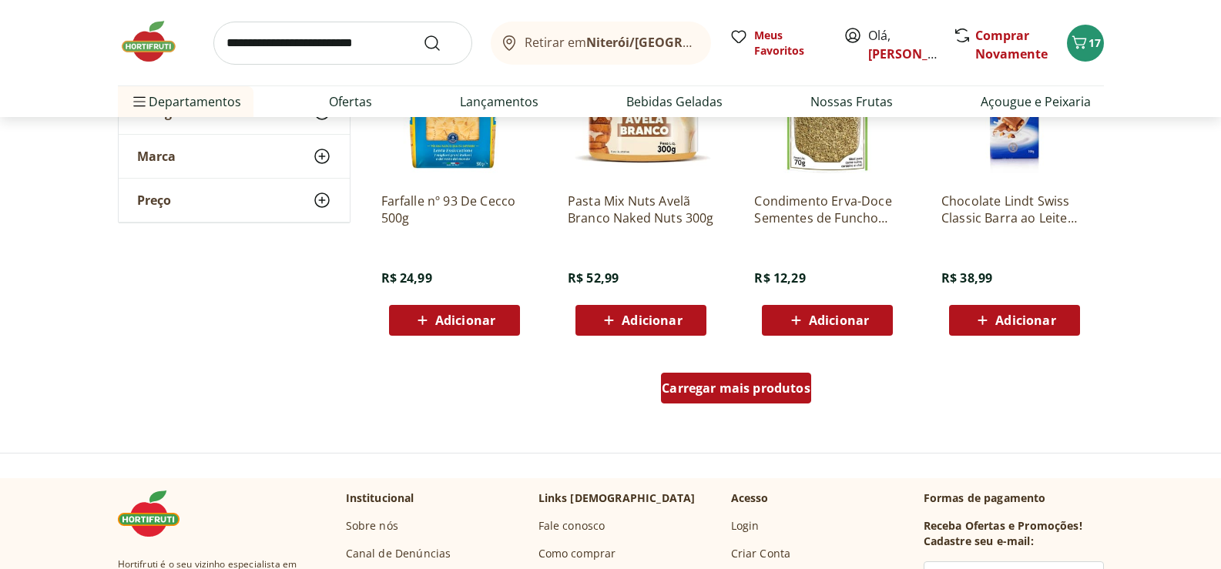
click at [758, 384] on span "Carregar mais produtos" at bounding box center [736, 388] width 149 height 12
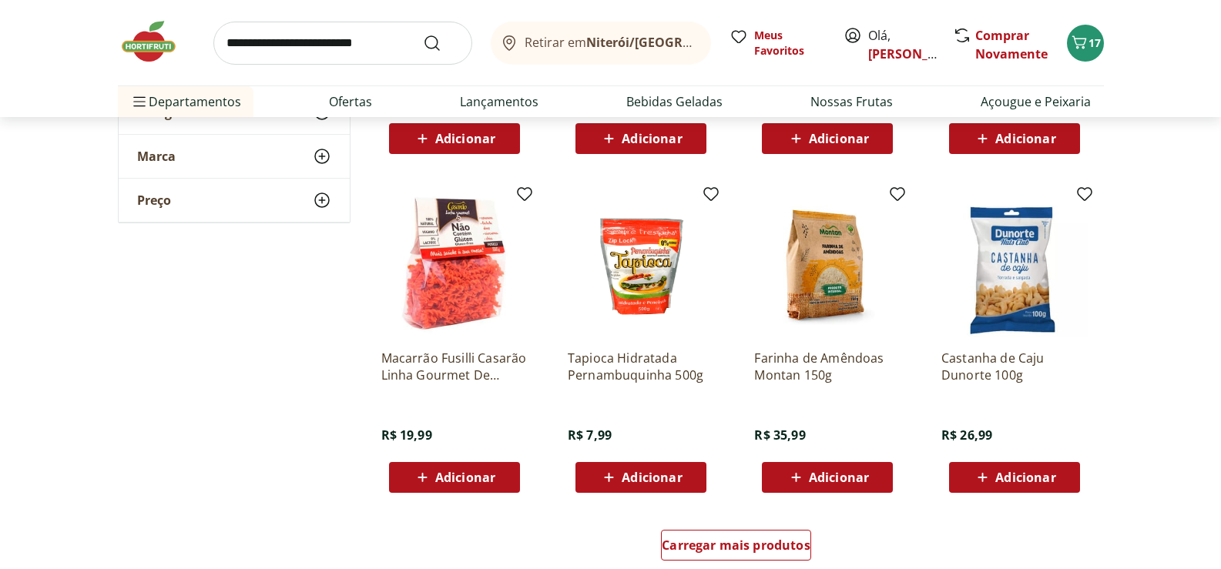
scroll to position [43205, 0]
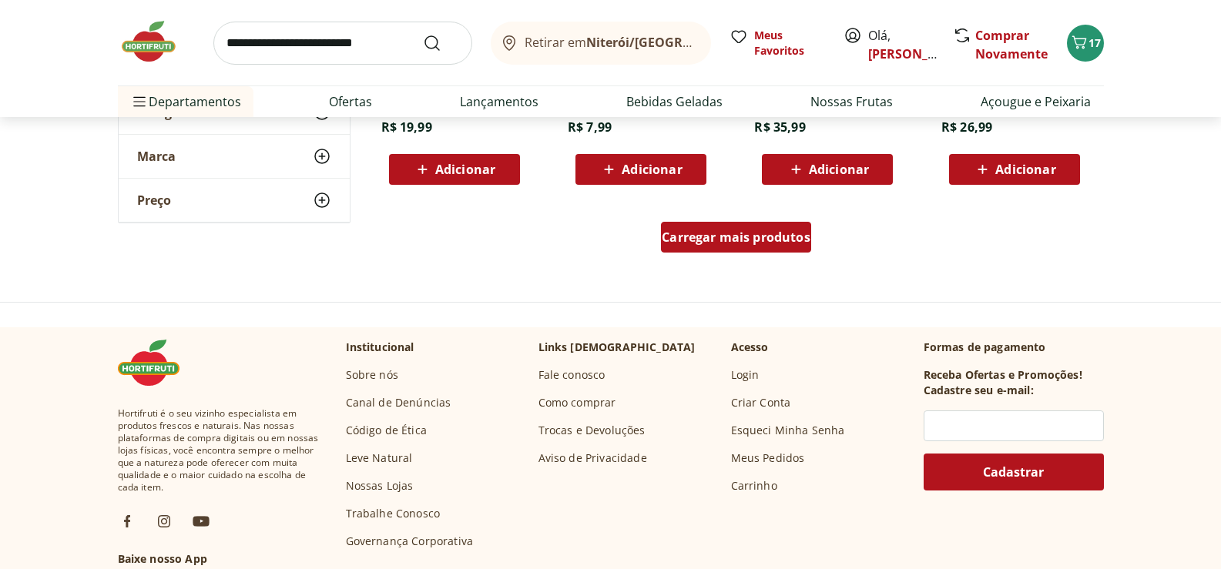
click at [705, 243] on span "Carregar mais produtos" at bounding box center [736, 237] width 149 height 12
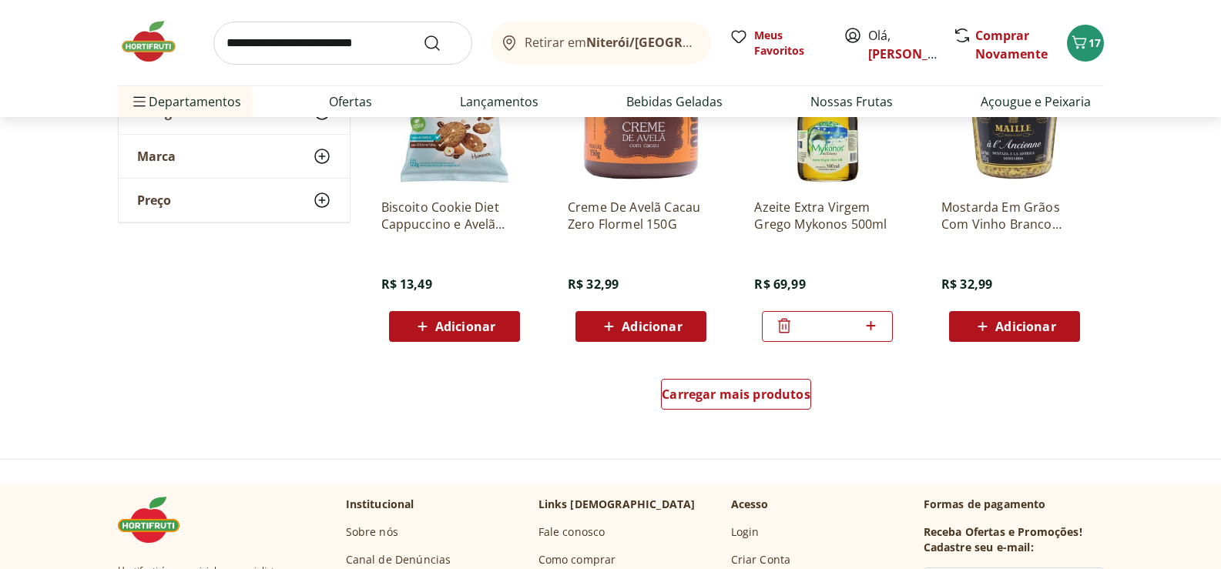
scroll to position [44130, 0]
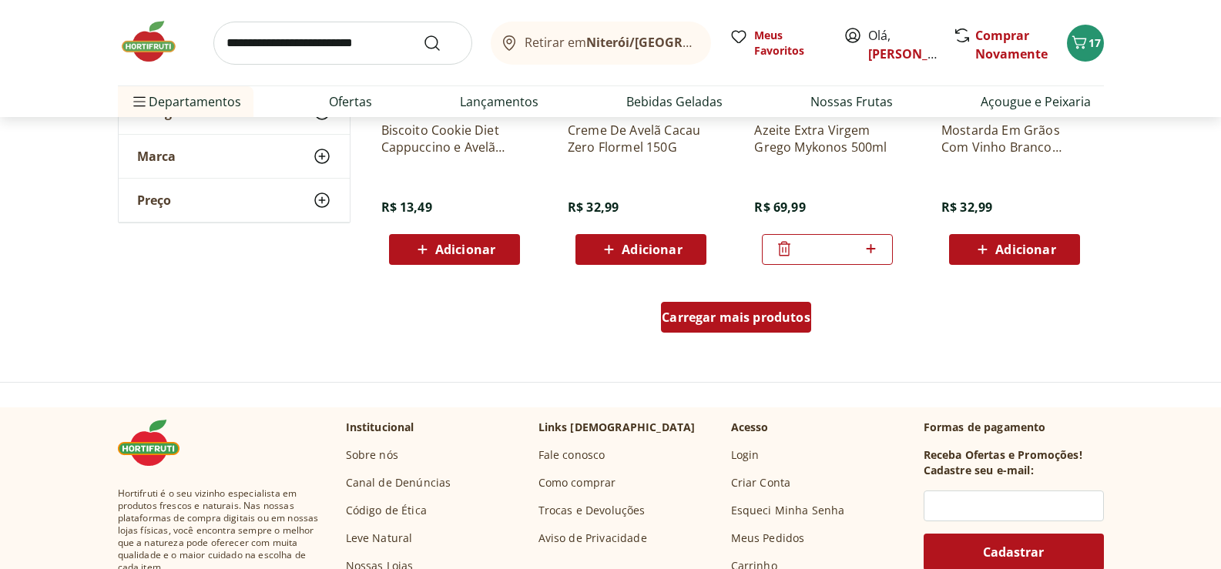
click at [732, 320] on span "Carregar mais produtos" at bounding box center [736, 317] width 149 height 12
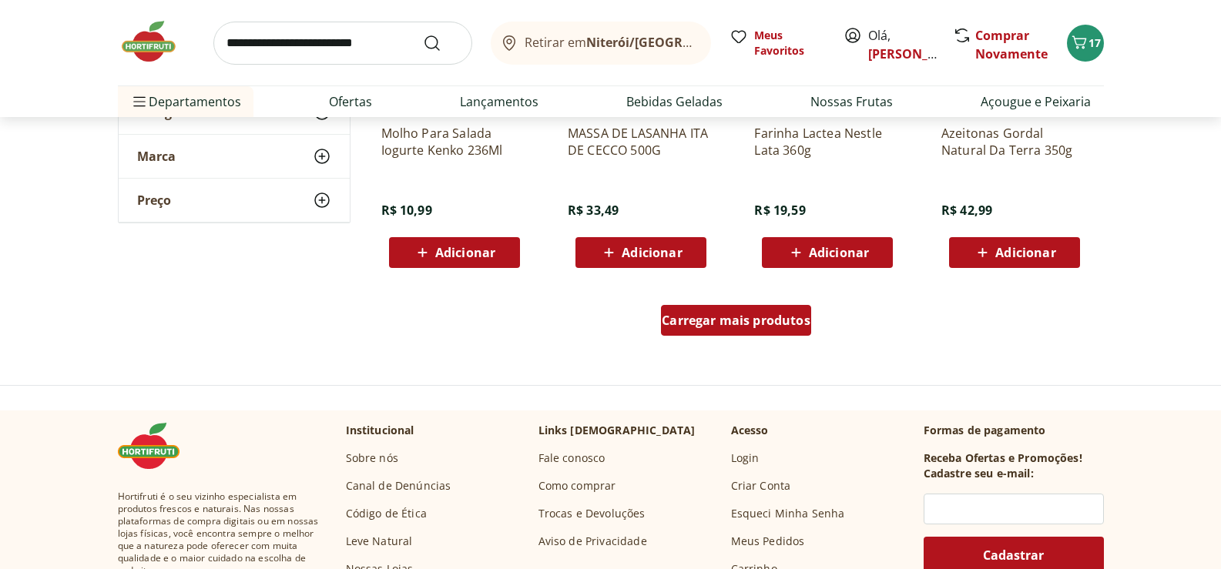
scroll to position [45208, 0]
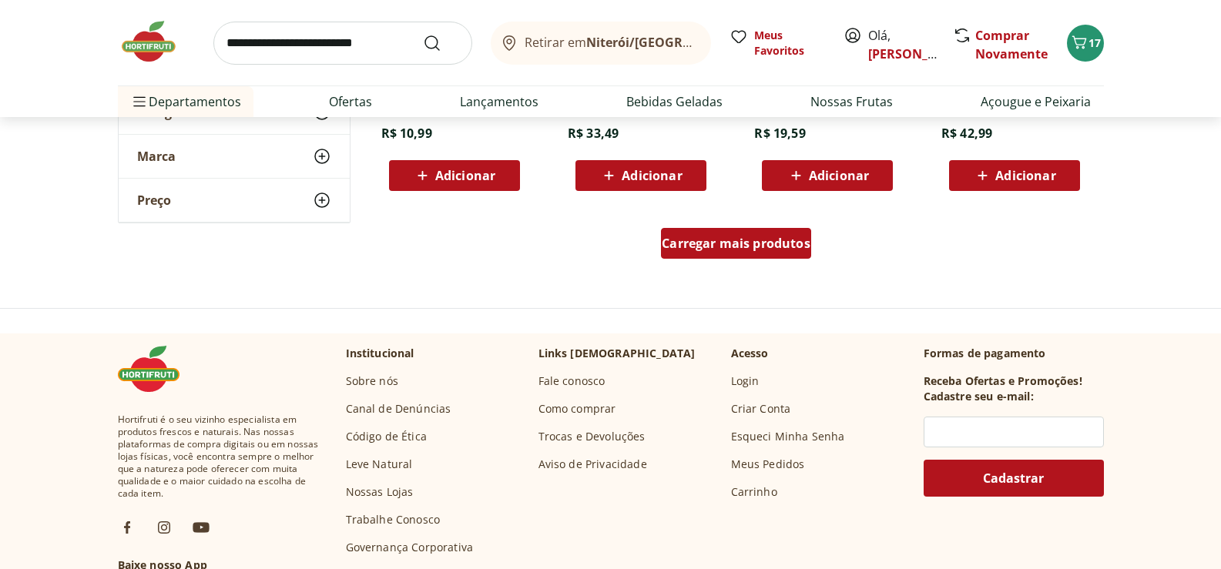
click at [730, 240] on span "Carregar mais produtos" at bounding box center [736, 243] width 149 height 12
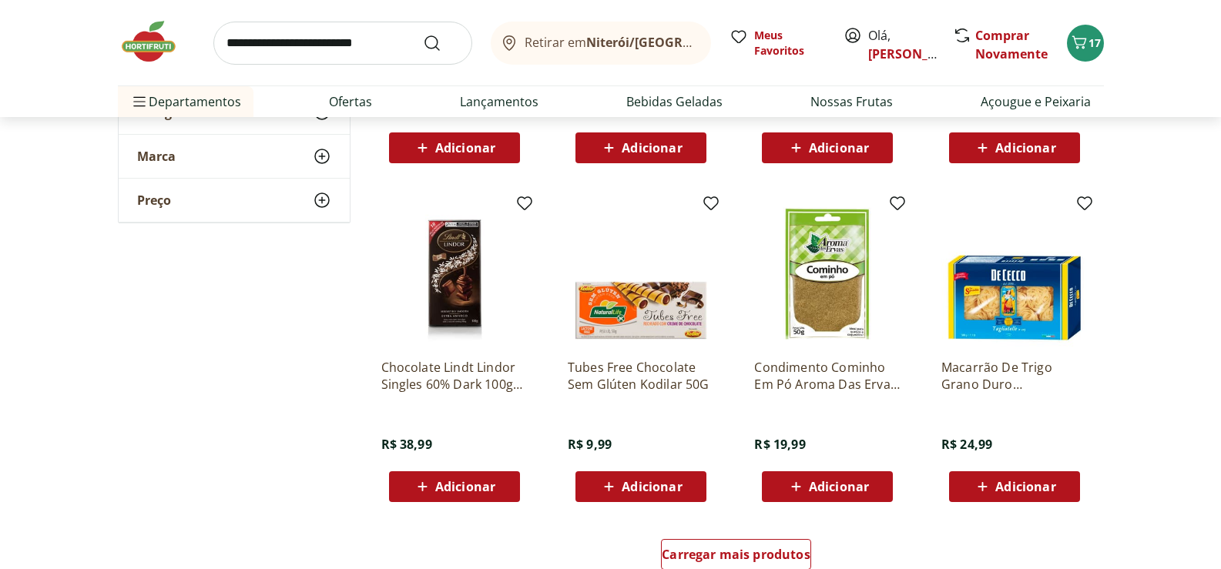
scroll to position [45978, 0]
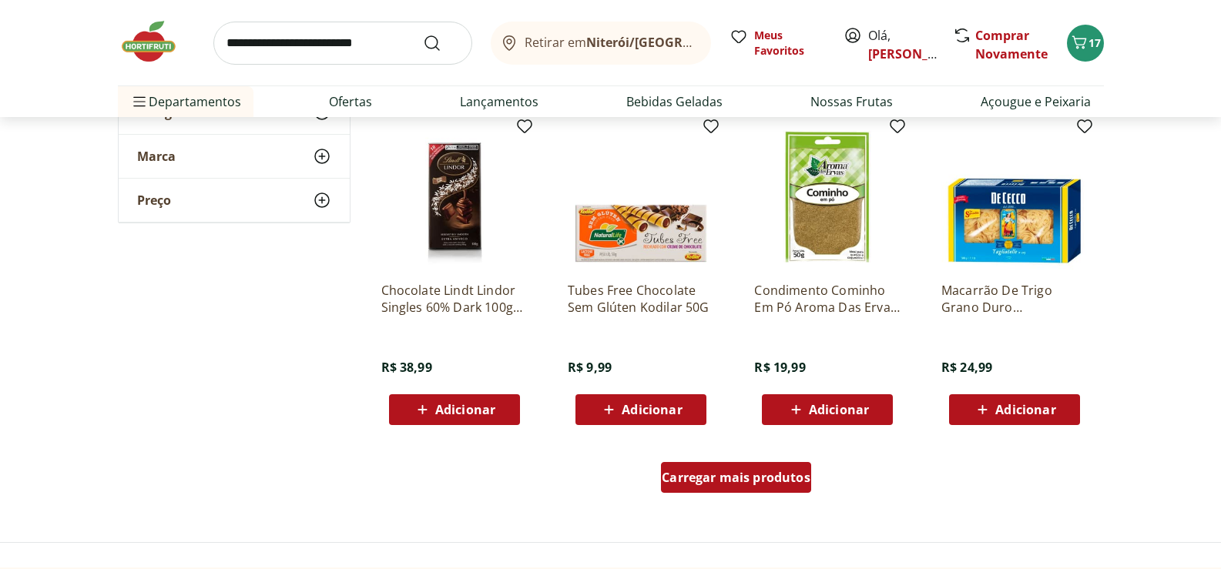
click at [735, 474] on span "Carregar mais produtos" at bounding box center [736, 477] width 149 height 12
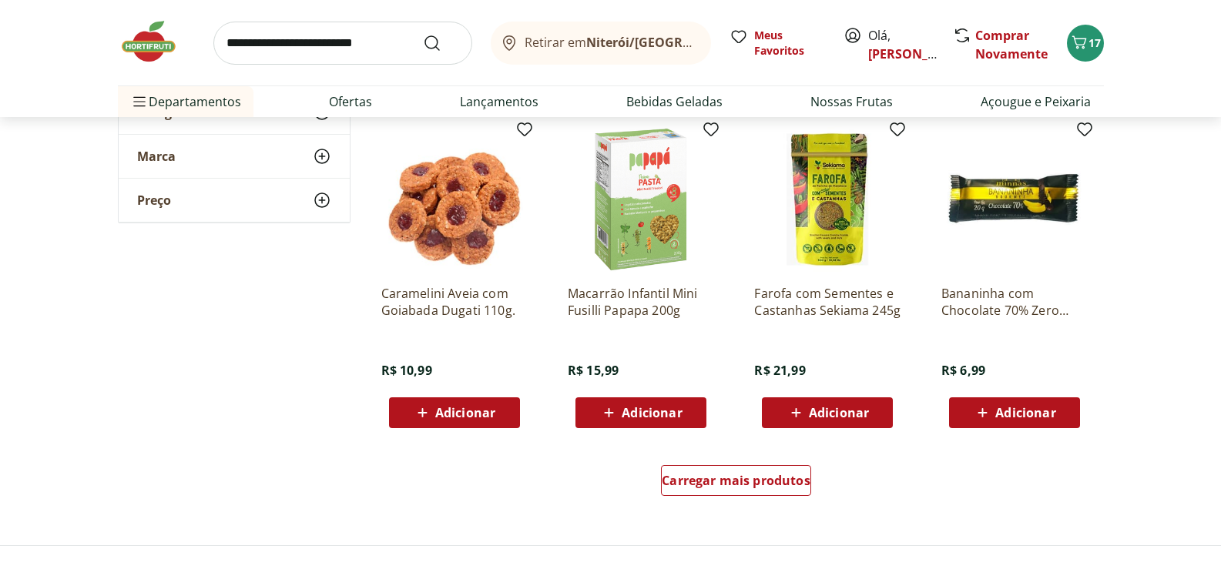
scroll to position [47133, 0]
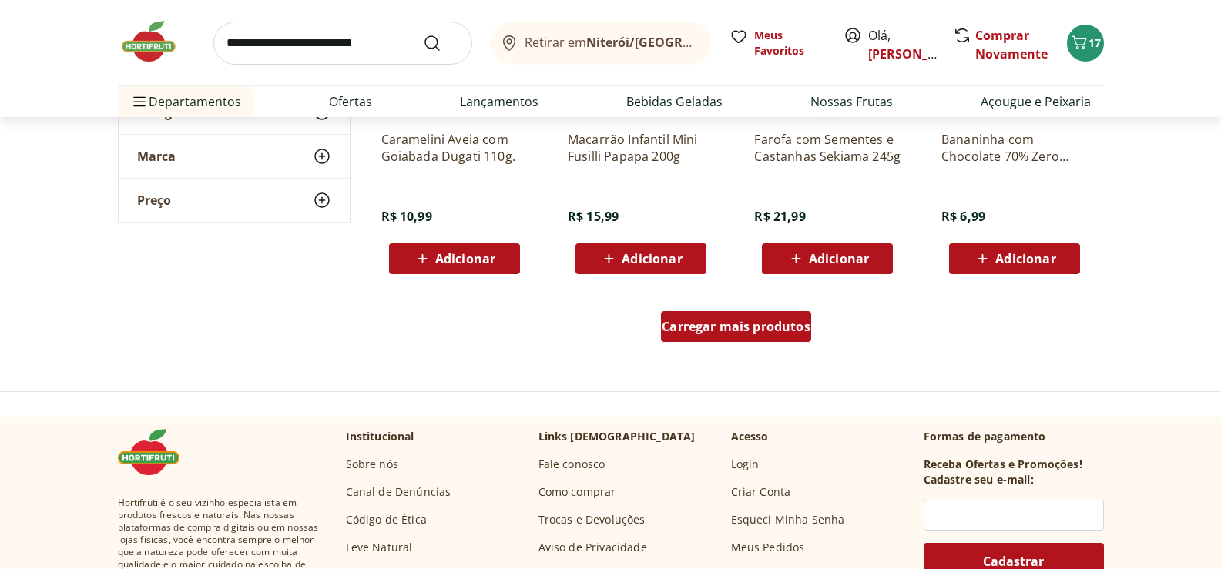
click at [752, 327] on span "Carregar mais produtos" at bounding box center [736, 326] width 149 height 12
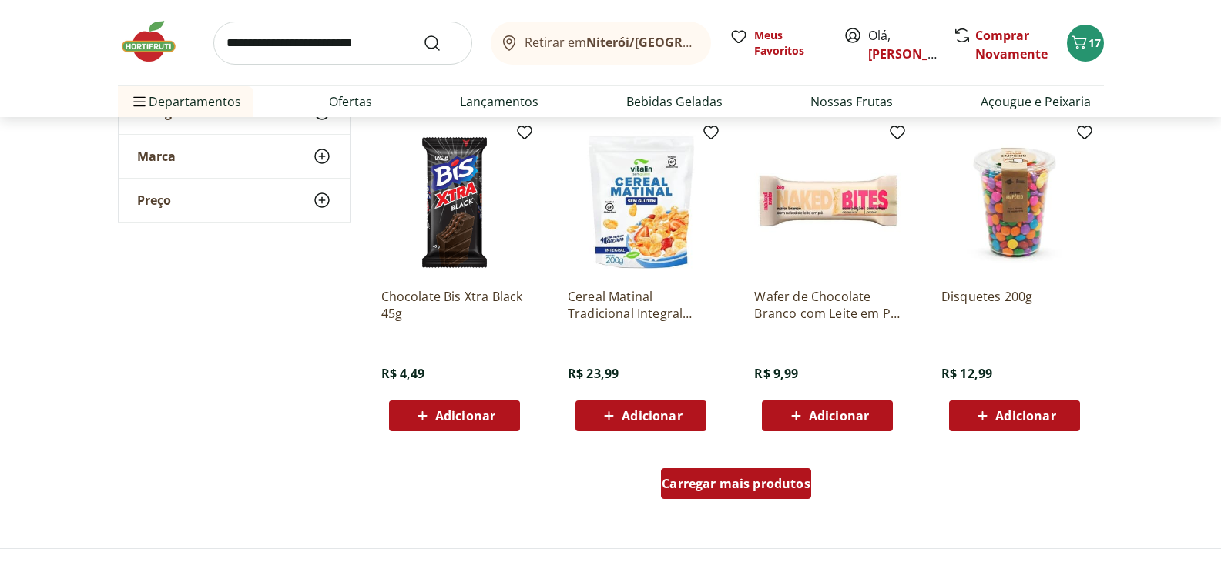
scroll to position [48134, 0]
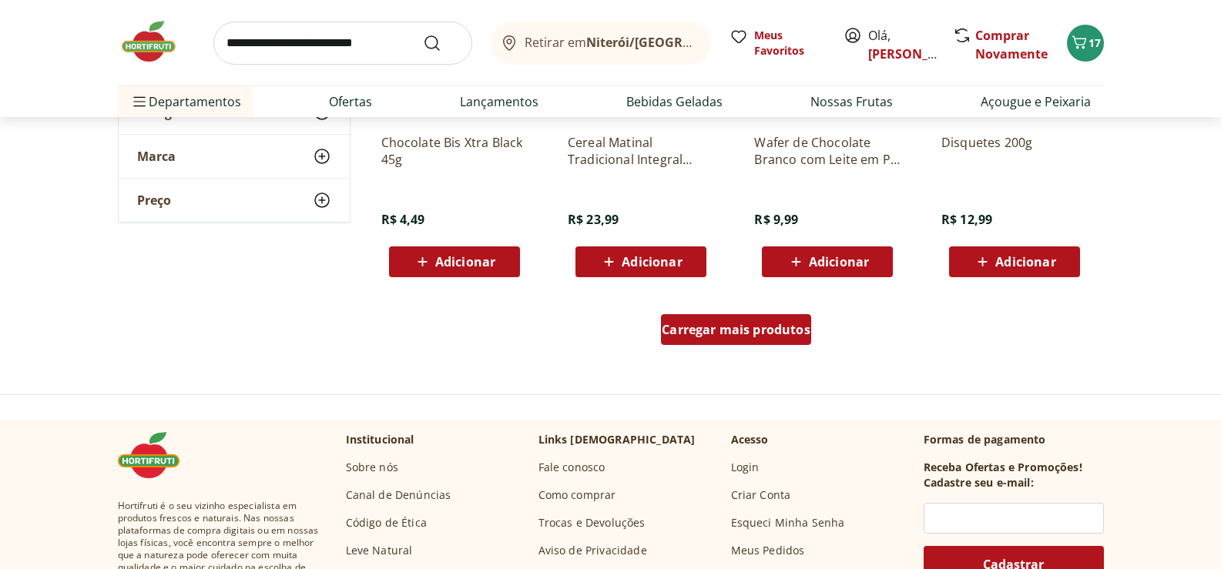
click at [725, 333] on span "Carregar mais produtos" at bounding box center [736, 329] width 149 height 12
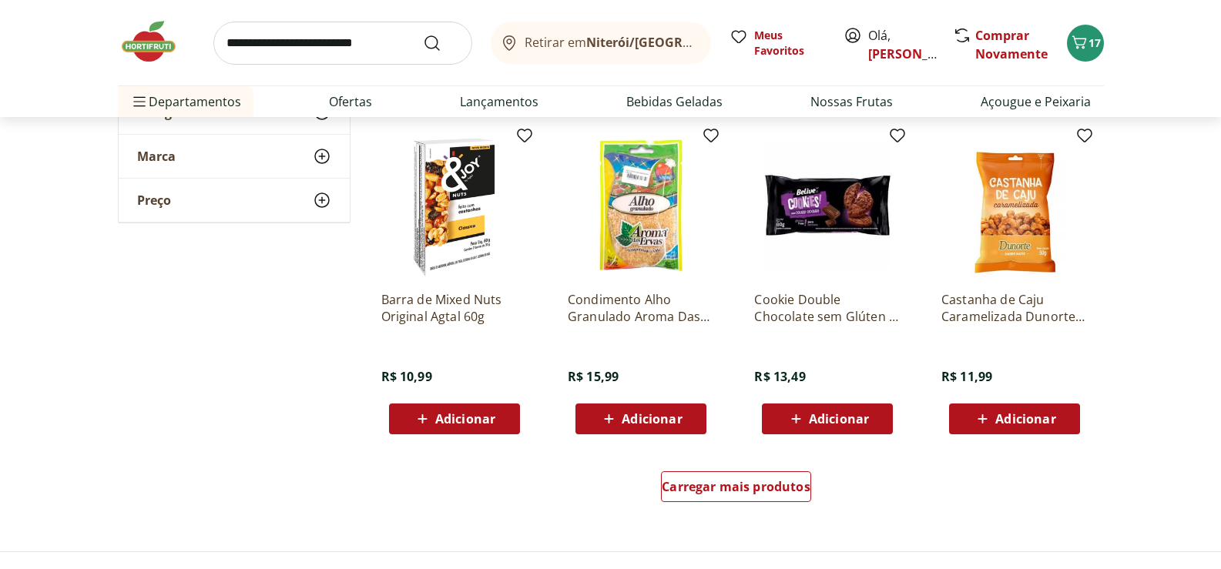
scroll to position [49058, 0]
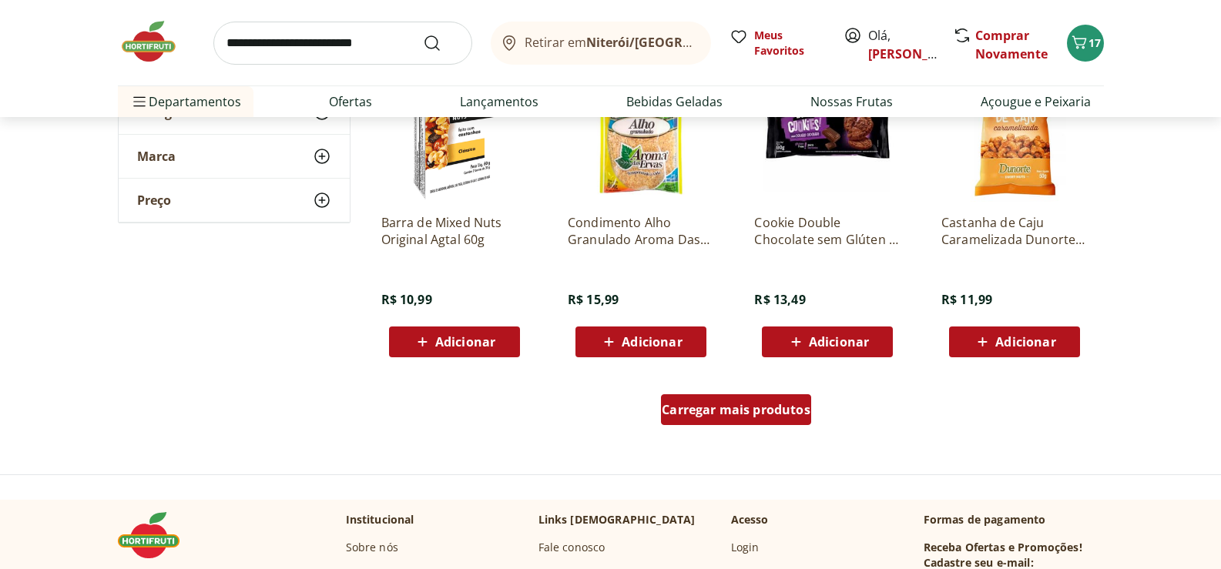
click at [725, 404] on span "Carregar mais produtos" at bounding box center [736, 410] width 149 height 12
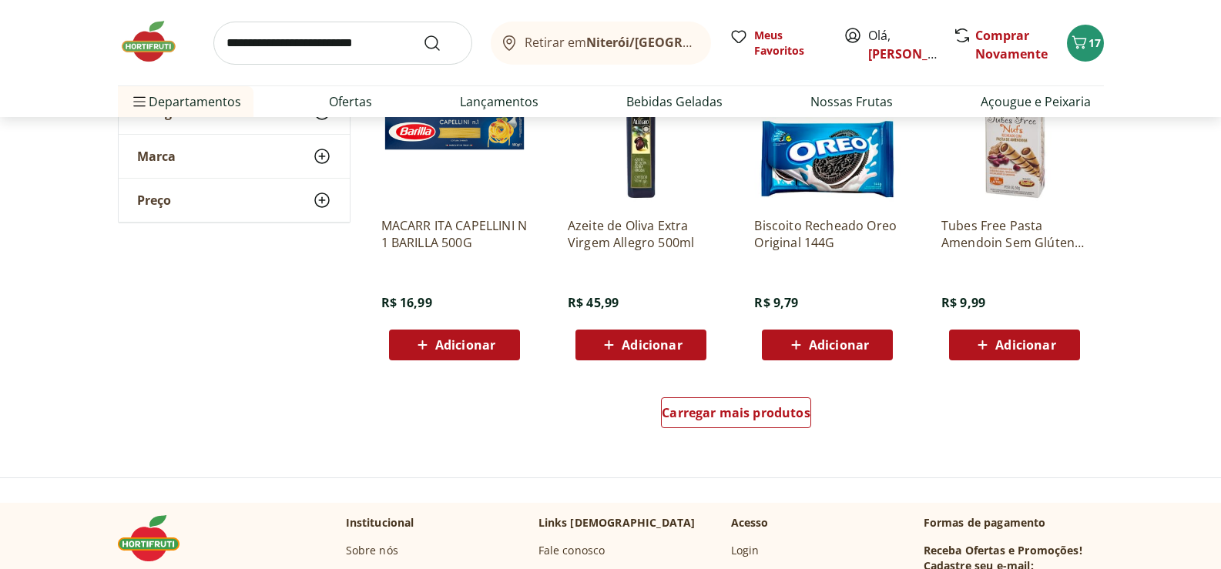
scroll to position [50137, 0]
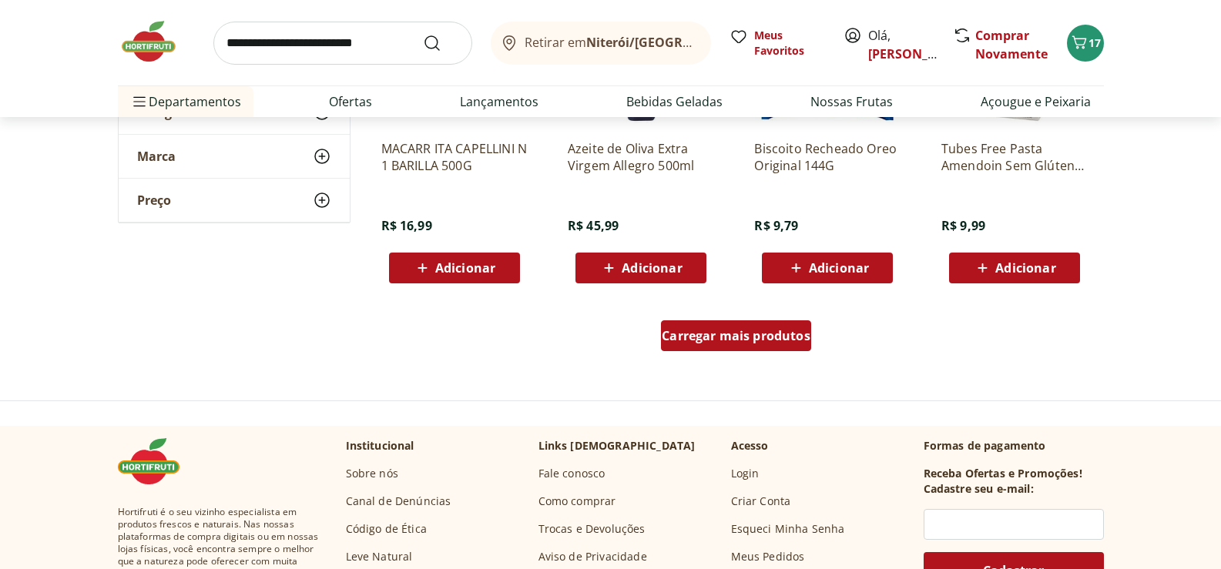
click at [748, 342] on span "Carregar mais produtos" at bounding box center [736, 336] width 149 height 12
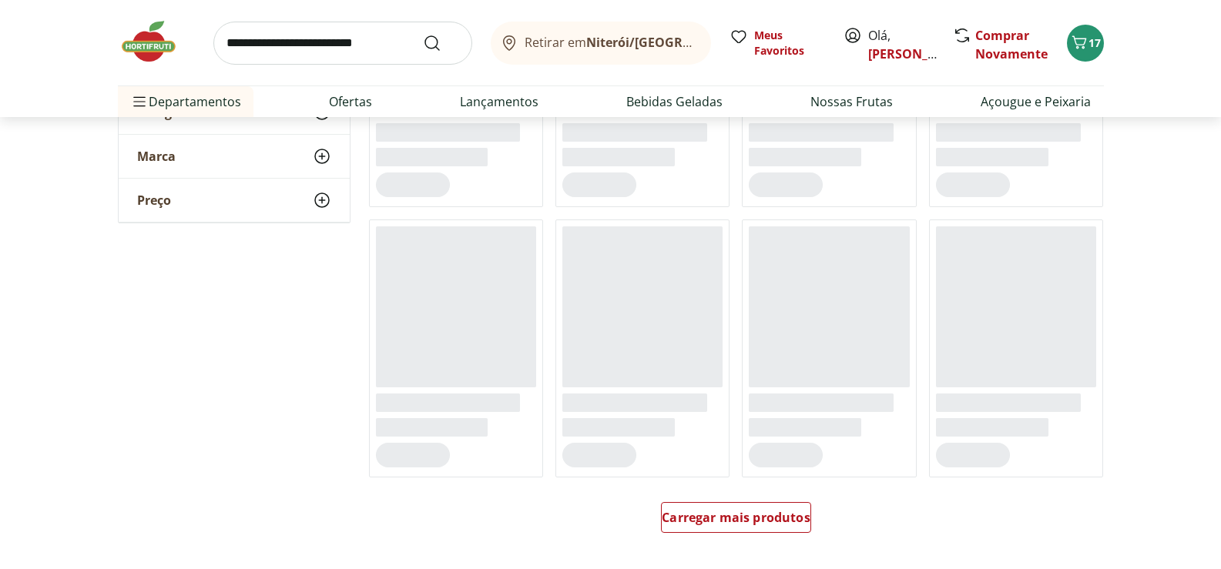
scroll to position [50830, 0]
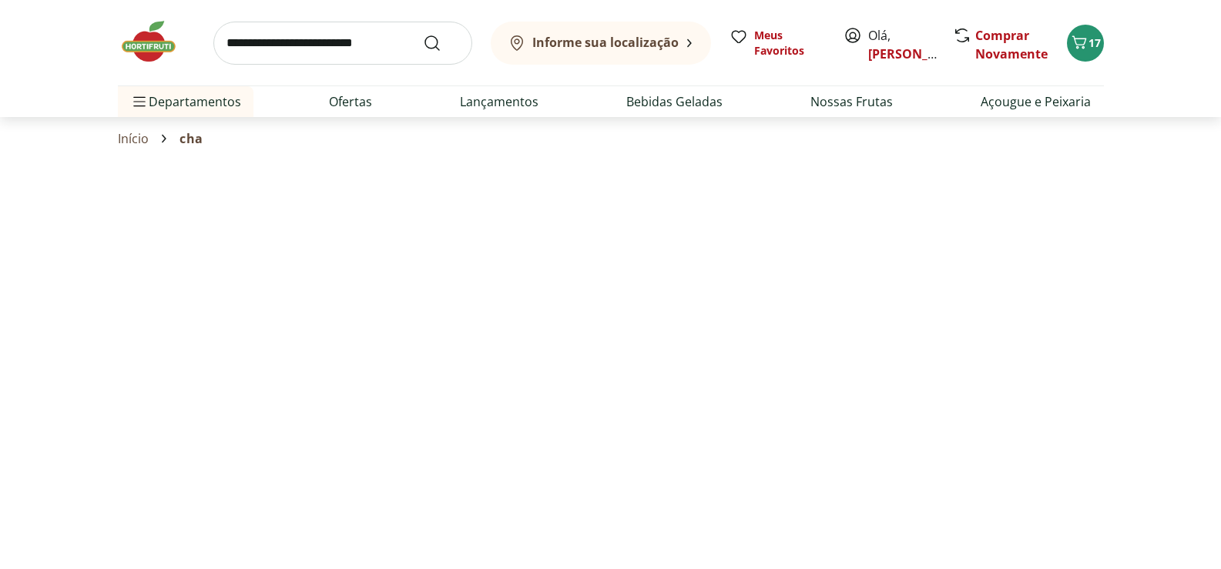
select select "**********"
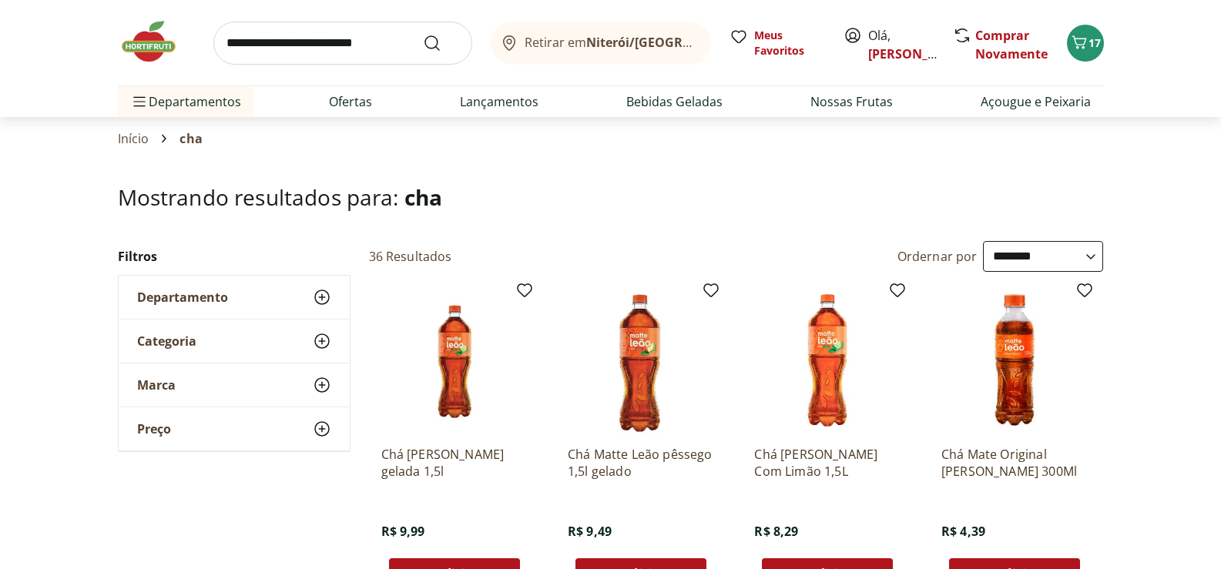
click at [270, 42] on input "search" at bounding box center [342, 43] width 259 height 43
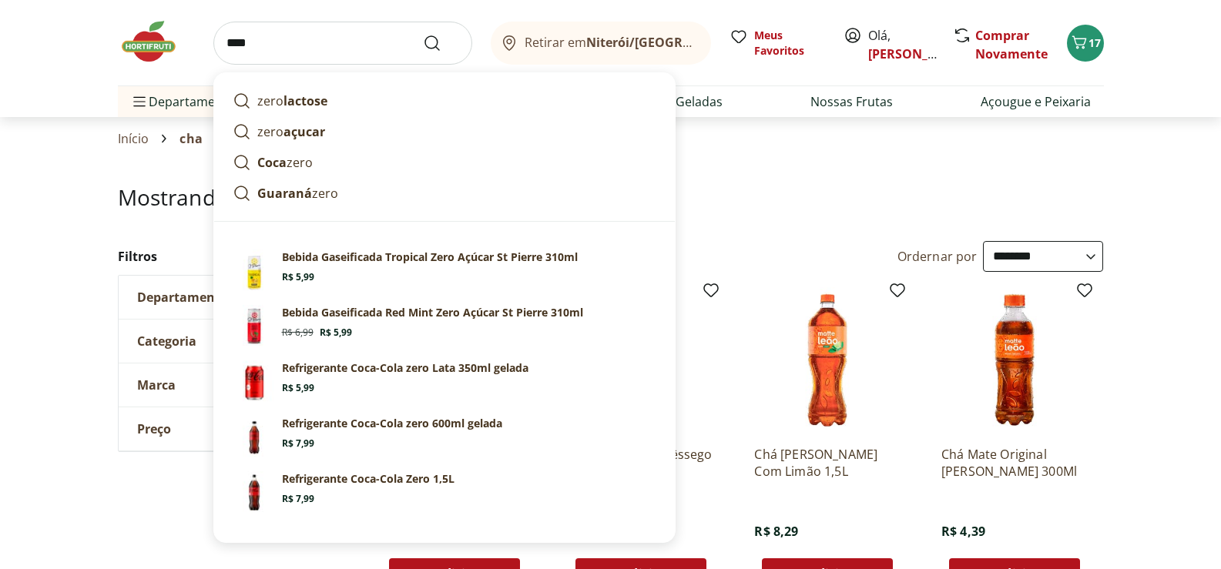
type input "****"
click at [423, 34] on button "Submit Search" at bounding box center [441, 43] width 37 height 18
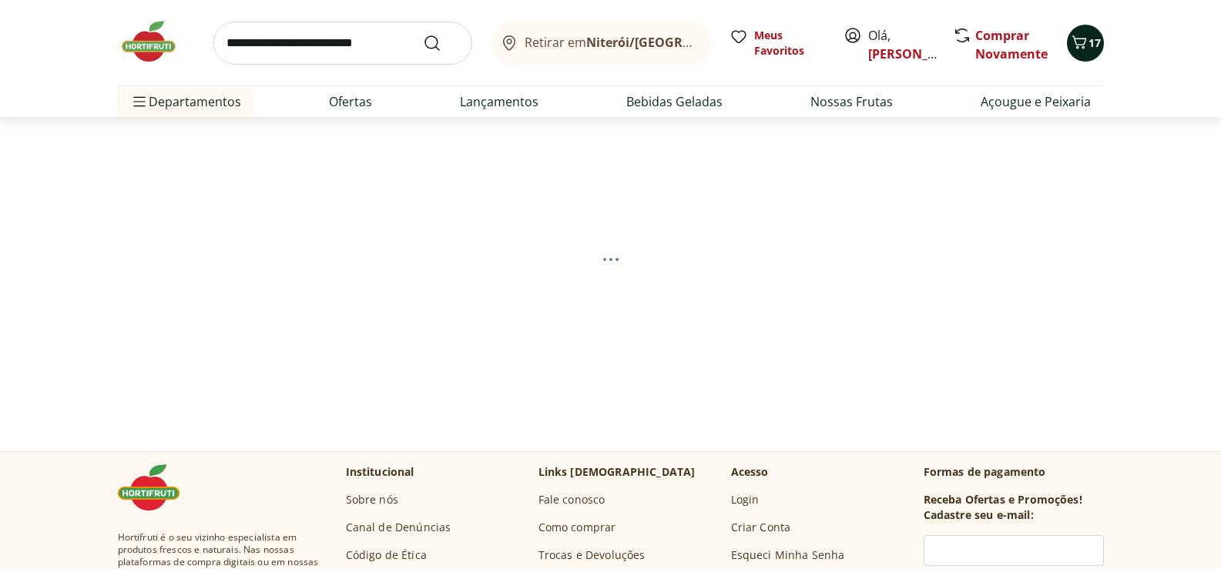
click at [1087, 41] on icon "Carrinho" at bounding box center [1079, 42] width 18 height 18
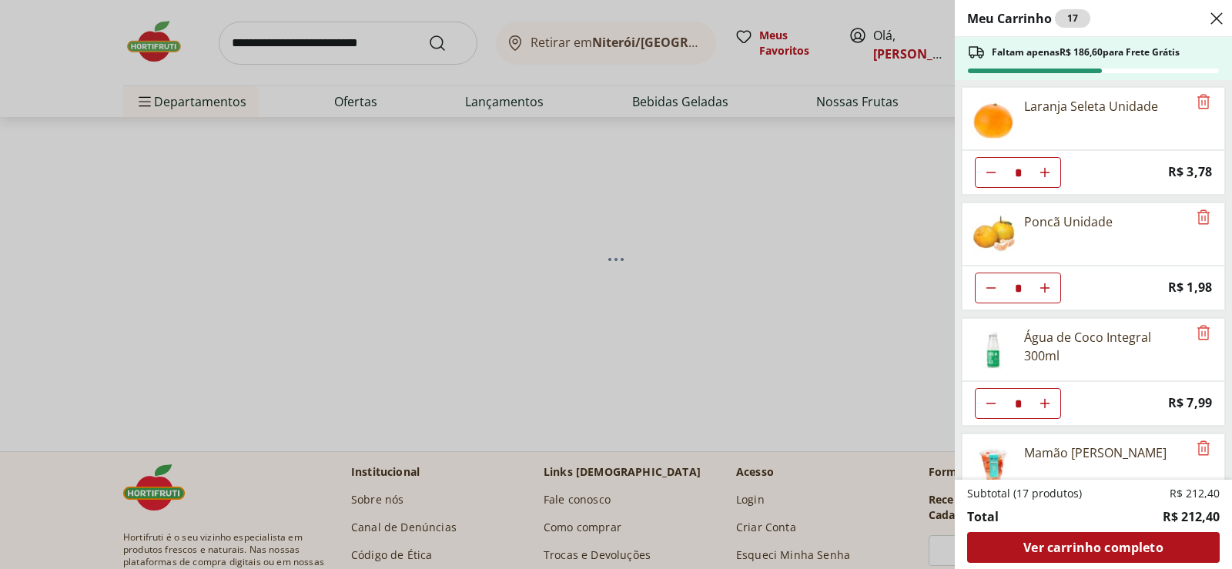
scroll to position [77, 0]
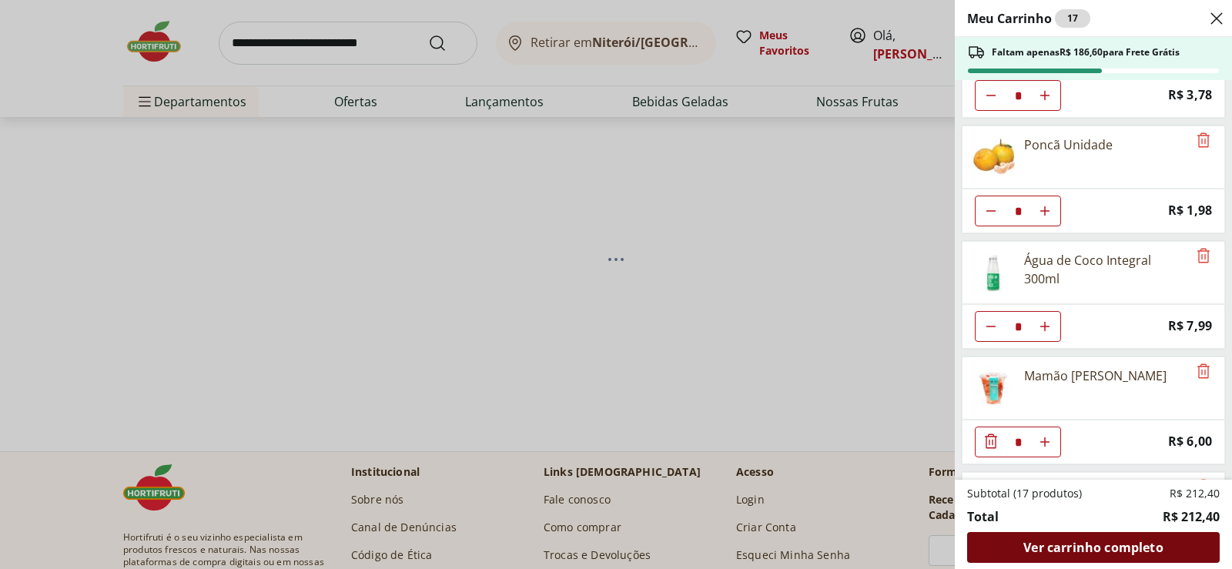
click at [1048, 547] on span "Ver carrinho completo" at bounding box center [1093, 547] width 139 height 12
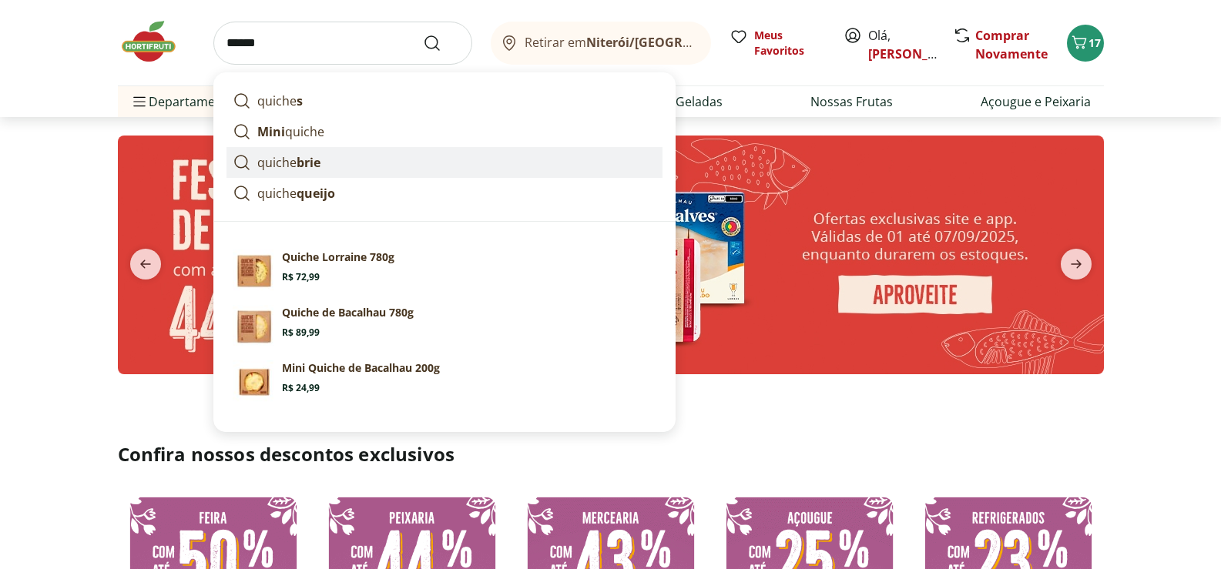
click at [272, 165] on p "quiche brie" at bounding box center [288, 162] width 63 height 18
type input "**********"
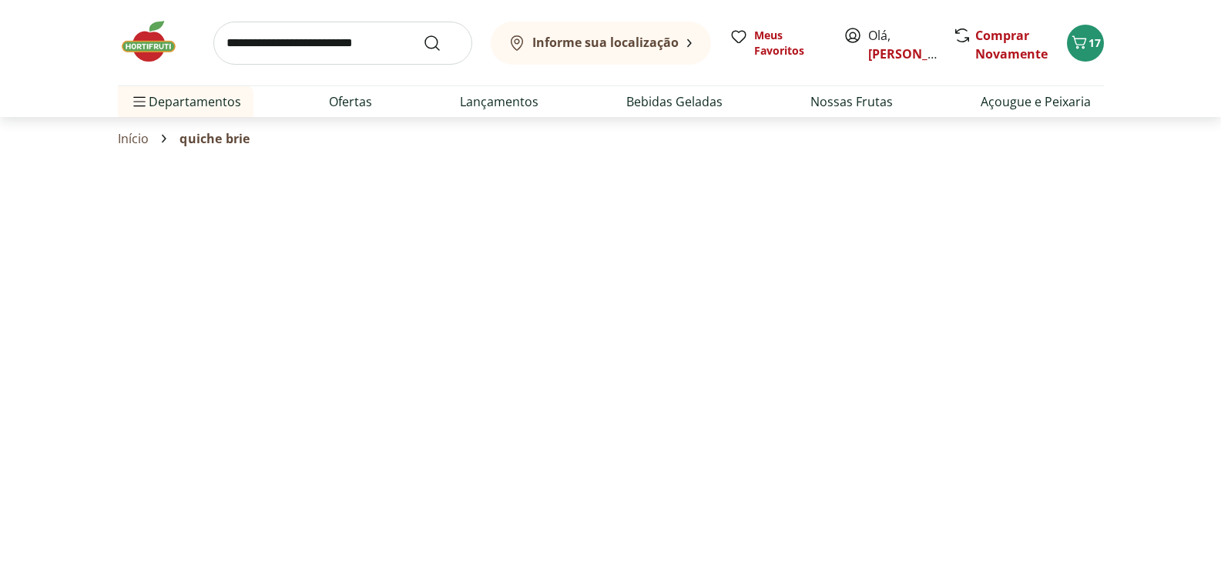
select select "**********"
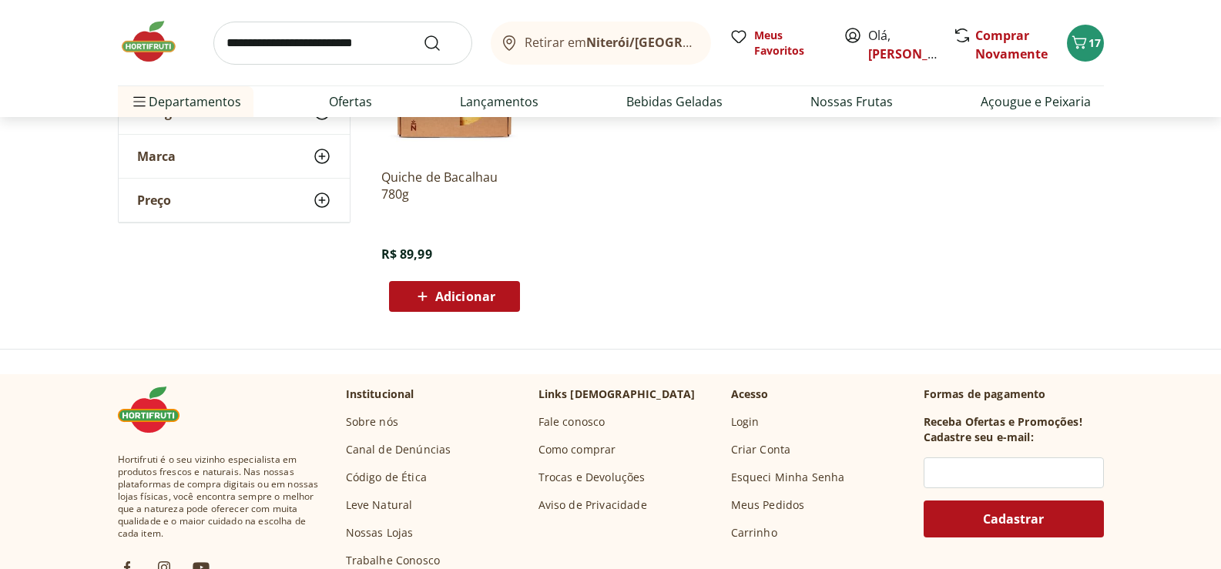
scroll to position [77, 0]
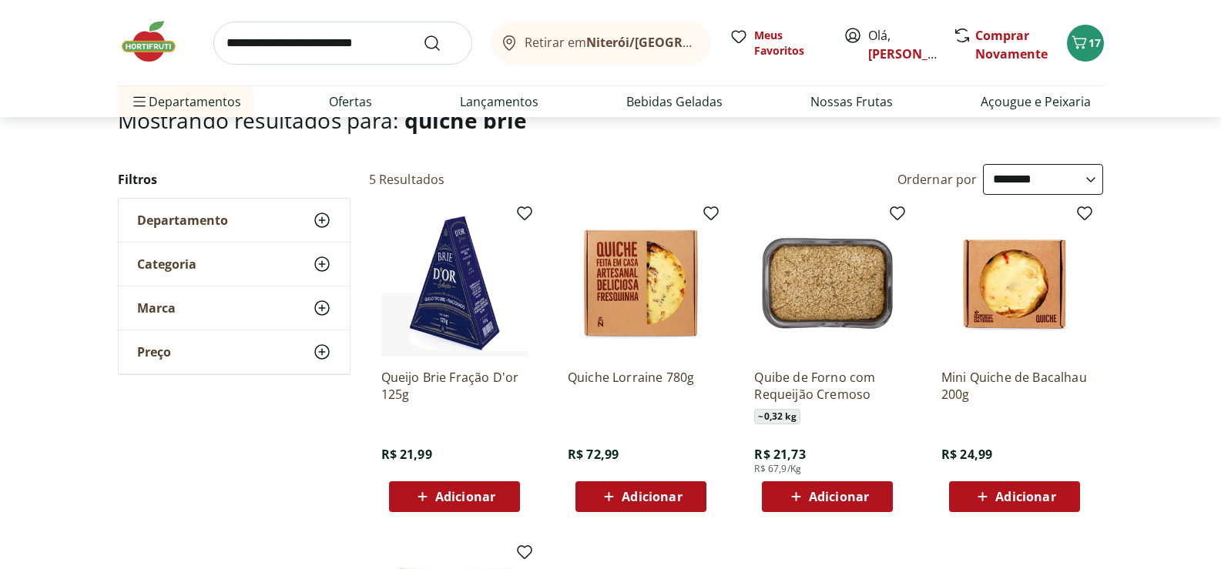
click at [1006, 498] on span "Adicionar" at bounding box center [1025, 497] width 60 height 12
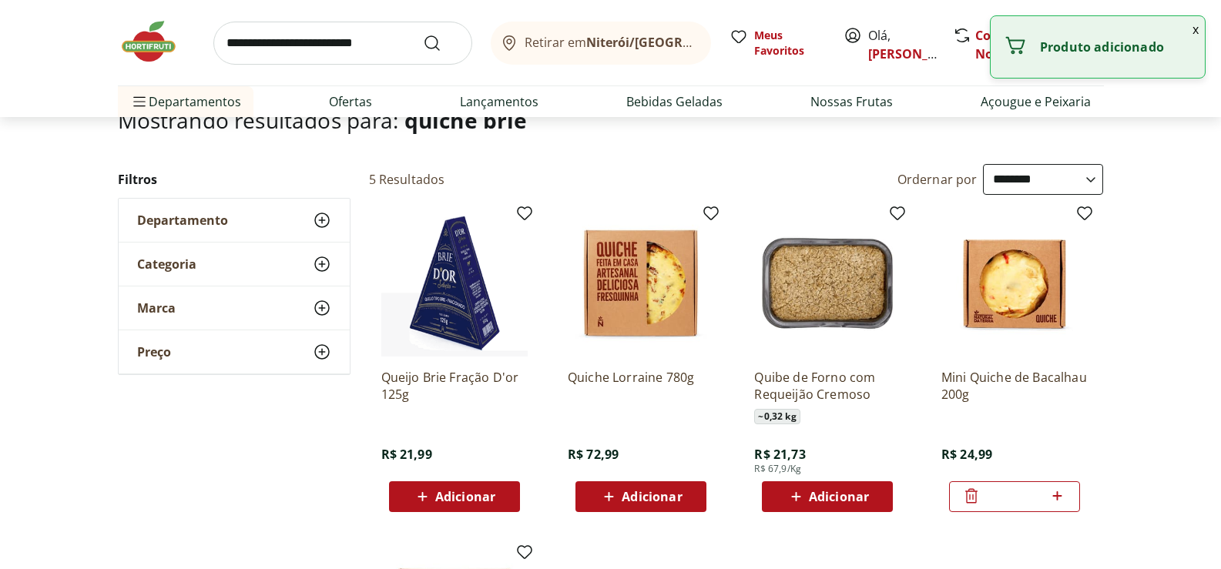
click at [1057, 496] on icon at bounding box center [1057, 495] width 9 height 9
type input "*"
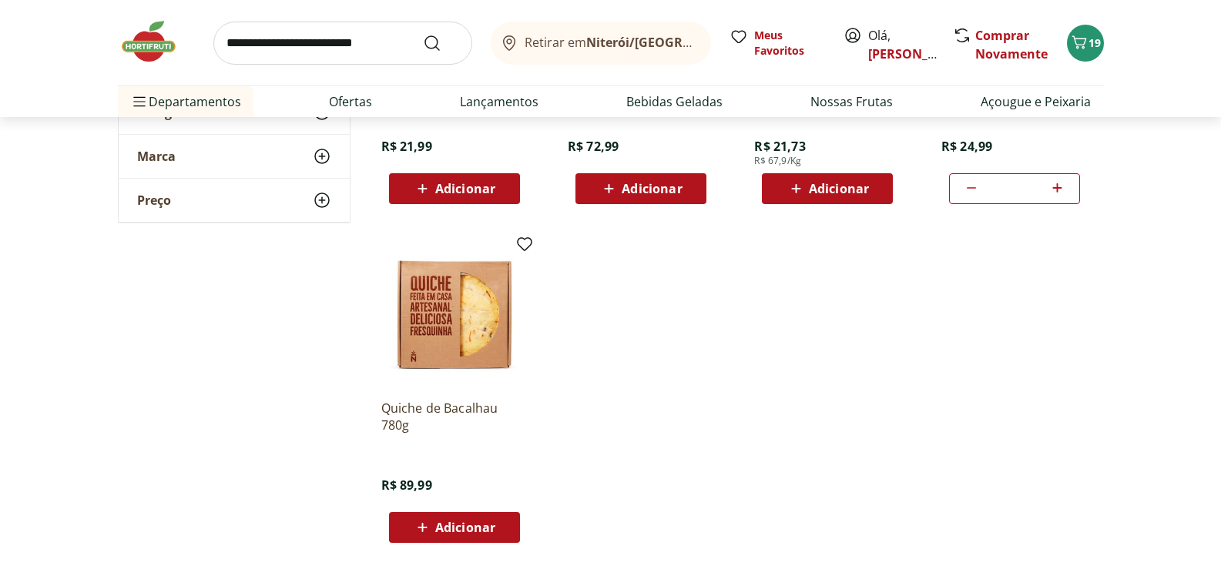
scroll to position [0, 0]
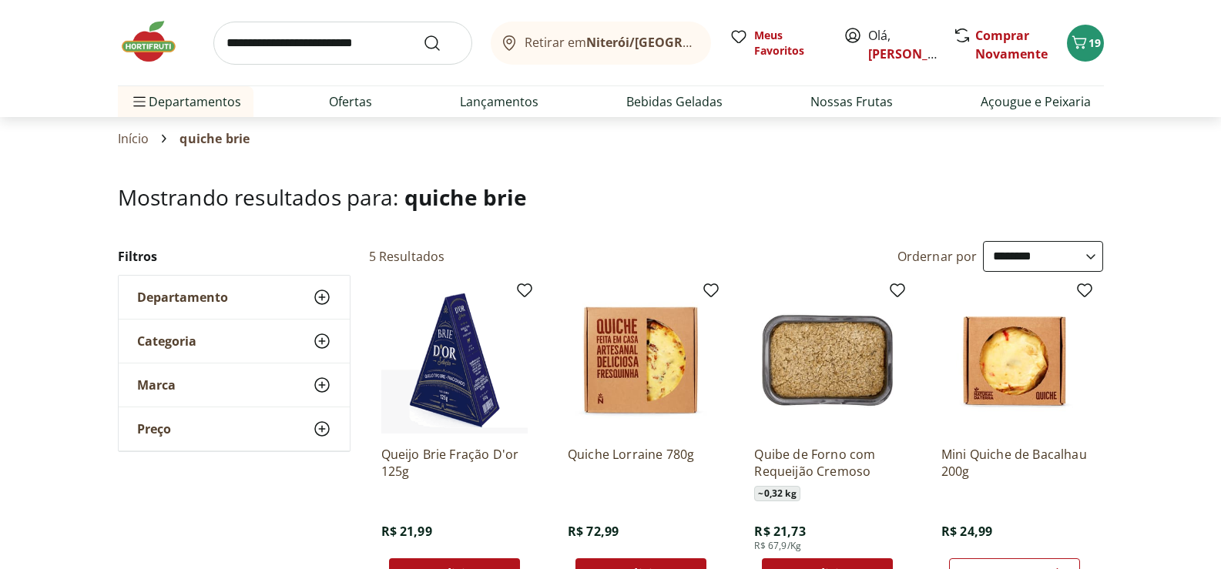
click at [306, 45] on input "search" at bounding box center [342, 43] width 259 height 43
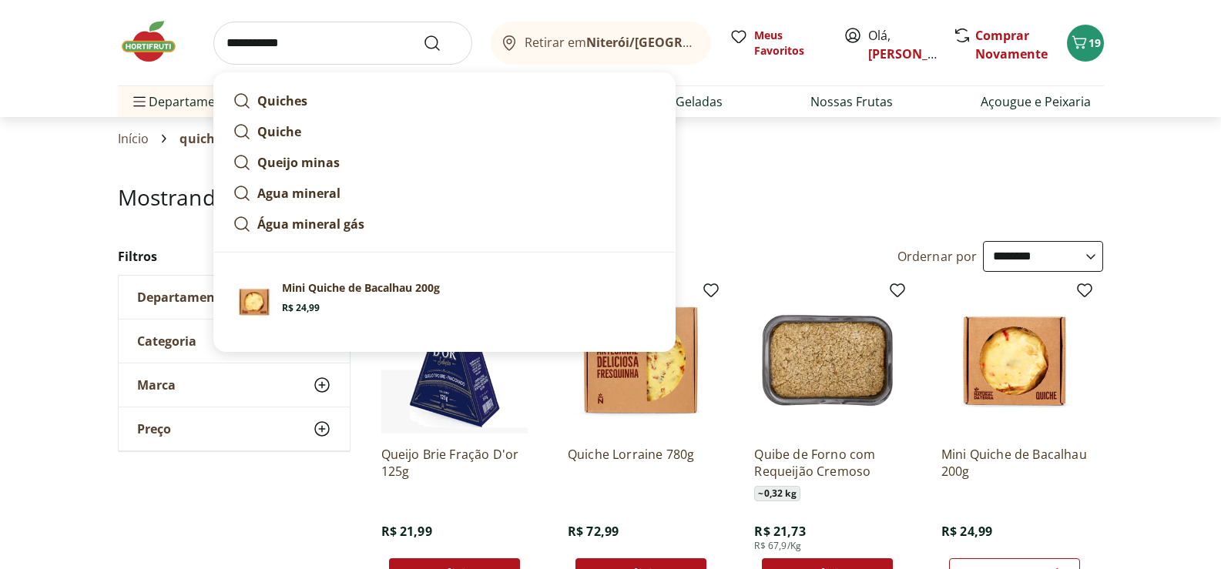
type input "**********"
click at [423, 34] on button "Submit Search" at bounding box center [441, 43] width 37 height 18
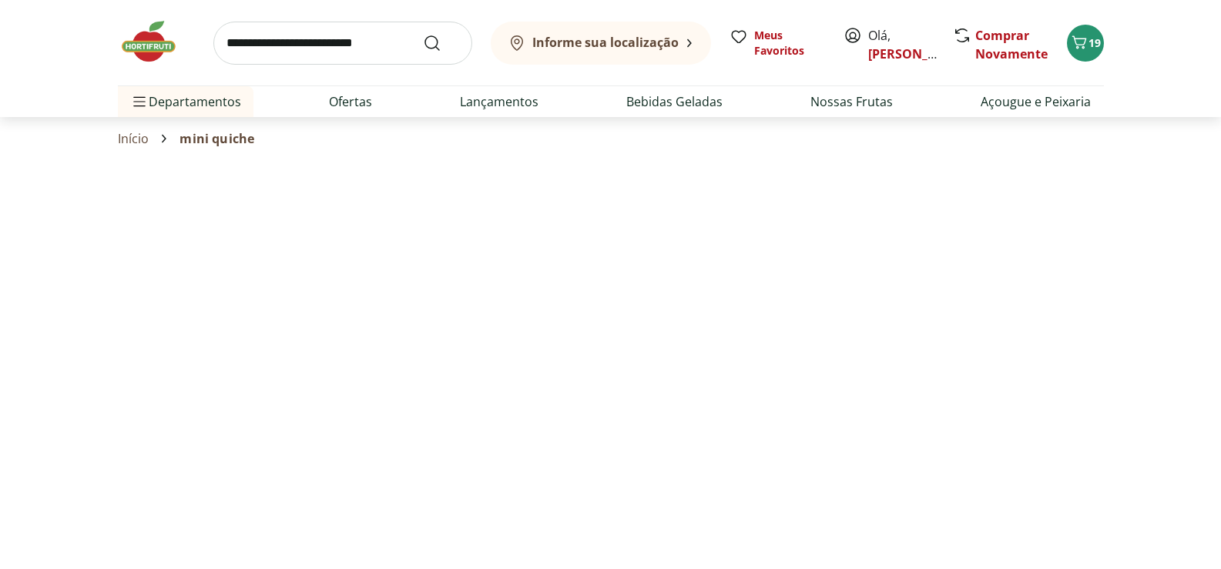
select select "**********"
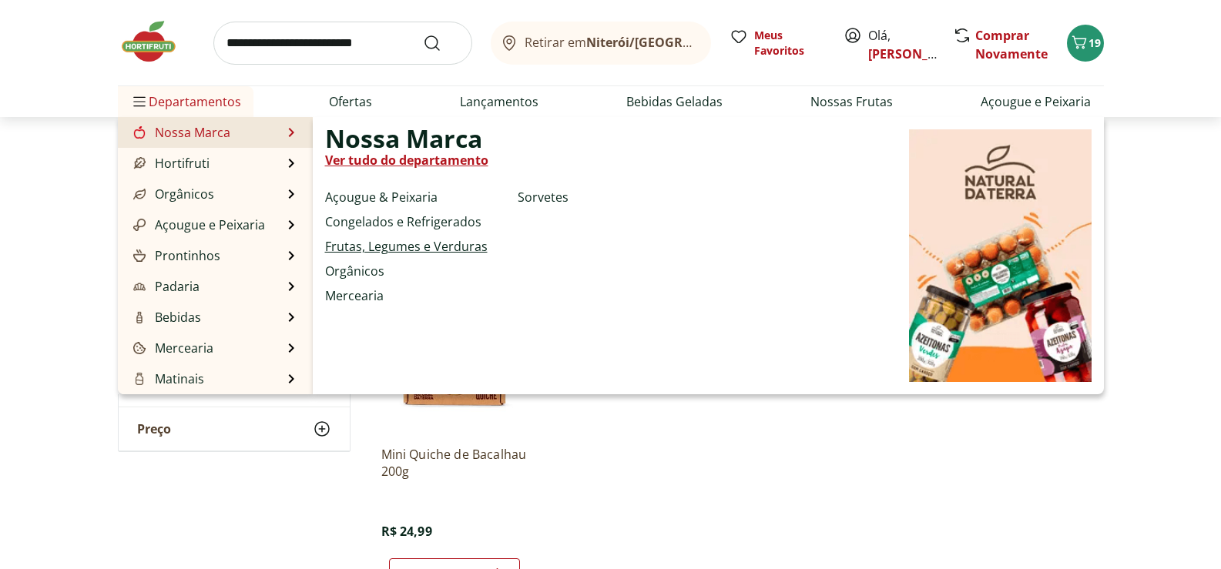
click at [402, 247] on link "Frutas, Legumes e Verduras" at bounding box center [406, 246] width 163 height 18
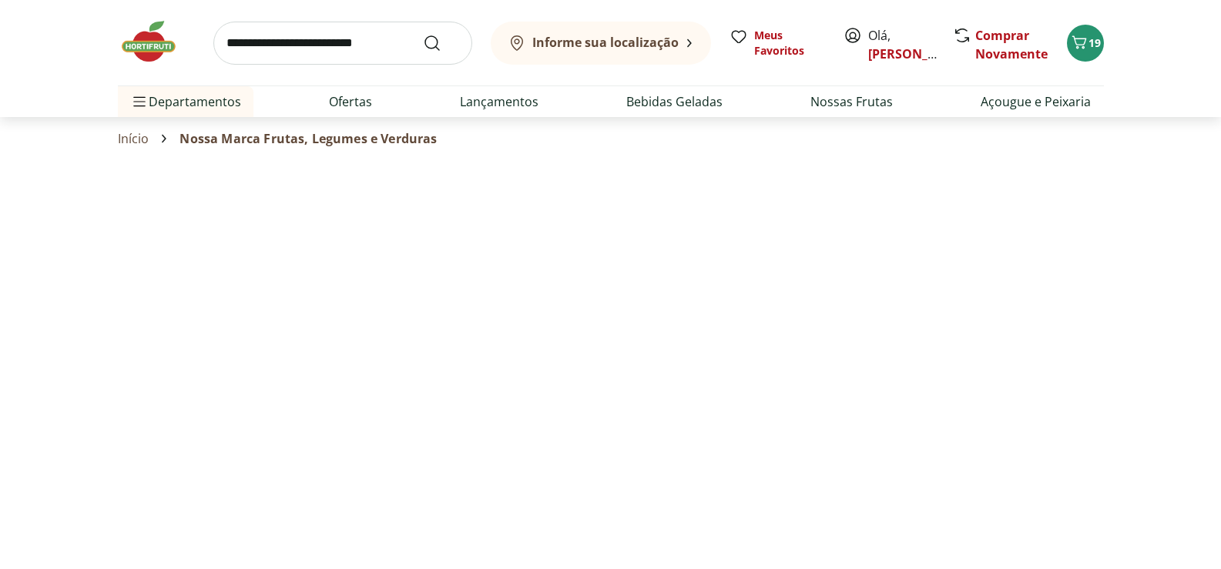
select select "**********"
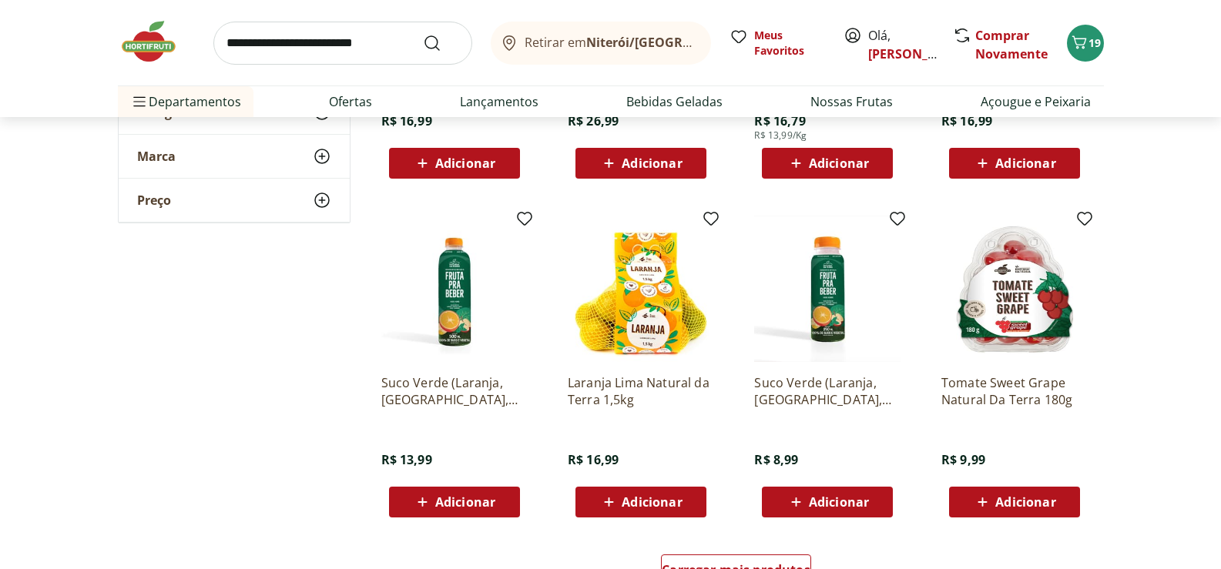
scroll to position [847, 0]
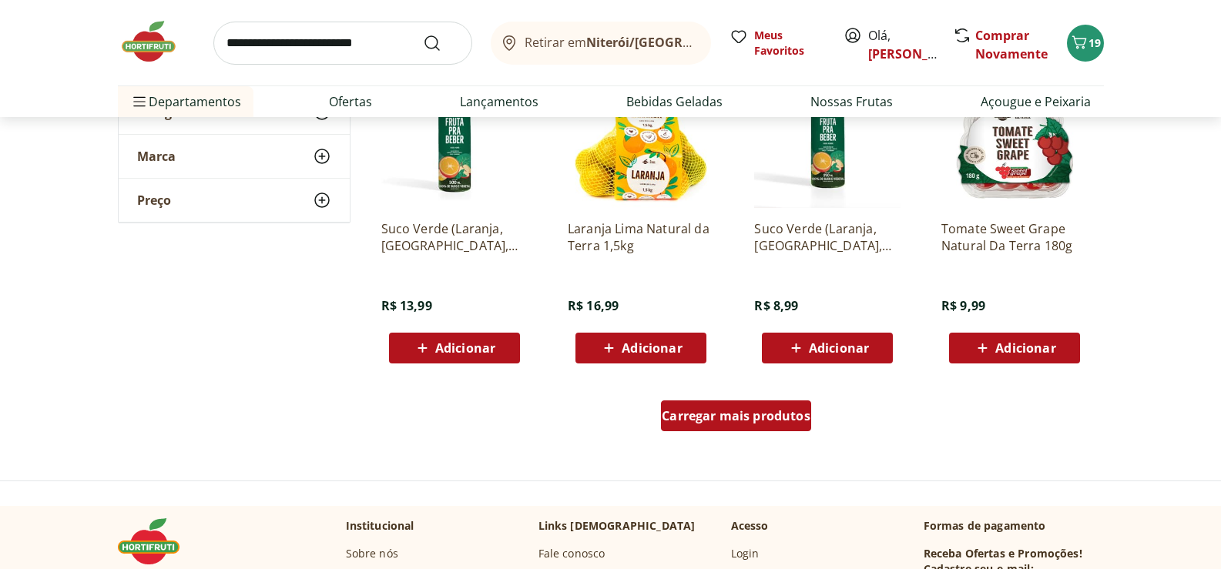
click at [714, 419] on span "Carregar mais produtos" at bounding box center [736, 416] width 149 height 12
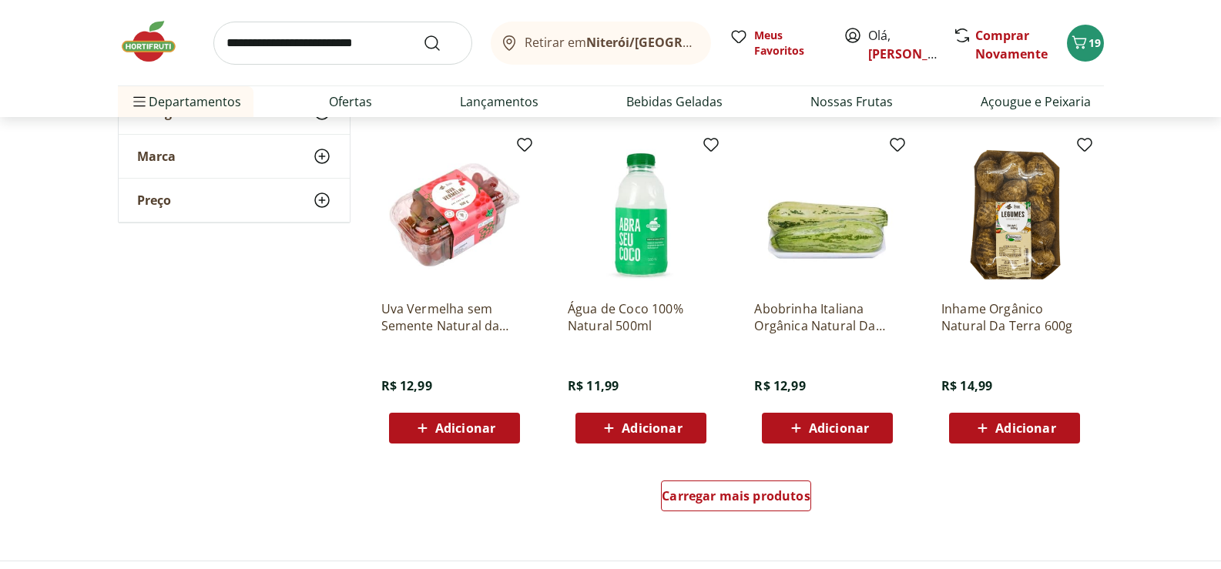
scroll to position [1848, 0]
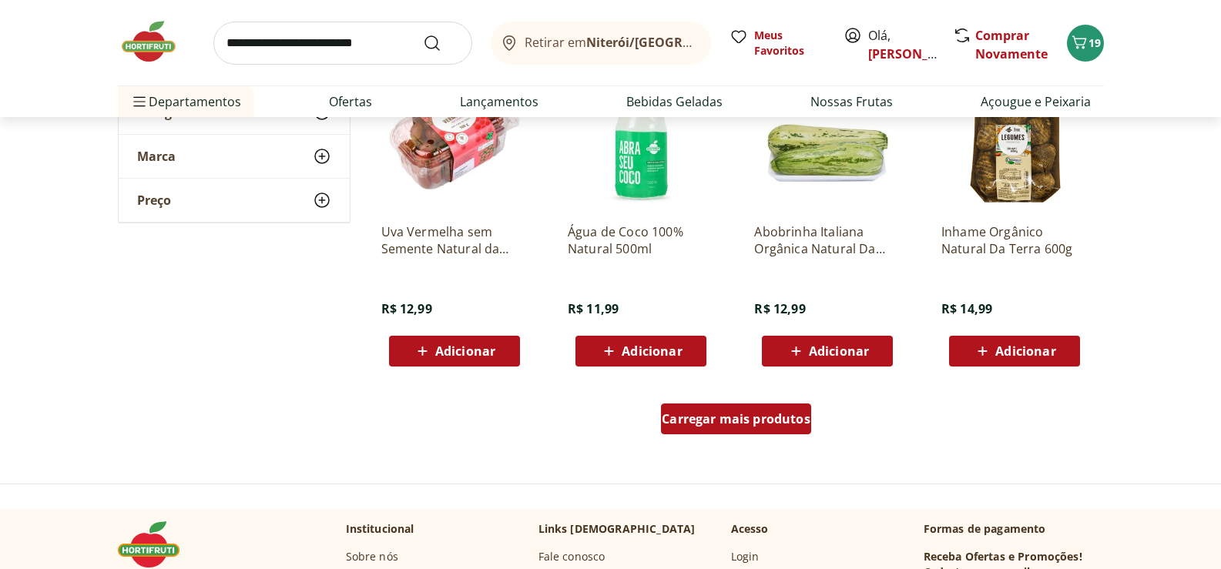
click at [712, 424] on span "Carregar mais produtos" at bounding box center [736, 419] width 149 height 12
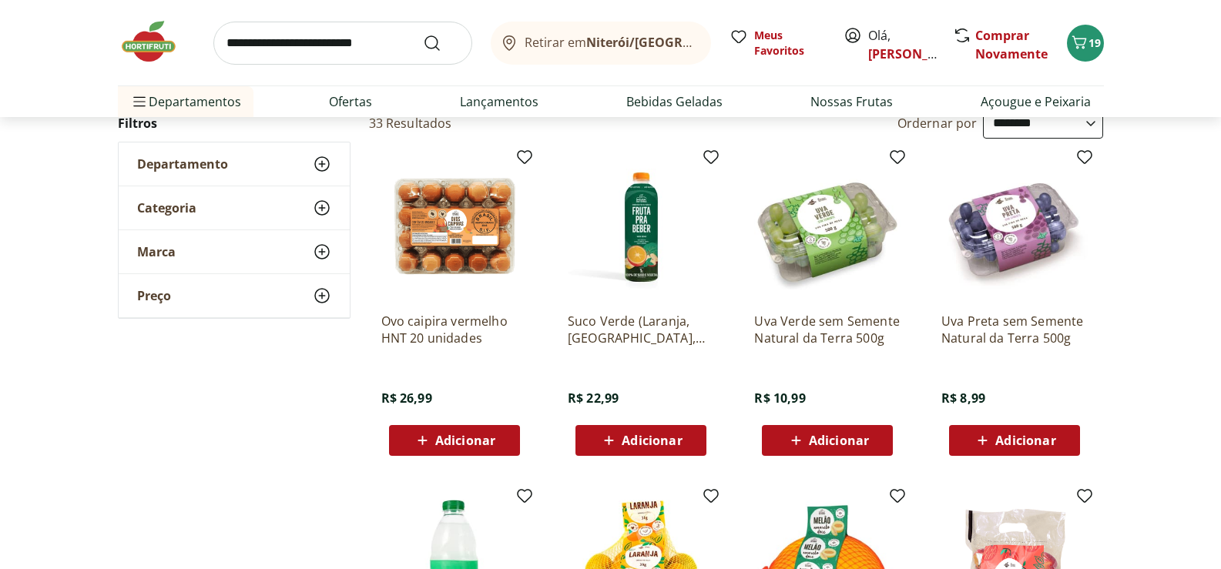
scroll to position [0, 0]
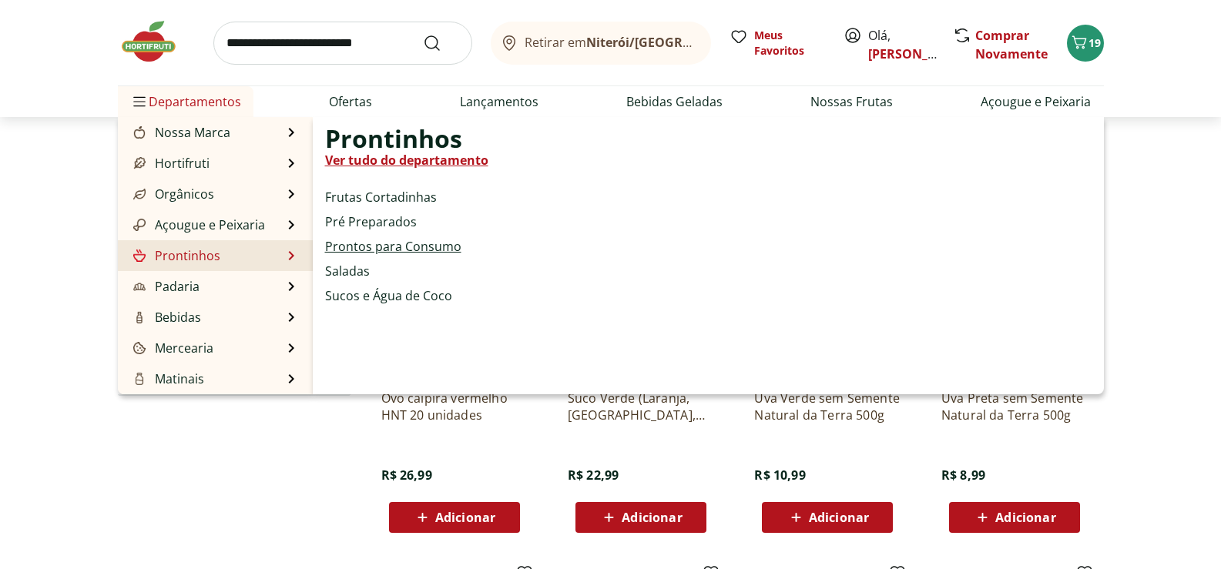
click at [344, 250] on link "Prontos para Consumo" at bounding box center [393, 246] width 136 height 18
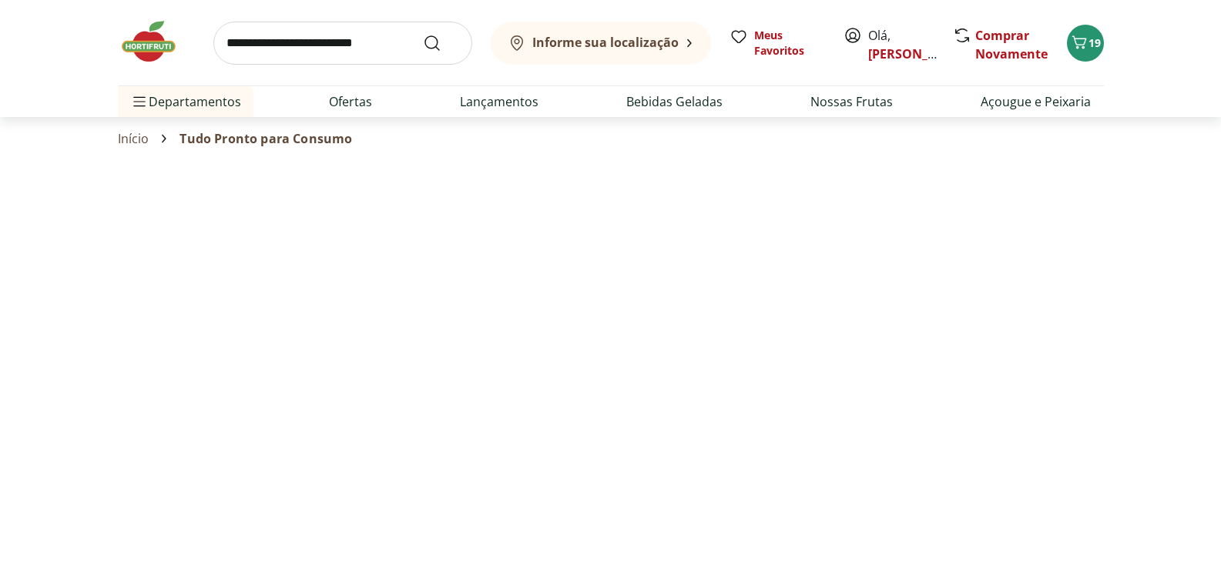
select select "**********"
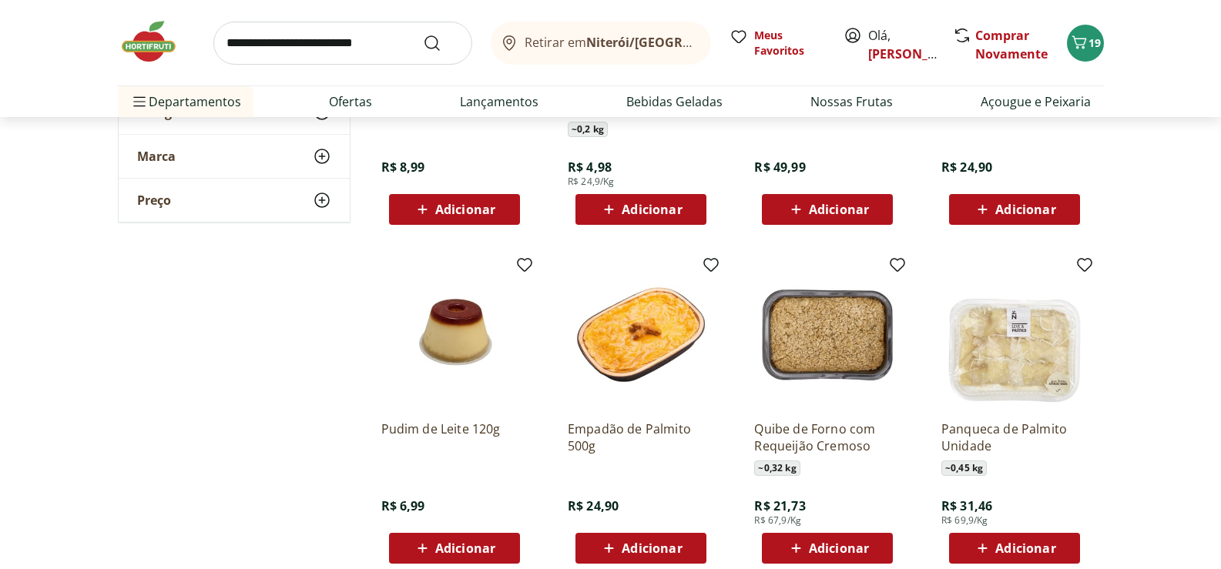
scroll to position [231, 0]
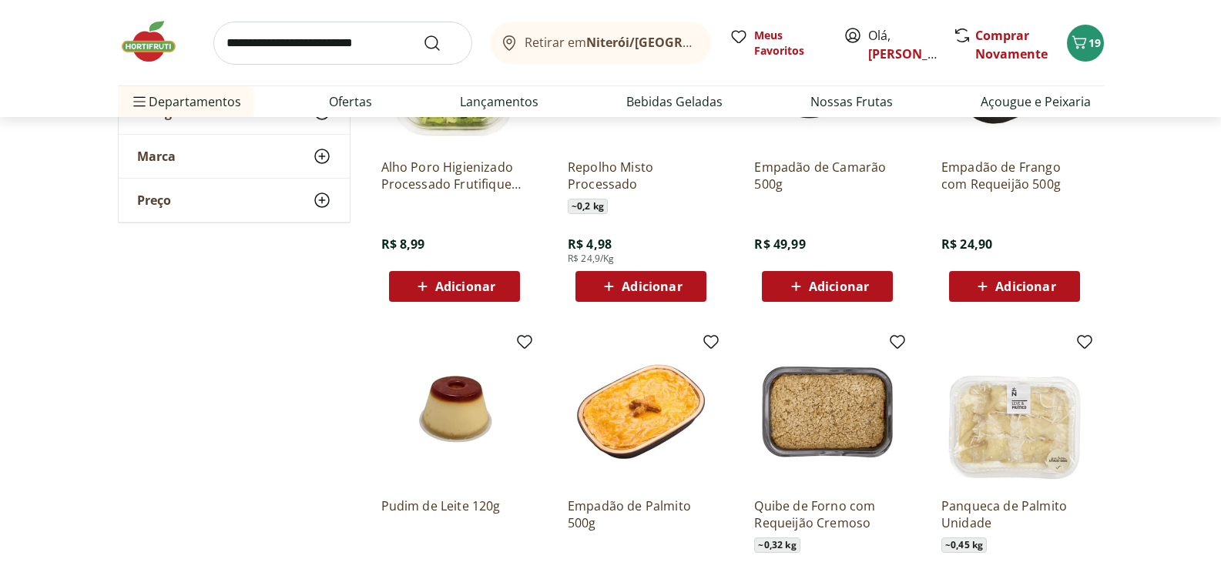
click at [1010, 290] on span "Adicionar" at bounding box center [1025, 286] width 60 height 12
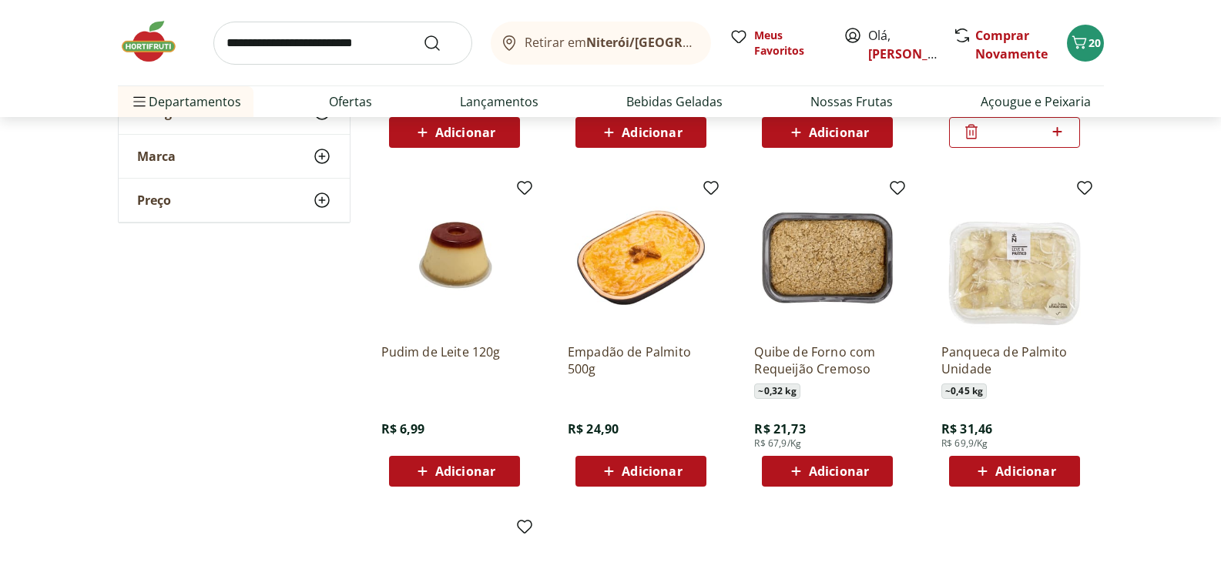
scroll to position [0, 0]
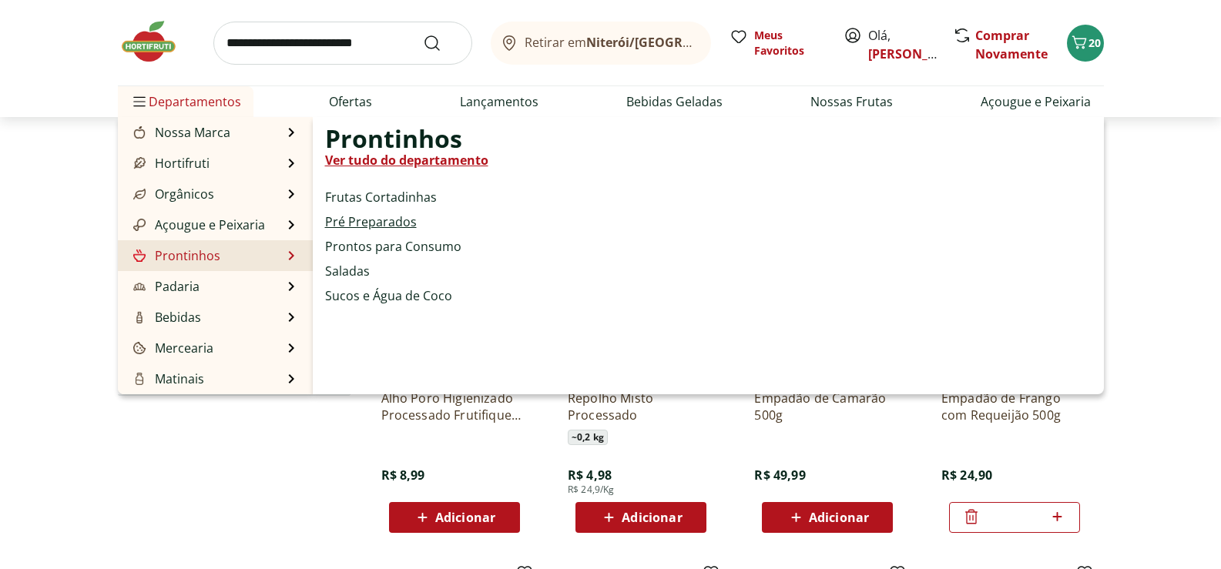
click at [390, 216] on link "Pré Preparados" at bounding box center [371, 222] width 92 height 18
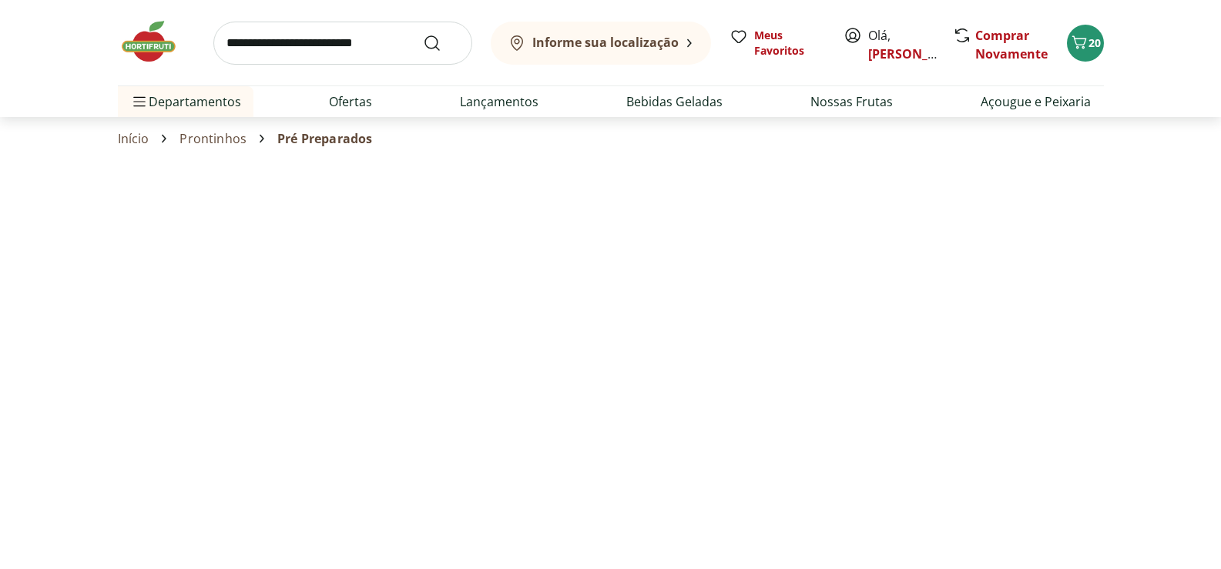
select select "**********"
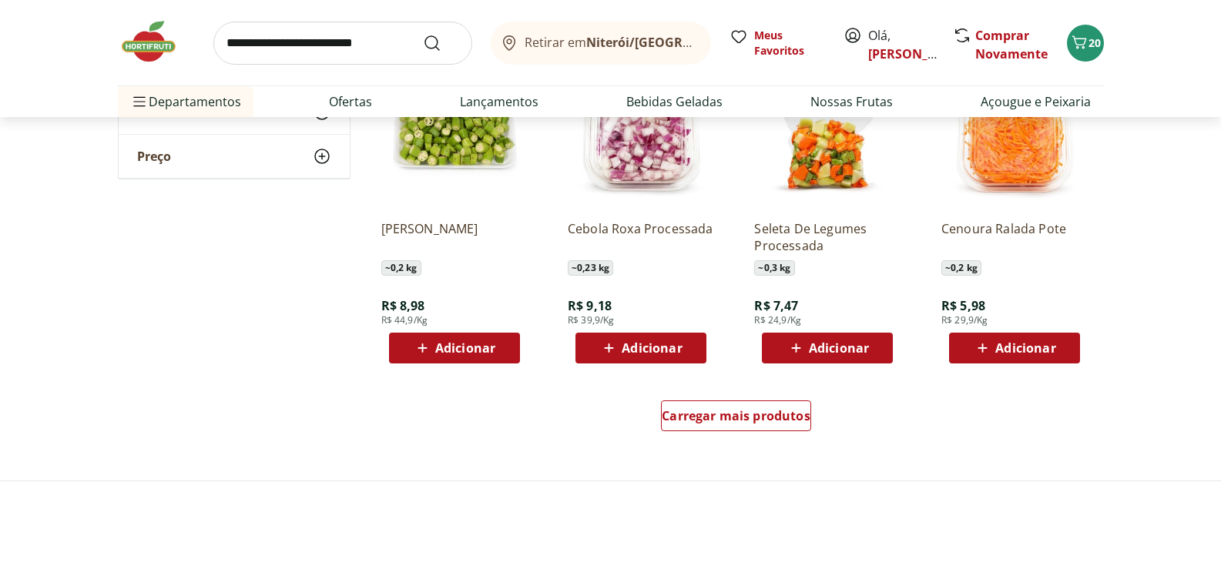
scroll to position [924, 0]
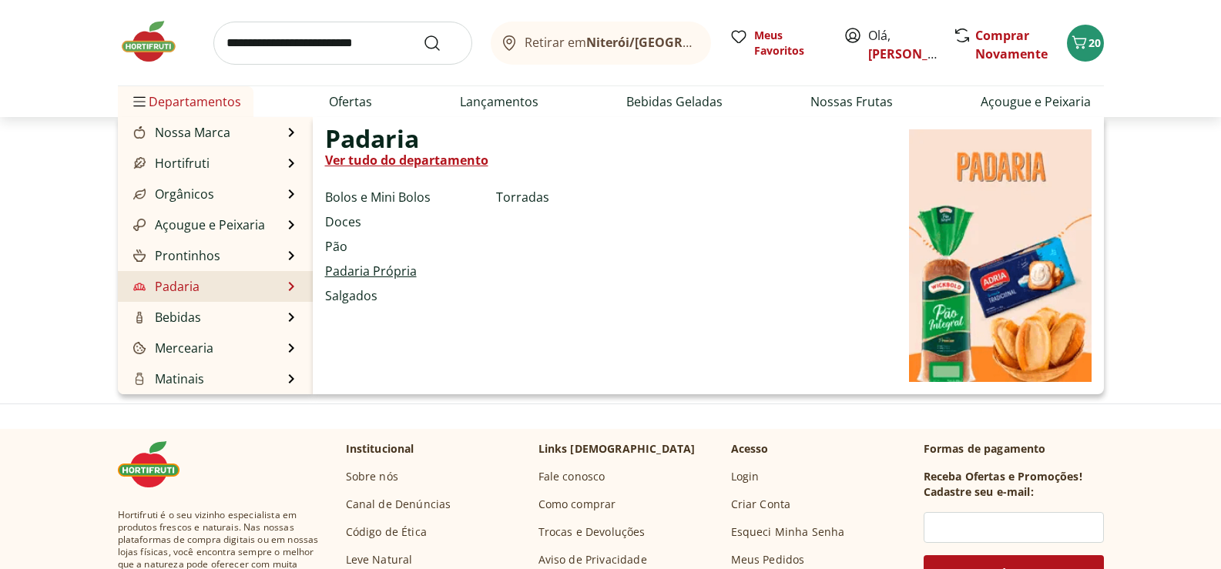
click at [353, 268] on link "Padaria Própria" at bounding box center [371, 271] width 92 height 18
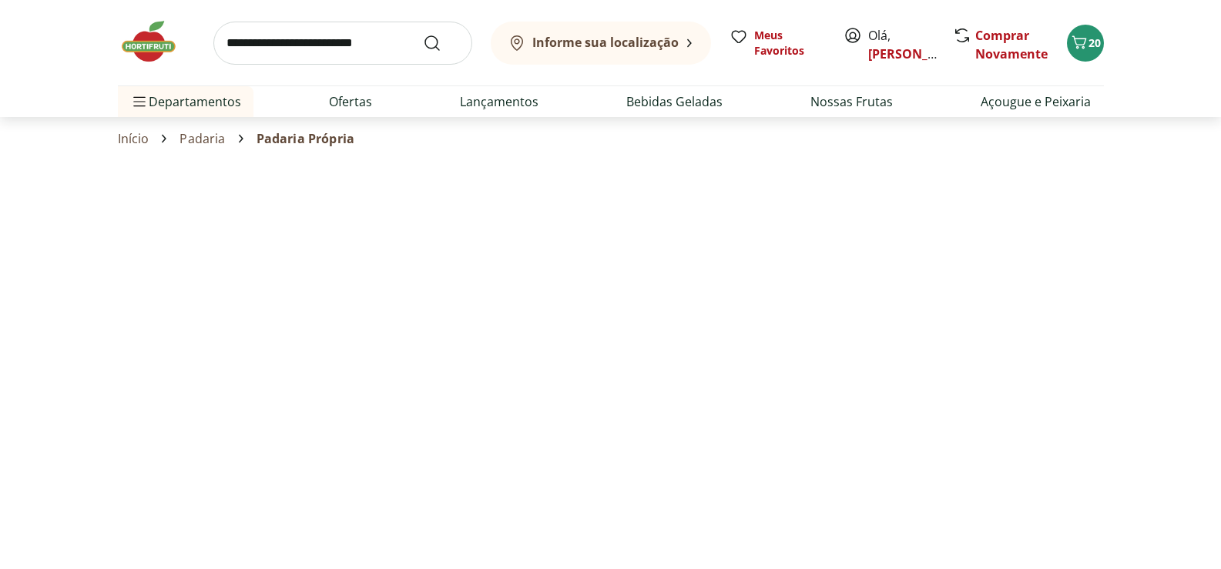
select select "**********"
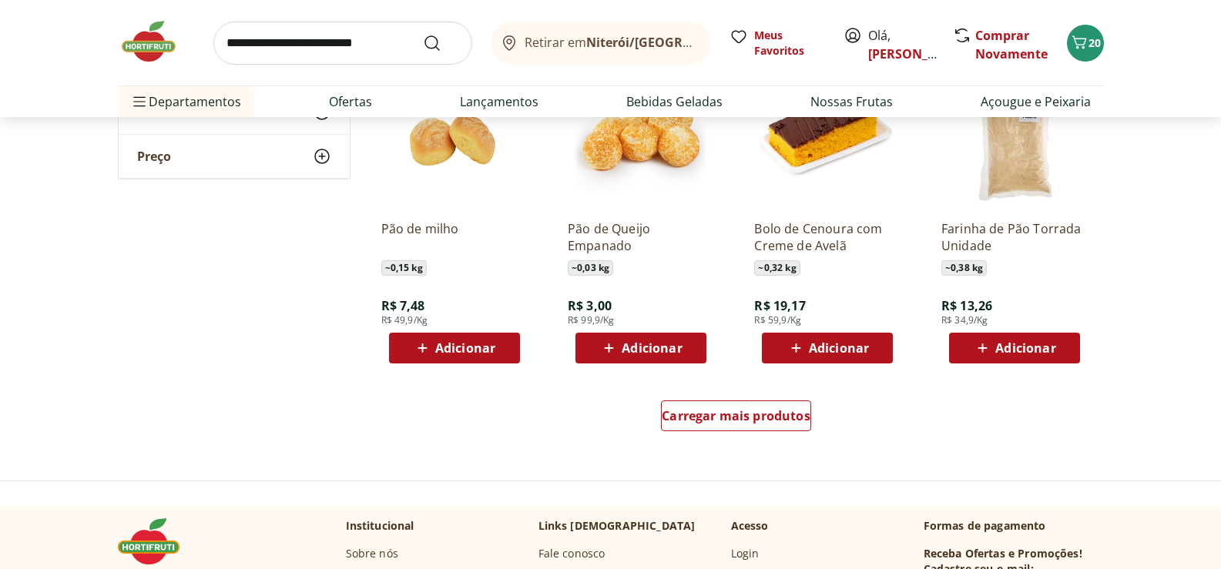
scroll to position [1001, 0]
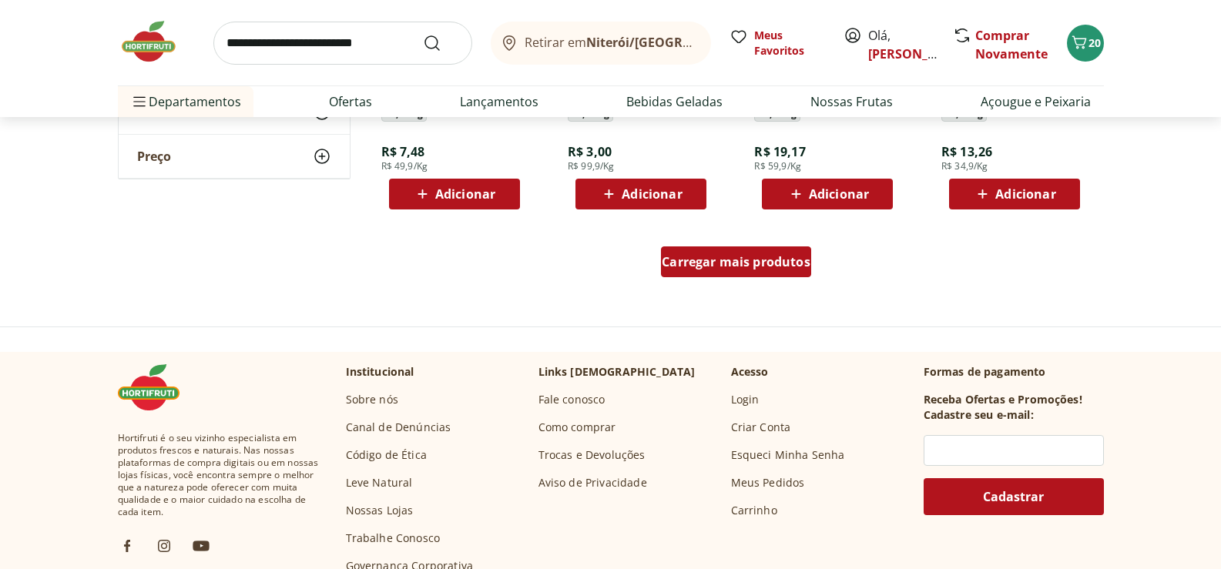
click at [727, 264] on span "Carregar mais produtos" at bounding box center [736, 262] width 149 height 12
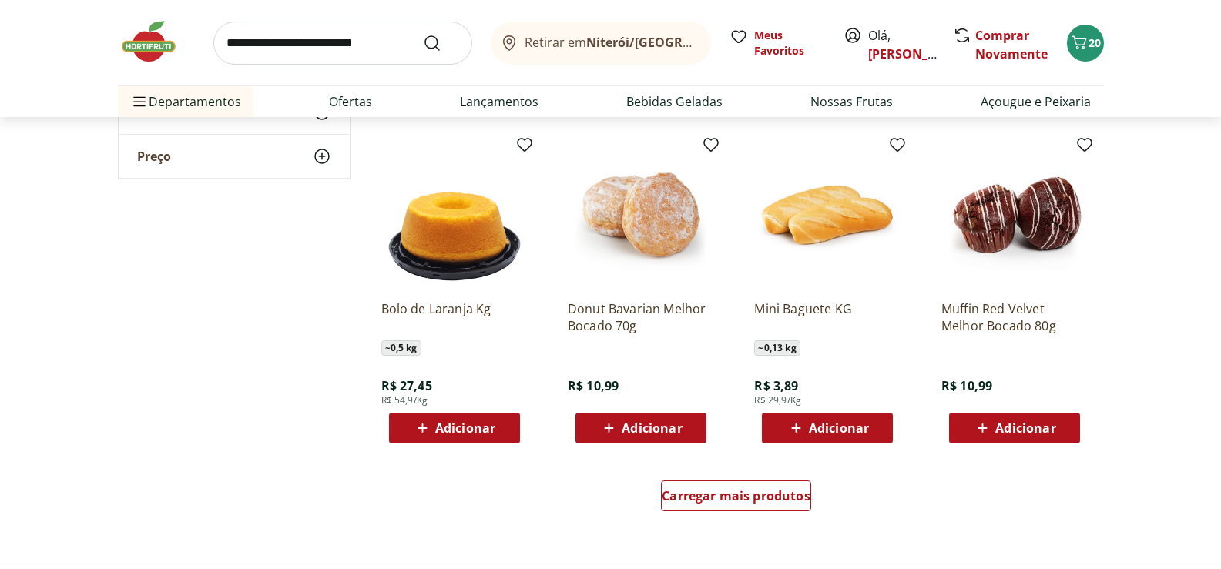
scroll to position [1925, 0]
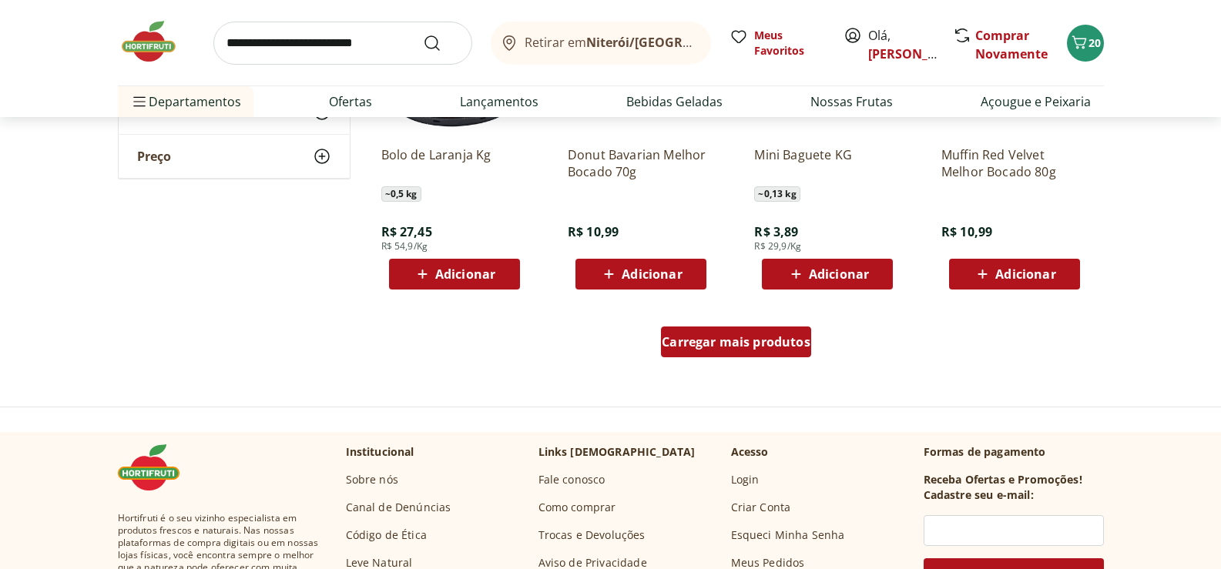
click at [732, 347] on span "Carregar mais produtos" at bounding box center [736, 342] width 149 height 12
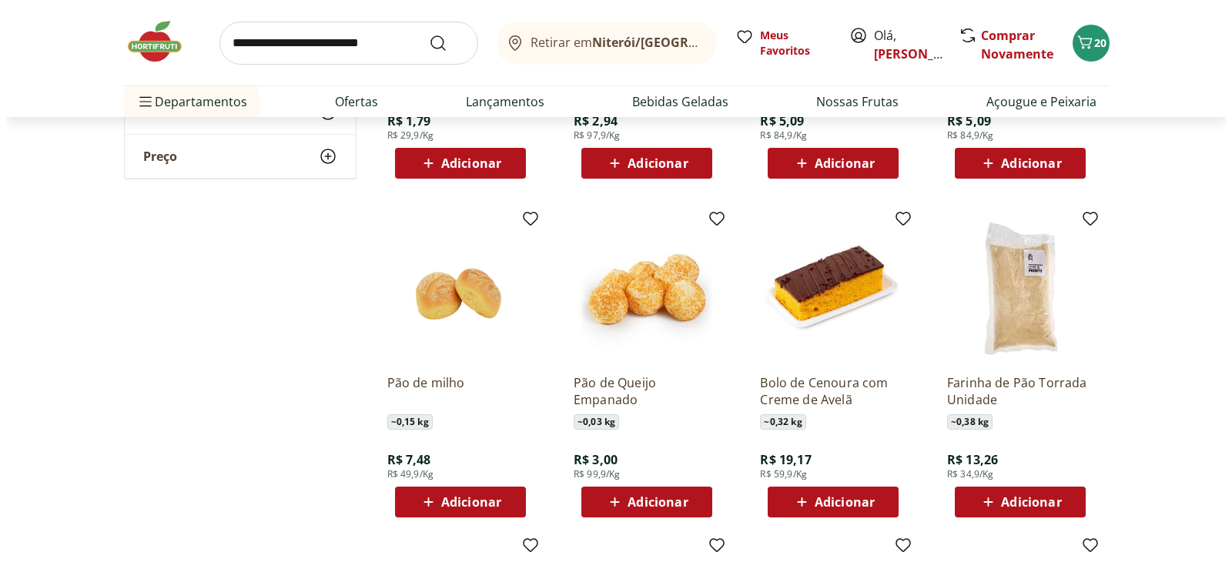
scroll to position [770, 0]
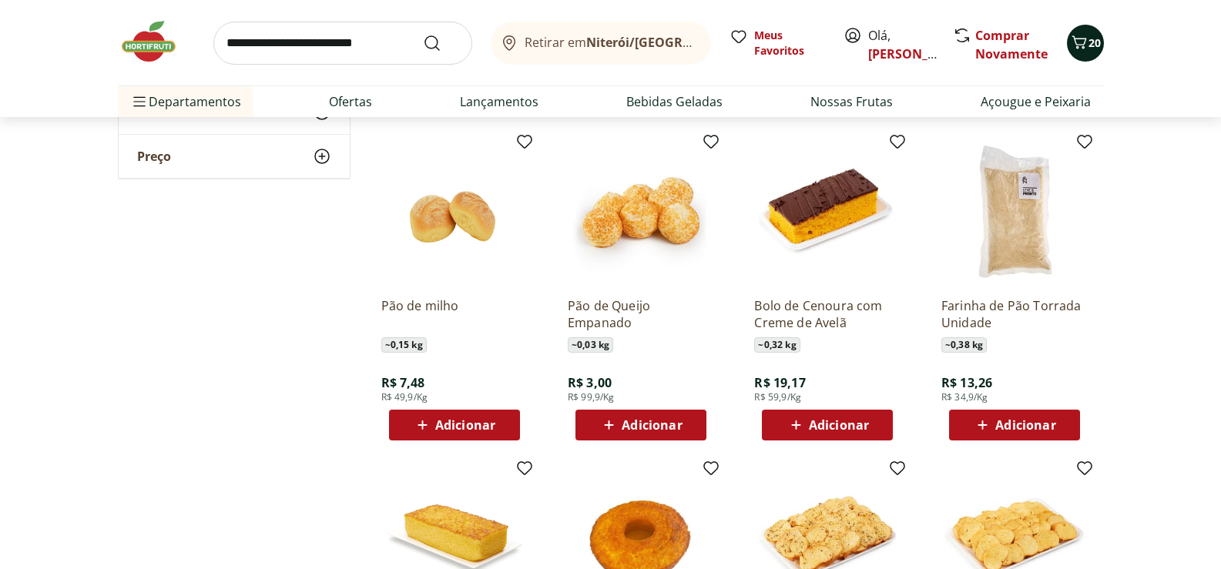
click at [1084, 44] on icon "Carrinho" at bounding box center [1078, 41] width 15 height 13
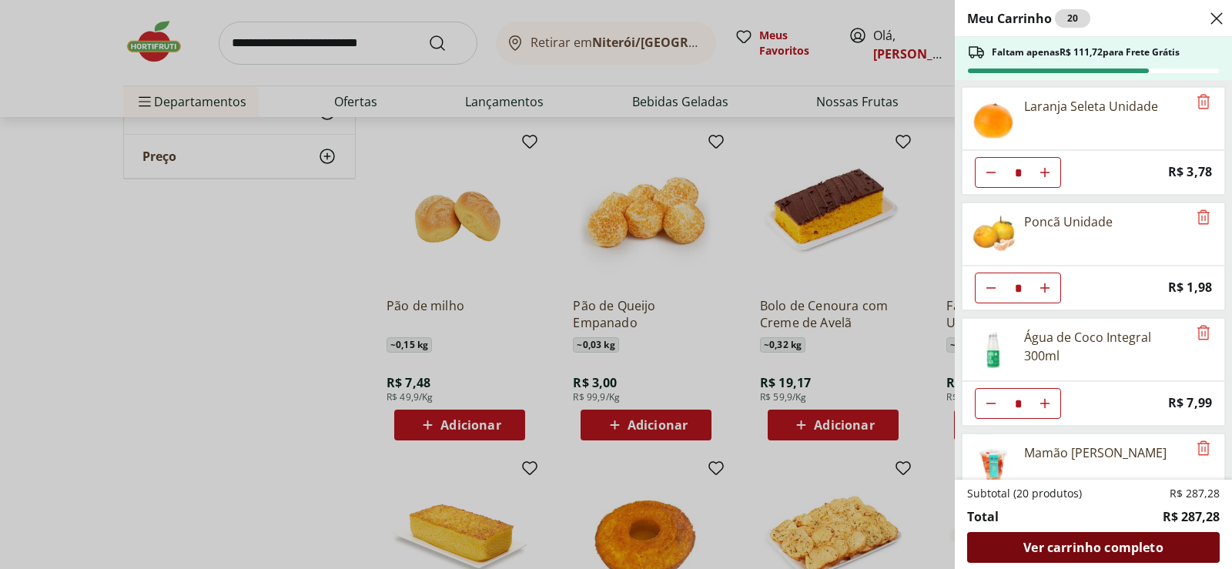
click at [1081, 546] on span "Ver carrinho completo" at bounding box center [1093, 547] width 139 height 12
